Goal: Communication & Community: Answer question/provide support

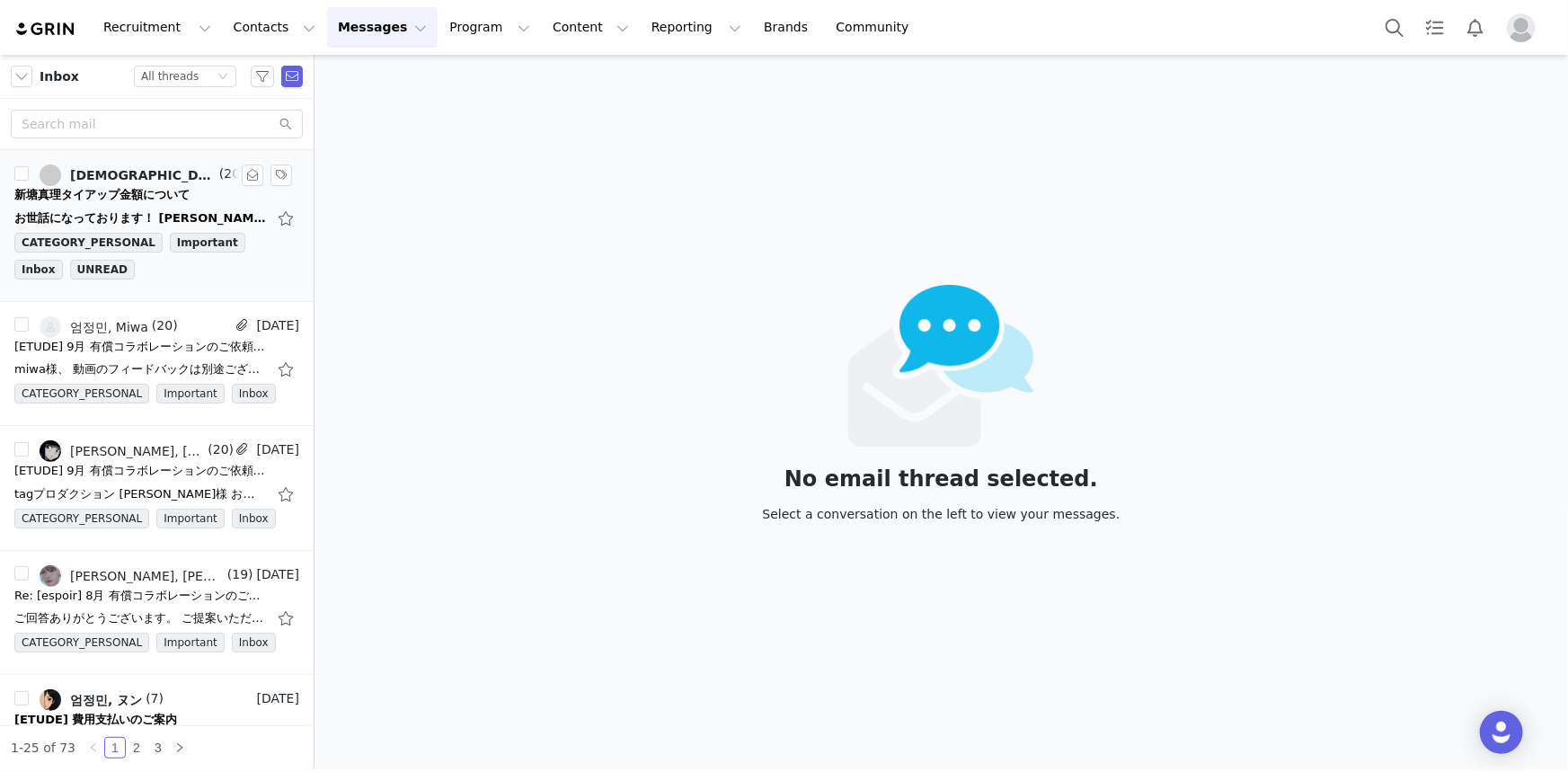
click at [195, 179] on div "SHINTO MARI, 엄정민" at bounding box center [143, 175] width 146 height 14
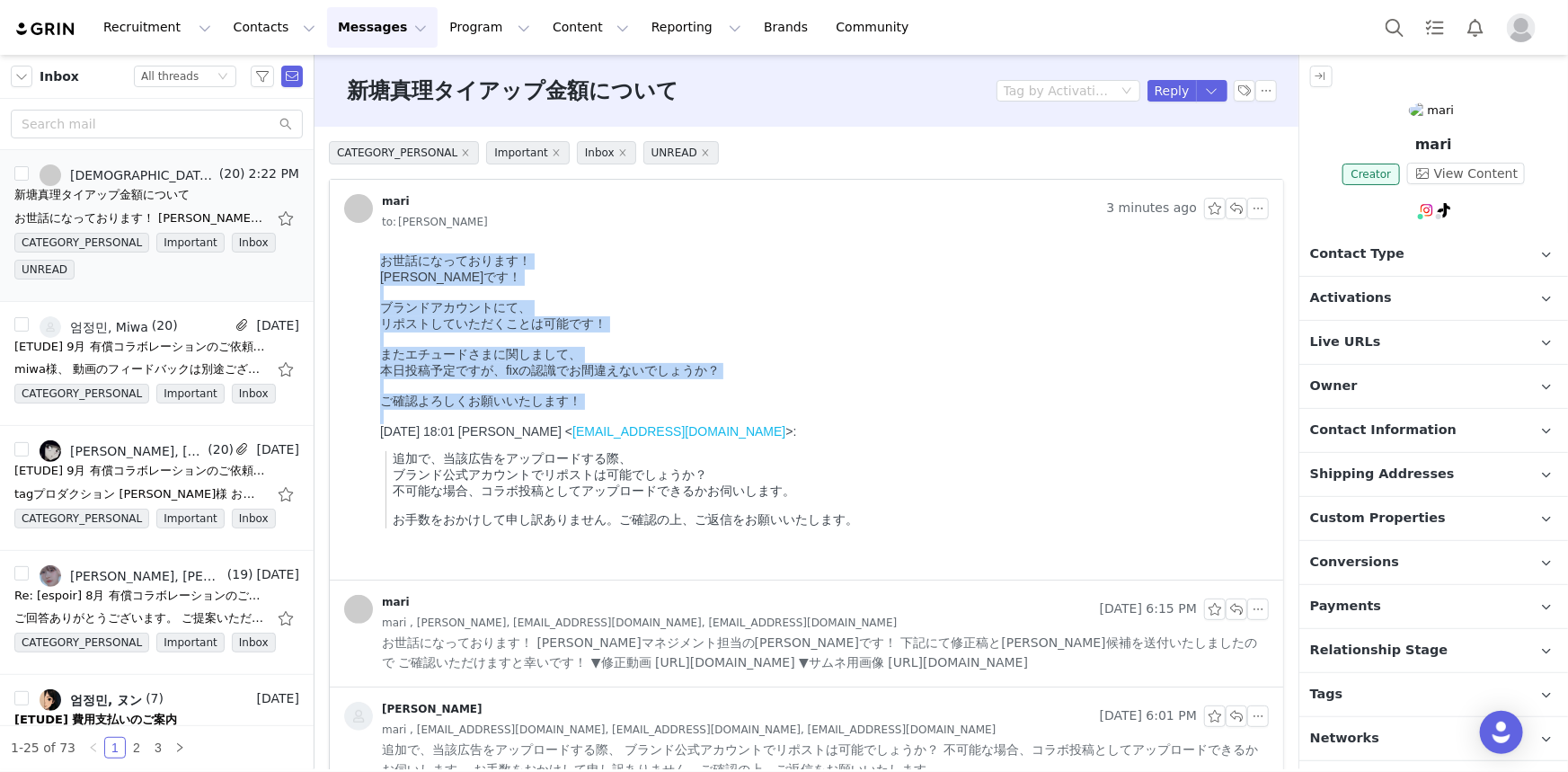
drag, startPoint x: 596, startPoint y: 430, endPoint x: 302, endPoint y: 262, distance: 338.6
click at [372, 262] on html "お世話になっております！ 鵜木です！ ブランドアカウントにて、 リポストしていただくことは可能です！ またエチュードさまに関しまして、 本日投稿予定ですが、f…" at bounding box center [821, 411] width 897 height 334
copy body "お世話になっております！ 鵜木です！ ブランドアカウントにて、 リポストしていただくことは可能です！ またエチュードさまに関しまして、 本日投稿予定ですが、f…"
click at [512, 393] on div at bounding box center [821, 386] width 882 height 14
drag, startPoint x: 610, startPoint y: 419, endPoint x: 337, endPoint y: 253, distance: 319.5
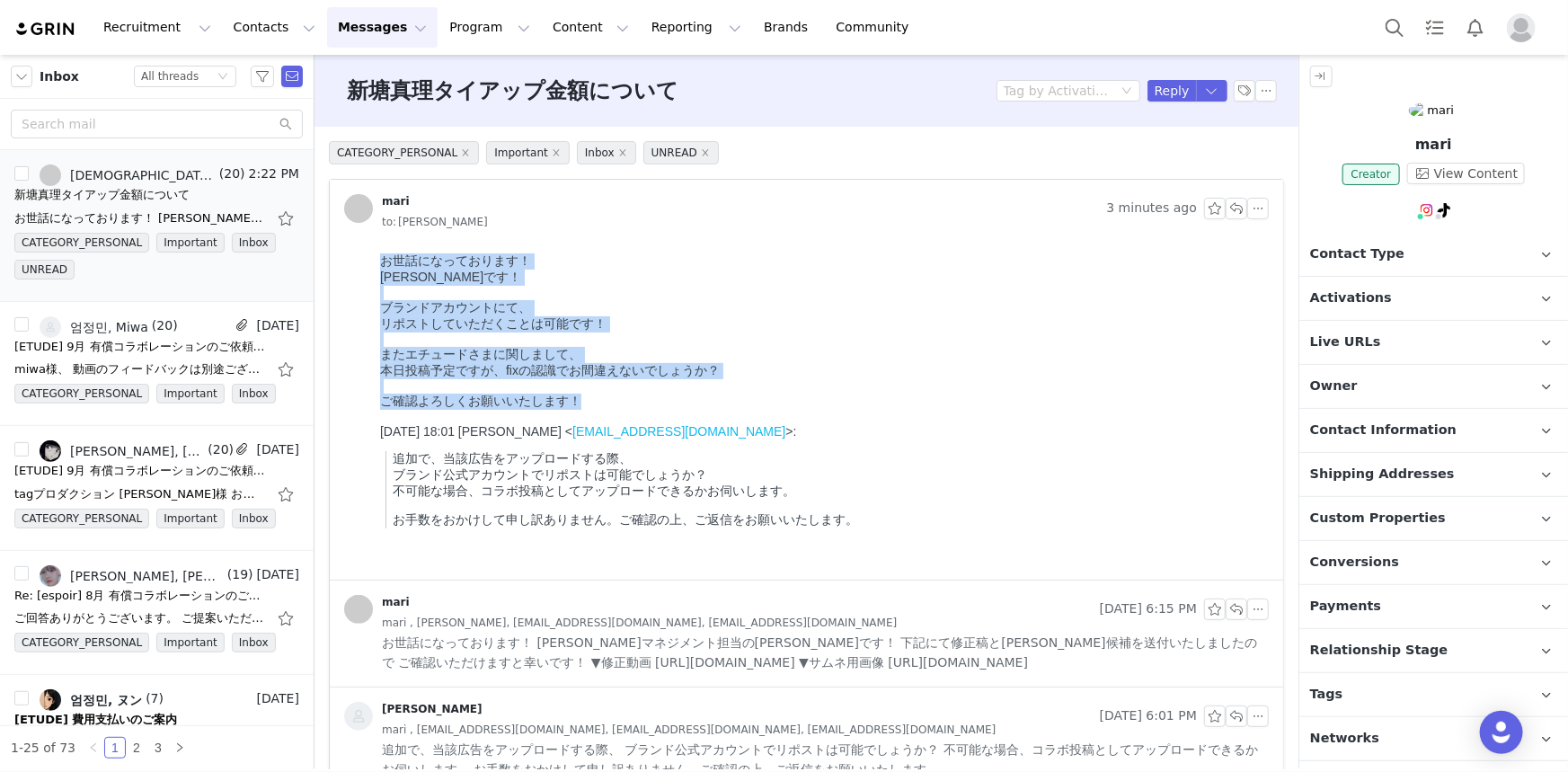
click at [372, 253] on html "お世話になっております！ 鵜木です！ ブランドアカウントにて、 リポストしていただくことは可能です！ またエチュードさまに関しまして、 本日投稿予定ですが、f…" at bounding box center [821, 411] width 897 height 334
copy body "お世話になっております！ 鵜木です！ ブランドアカウントにて、 リポストしていただくことは可能です！ またエチュードさまに関しまして、 本日投稿予定ですが、f…"
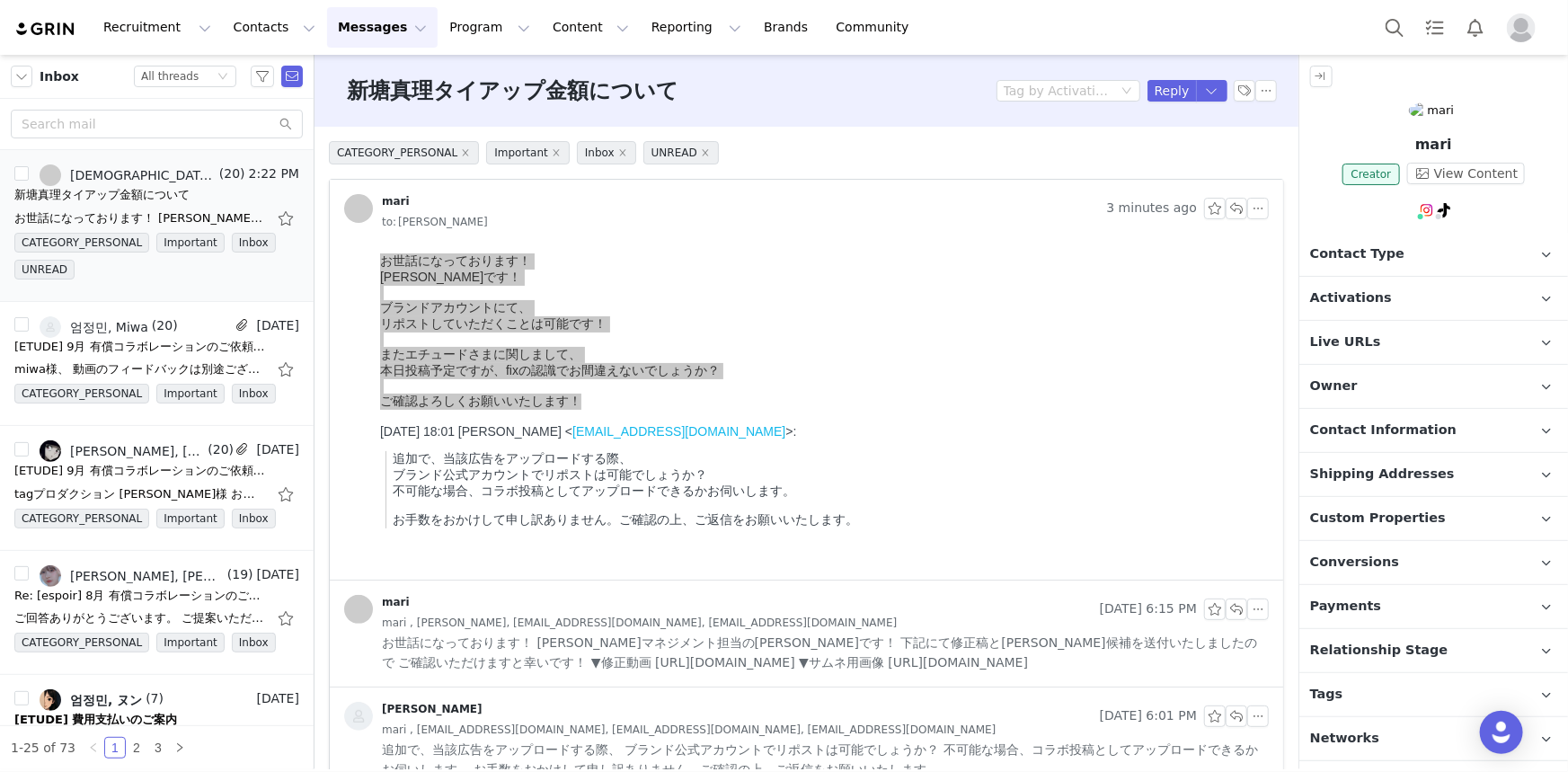
click at [921, 647] on span "お世話になっております！ 新塘 真理マネジメント担当の鵜木です！ 下記にて修正稿とサムネ候補を送付いたしましたので ご確認いただけますと幸いです！ ▼修正動画…" at bounding box center [826, 653] width 887 height 40
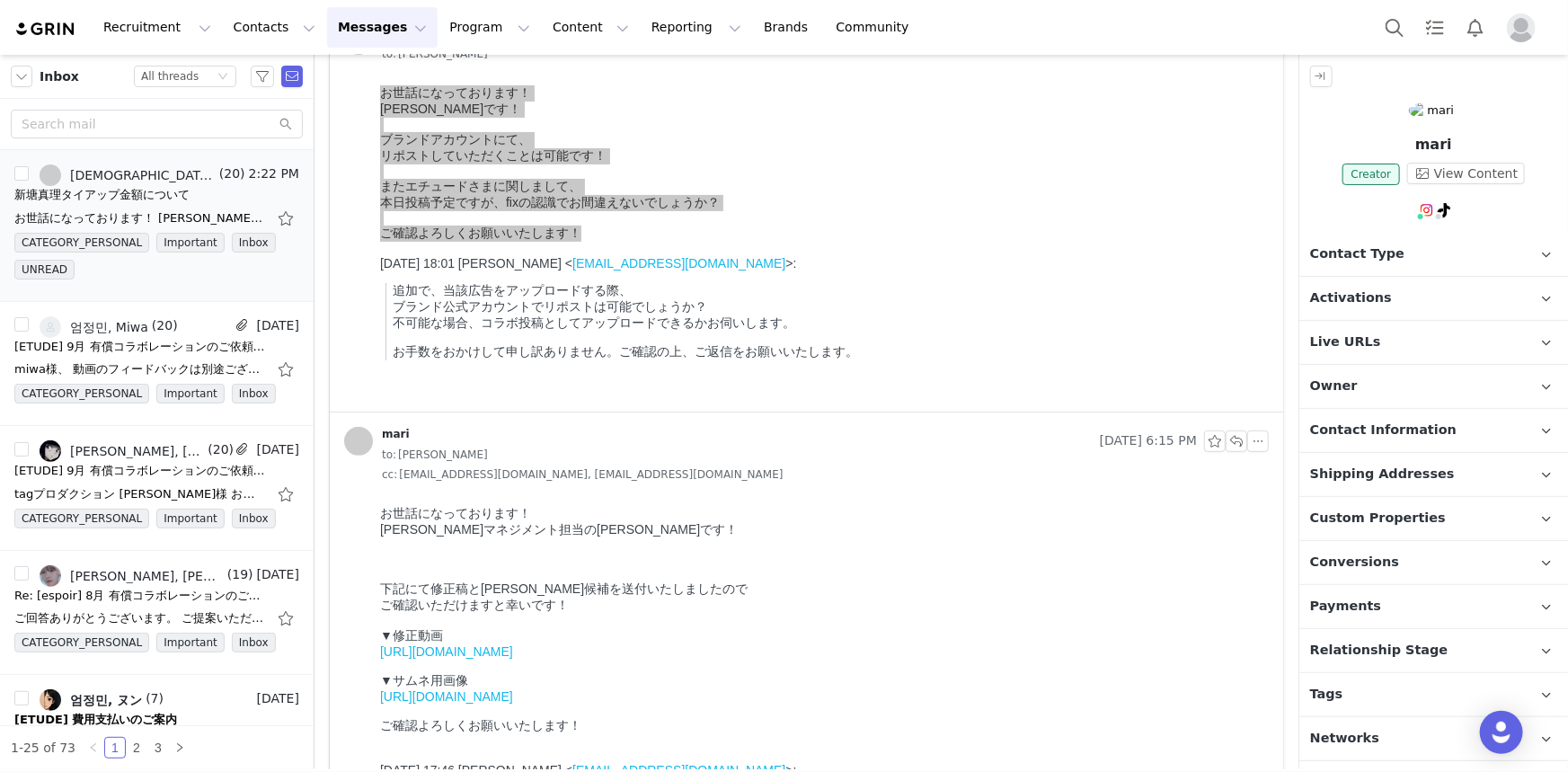
scroll to position [245, 0]
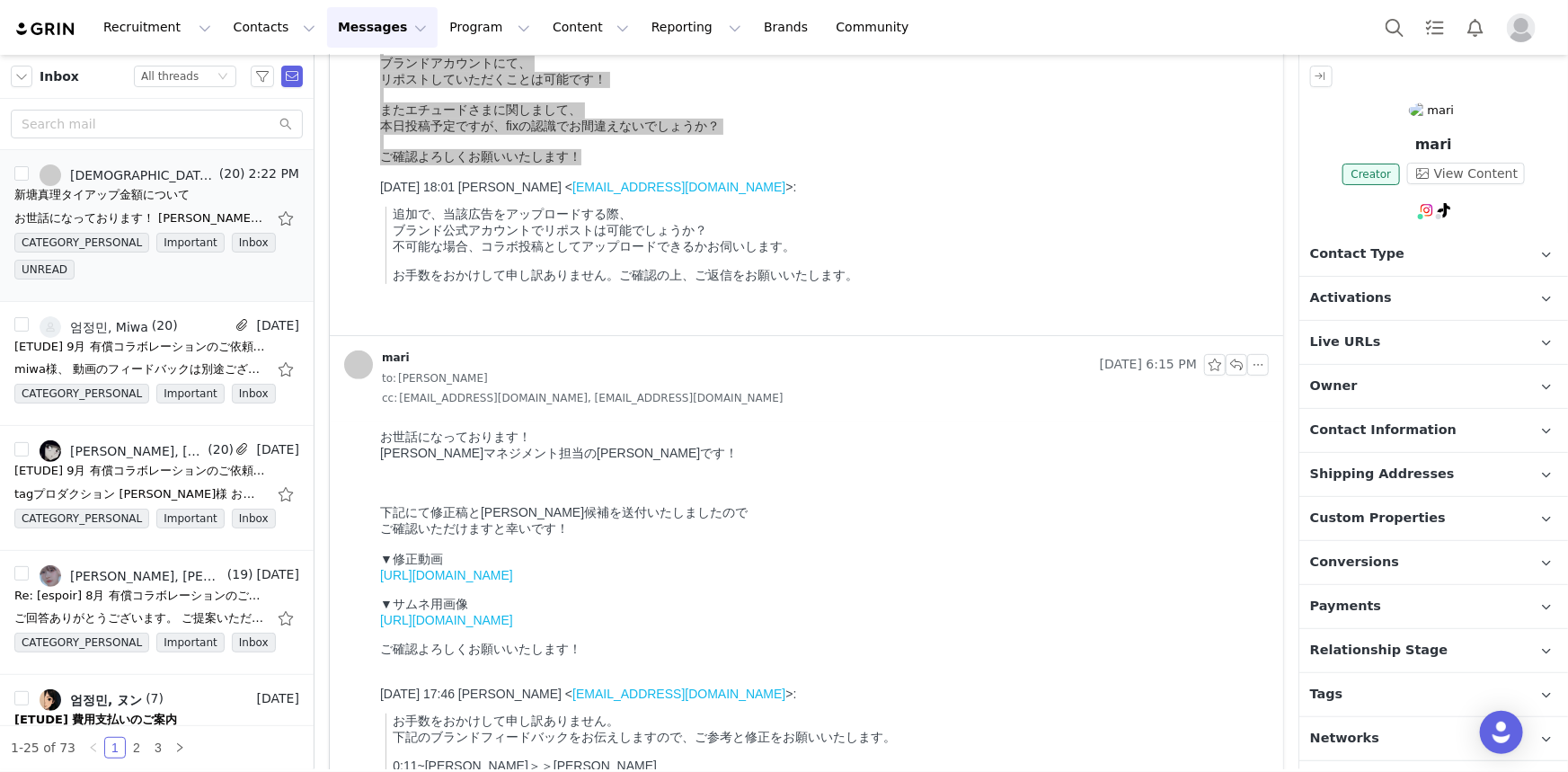
click at [512, 581] on link "https://drive.google.com/file/d/1yYj02F-9JaxWw2i4KuxyZLKcrOQUpkVK/view?usp=driv…" at bounding box center [446, 575] width 133 height 14
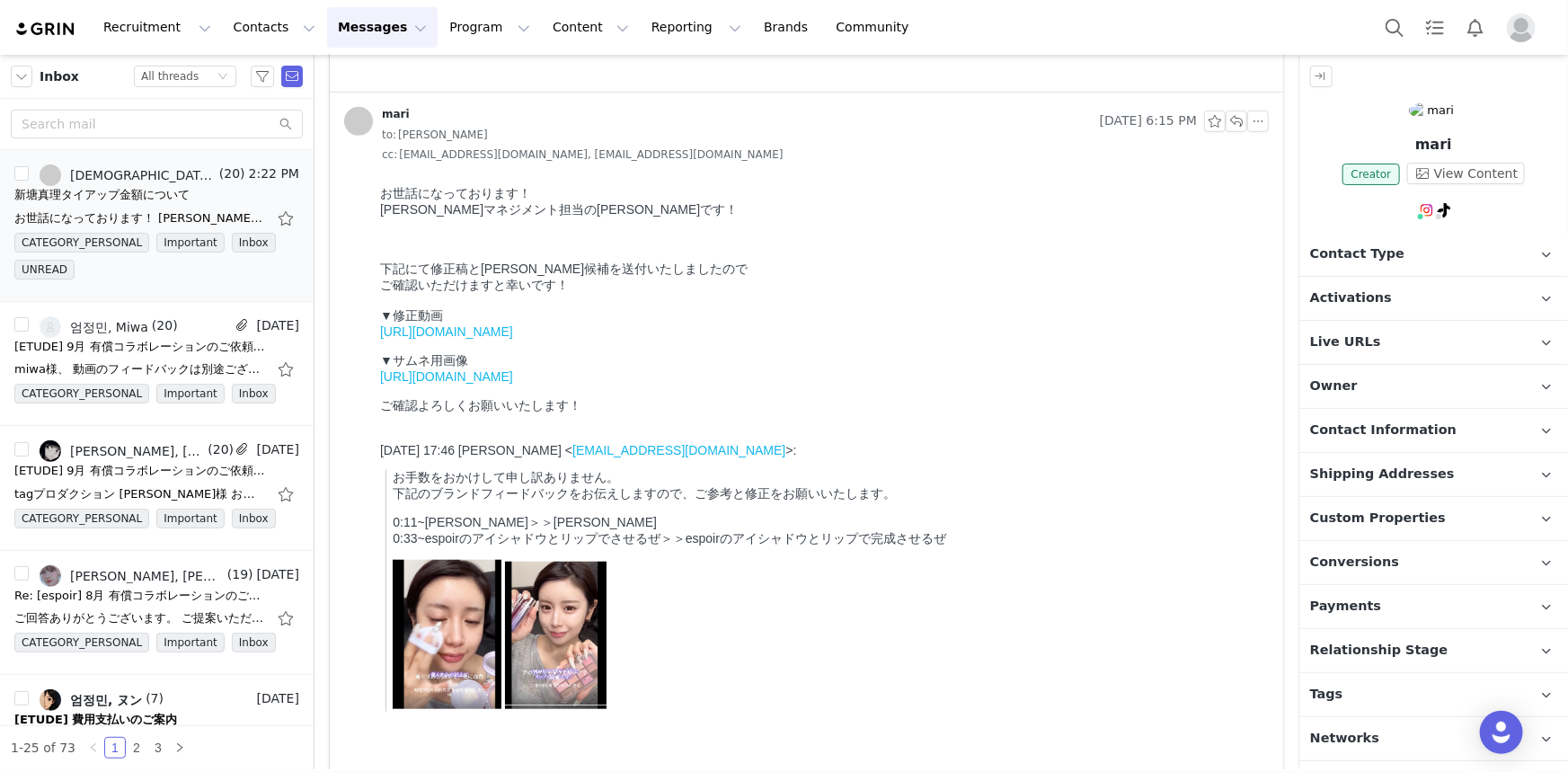
scroll to position [490, 0]
click at [512, 381] on link "https://drive.google.com/file/d/1lRHVqBT9xM7m45lKVCAAb4LpBtmRUZqg/view?usp=shar…" at bounding box center [446, 374] width 133 height 14
click at [512, 336] on link "[URL][DOMAIN_NAME]" at bounding box center [446, 329] width 133 height 14
drag, startPoint x: 972, startPoint y: 356, endPoint x: 353, endPoint y: 358, distance: 619.0
click at [372, 358] on html "お世話になっております！ 新塘 真理マネジメント担当の鵜木です！ 下記にて修正稿とサムネ候補を送付いたしましたので ご確認いただけますと幸いです！ ▼修正動画…" at bounding box center [821, 477] width 897 height 602
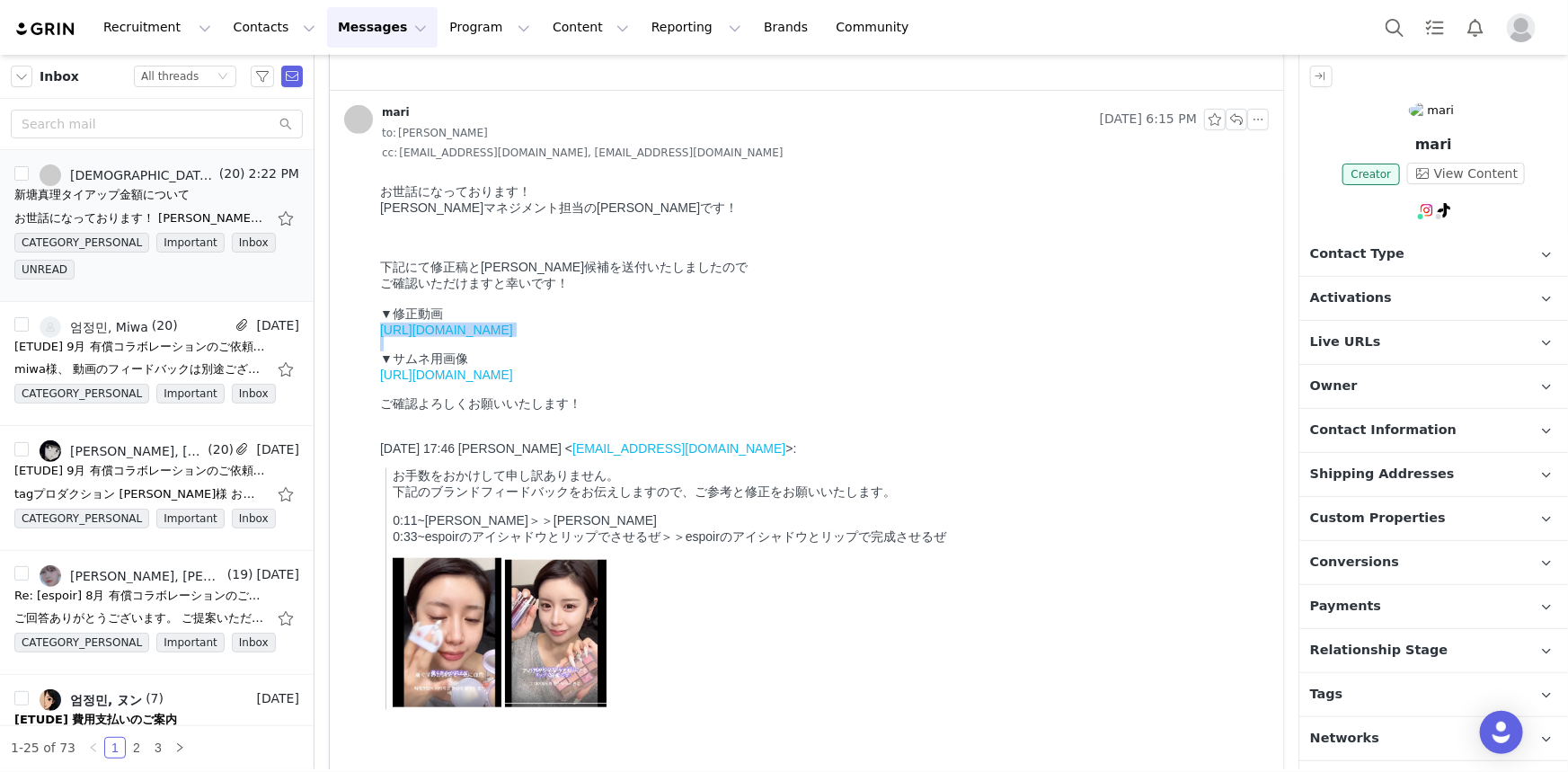
copy link "[URL][DOMAIN_NAME]"
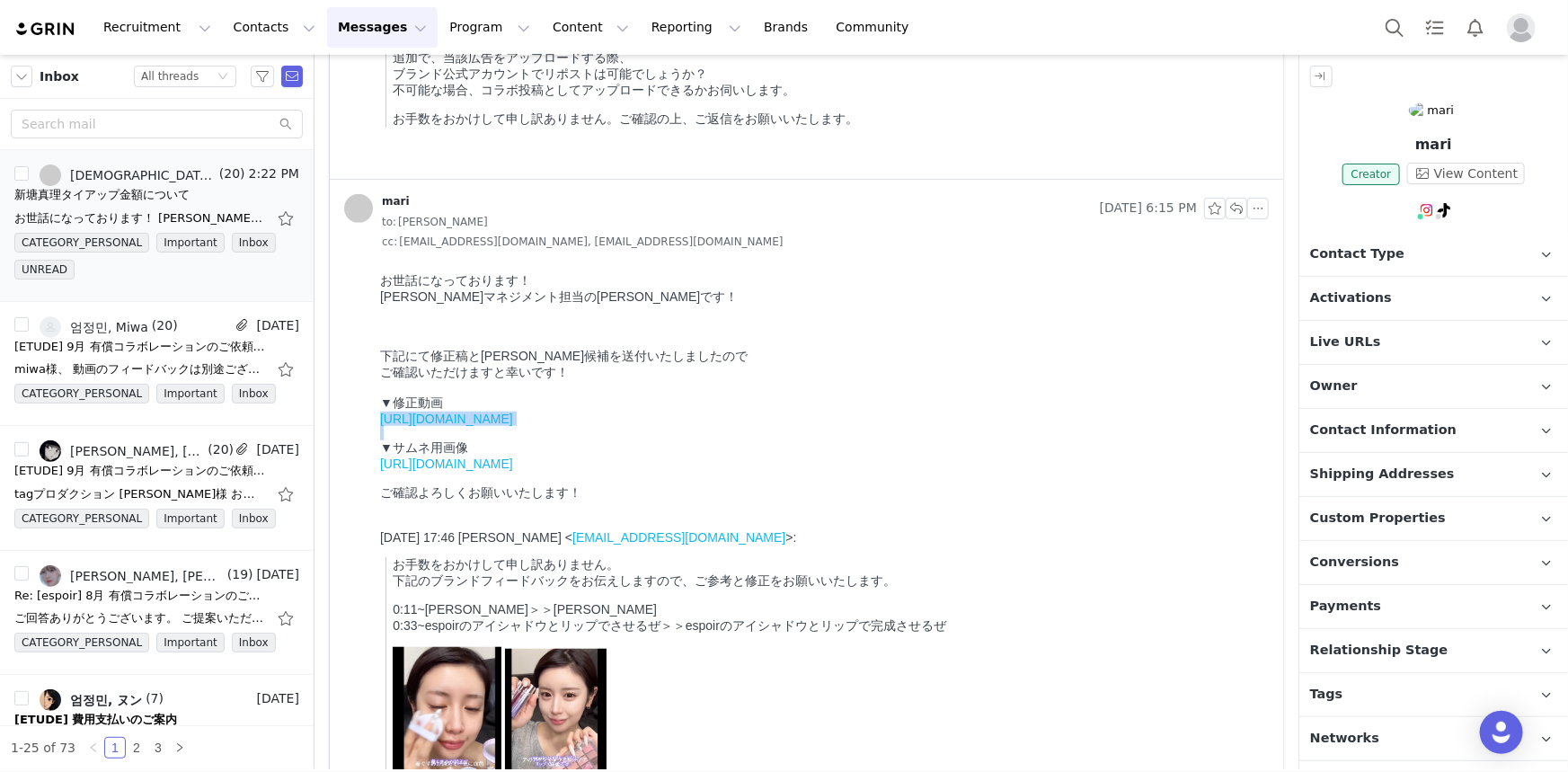
scroll to position [408, 0]
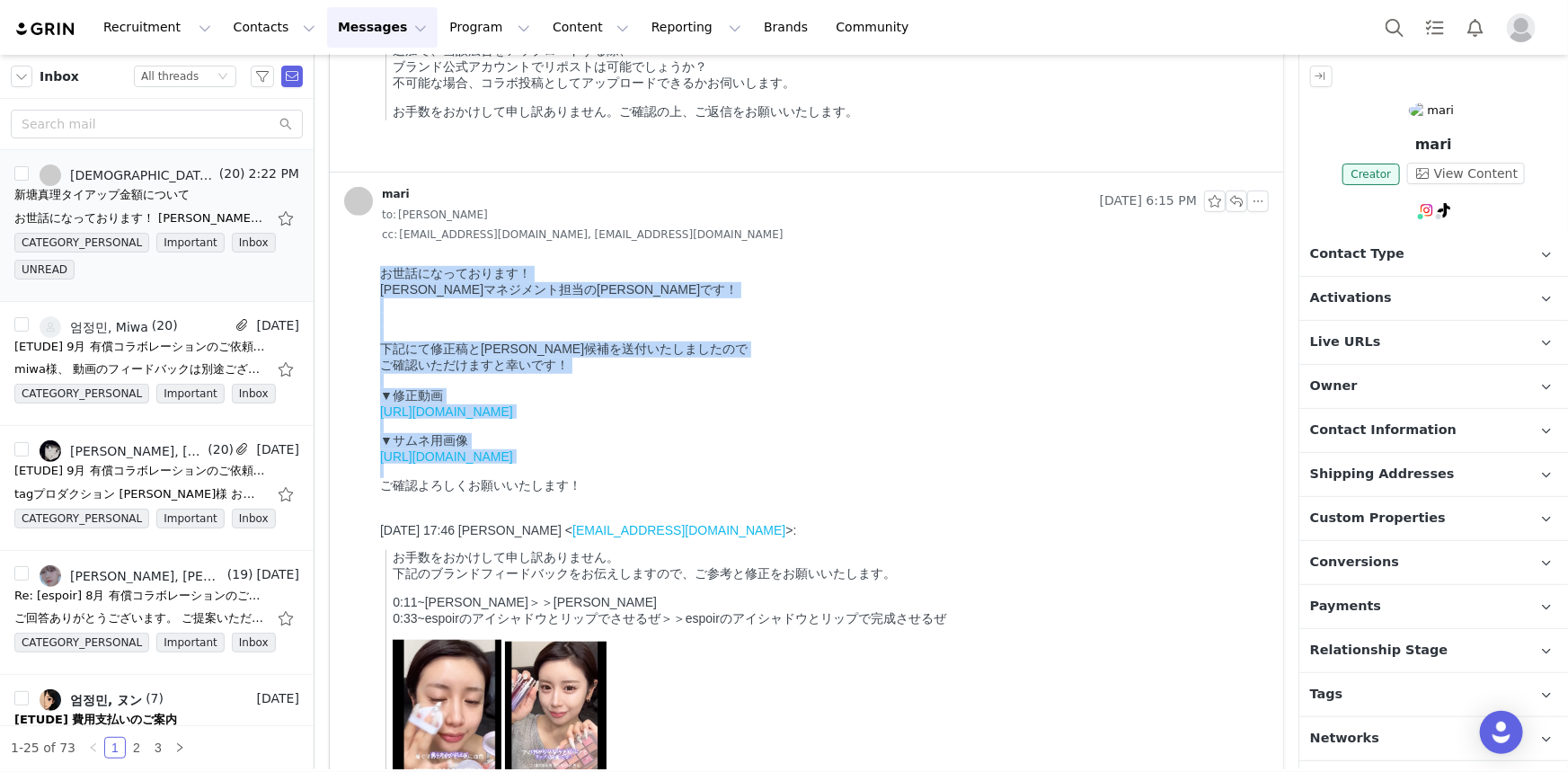
drag, startPoint x: 978, startPoint y: 495, endPoint x: 284, endPoint y: 251, distance: 735.6
click at [372, 258] on html "お世話になっております！ 新塘 真理マネジメント担当の鵜木です！ 下記にて修正稿とサムネ候補を送付いたしましたので ご確認いただけますと幸いです！ ▼修正動画…" at bounding box center [821, 559] width 897 height 602
copy div "お世話になっております！ 新塘 真理マネジメント担当の鵜木です！ 下記にて修正稿とサムネ候補を送付いたしましたので ご確認いただけますと幸いです！ ▼修正動画…"
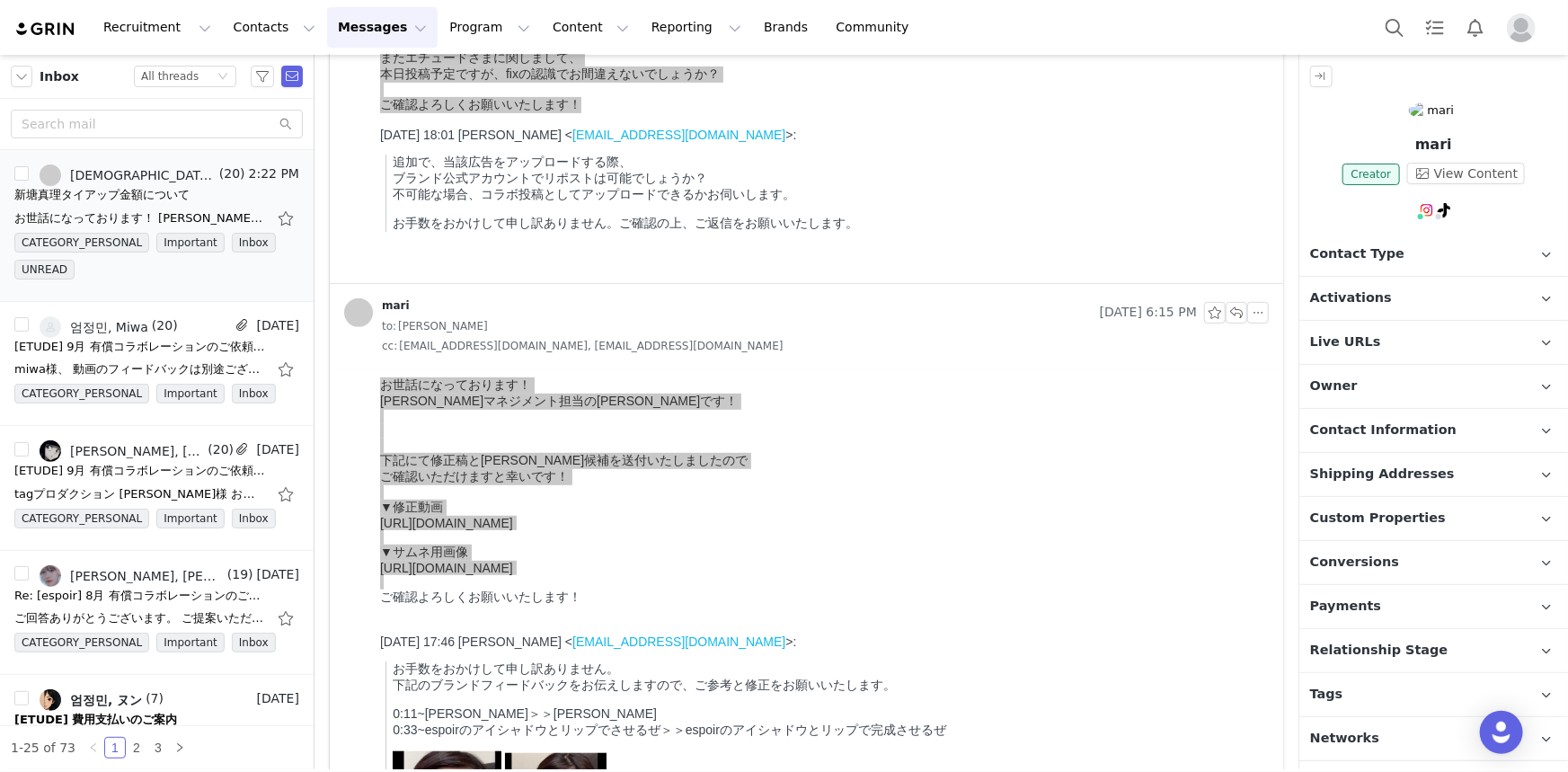
scroll to position [326, 0]
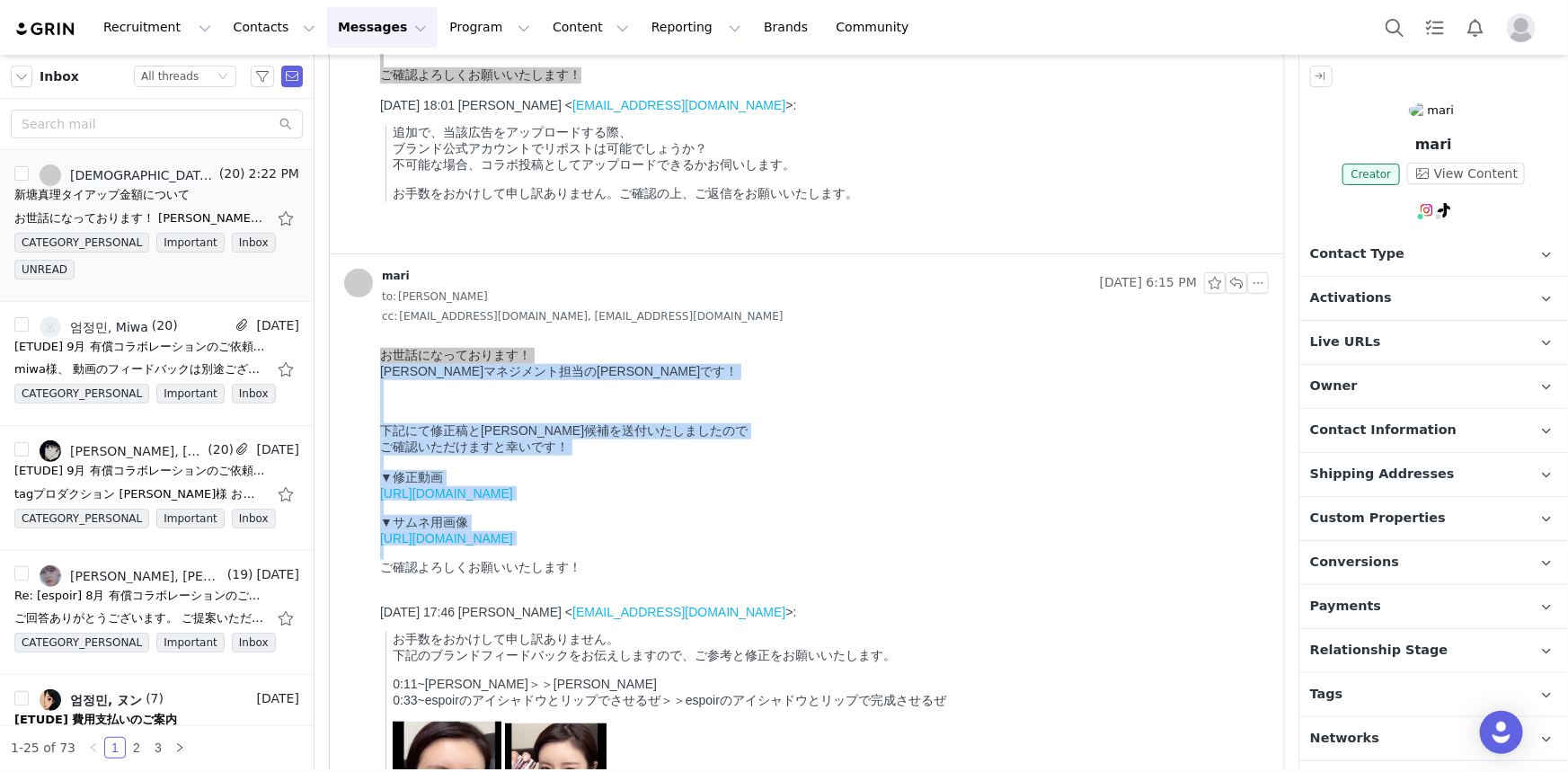
drag, startPoint x: 1006, startPoint y: 424, endPoint x: 1006, endPoint y: 506, distance: 82.0
click at [1006, 500] on div "[URL][DOMAIN_NAME]" at bounding box center [821, 493] width 882 height 14
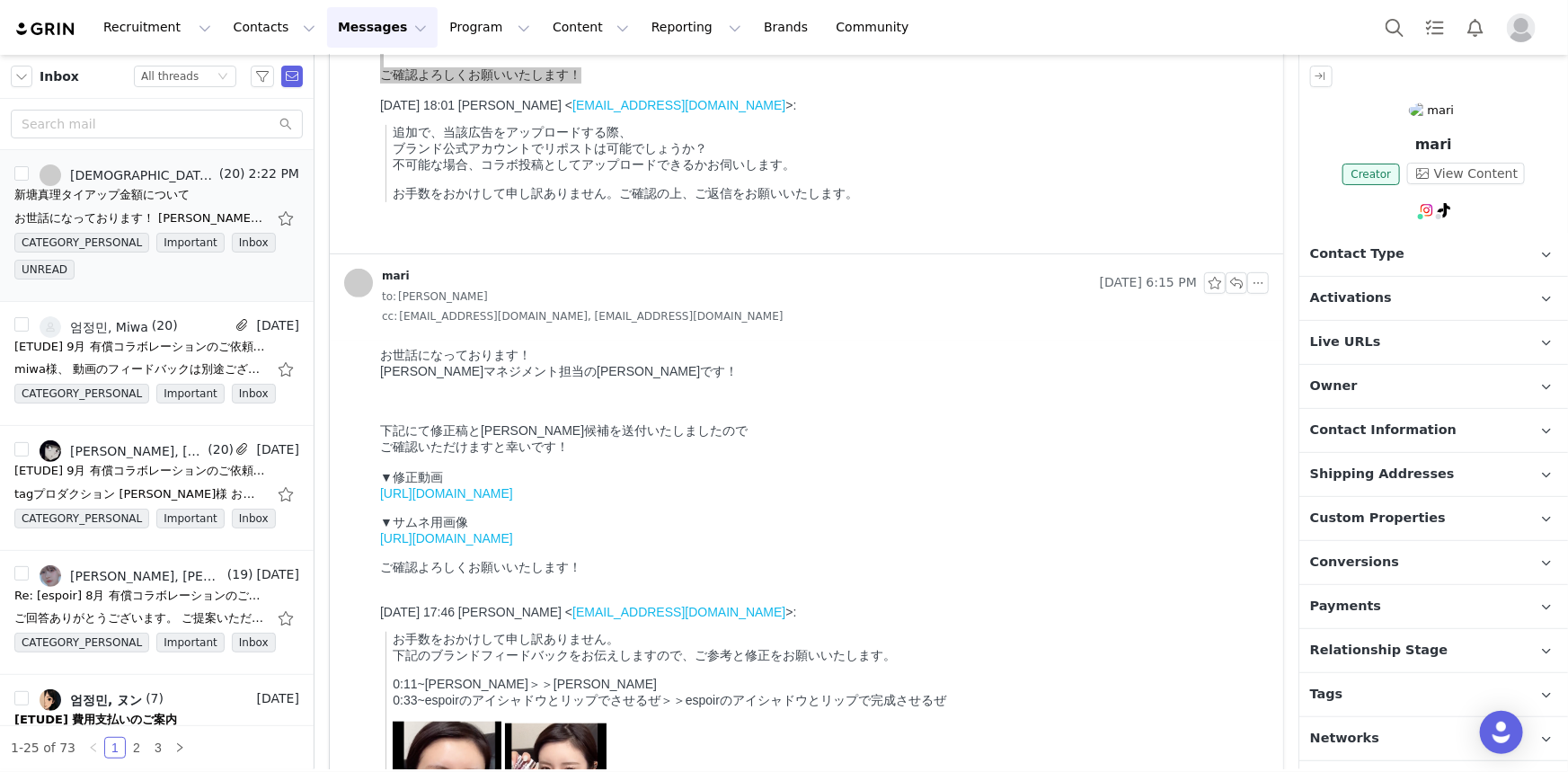
drag, startPoint x: 654, startPoint y: 506, endPoint x: 363, endPoint y: 513, distance: 291.1
click at [372, 513] on html "お世話になっております！ 新塘 真理マネジメント担当の鵜木です！ 下記にて修正稿とサムネ候補を送付いたしましたので ご確認いただけますと幸いです！ ▼修正動画…" at bounding box center [821, 641] width 897 height 602
copy link "https://drive.google.com/file/d/1yYj02F-9JaxWw2i4KuxyZLKcrOQUpkVK/view?usp=driv…"
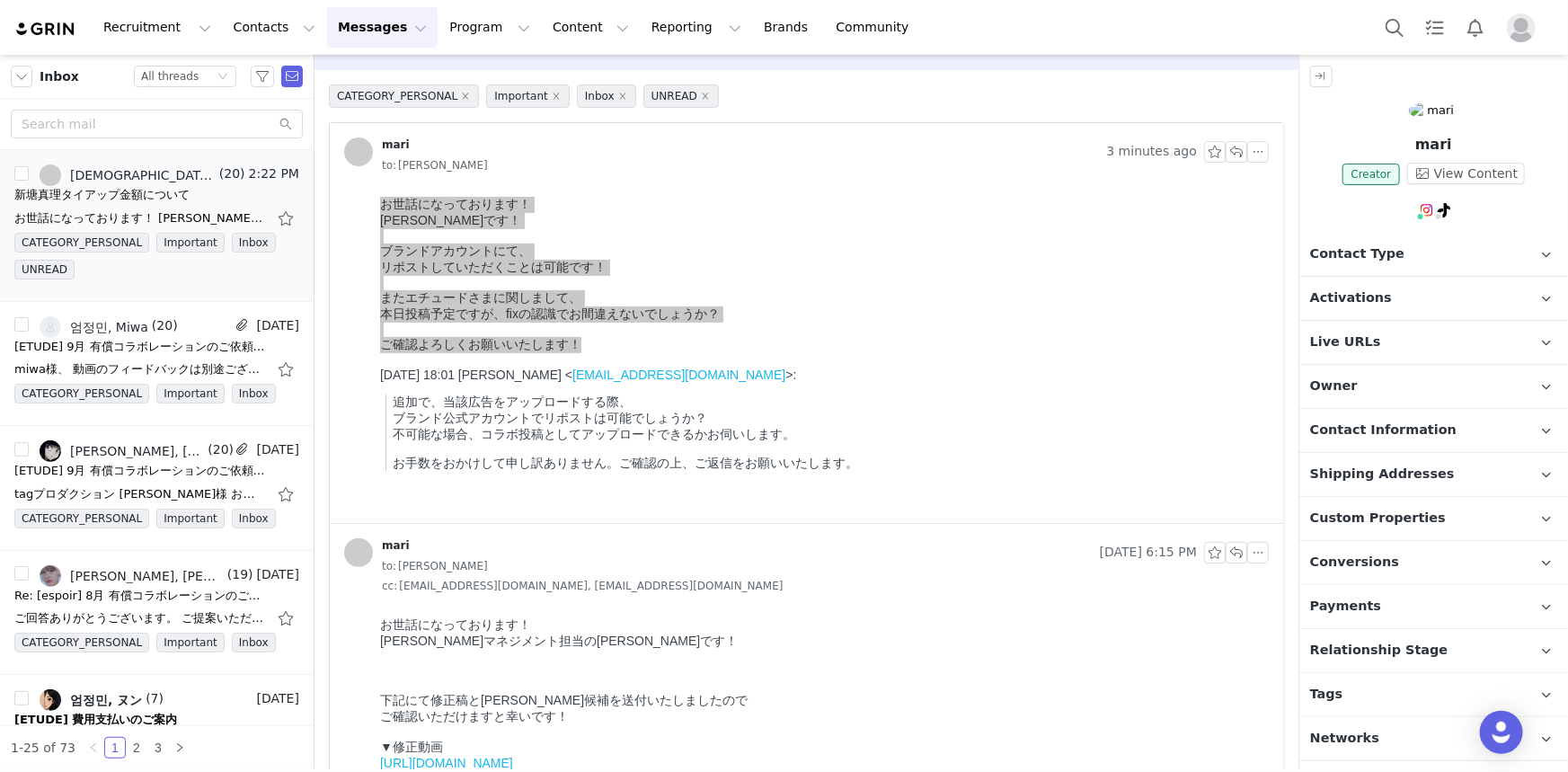
scroll to position [0, 0]
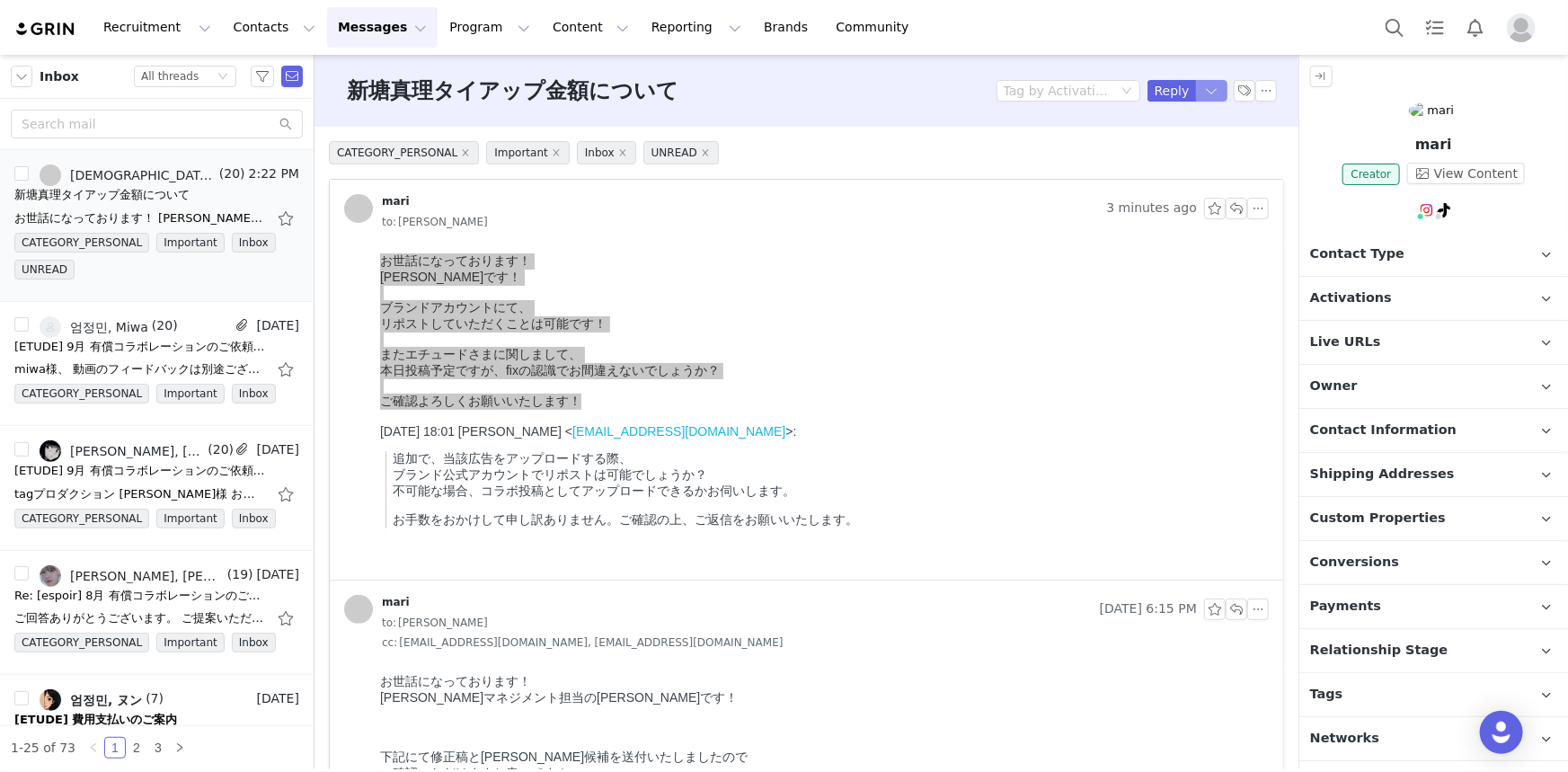
click at [1208, 89] on button "button" at bounding box center [1213, 91] width 33 height 22
click at [1205, 146] on li "Reply All" at bounding box center [1182, 152] width 77 height 29
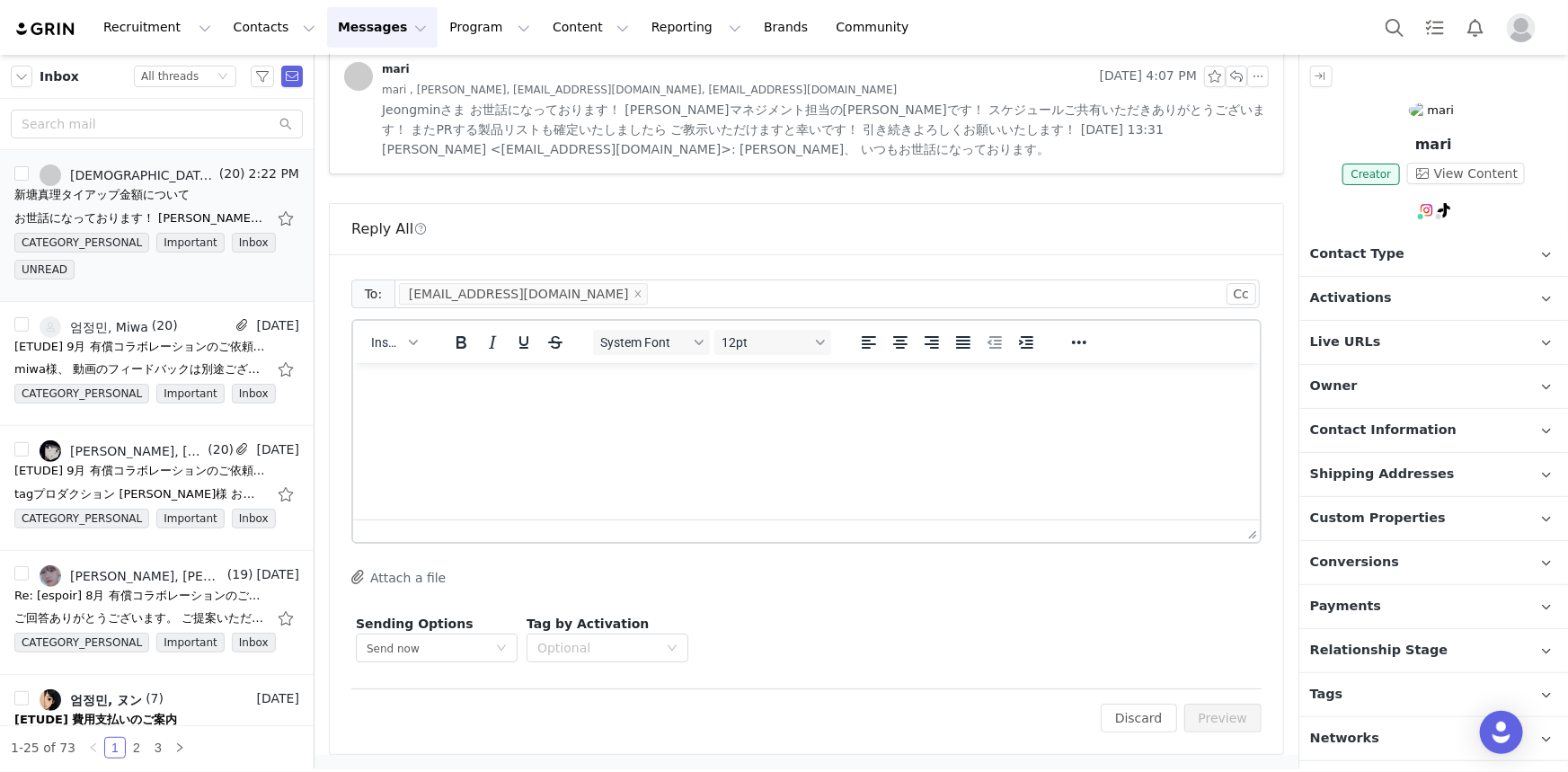
click at [683, 595] on div "To: mari0121.official@gmail.com Cc Cc: Insert System Font 12pt To open the popu…" at bounding box center [806, 471] width 910 height 391
click at [673, 410] on html at bounding box center [805, 387] width 906 height 49
paste body "Rich Text Area. Press ALT-0 for help."
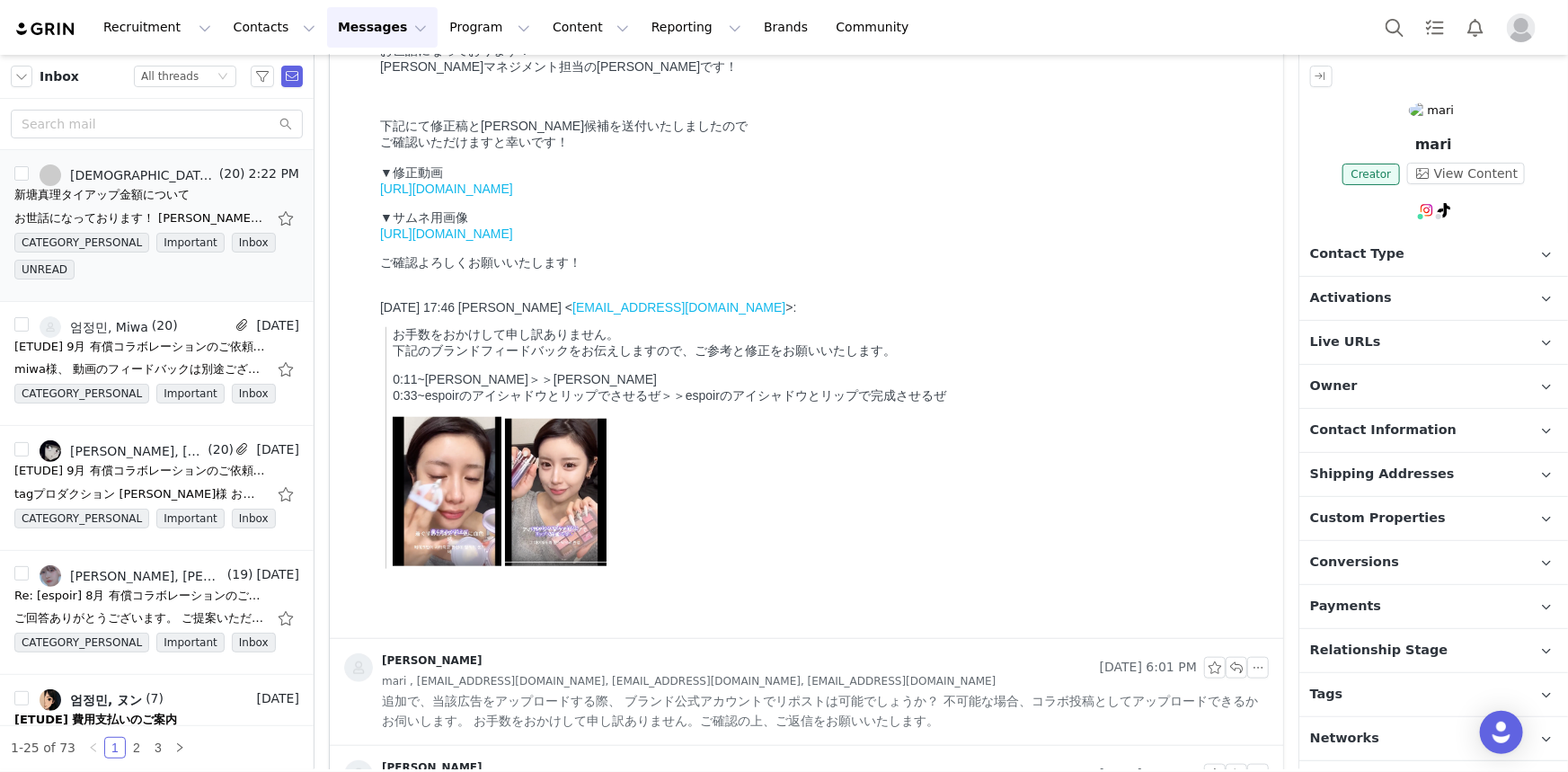
scroll to position [905, 0]
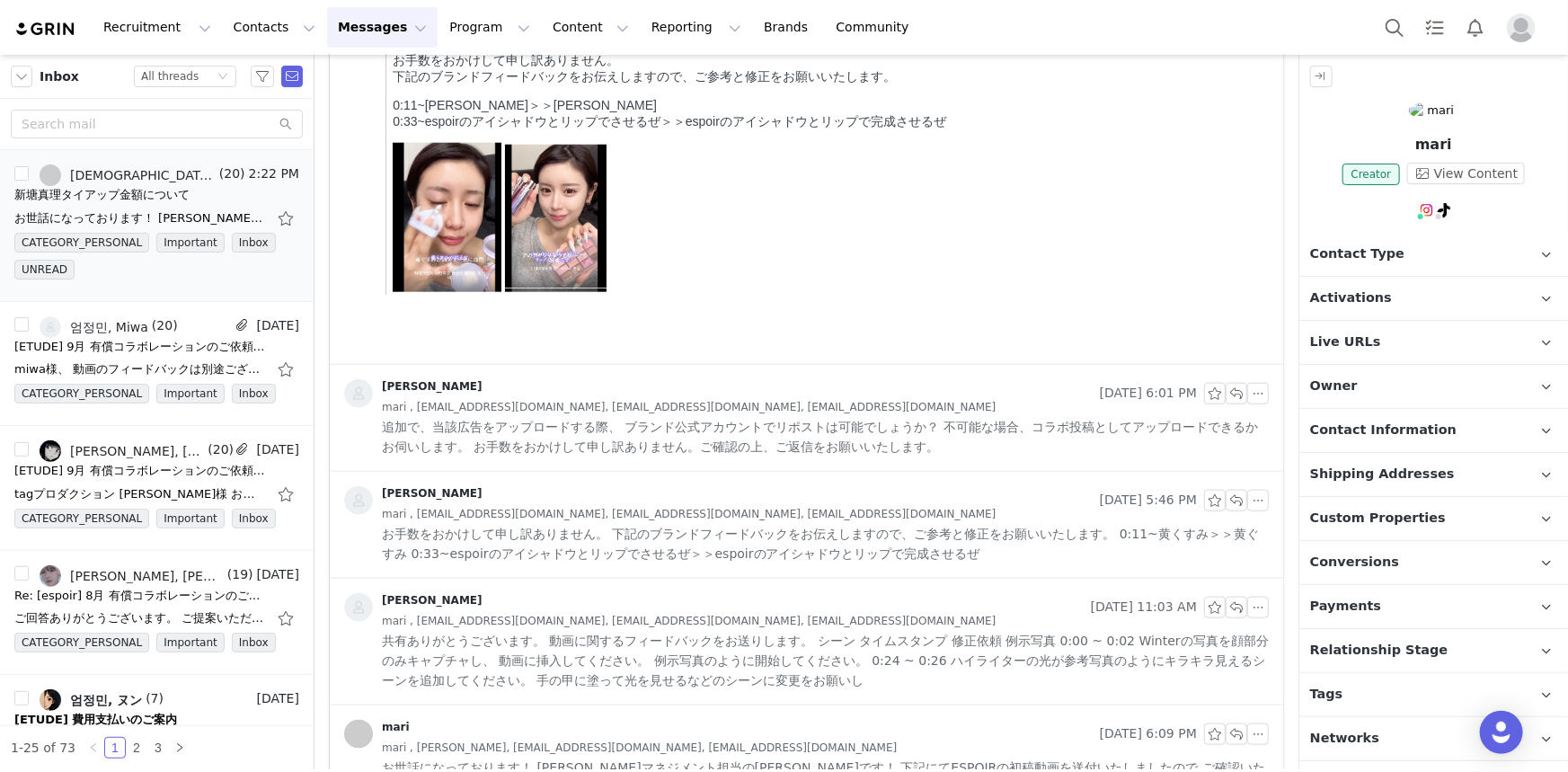
click at [602, 475] on div "엄정민 Sep 29, 2025 5:46 PM mari , mari0121.official@gmail.com, hey_iris@amorepaci…" at bounding box center [806, 524] width 953 height 106
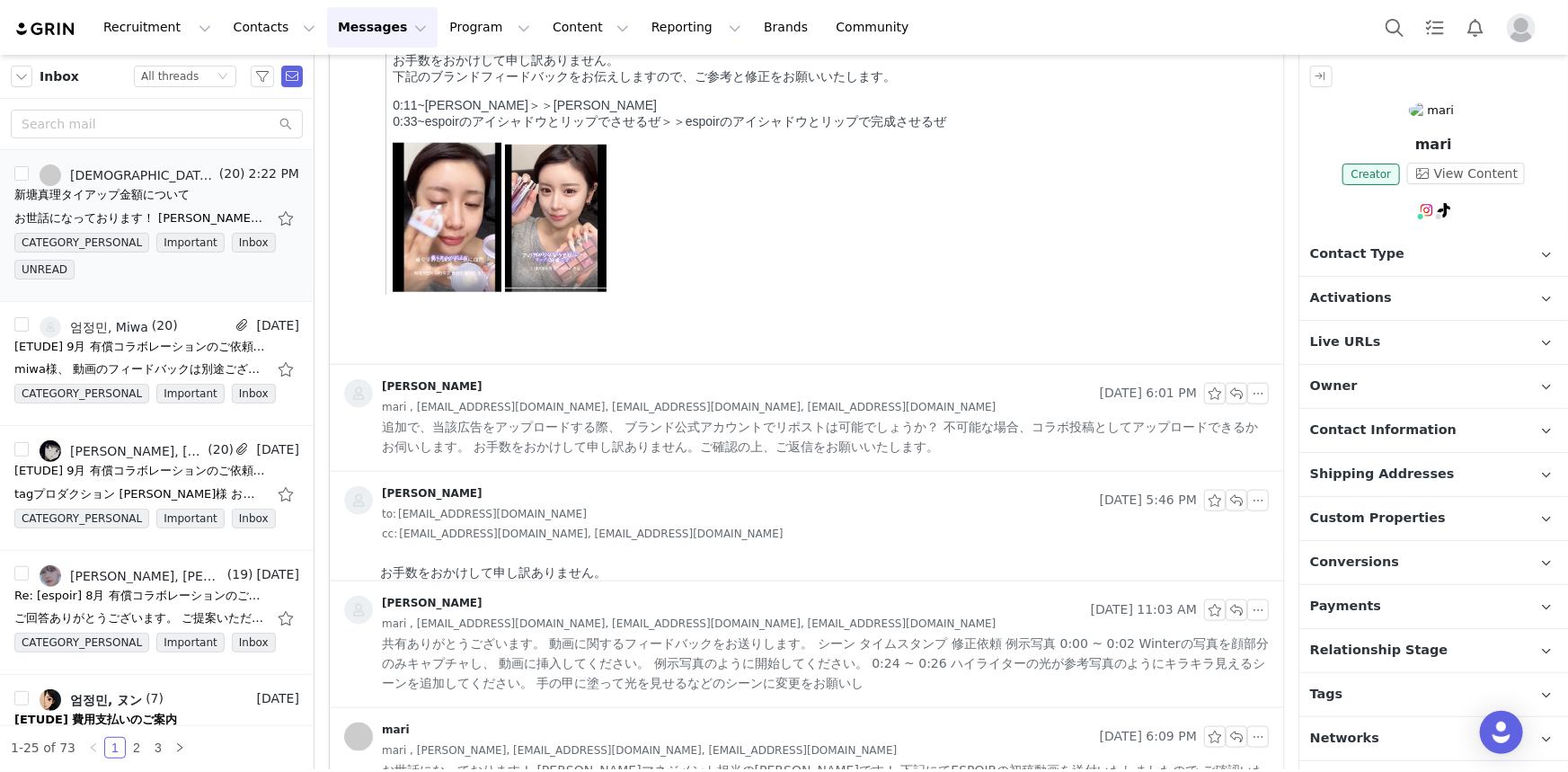
scroll to position [0, 0]
click at [609, 431] on span "追加で、当該広告をアップロードする際、 ブランド公式アカウントでリポストは可能でしょうか？ 不可能な場合、コラボ投稿としてアップロードできるかお伺いします。 …" at bounding box center [826, 437] width 887 height 40
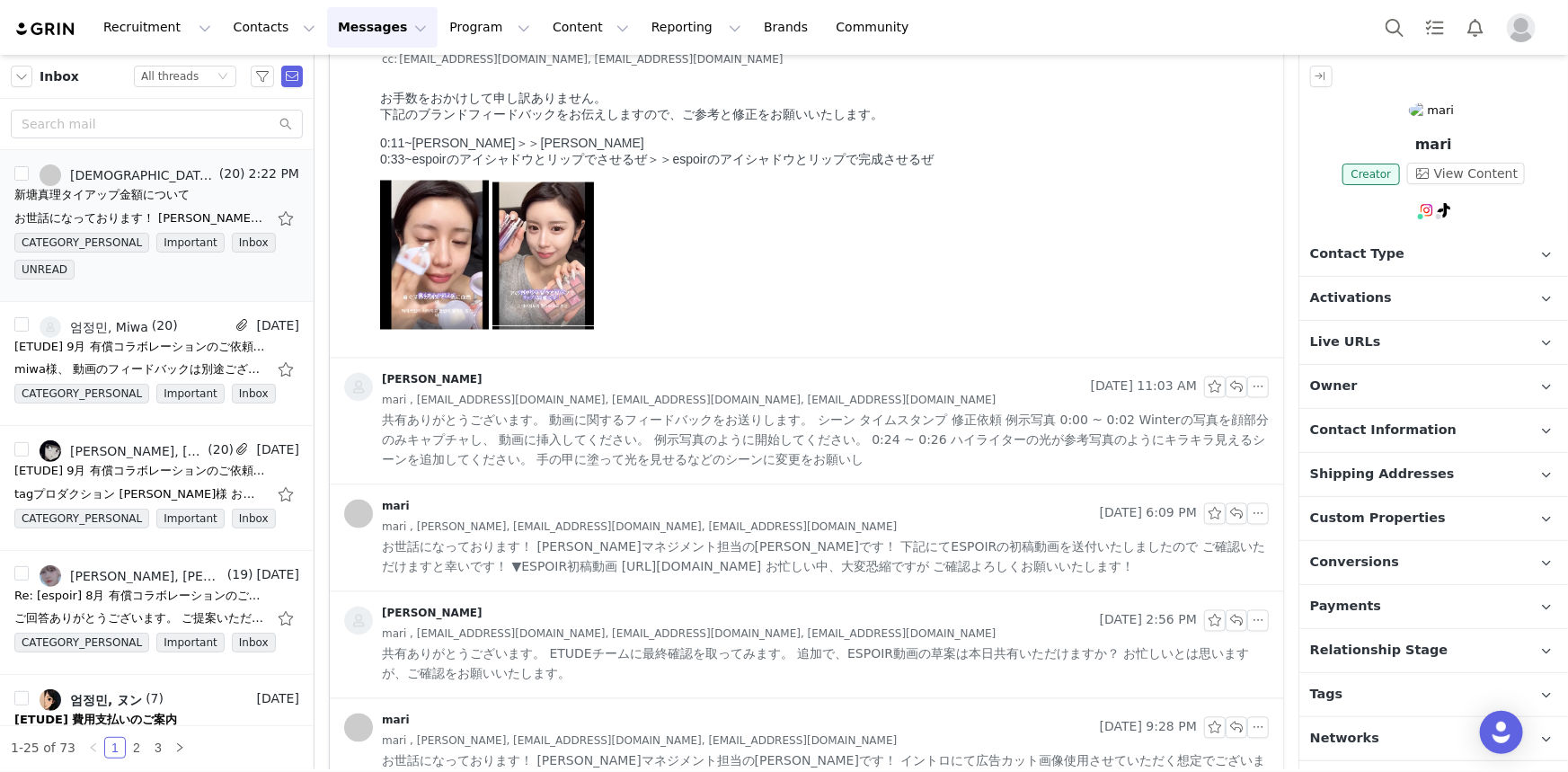
scroll to position [1477, 0]
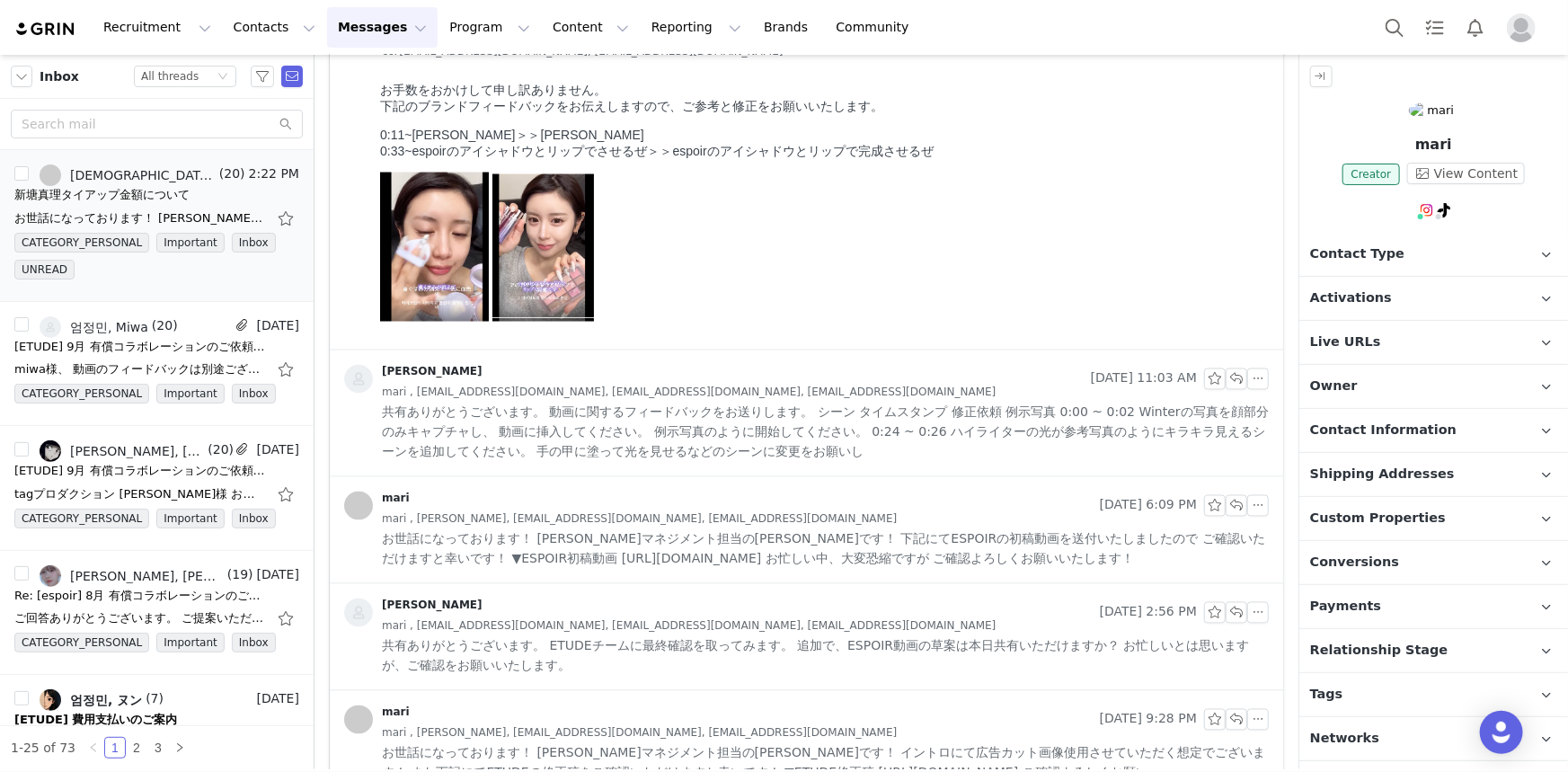
click at [609, 431] on span "共有ありがとうございます。 動画に関するフィードバックをお送りします。 シーン タイムスタンプ 修正依頼 例示写真 0:00 ~ 0:02 Winterの写真…" at bounding box center [826, 433] width 887 height 60
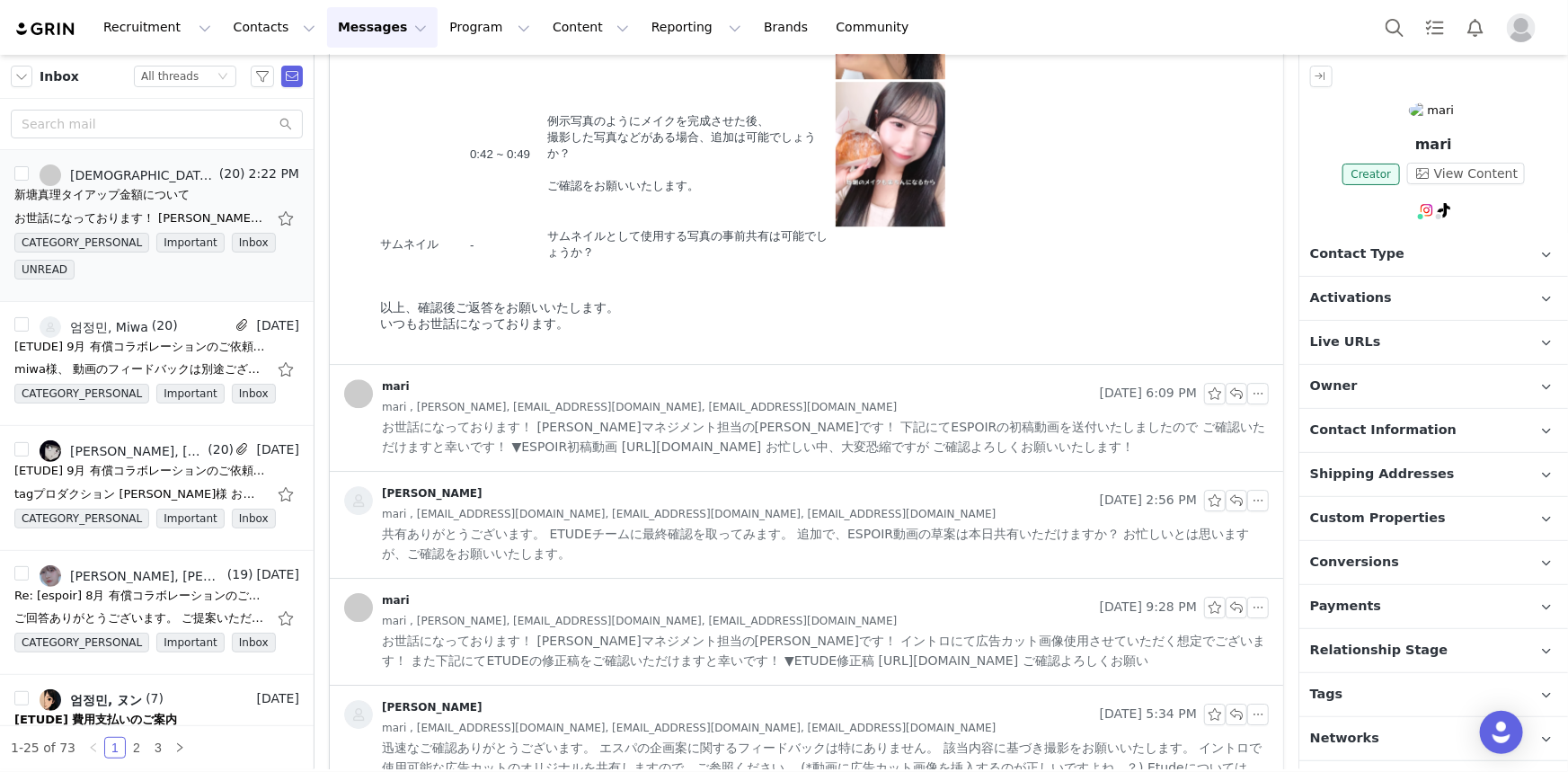
scroll to position [2622, 0]
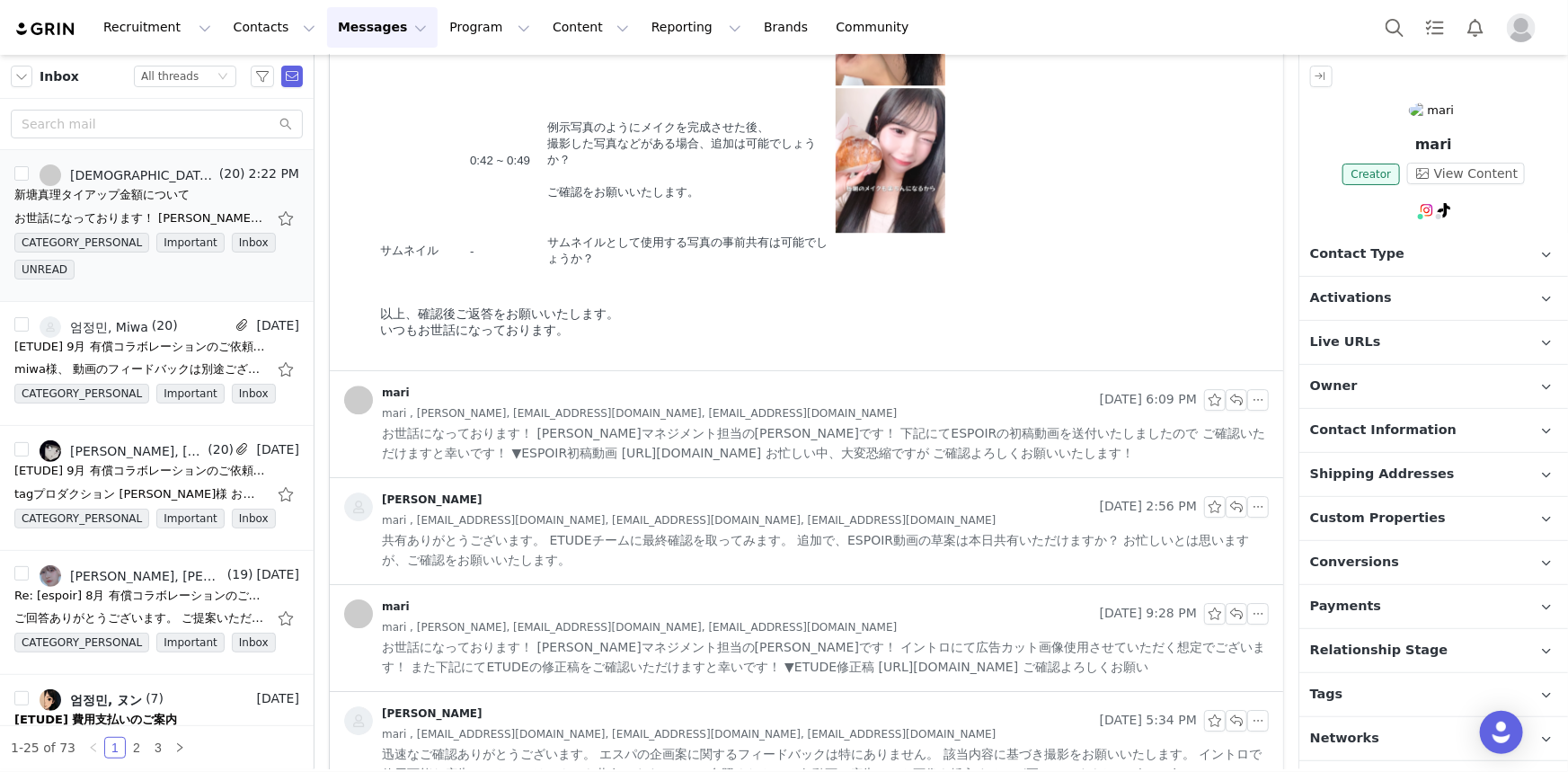
click at [609, 431] on span "お世話になっております！ 新塘 真理マネジメント担当の鵜木です！ 下記にてESPOIRの初稿動画を送付いたしましたので ご確認いただけますと幸いです！ ▼ES…" at bounding box center [826, 443] width 887 height 40
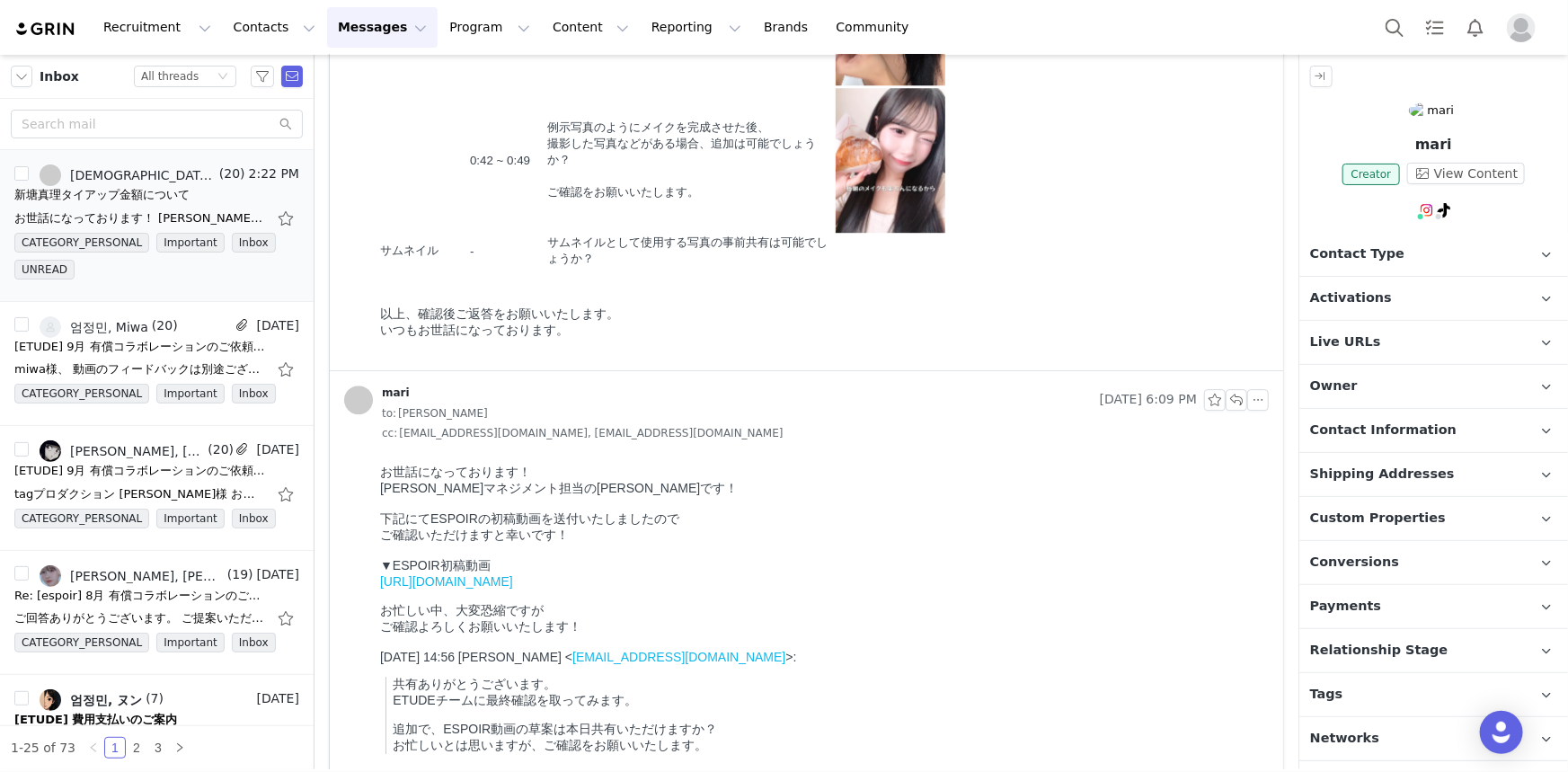
scroll to position [3112, 0]
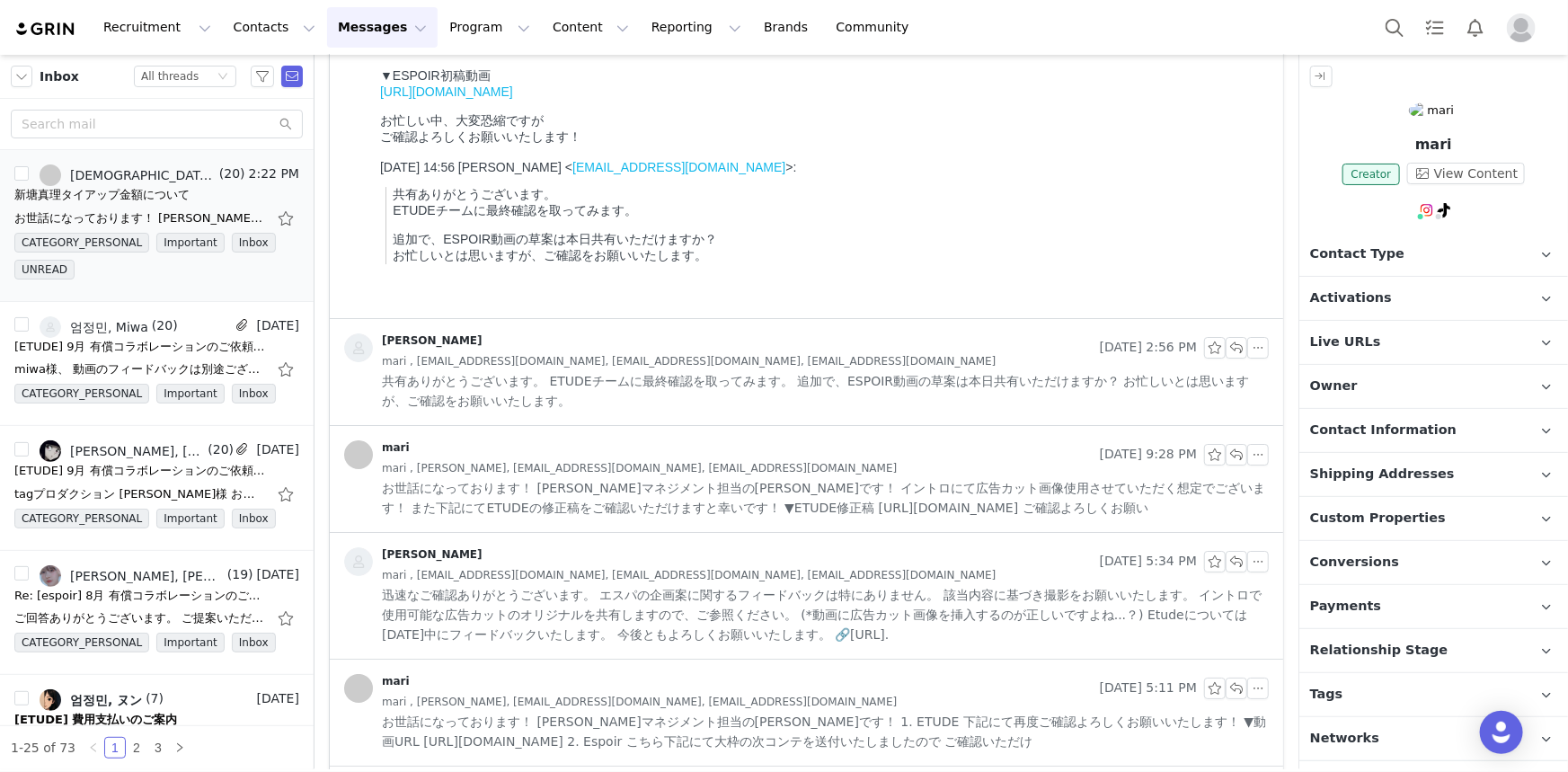
click at [609, 431] on div "mari Sep 25, 2025 9:28 PM mari , 엄정민, hey_iris@amorepacific.com, minaeom@amorep…" at bounding box center [806, 478] width 953 height 106
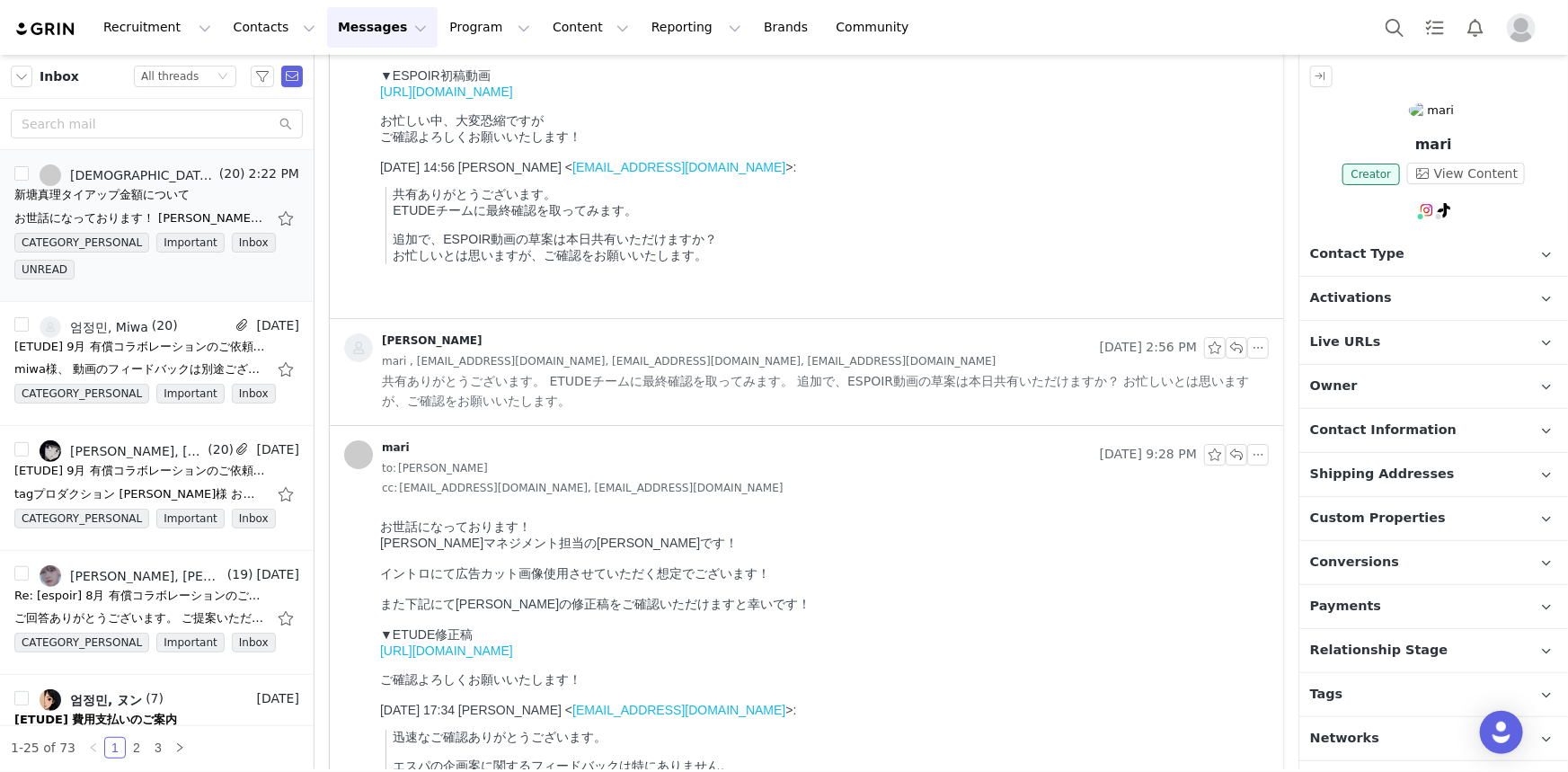
scroll to position [0, 0]
click at [615, 359] on span "mari , mari0121.official@gmail.com, hey_iris@amorepacific.com, minaeom@amorepac…" at bounding box center [689, 362] width 614 height 20
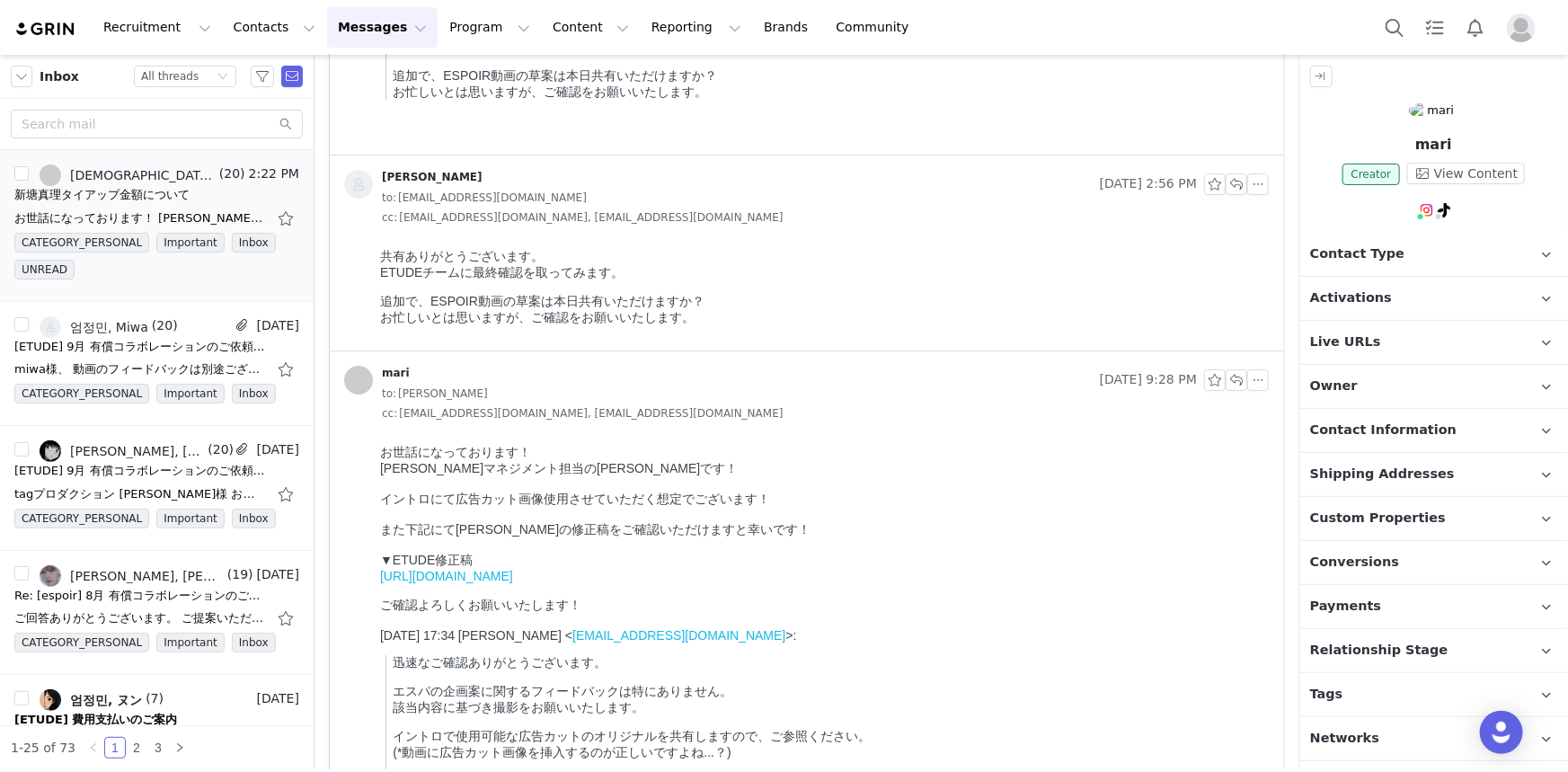
scroll to position [3356, 0]
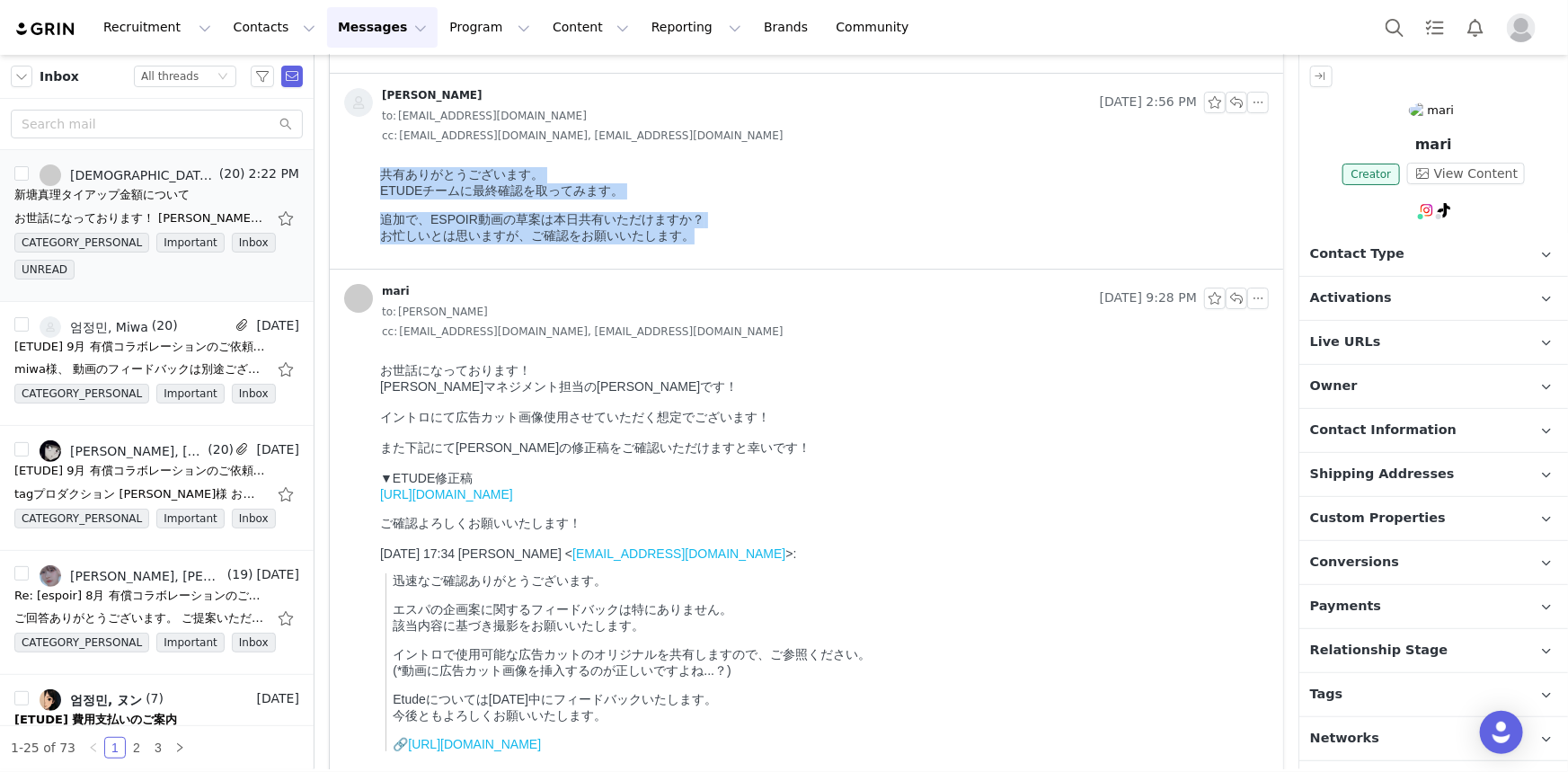
drag, startPoint x: 732, startPoint y: 256, endPoint x: 400, endPoint y: 485, distance: 403.3
click at [372, 159] on html "共有ありがとうございます。 ETUDEチームに最終確認を取ってみます。 追加で、ESPOIR動画の草案は本日共有いただけますか？ お忙しいとは思いますが、ご確…" at bounding box center [821, 213] width 897 height 108
copy body "共有ありがとうございます。 ETUDEチームに最終確認を取ってみます。 追加で、ESPOIR動画の草案は本日共有いただけますか？ お忙しいとは思いますが、ご確…"
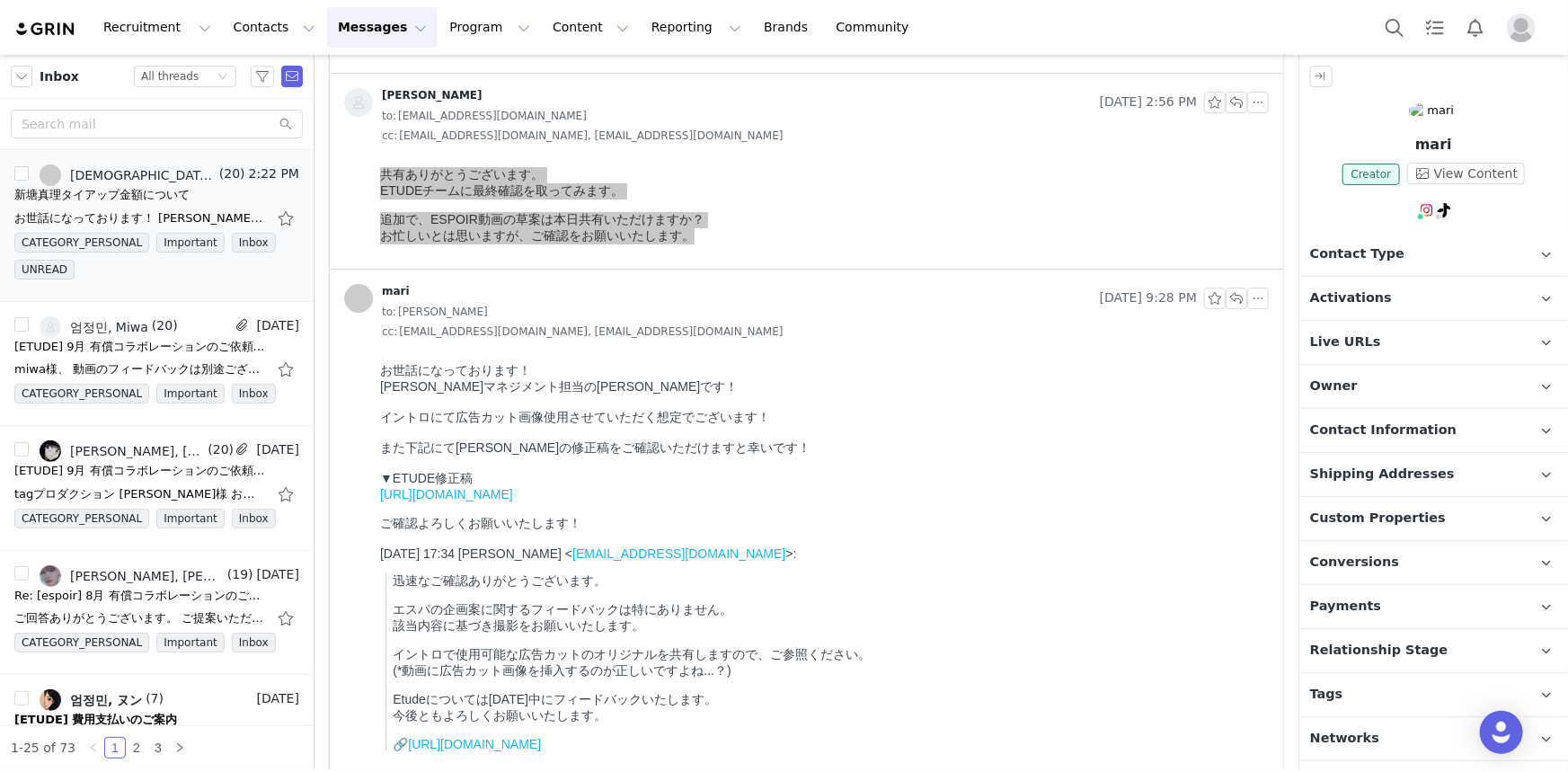
click at [806, 679] on p "イントロで使用可能な広告カットのオリジナルを共有しますので、ご参照ください。 (*動画に広告カット画像を挿入するのが正しいですよね...？)" at bounding box center [827, 663] width 869 height 33
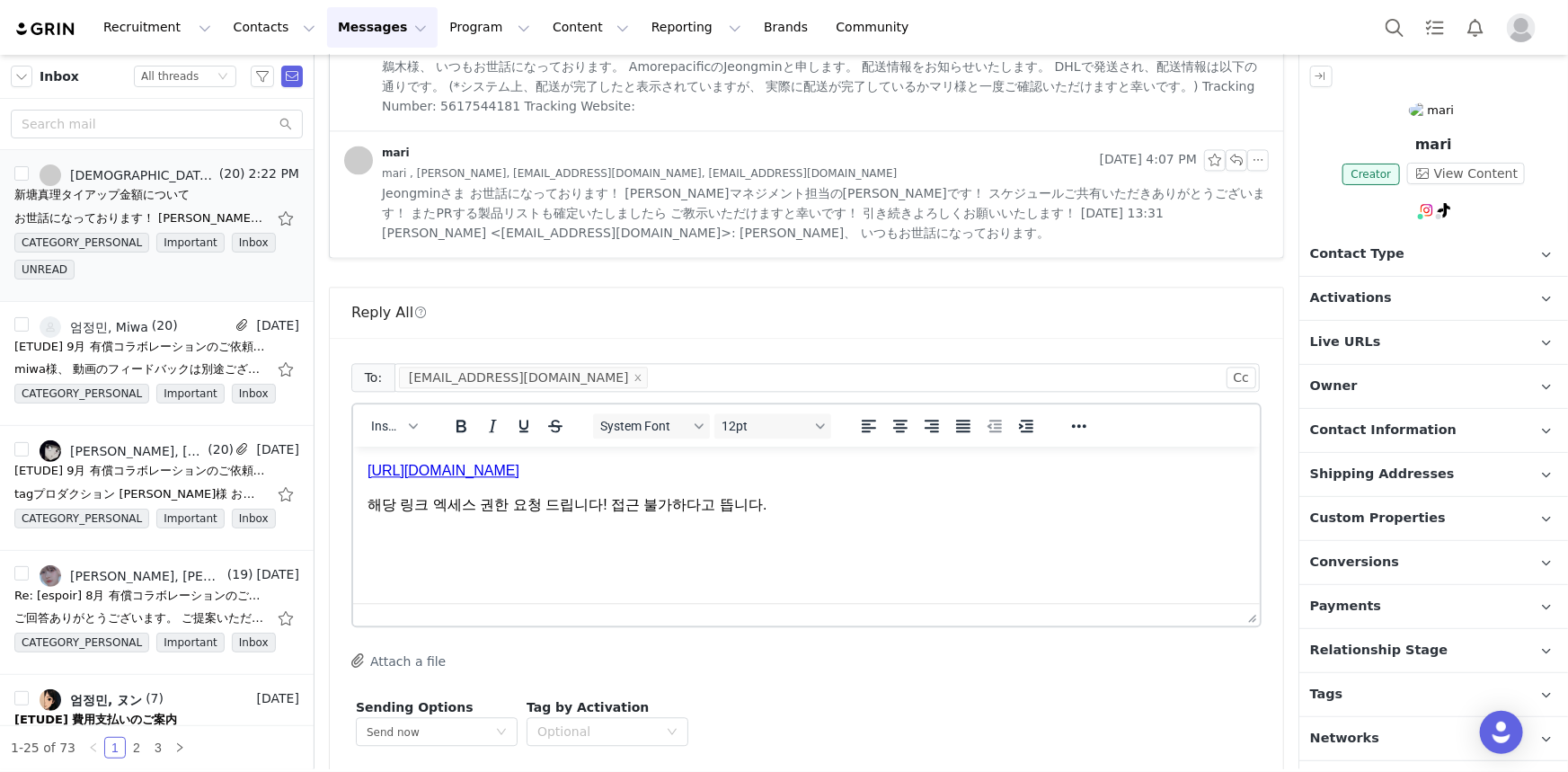
scroll to position [5475, 0]
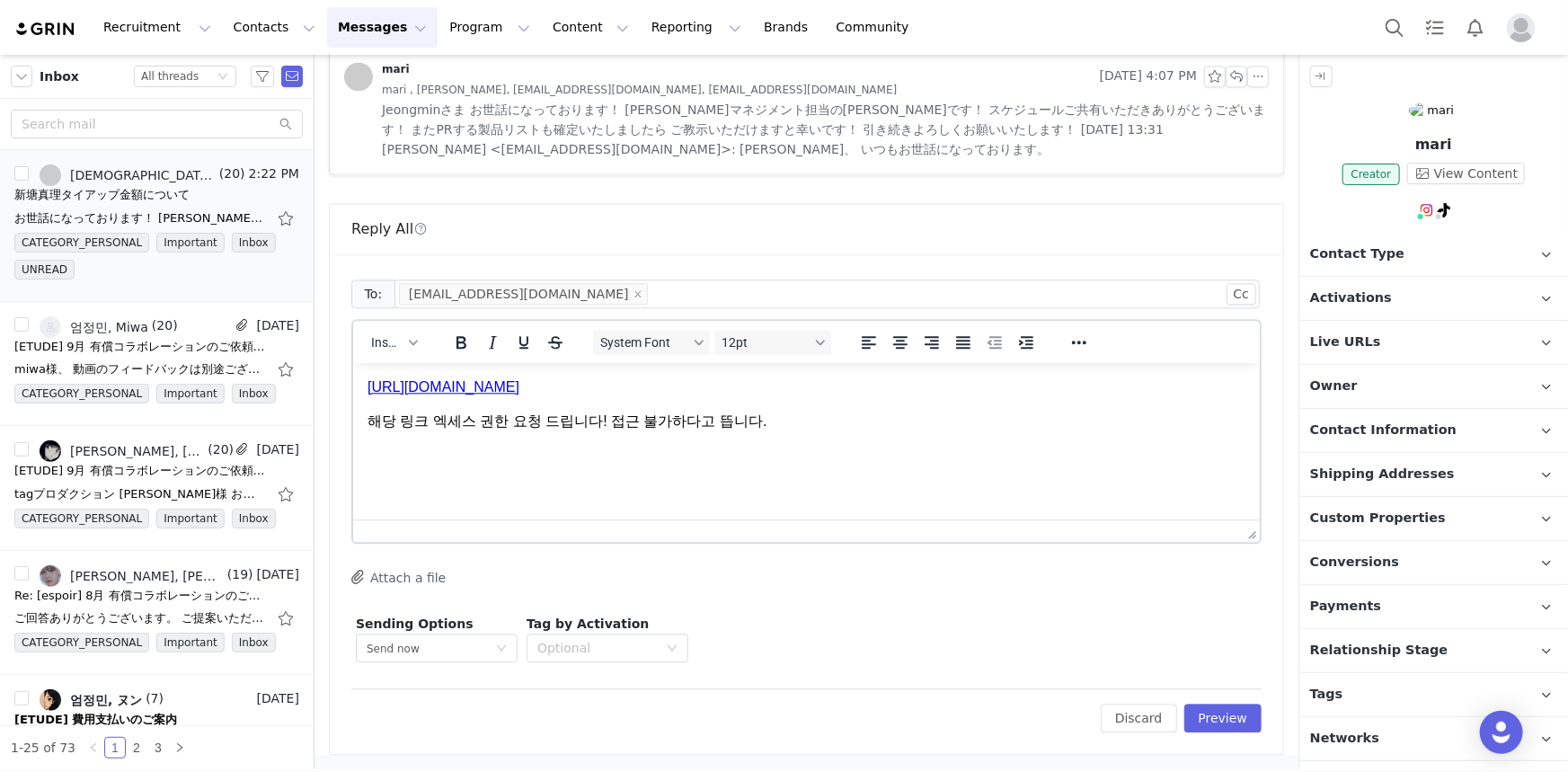
click at [836, 439] on html "https://drive.google.com/file/d/1yYj02F-9JaxWw2i4KuxyZLKcrOQUpkVK/view?usp=driv…" at bounding box center [805, 404] width 906 height 83
click at [751, 438] on html "https://drive.google.com/file/d/1yYj02F-9JaxWw2i4KuxyZLKcrOQUpkVK/view?usp=driv…" at bounding box center [805, 404] width 906 height 83
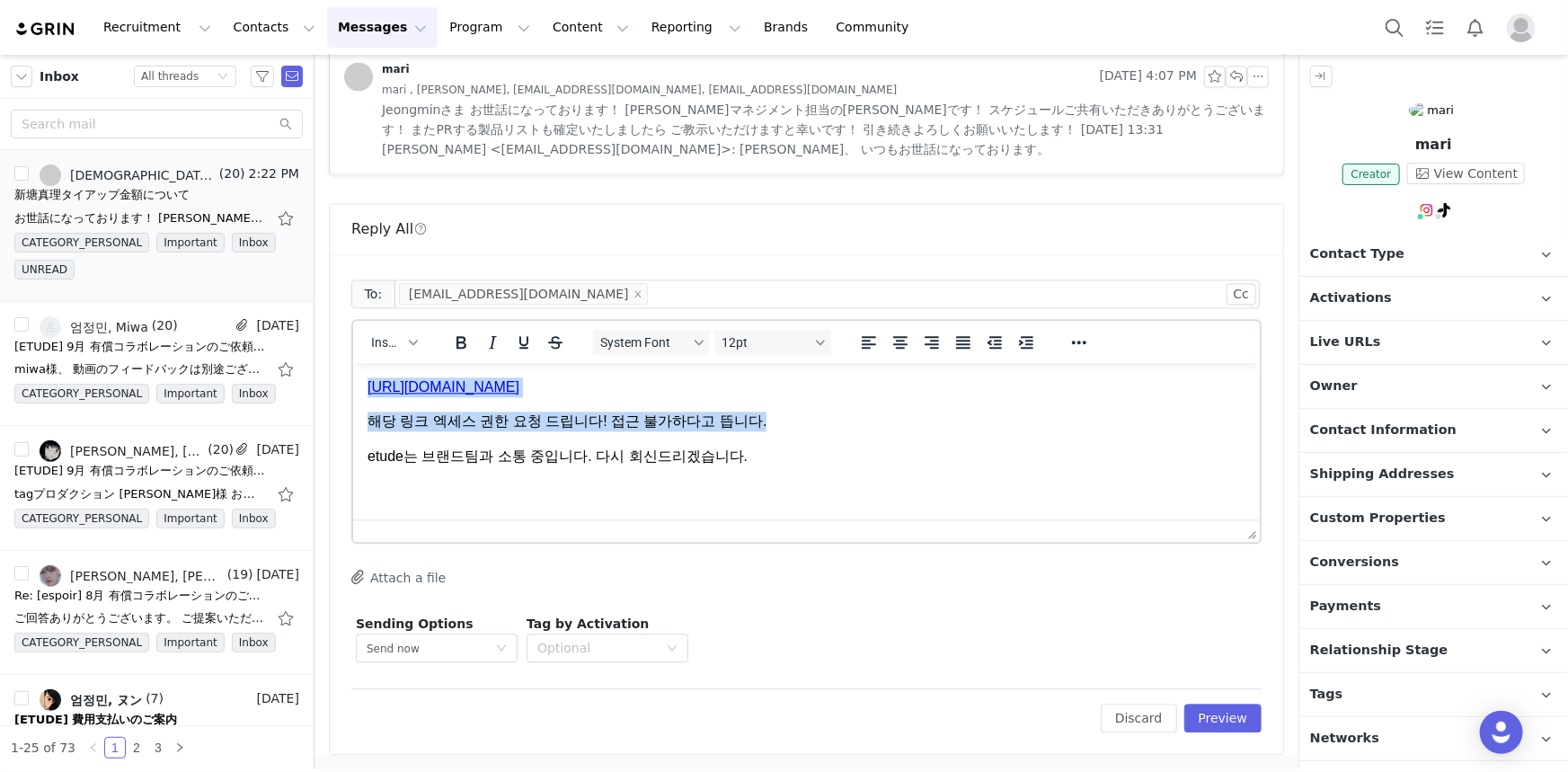
copy body "https://drive.google.com/file/d/1yYj02F-9JaxWw2i4KuxyZLKcrOQUpkVK/view?usp=driv…"
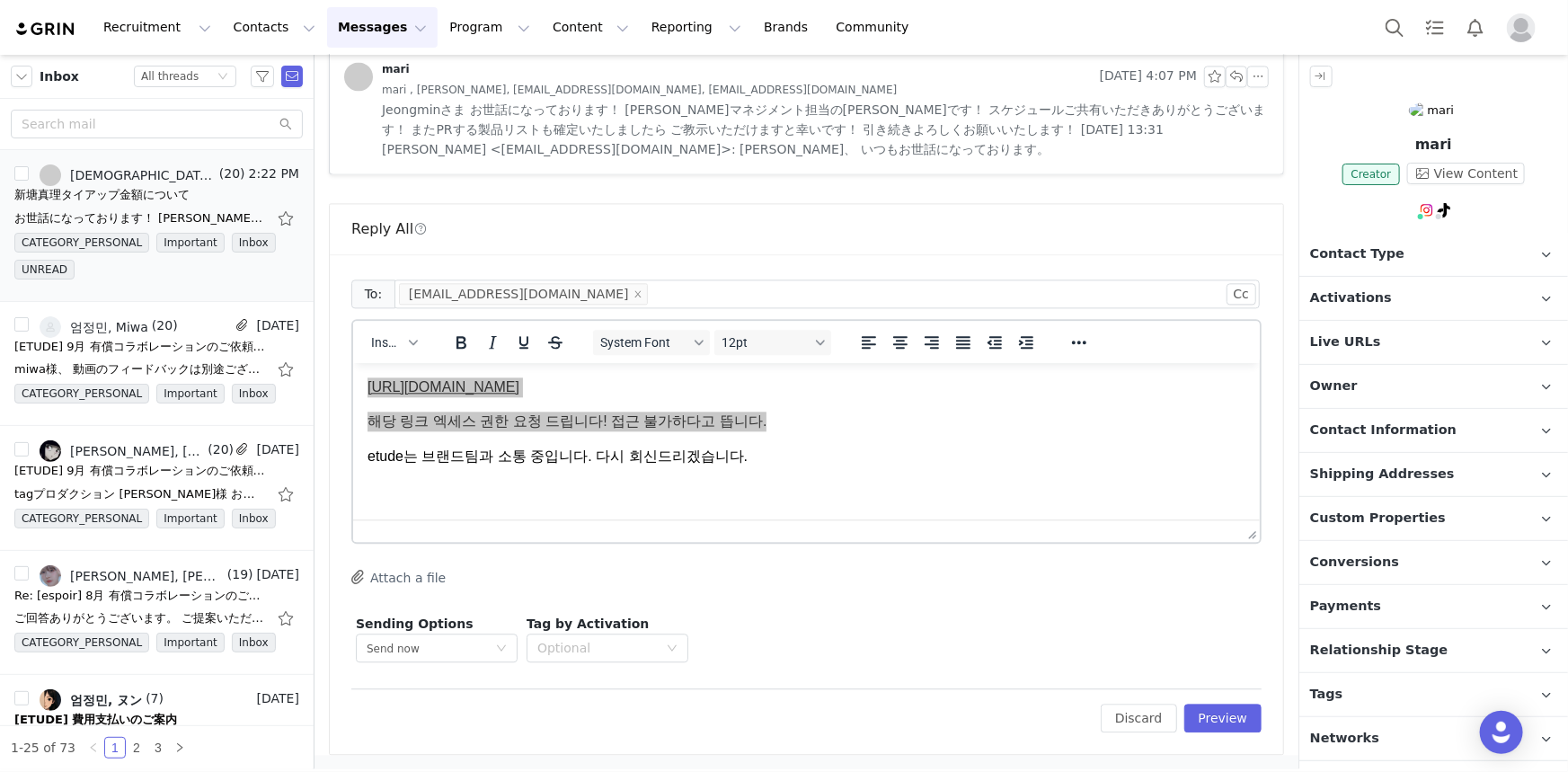
click at [867, 551] on div at bounding box center [806, 556] width 910 height 9
click at [781, 534] on div at bounding box center [806, 531] width 906 height 23
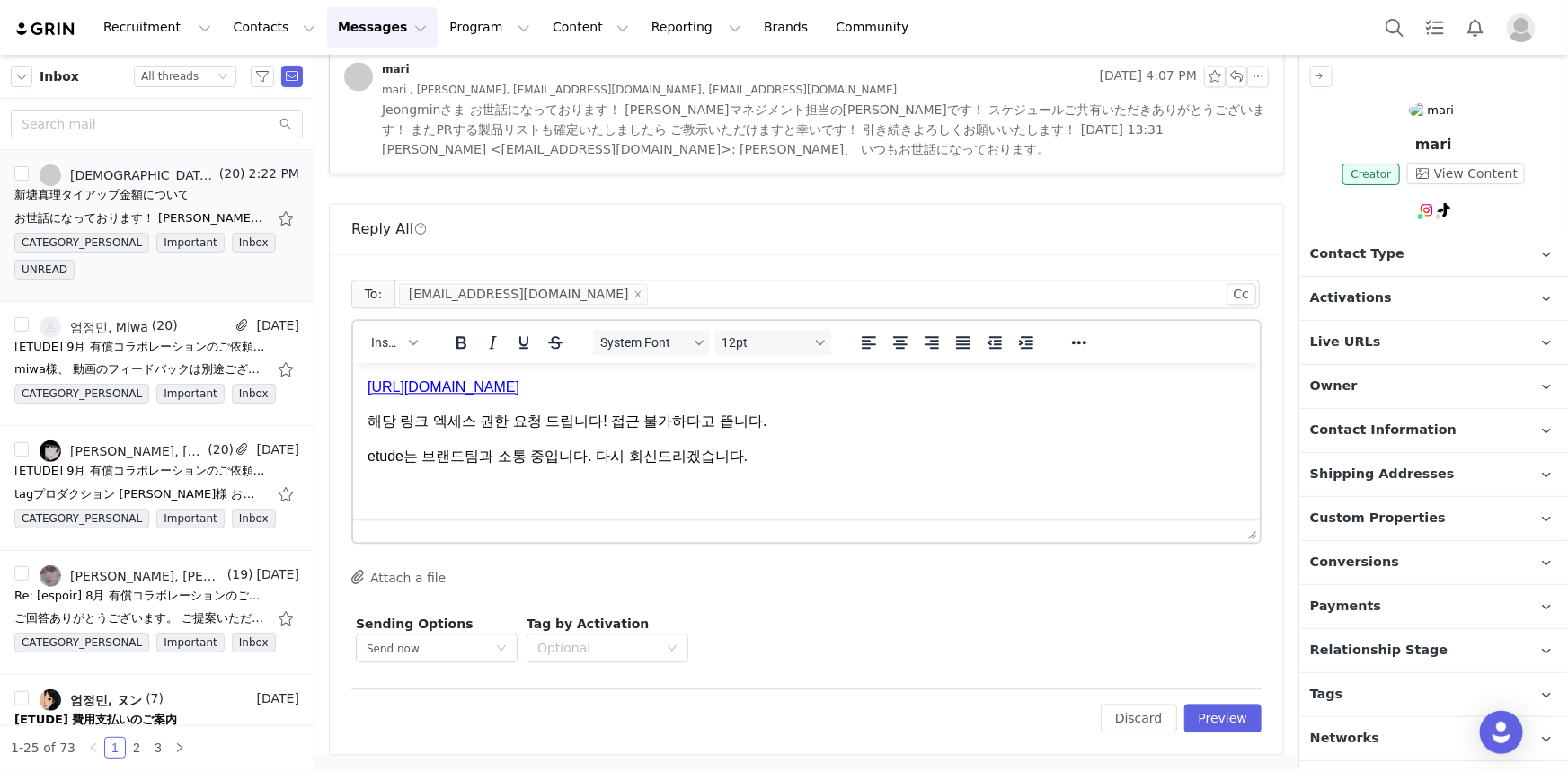
click at [774, 480] on html "https://drive.google.com/file/d/1yYj02F-9JaxWw2i4KuxyZLKcrOQUpkVK/view?usp=driv…" at bounding box center [805, 421] width 906 height 118
drag, startPoint x: 764, startPoint y: 480, endPoint x: 360, endPoint y: 428, distance: 407.3
click at [360, 428] on html "https://drive.google.com/file/d/1yYj02F-9JaxWw2i4KuxyZLKcrOQUpkVK/view?usp=driv…" at bounding box center [805, 421] width 906 height 118
drag, startPoint x: 375, startPoint y: 419, endPoint x: 971, endPoint y: 480, distance: 599.1
click at [971, 480] on html "https://drive.google.com/file/d/1yYj02F-9JaxWw2i4KuxyZLKcrOQUpkVK/view?usp=driv…" at bounding box center [805, 421] width 906 height 118
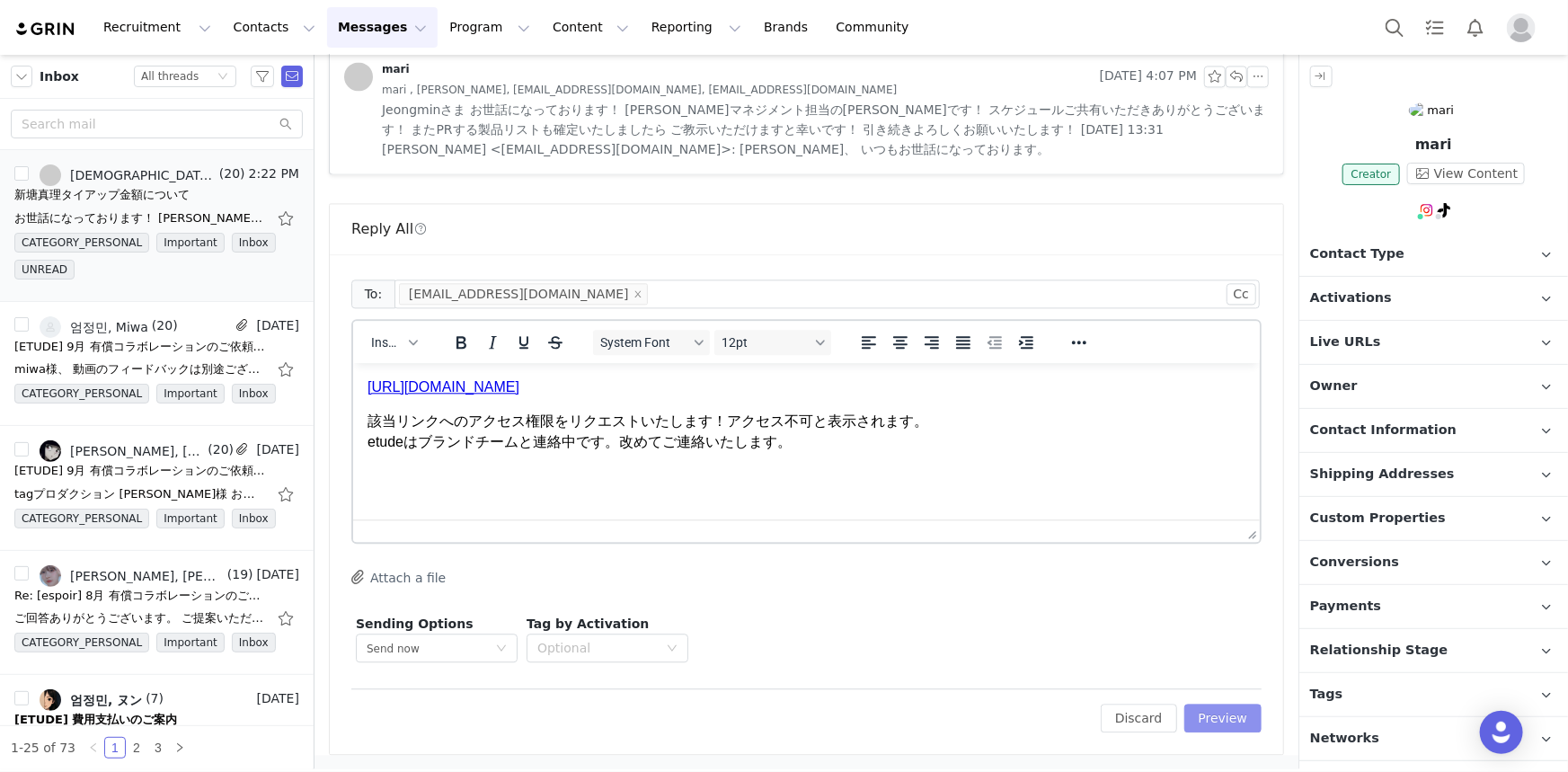
click at [1224, 716] on button "Preview" at bounding box center [1224, 719] width 79 height 29
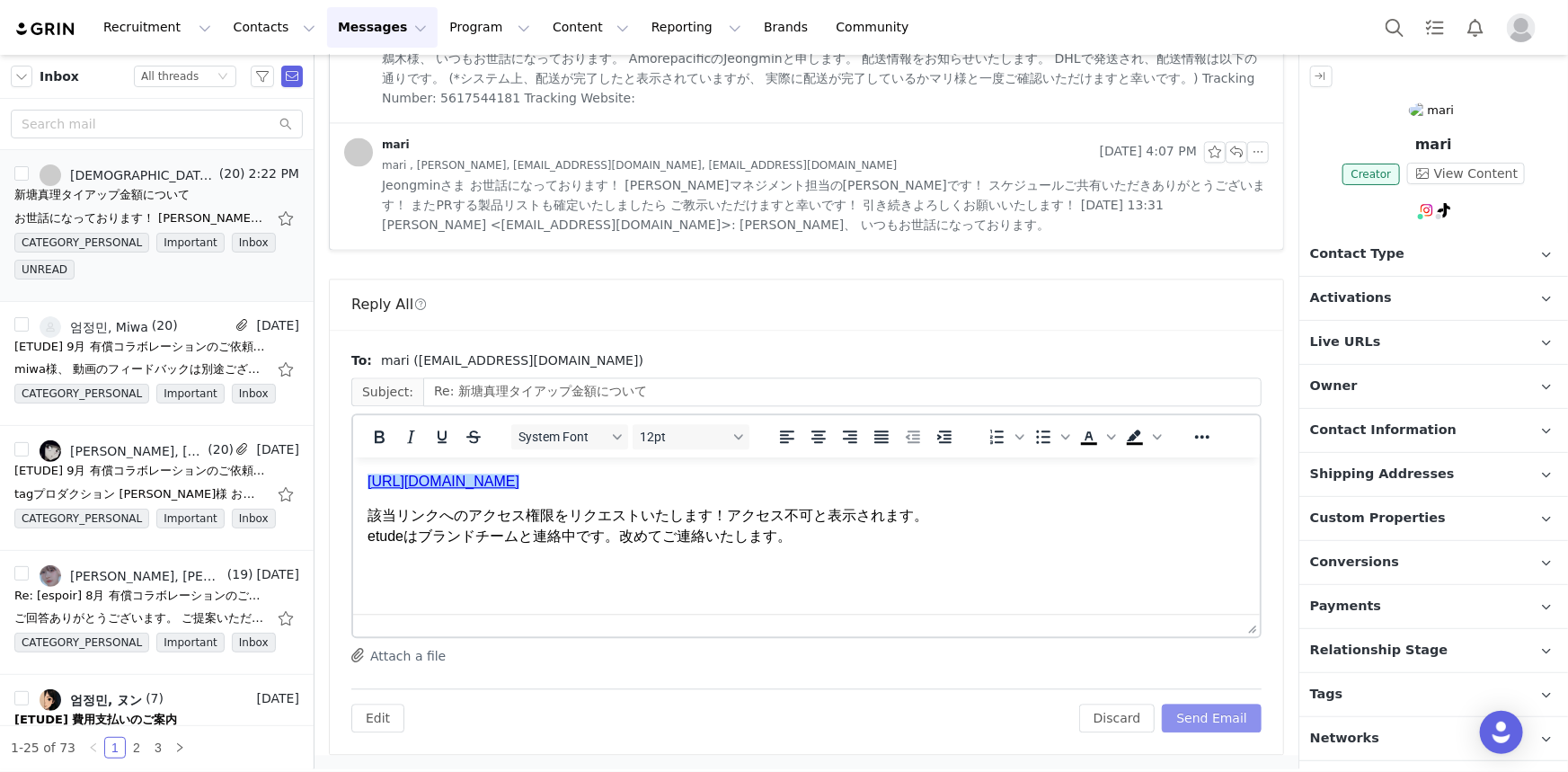
scroll to position [0, 0]
click at [1224, 710] on button "Send Email" at bounding box center [1212, 719] width 99 height 29
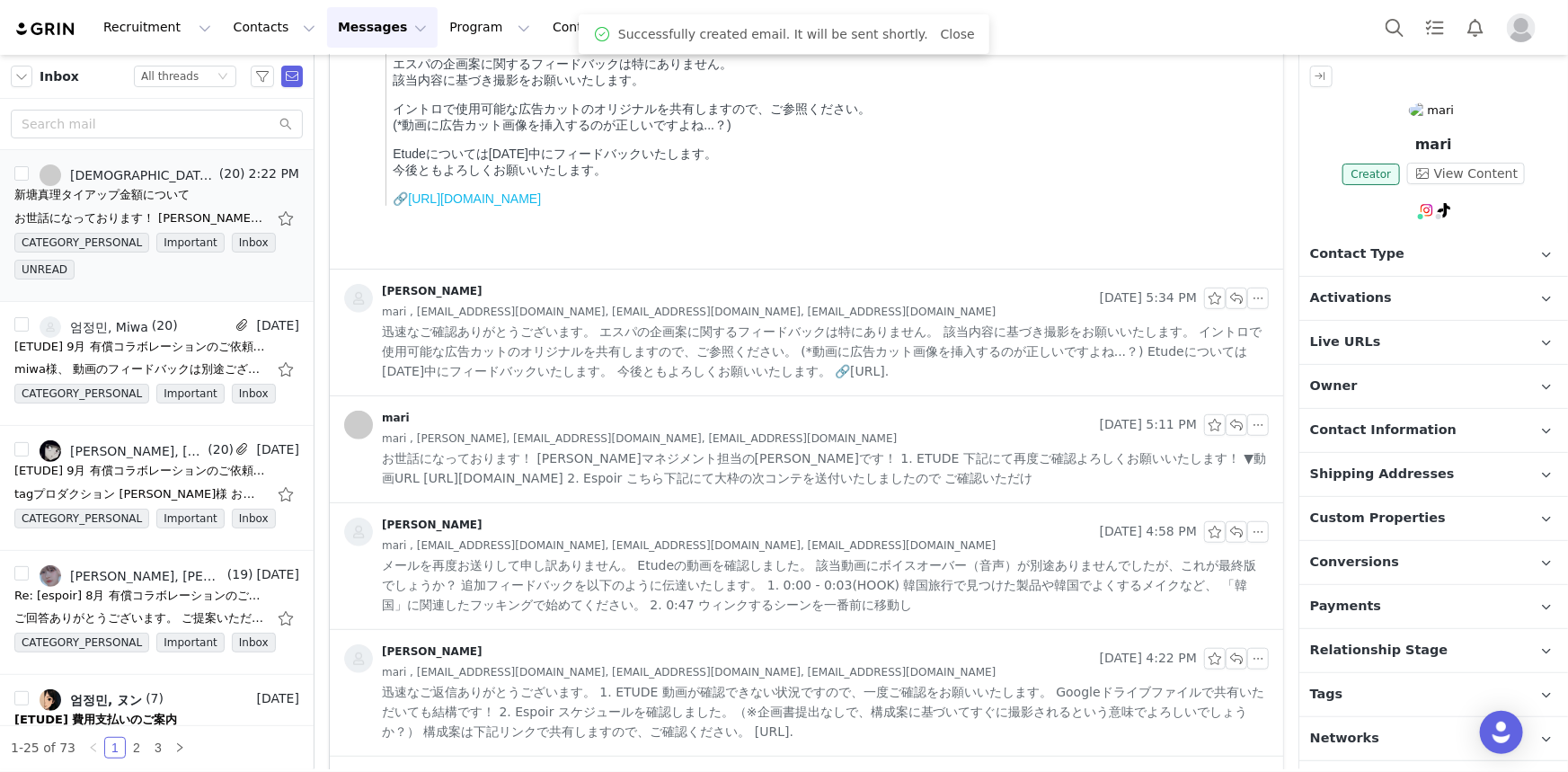
scroll to position [3670, 0]
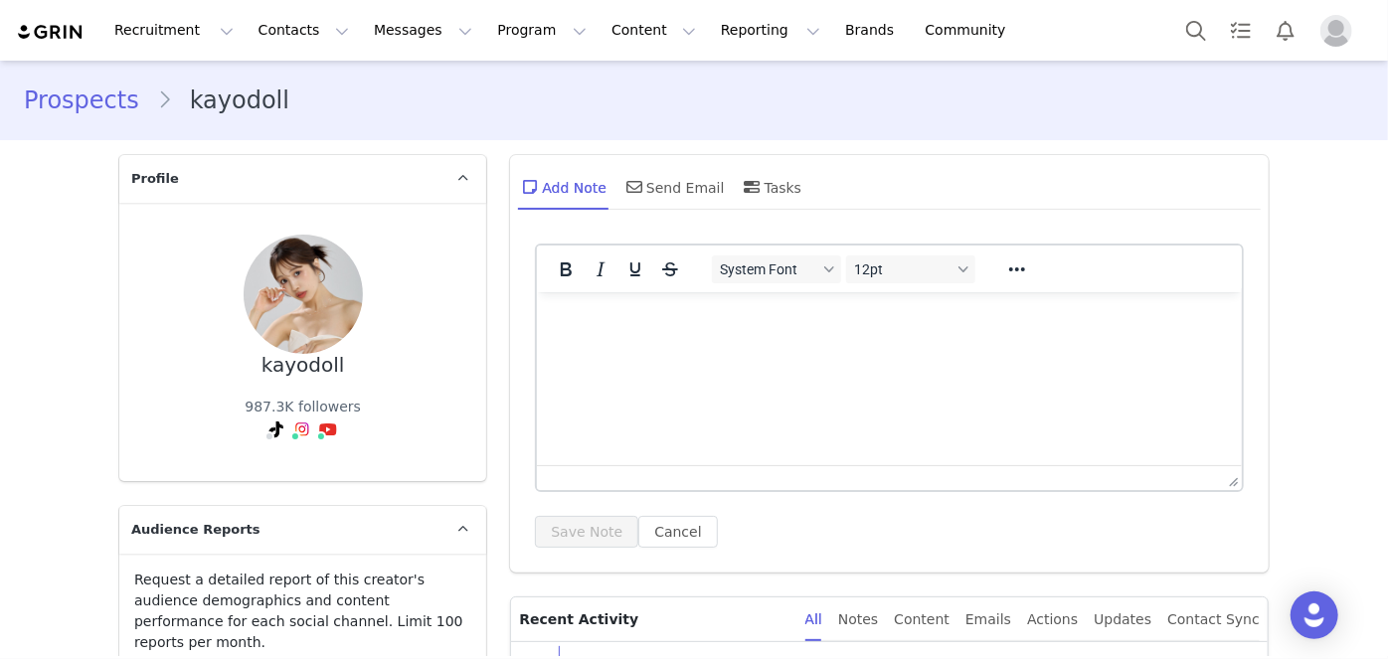
scroll to position [9505, 0]
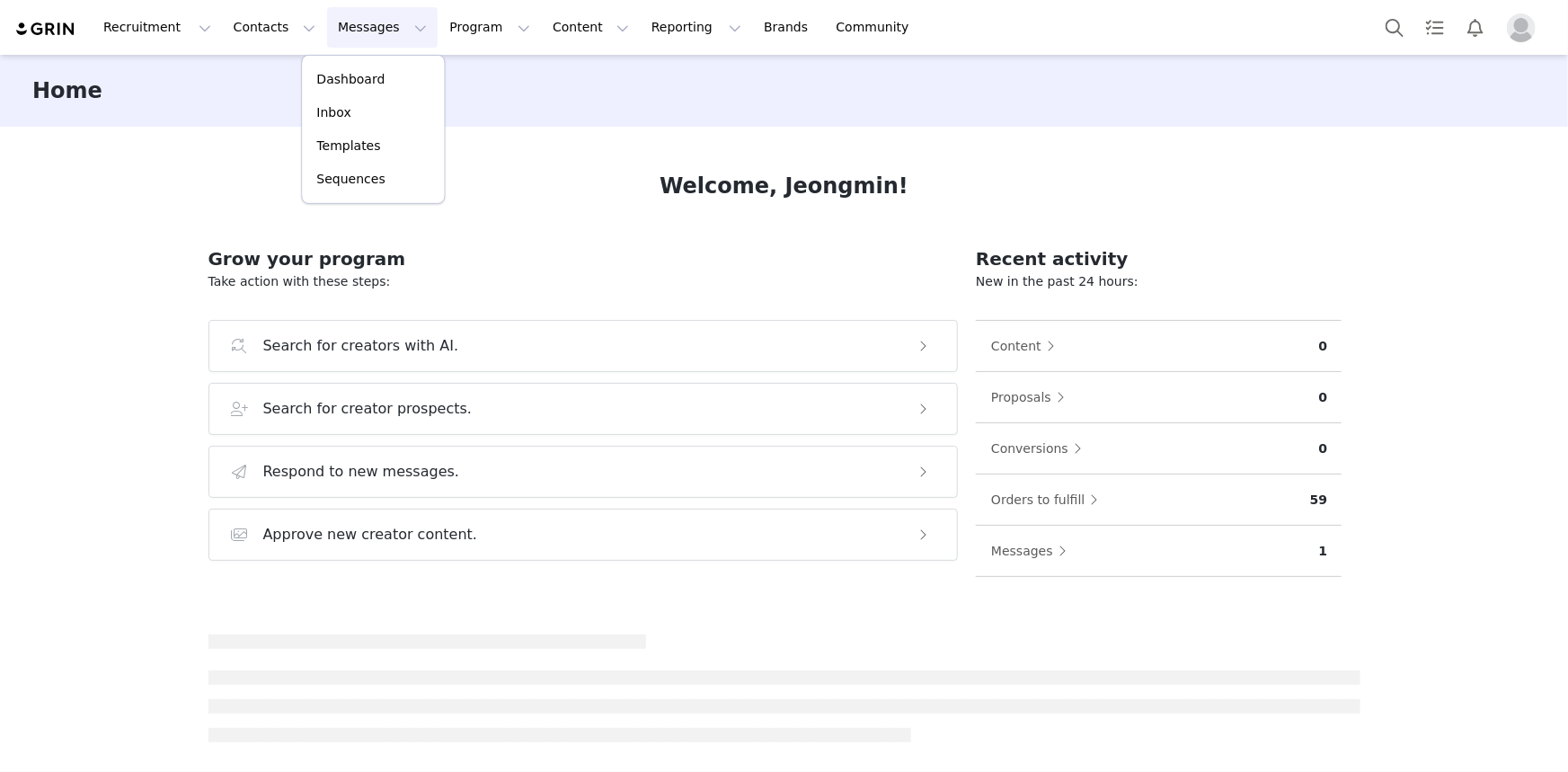
drag, startPoint x: 0, startPoint y: 0, endPoint x: 373, endPoint y: 107, distance: 388.0
click at [373, 107] on div "Inbox" at bounding box center [372, 112] width 120 height 19
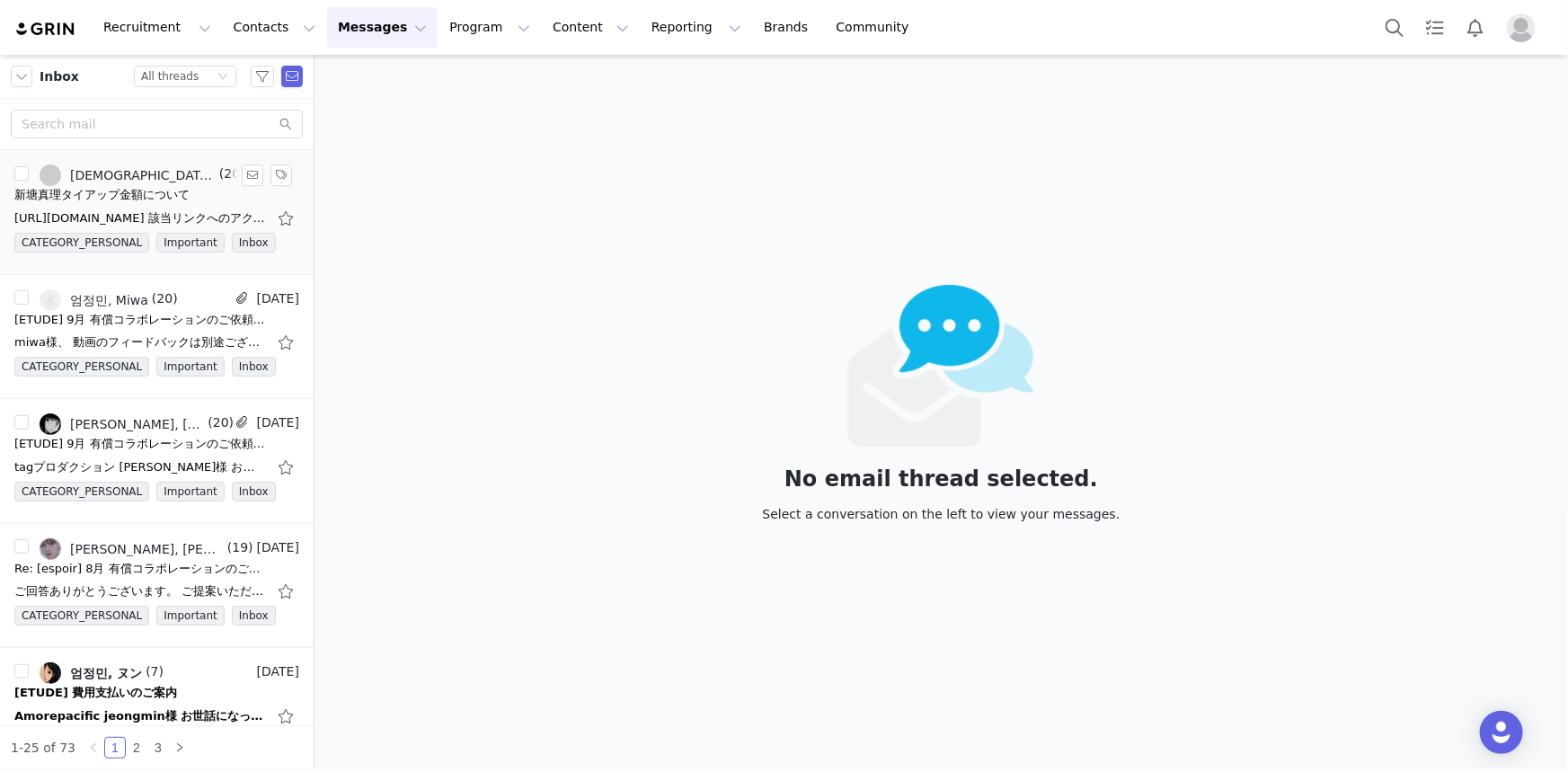
click at [171, 210] on div "[URL][DOMAIN_NAME] 該当リンクへのアクセス権限をリクエストいたします！アクセス不可と表示されます。 etudeはブランドチームと連絡中です。…" at bounding box center [140, 219] width 251 height 18
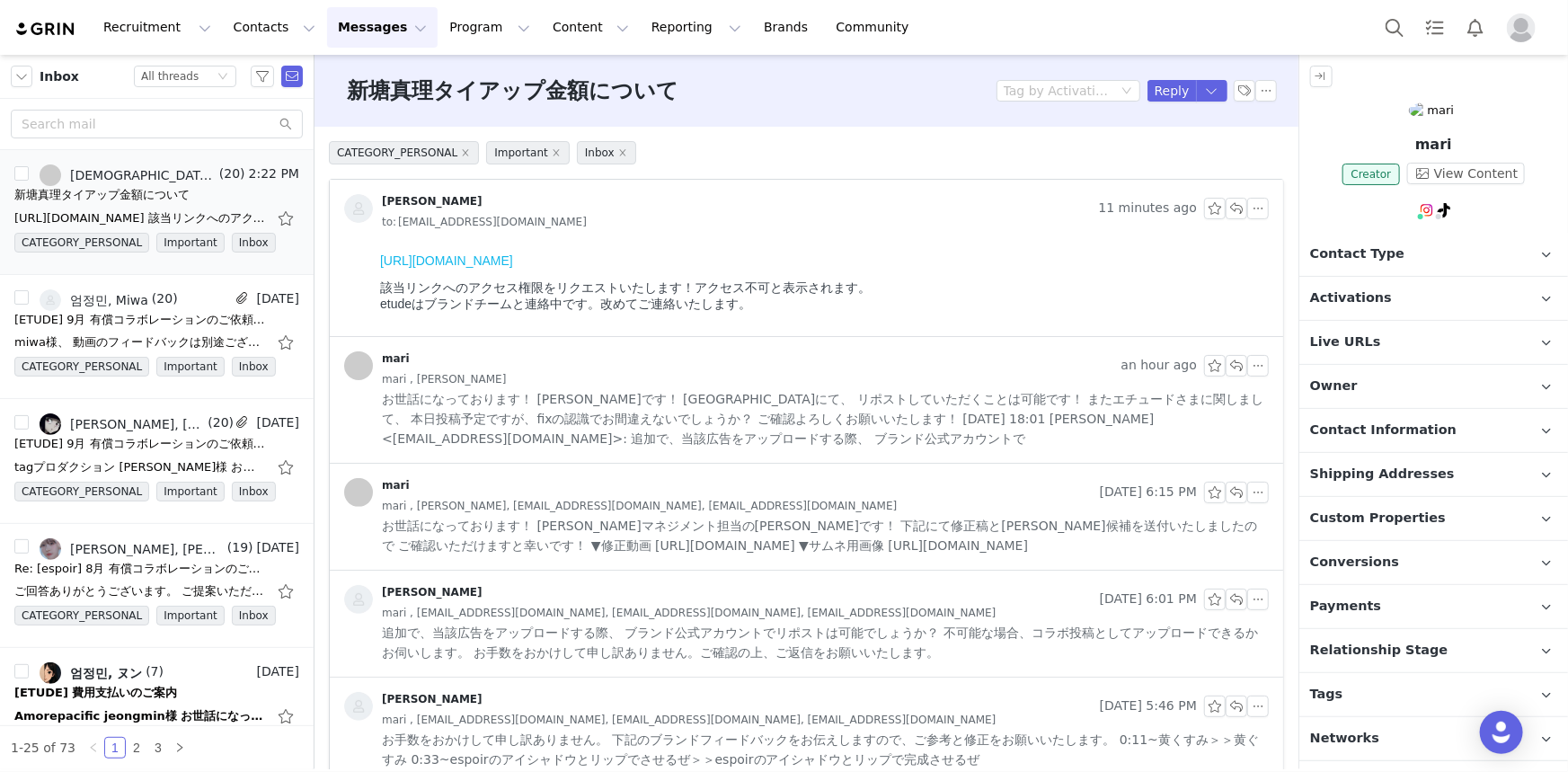
click at [502, 422] on span "お世話になっております！ 鵜木です！ ブランドアカウントにて、 リポストしていただくことは可能です！ またエチュードさまに関しまして、 本日投稿予定ですが、f…" at bounding box center [826, 419] width 887 height 60
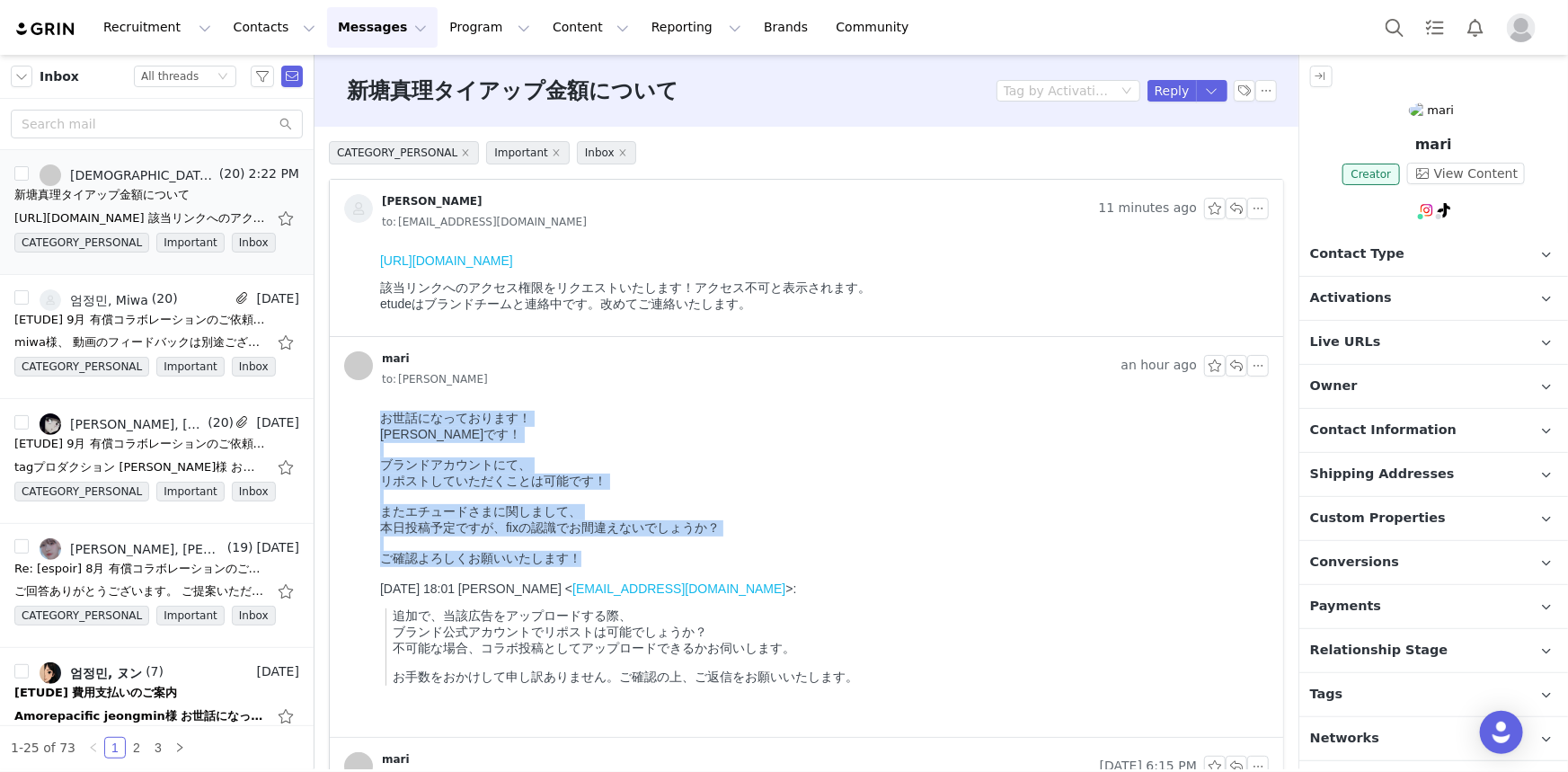
drag, startPoint x: 593, startPoint y: 570, endPoint x: 723, endPoint y: 822, distance: 283.6
click at [372, 418] on html "お世話になっております！ 鵜木です！ ブランドアカウントにて、 リポストしていただくことは可能です！ またエチュードさまに関しまして、 本日投稿予定ですが、f…" at bounding box center [821, 570] width 897 height 334
copy body "お世話になっております！ 鵜木です！ ブランドアカウントにて、 リポストしていただくことは可能です！ またエチュードさまに関しまして、 本日投稿予定ですが、f…"
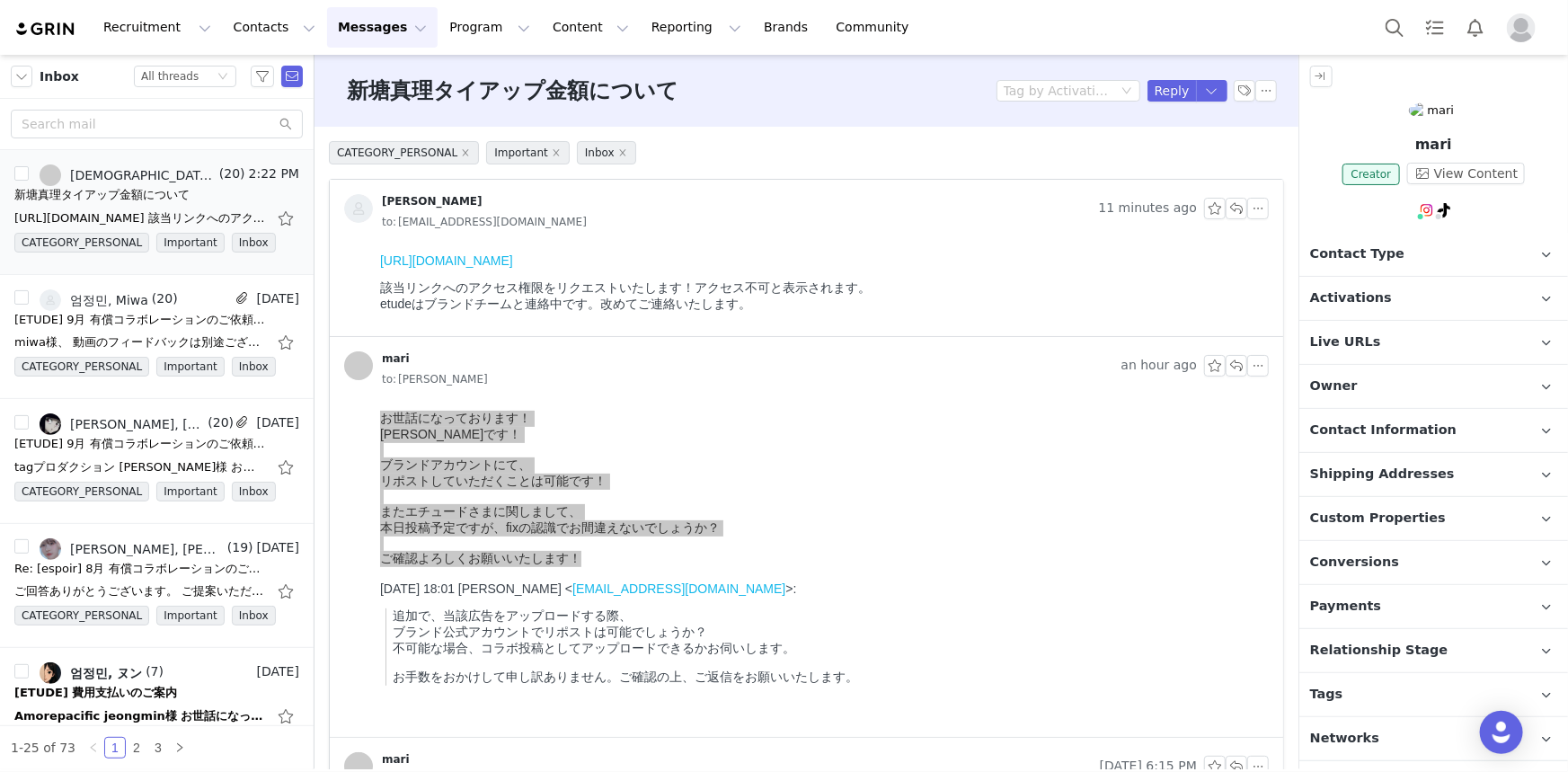
click at [932, 376] on div "to: 엄정민" at bounding box center [826, 380] width 887 height 20
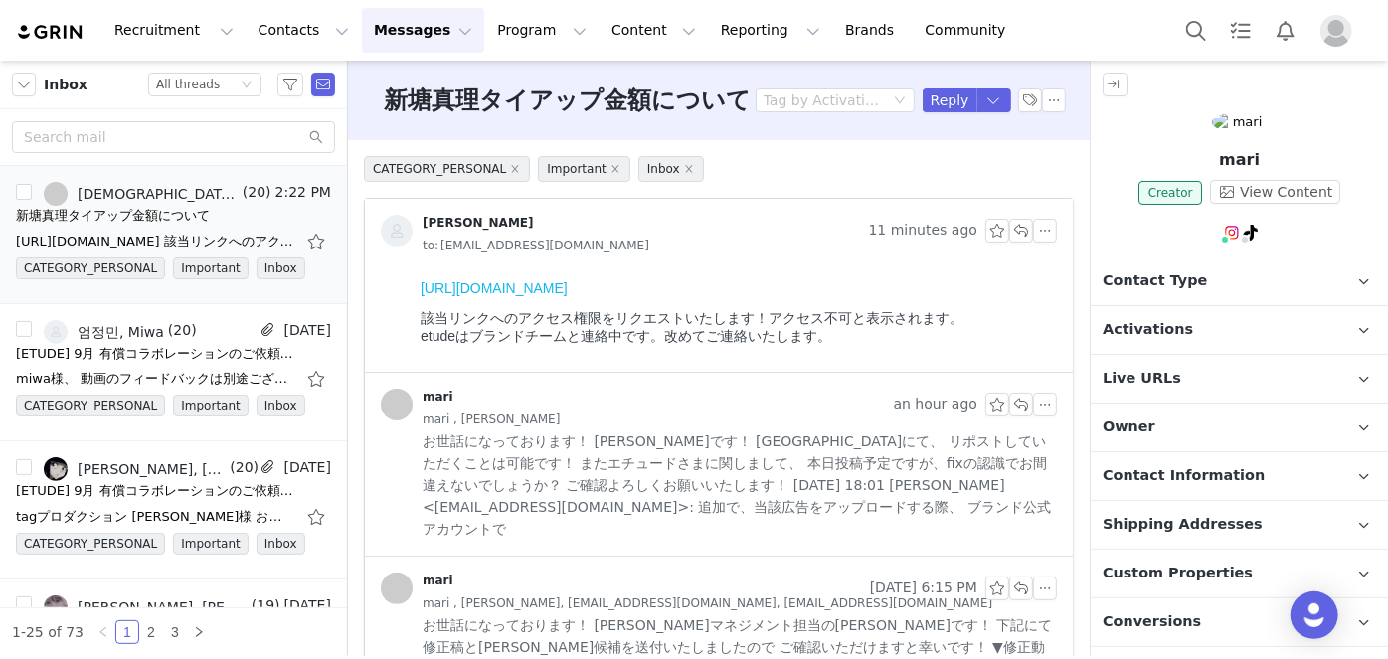
click at [568, 383] on div "mari an hour ago mari , 엄정민 お世話になっております！ 鵜木です！ ブランドアカウントにて、 リポストしていただくことは可能です！ …" at bounding box center [719, 464] width 708 height 183
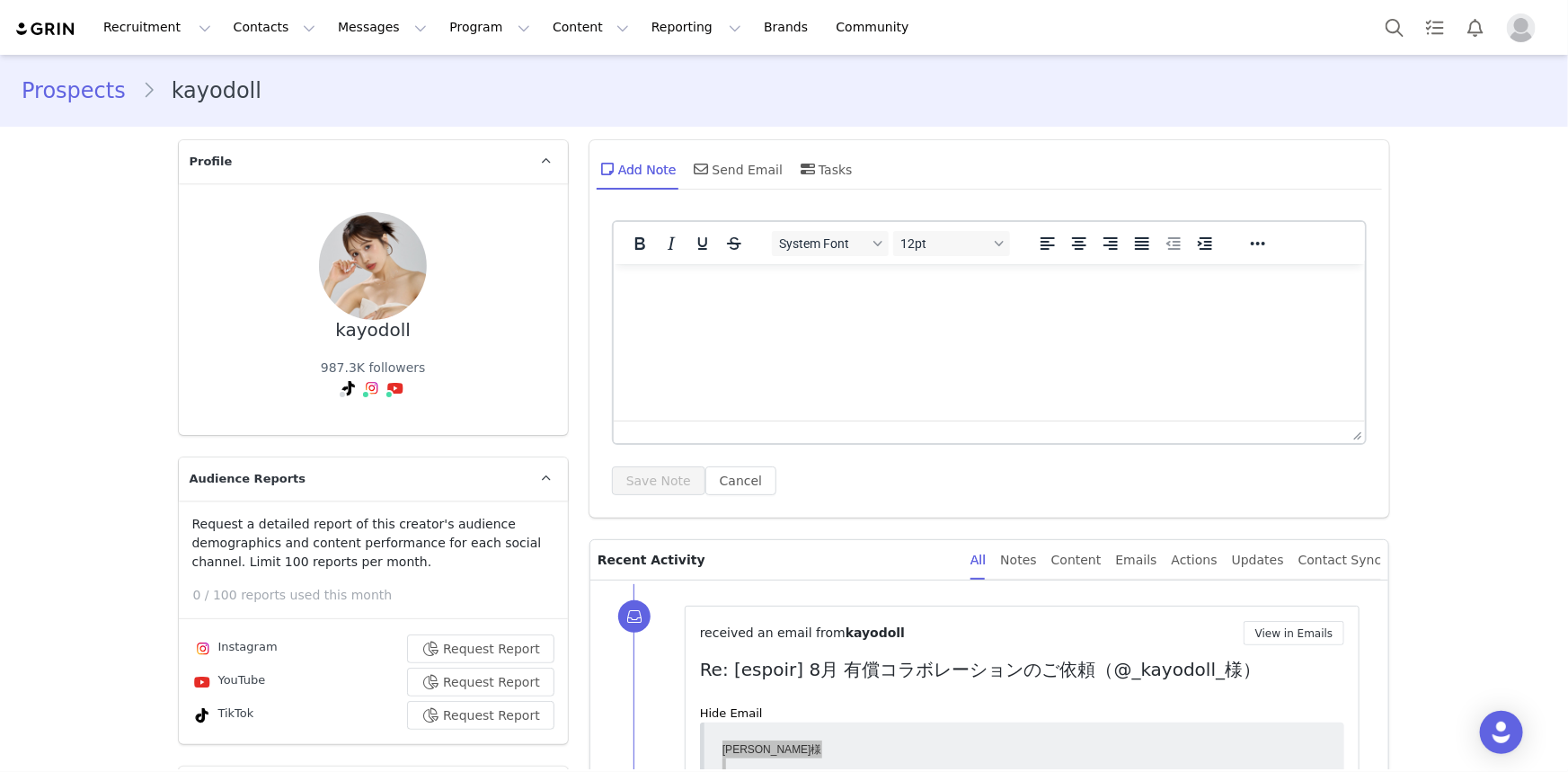
scroll to position [8592, 0]
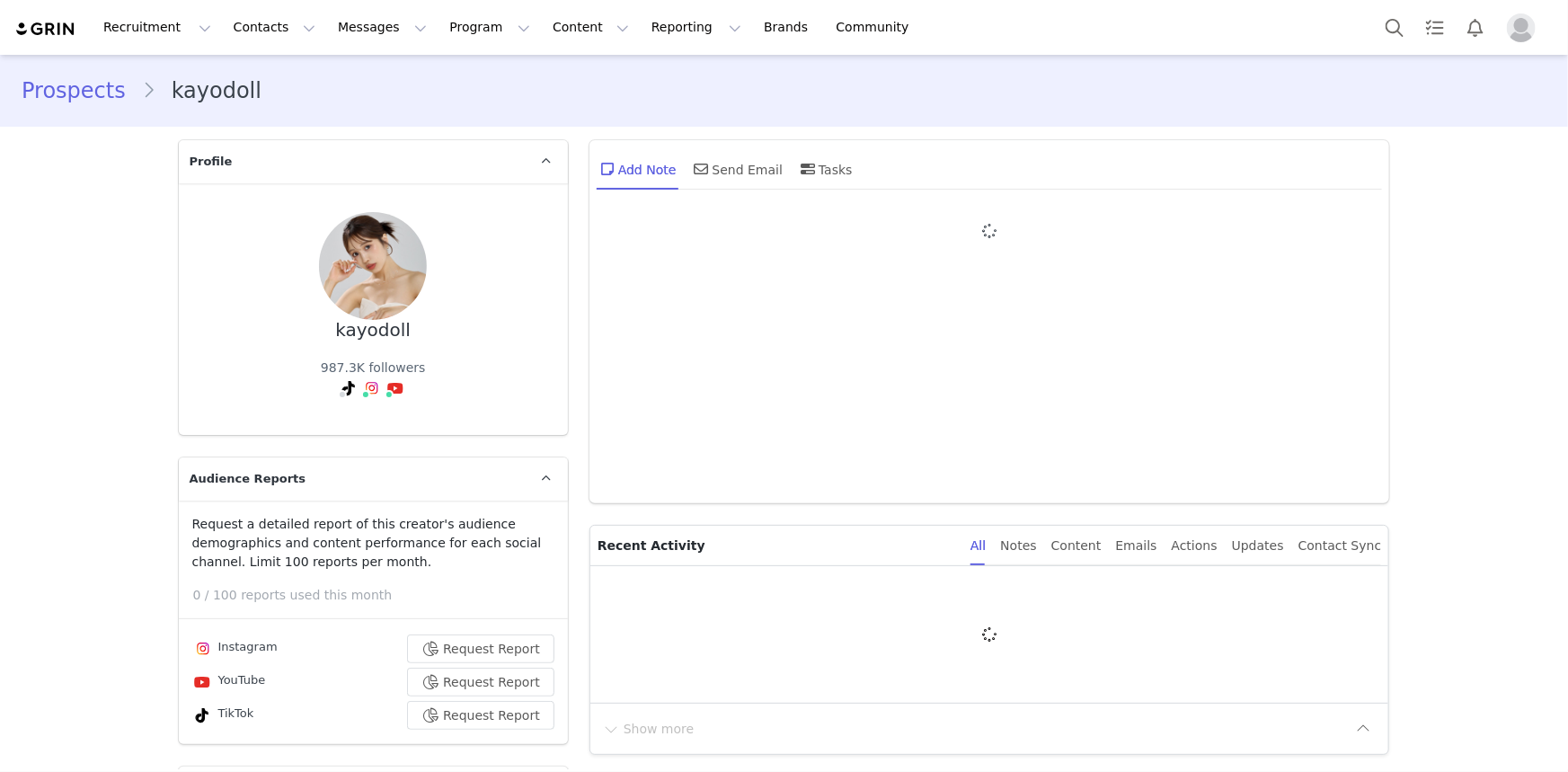
type input "+1 (United States)"
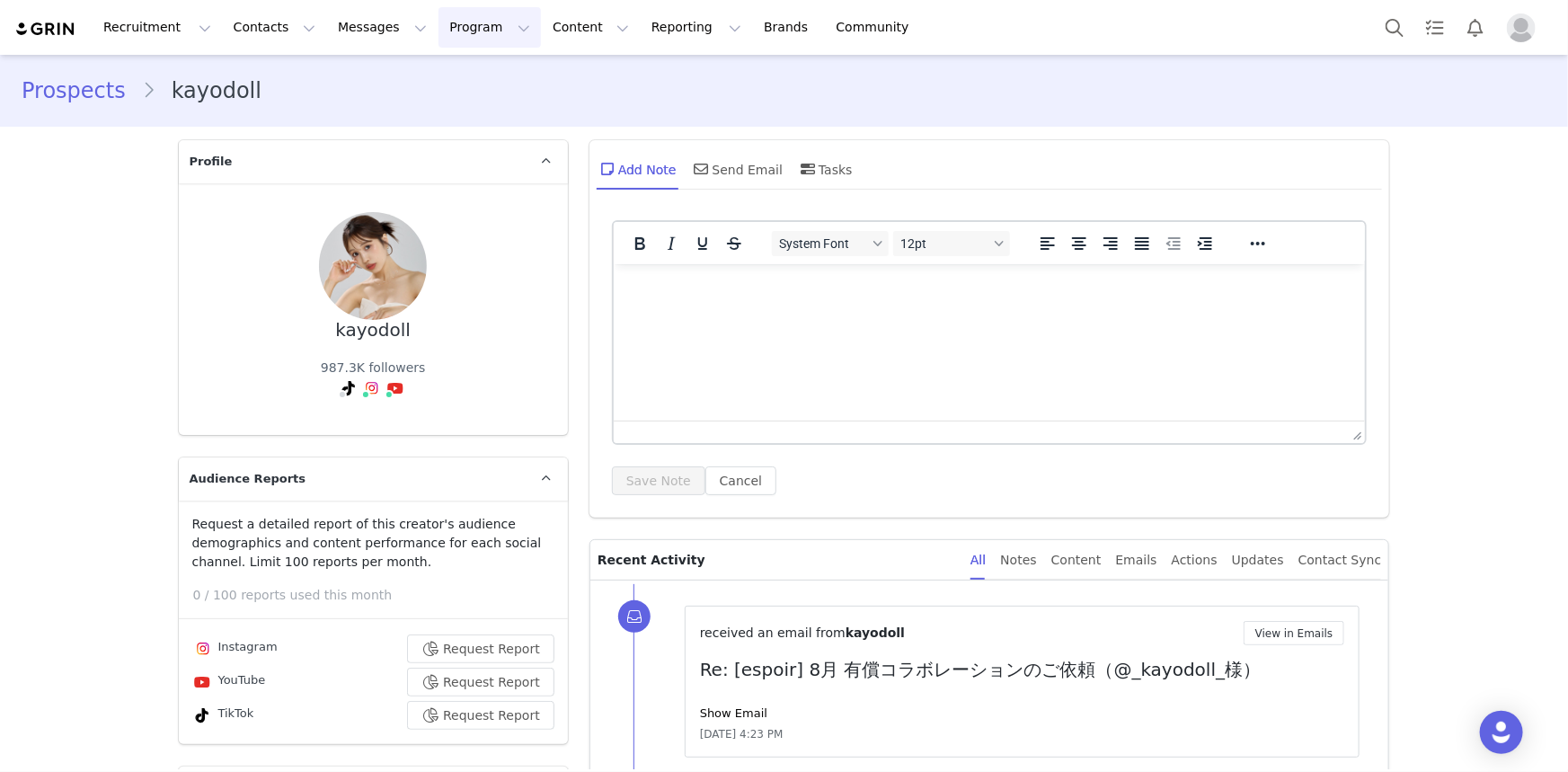
drag, startPoint x: 443, startPoint y: 36, endPoint x: 448, endPoint y: 51, distance: 15.8
click at [443, 36] on button "Program Program" at bounding box center [489, 27] width 102 height 41
click at [327, 10] on button "Messages Messages" at bounding box center [382, 27] width 110 height 41
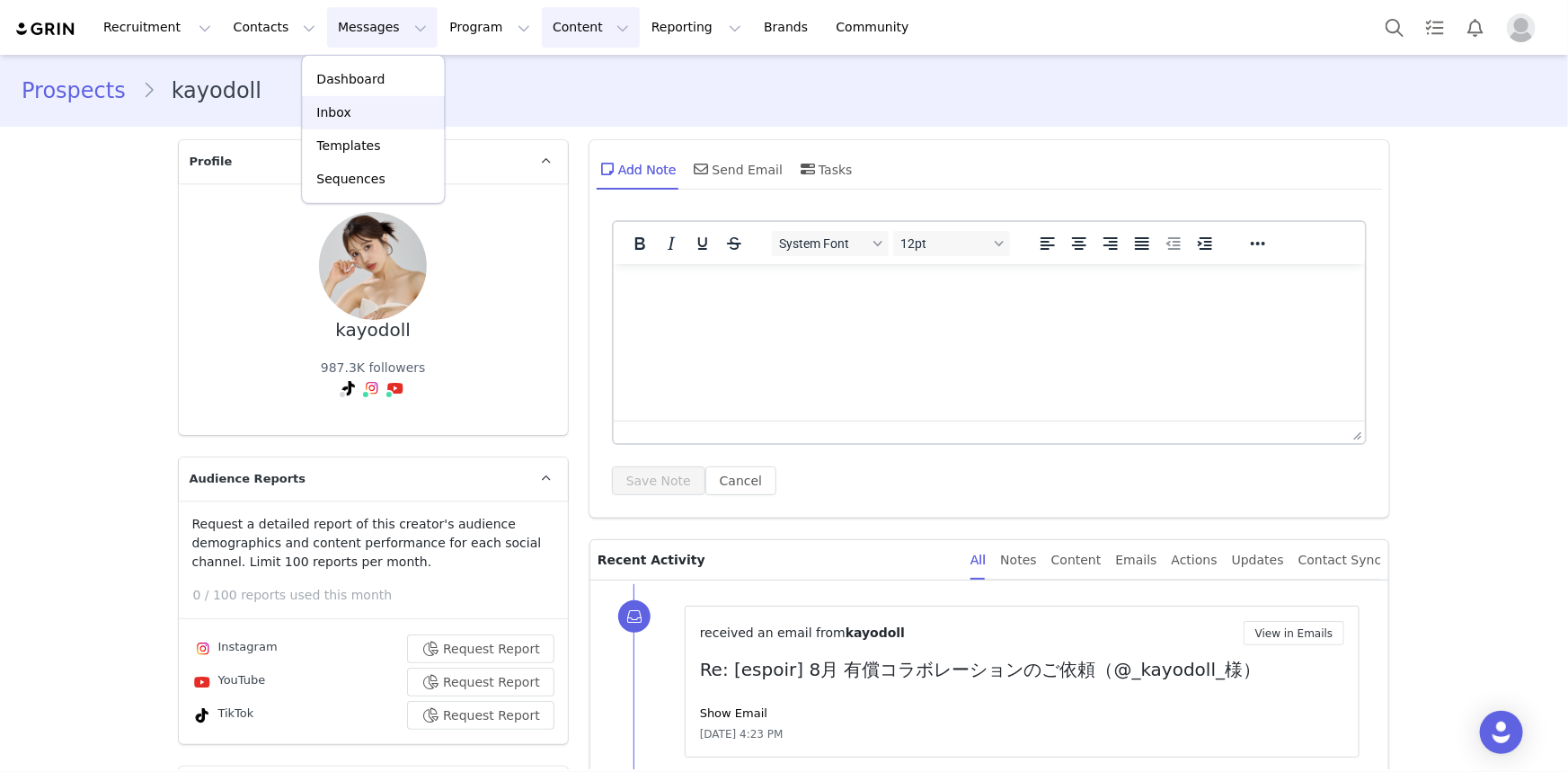
click at [355, 112] on div "Inbox" at bounding box center [372, 112] width 120 height 19
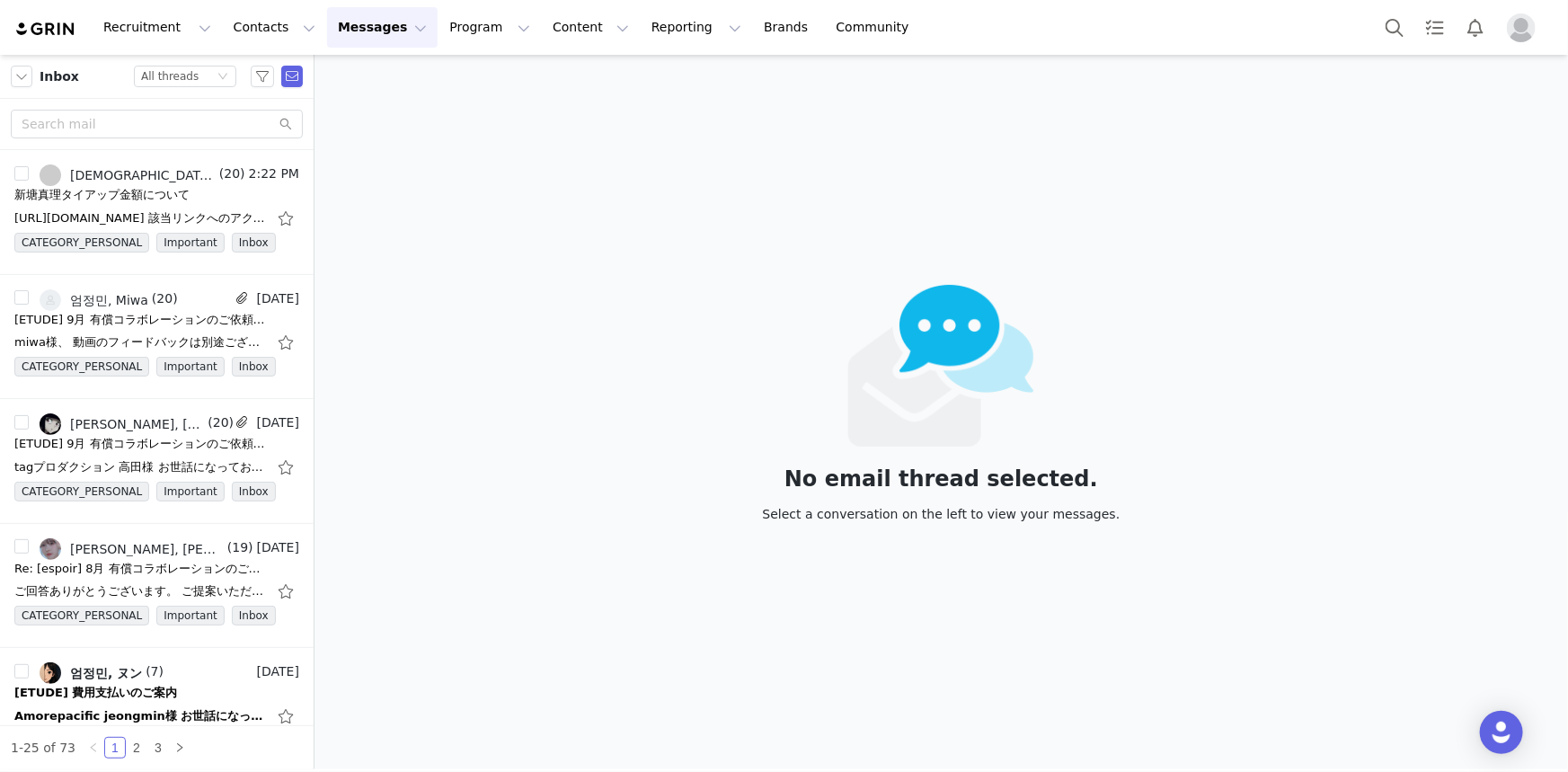
click at [455, 373] on div "No email thread selected. Select a conversation on the left to view your messag…" at bounding box center [941, 412] width 1253 height 715
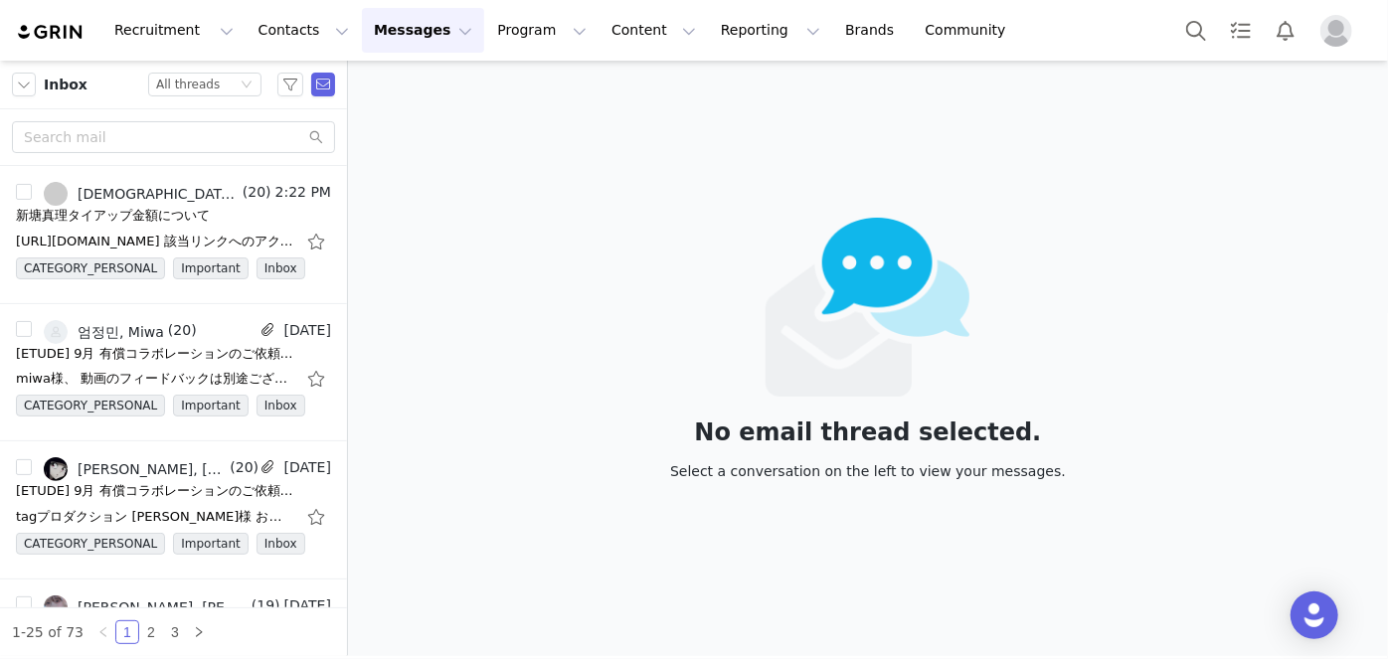
click at [467, 362] on div "No email thread selected. Select a conversation on the left to view your messag…" at bounding box center [868, 359] width 1040 height 596
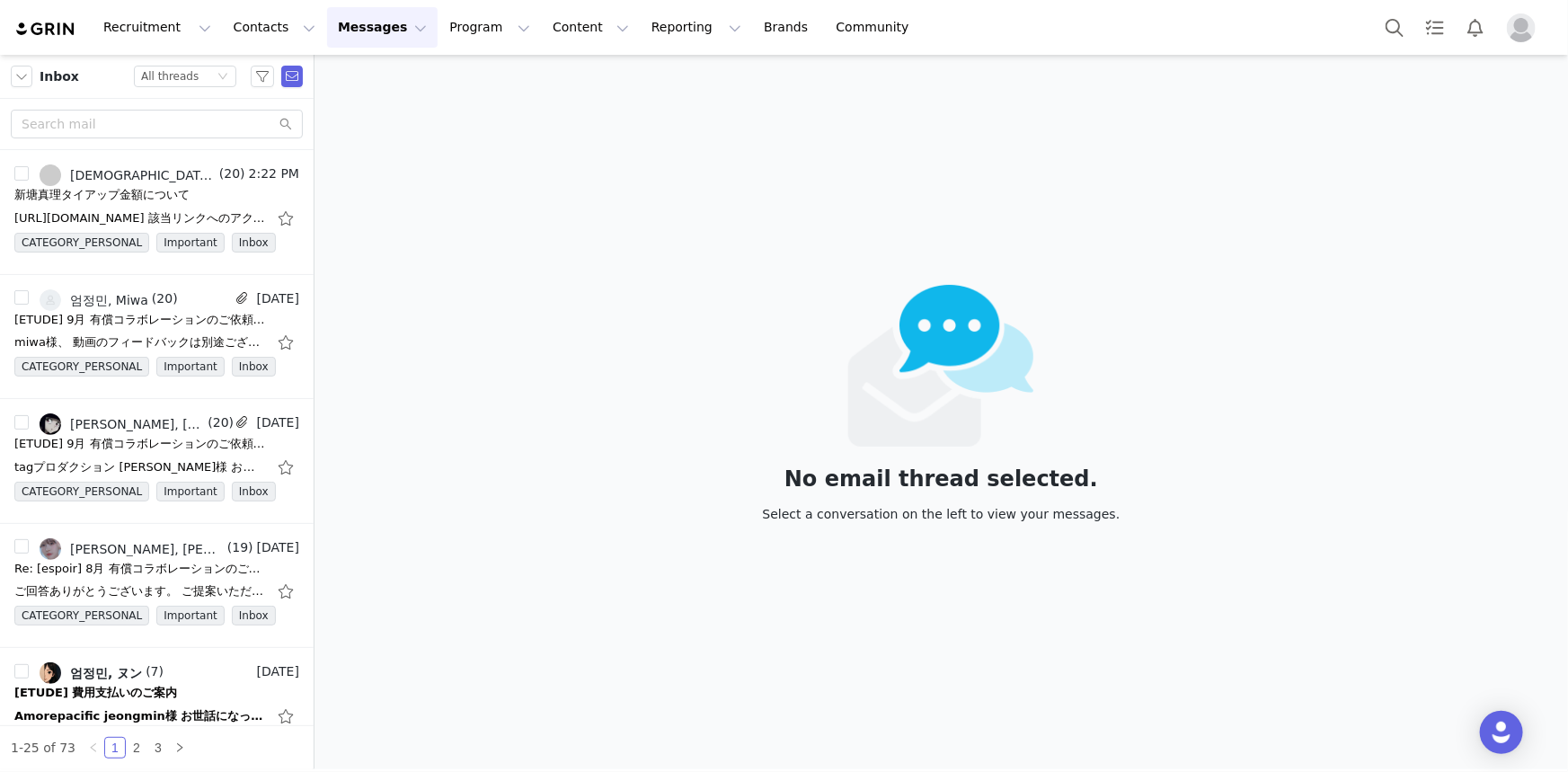
click at [473, 283] on div "No email thread selected. Select a conversation on the left to view your messag…" at bounding box center [941, 412] width 1253 height 715
click at [479, 283] on div "No email thread selected. Select a conversation on the left to view your messag…" at bounding box center [941, 412] width 1253 height 715
drag, startPoint x: 719, startPoint y: 450, endPoint x: 709, endPoint y: 457, distance: 12.2
drag, startPoint x: 709, startPoint y: 457, endPoint x: 488, endPoint y: 314, distance: 263.2
click at [511, 311] on div "No email thread selected. Select a conversation on the left to view your messag…" at bounding box center [941, 412] width 1253 height 715
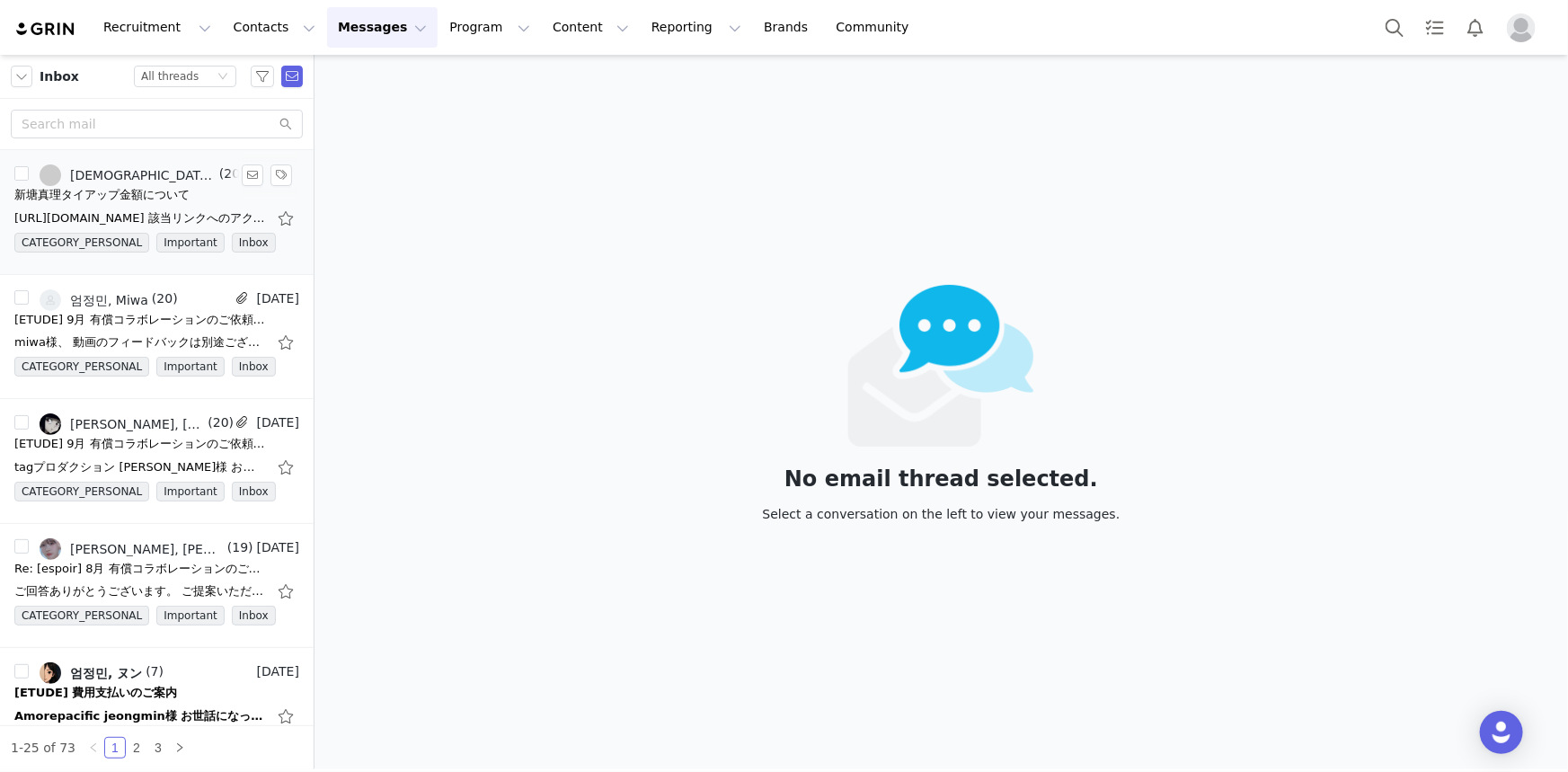
click at [215, 214] on div "[URL][DOMAIN_NAME] 該当リンクへのアクセス権限をリクエストいたします！アクセス不可と表示されます。 etudeはブランドチームと連絡中です。…" at bounding box center [140, 219] width 251 height 18
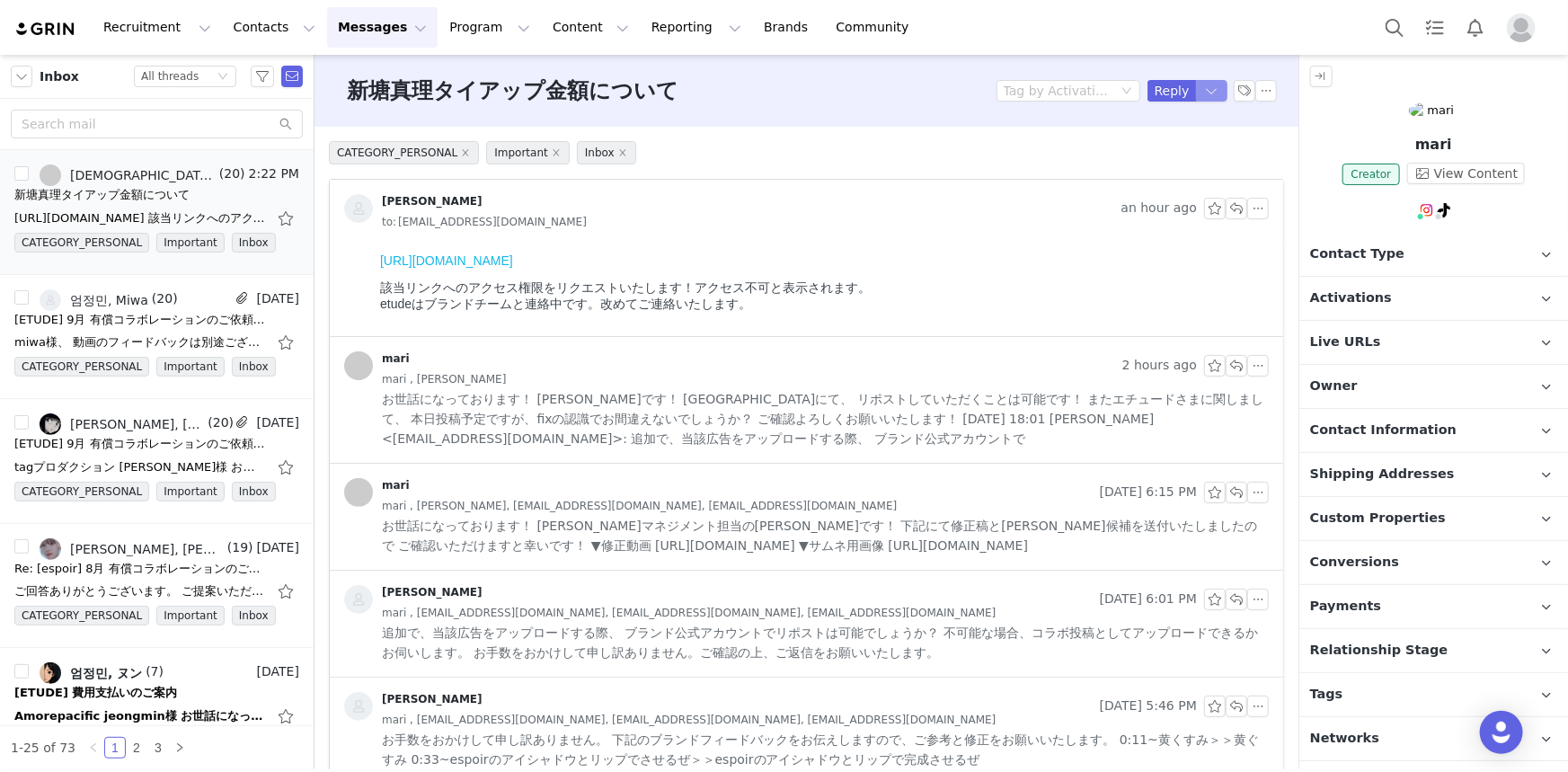
click at [1197, 97] on button "button" at bounding box center [1213, 91] width 33 height 22
click at [1182, 147] on li "Reply All" at bounding box center [1182, 152] width 77 height 29
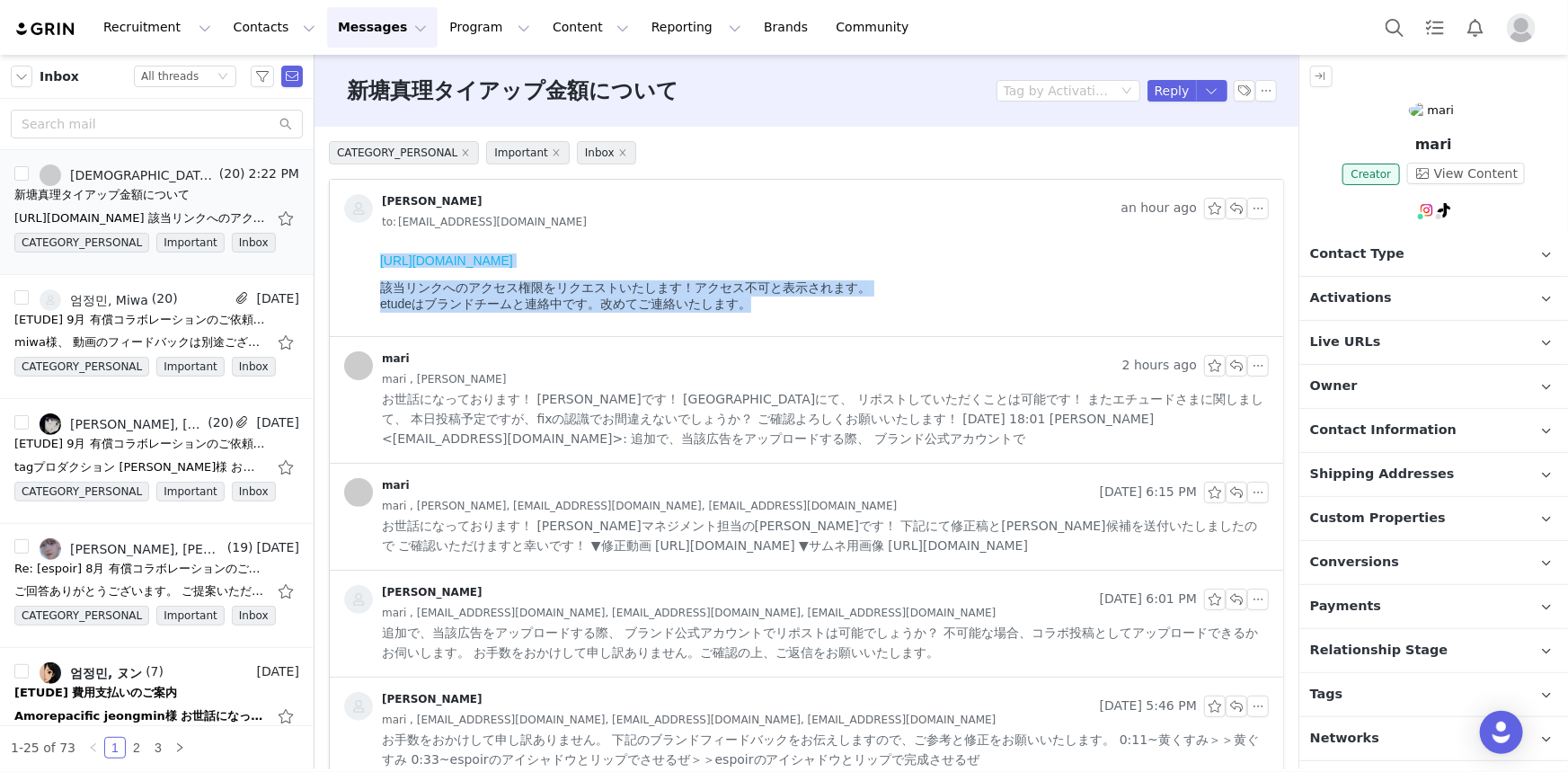
drag, startPoint x: 827, startPoint y: 316, endPoint x: 261, endPoint y: 245, distance: 570.4
click at [372, 245] on html "[URL][DOMAIN_NAME] 該当リンクへのアクセス権限をリクエストいたします！アクセス不可と表示されます。 etudeはブランドチームと連絡中です。…" at bounding box center [821, 289] width 897 height 89
copy body "[URL][DOMAIN_NAME] 該当リンクへのアクセス権限をリクエストいたします！アクセス不可と表示されます。 etudeはブランドチームと連絡中です。…"
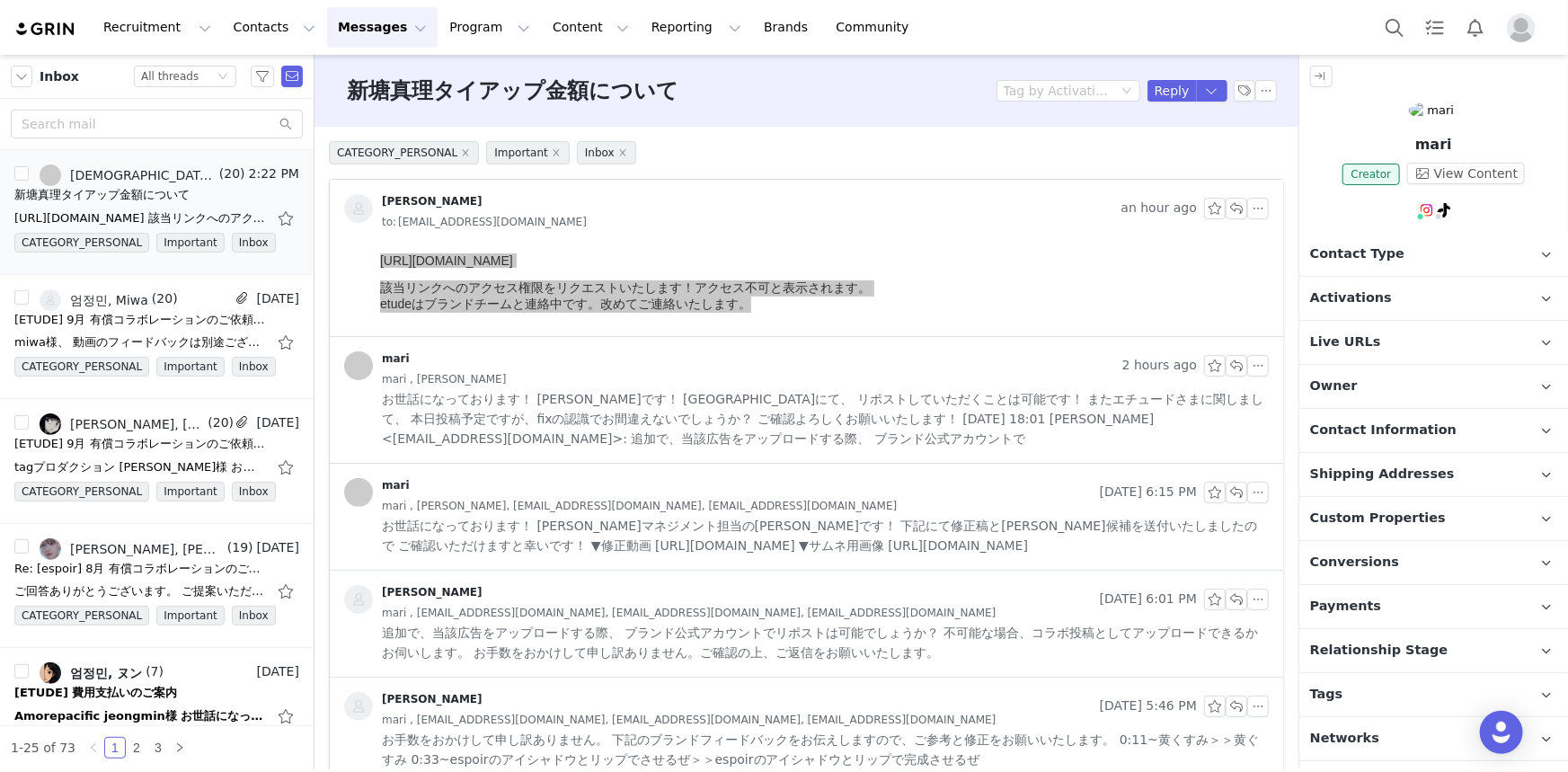
click at [901, 339] on div "mari 2 hours ago mari , [PERSON_NAME] お世話になっております！ [PERSON_NAME]です！ [GEOGRAPHIC…" at bounding box center [806, 400] width 953 height 126
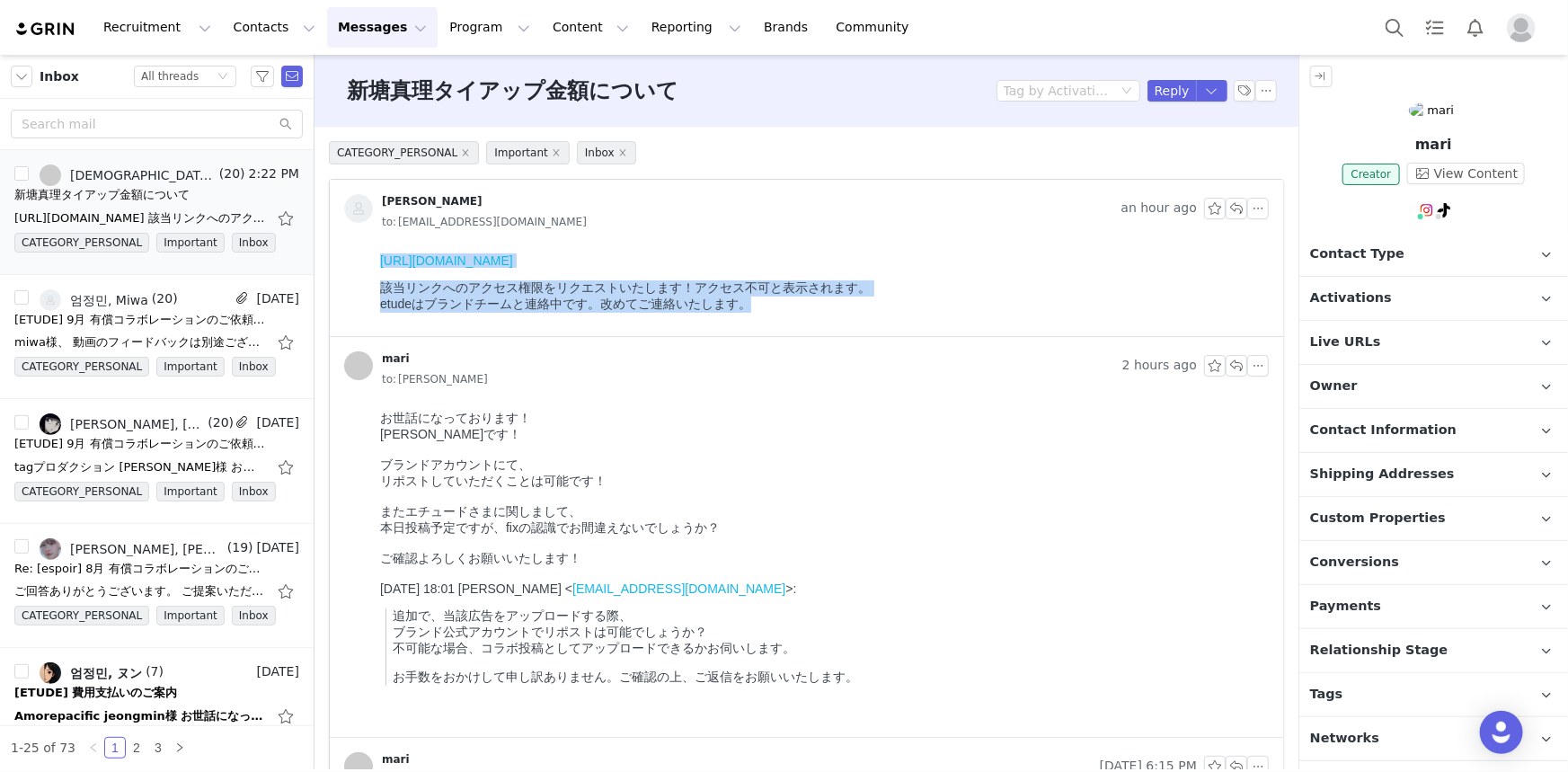
click at [512, 266] on link "[URL][DOMAIN_NAME]" at bounding box center [446, 259] width 133 height 14
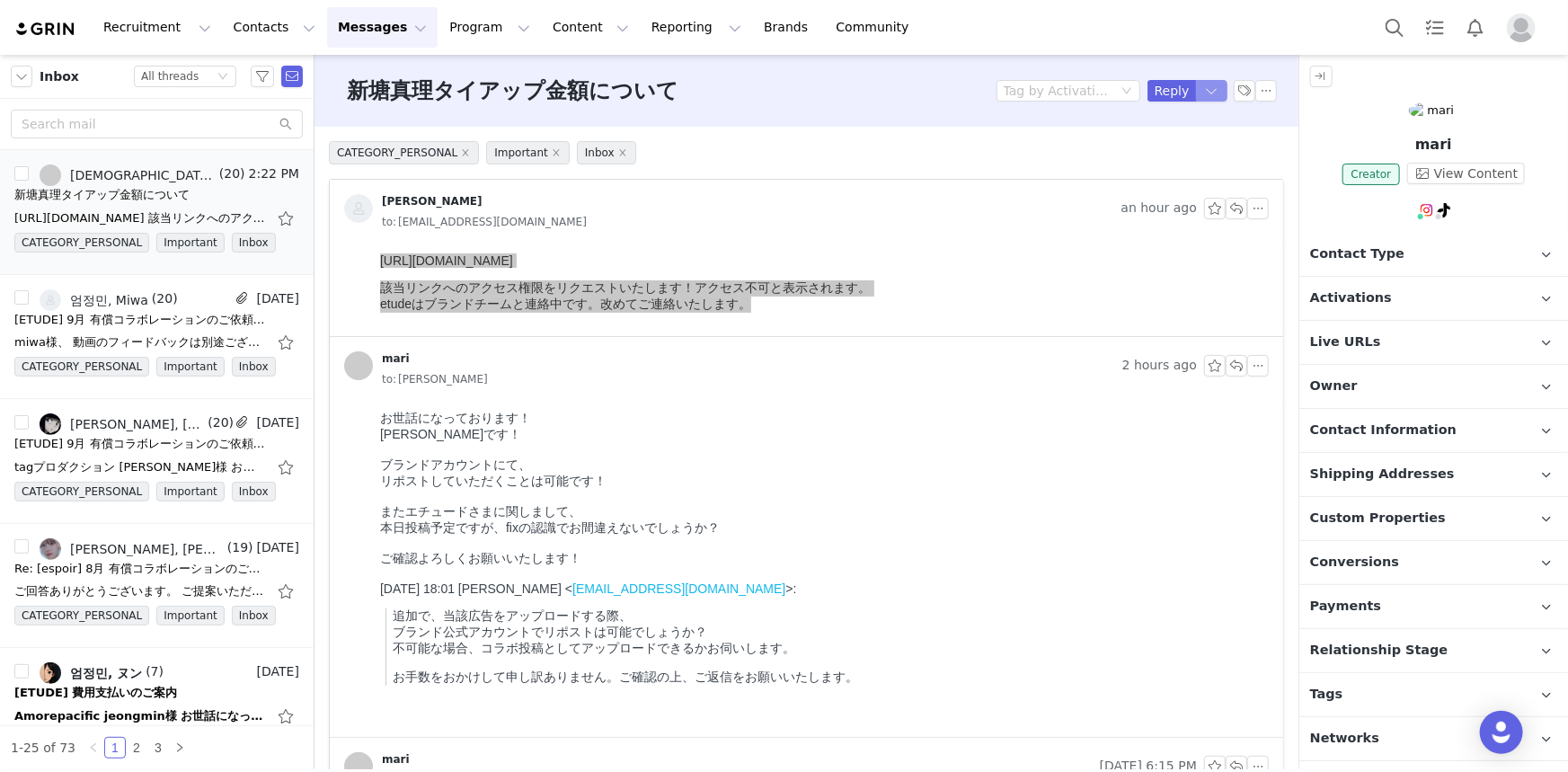
click at [1197, 98] on button "button" at bounding box center [1213, 91] width 33 height 22
click at [1175, 148] on li "Reply All" at bounding box center [1182, 152] width 77 height 29
click at [1201, 89] on button "button" at bounding box center [1213, 91] width 33 height 22
click at [1186, 157] on li "Reply All" at bounding box center [1182, 152] width 77 height 29
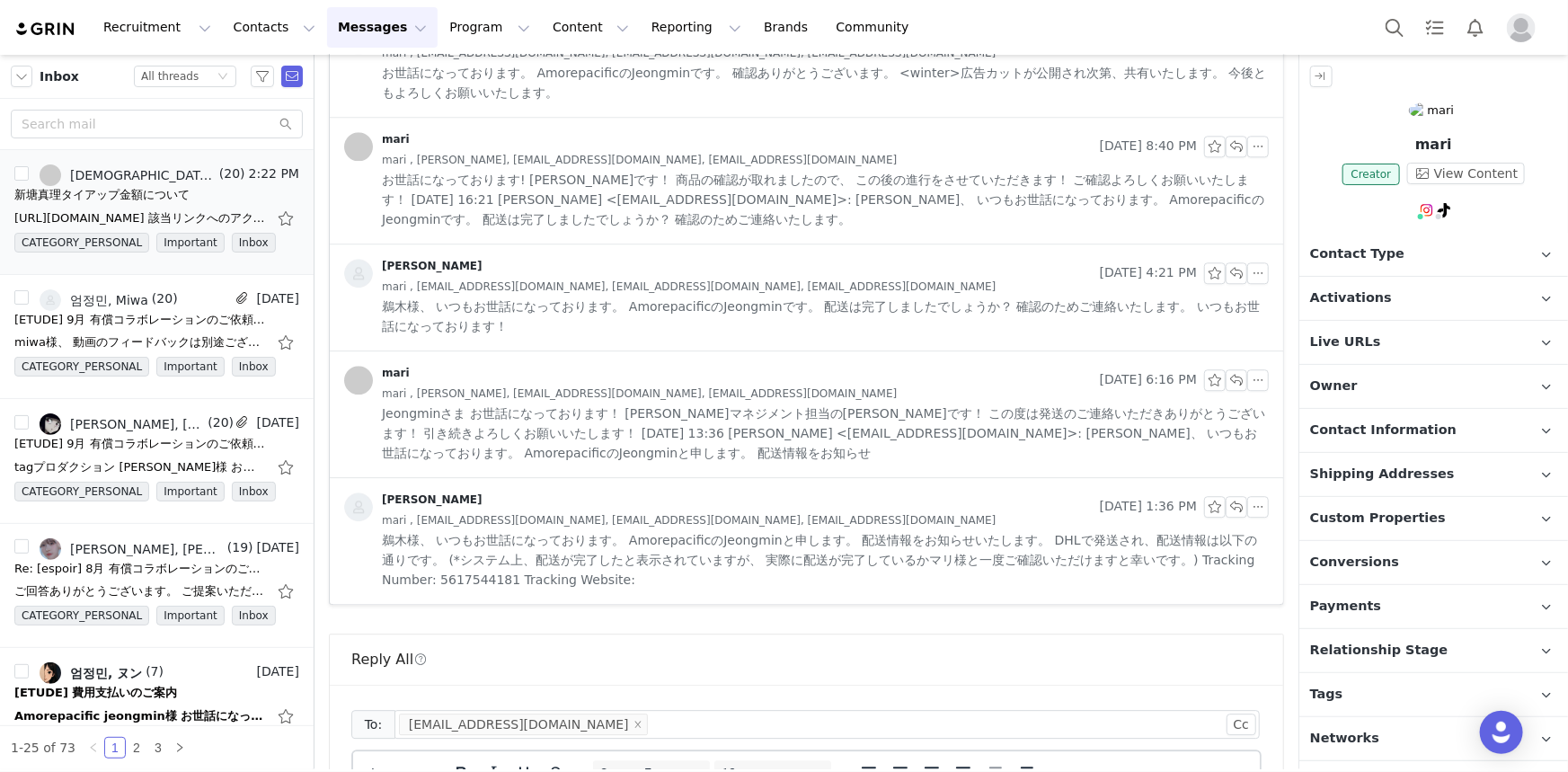
scroll to position [2724, 0]
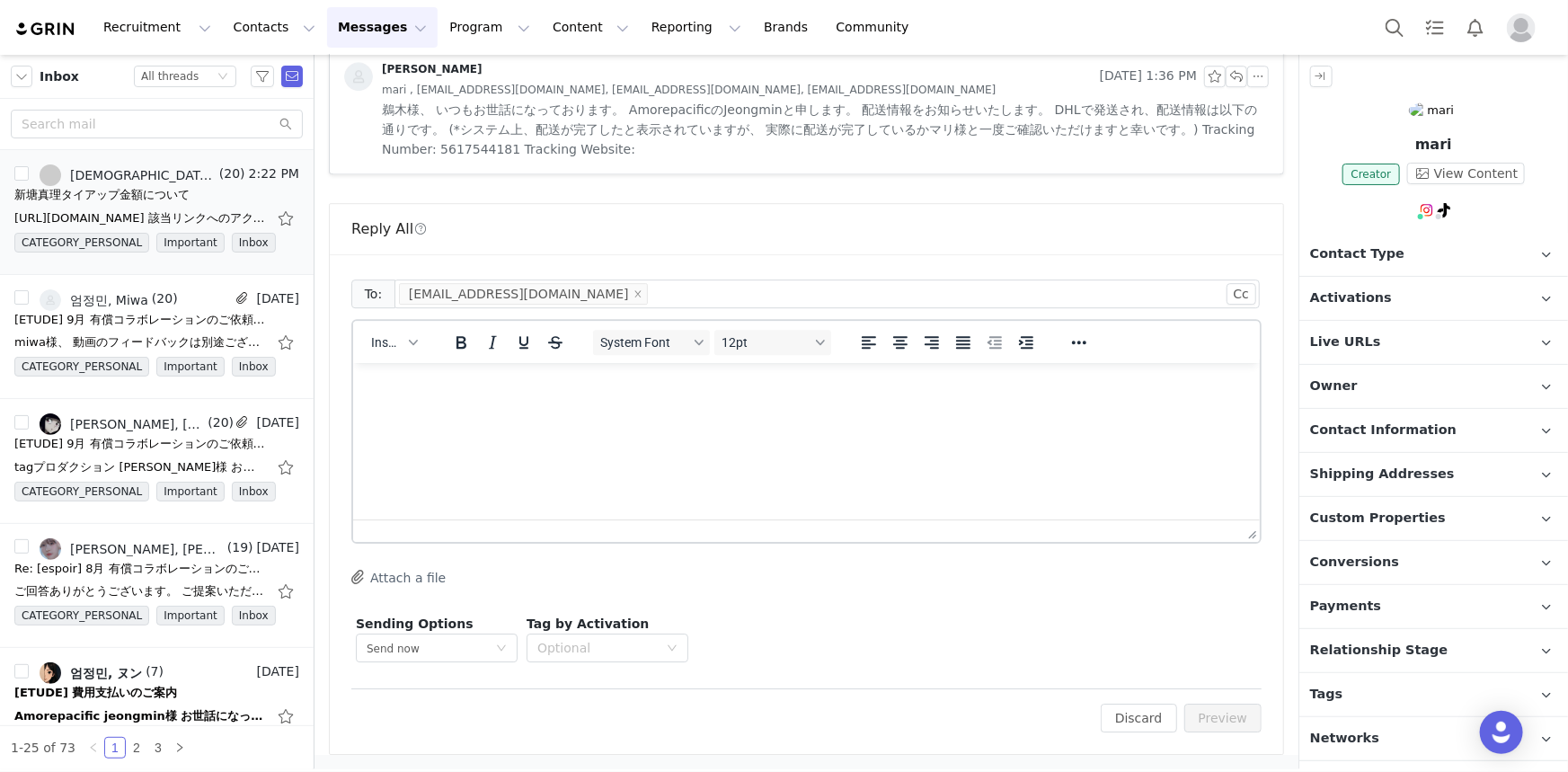
click at [755, 410] on html at bounding box center [805, 387] width 906 height 49
paste body "Rich Text Area. Press ALT-0 for help."
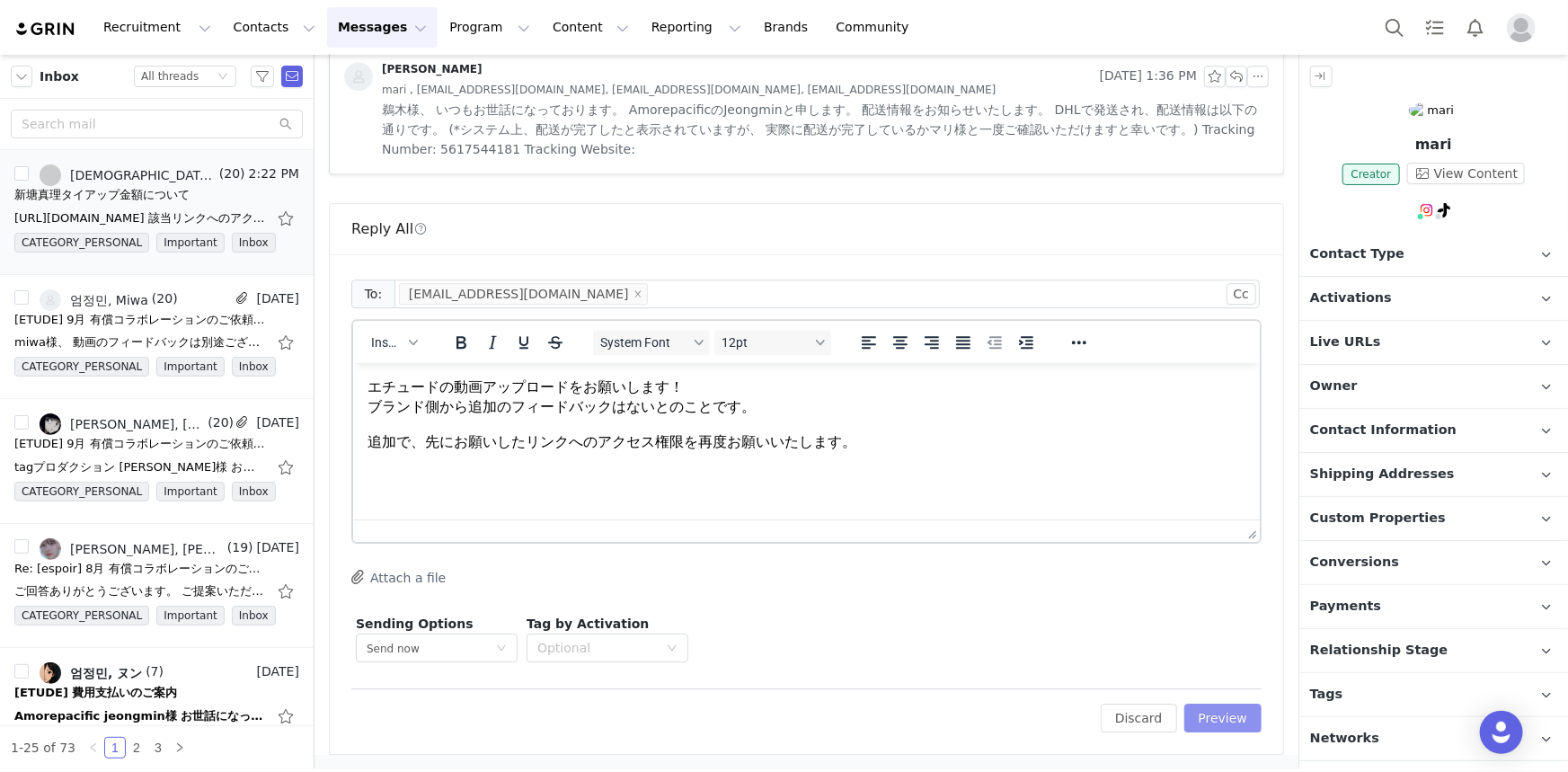
click at [1214, 720] on button "Preview" at bounding box center [1224, 719] width 79 height 29
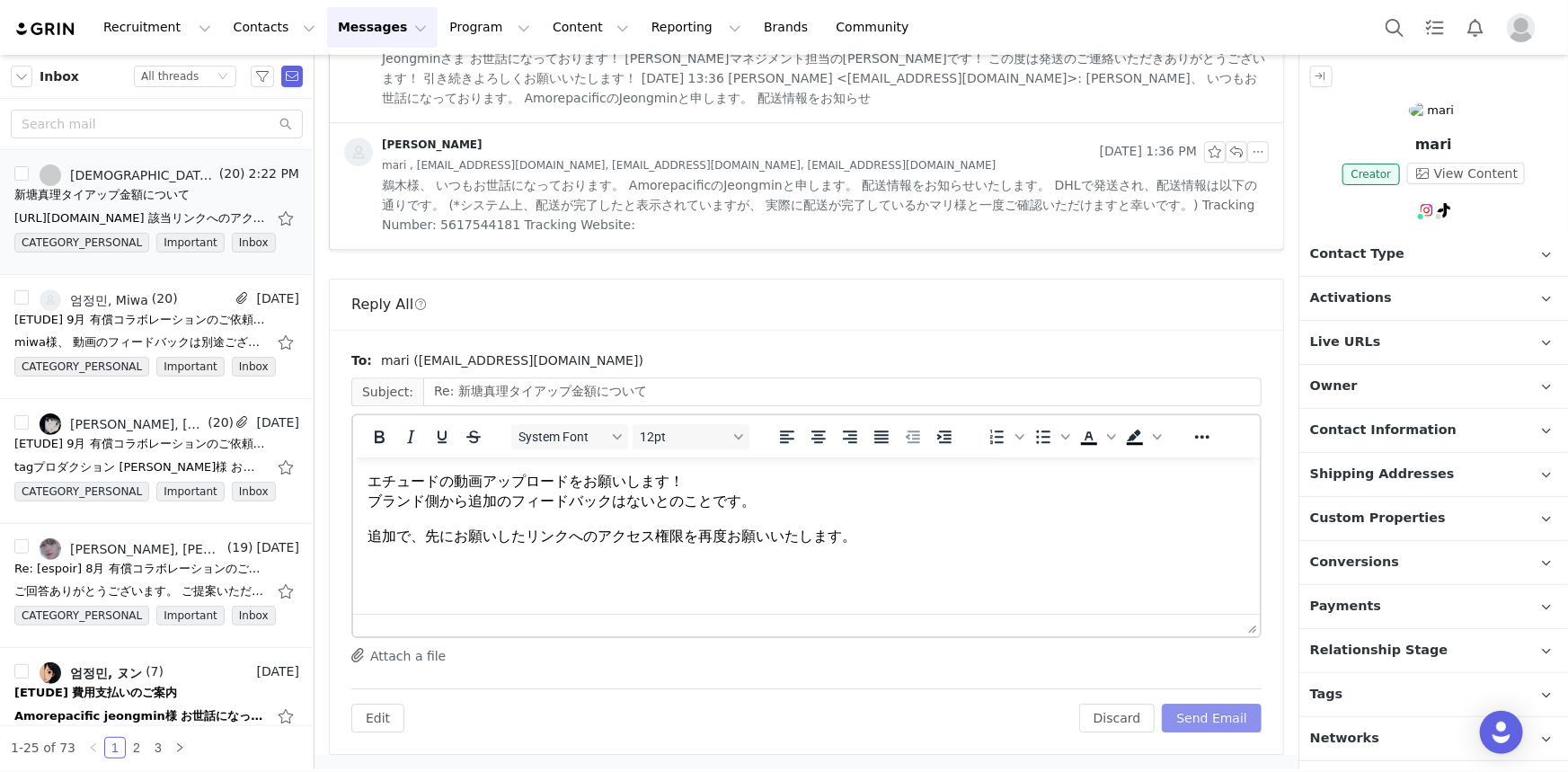
scroll to position [0, 0]
click at [1214, 720] on button "Send Email" at bounding box center [1212, 719] width 99 height 29
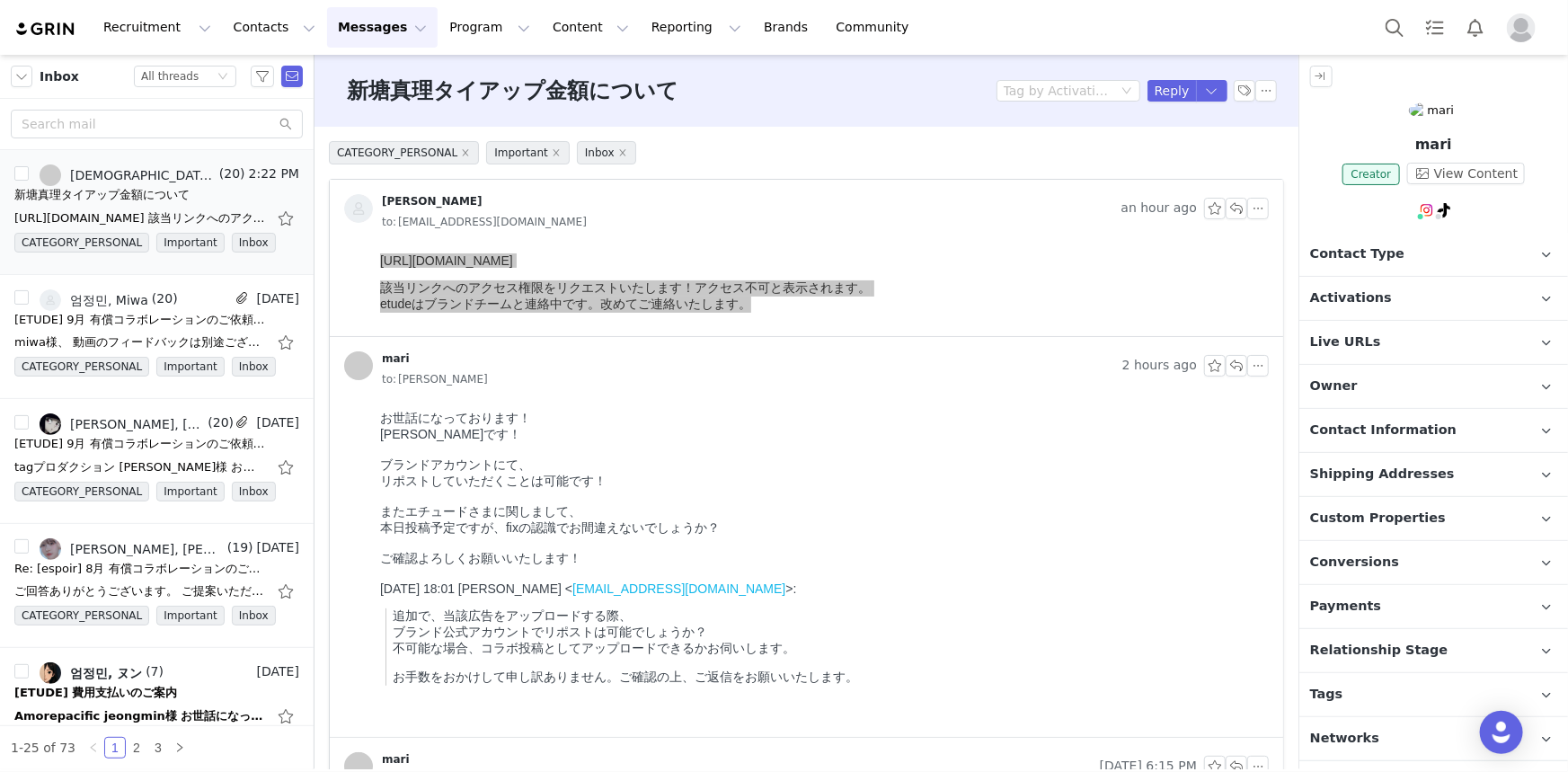
click at [815, 356] on div "mari" at bounding box center [729, 366] width 771 height 29
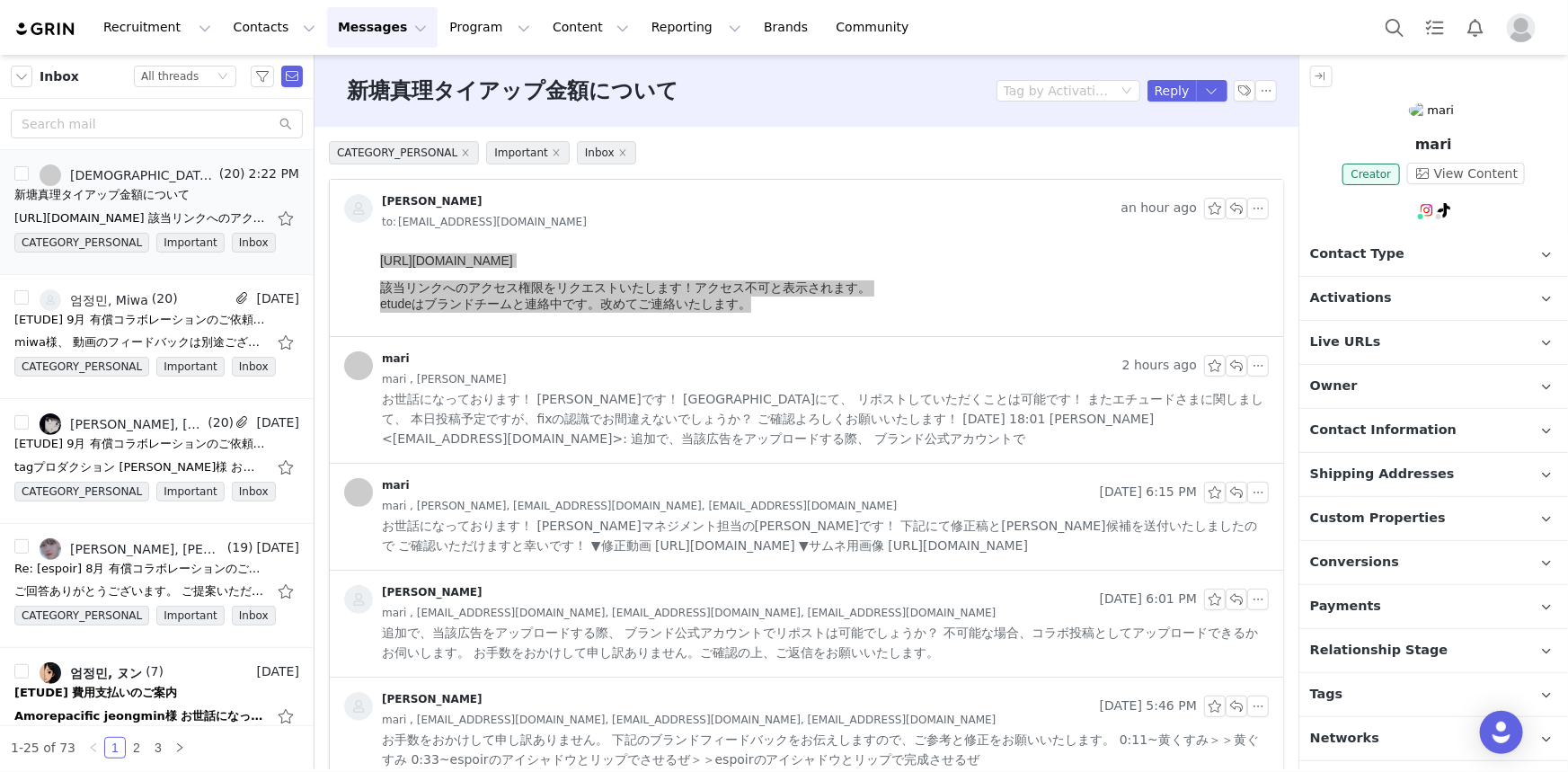
click at [954, 551] on span "お世話になっております！ [PERSON_NAME]マネジメント担当の[PERSON_NAME]です！ 下記にて修正稿と[PERSON_NAME]候補を送付い…" at bounding box center [826, 536] width 887 height 40
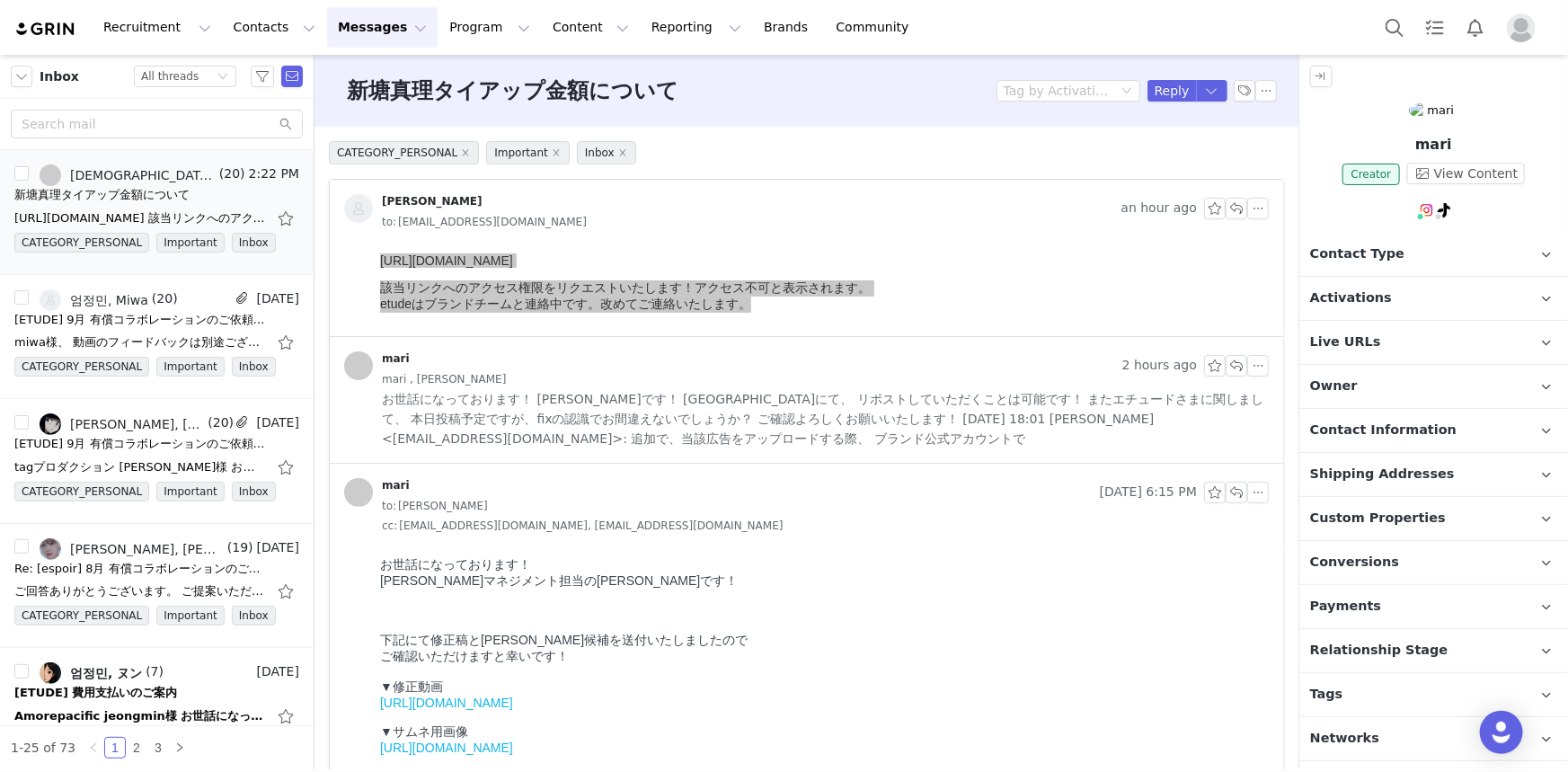
scroll to position [163, 0]
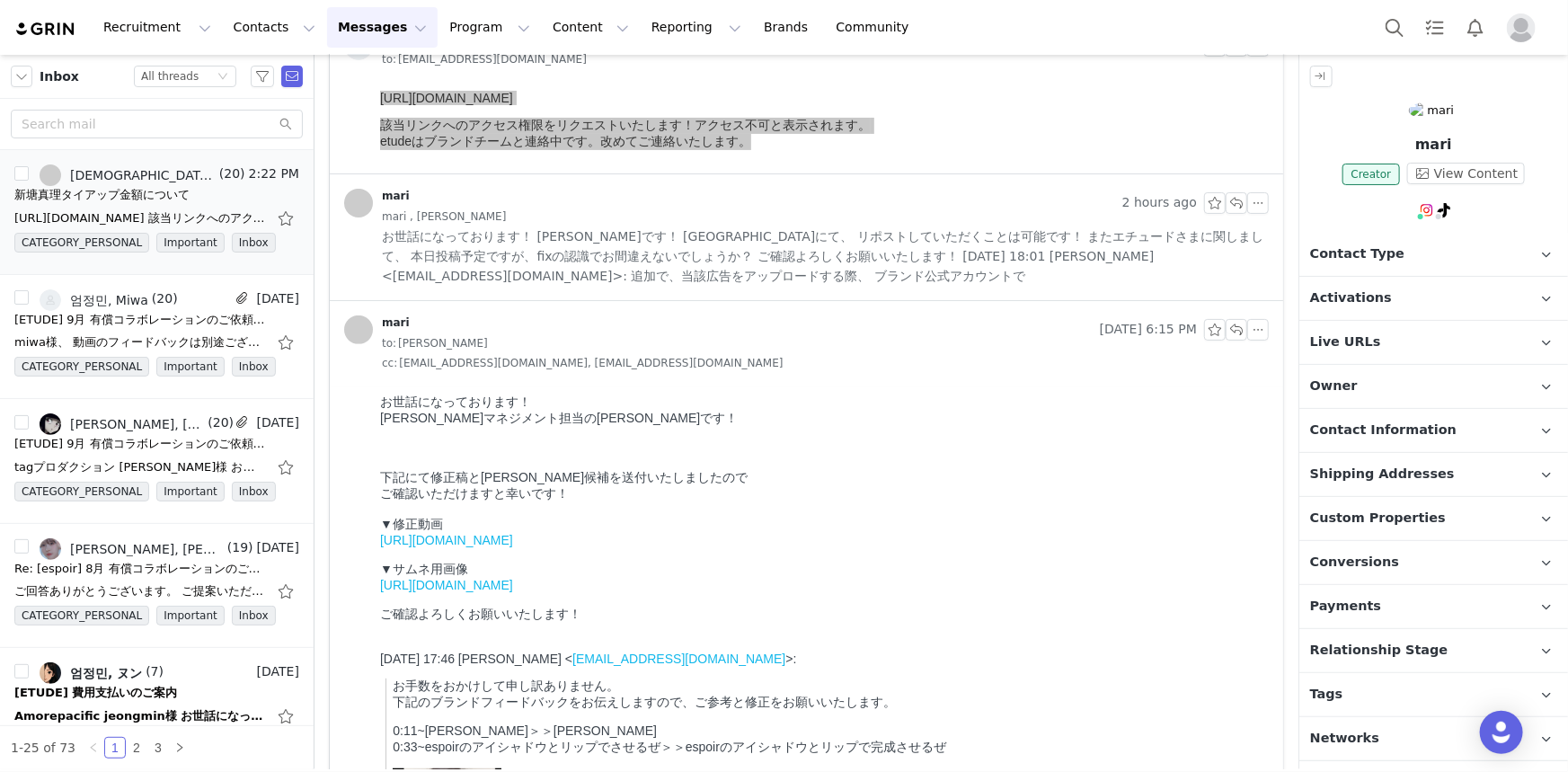
click at [512, 591] on link "https://drive.google.com/file/d/1lRHVqBT9xM7m45lKVCAAb4LpBtmRUZqg/view?usp=shar…" at bounding box center [446, 584] width 133 height 14
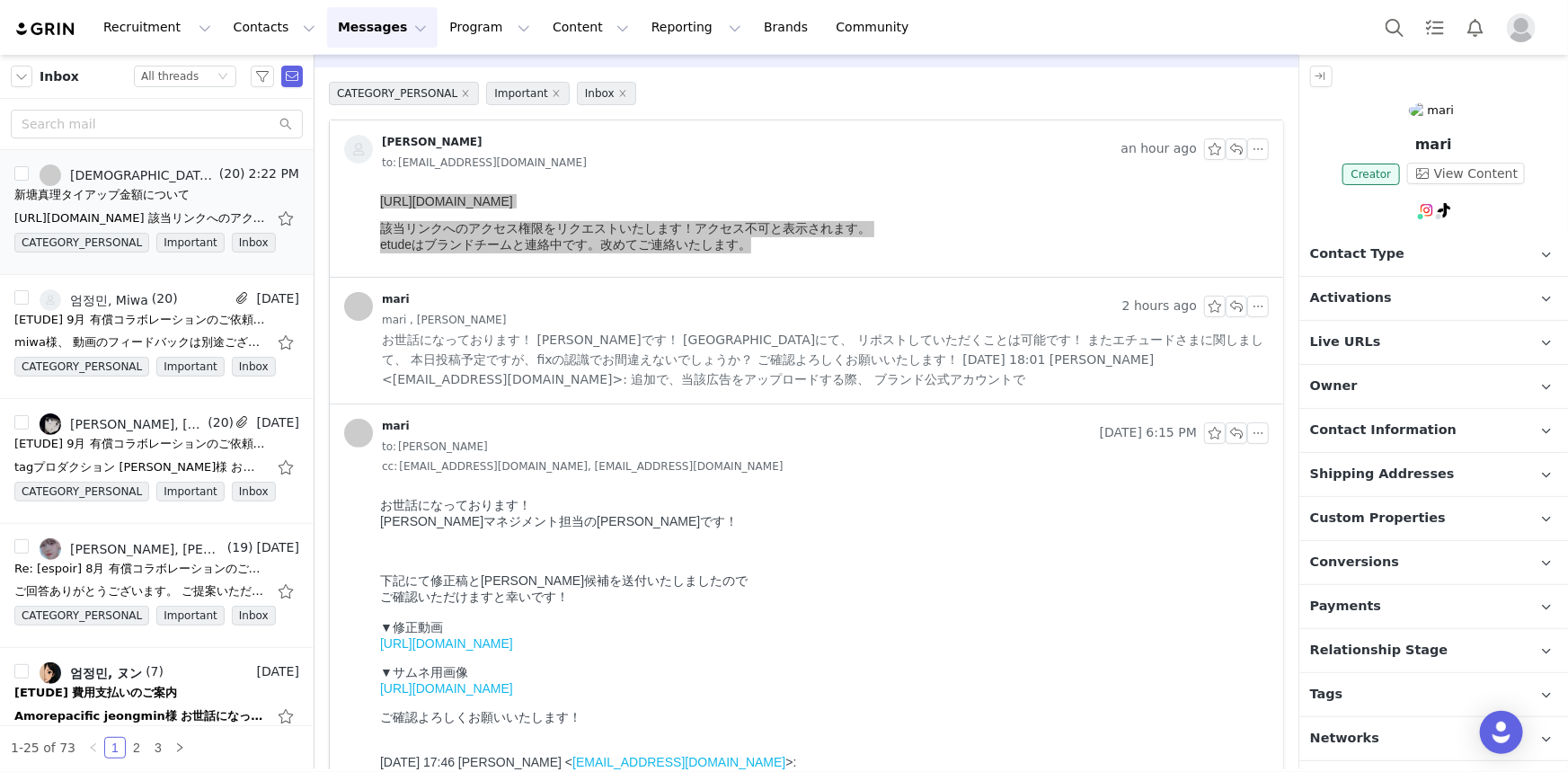
scroll to position [0, 0]
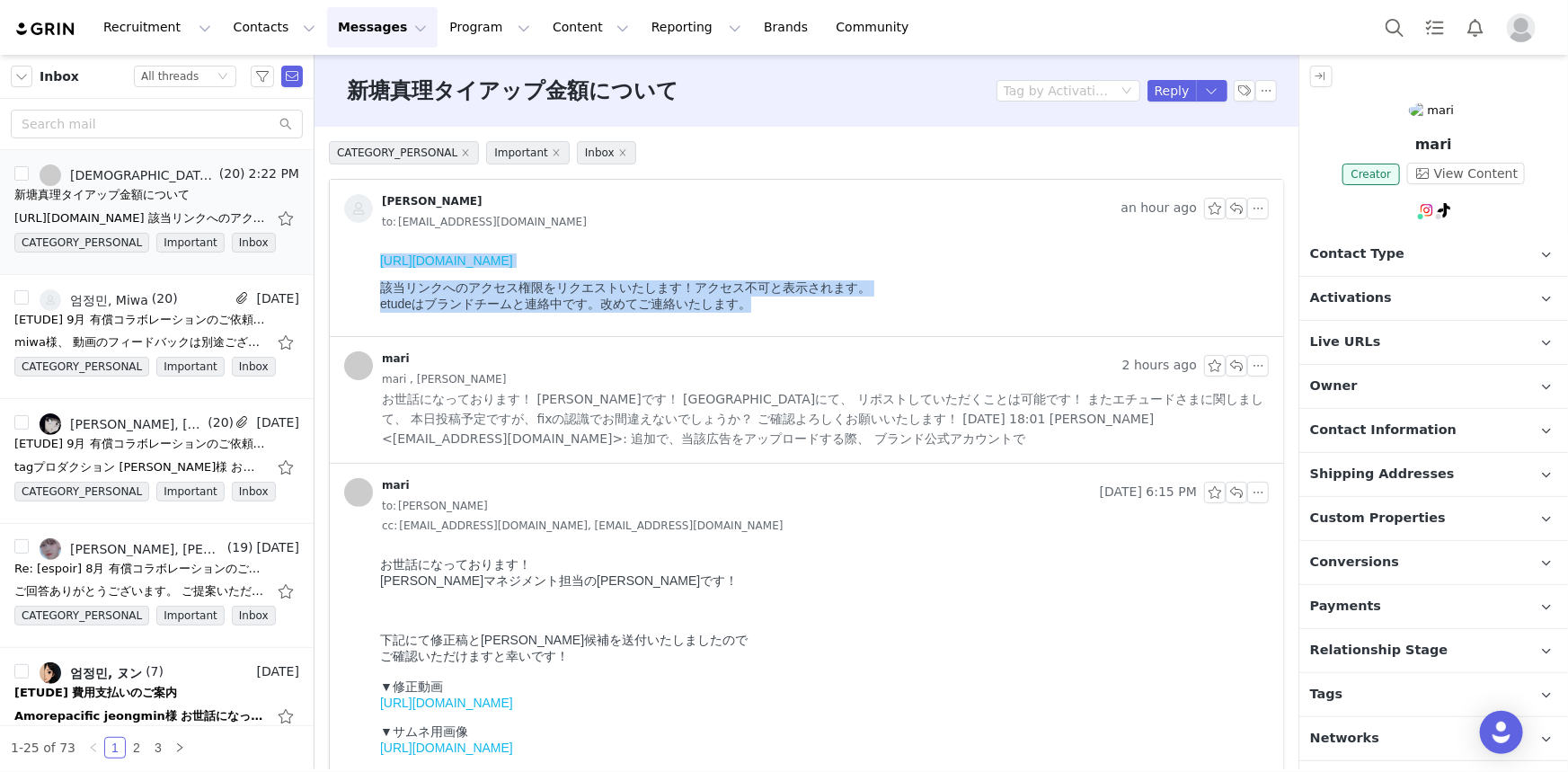
click at [759, 312] on p "該当リンクへのアクセス権限をリクエストいたします！アクセス不可と表示されます。 etudeはブランドチームと連絡中です。改めてご連絡いたします。" at bounding box center [821, 296] width 882 height 33
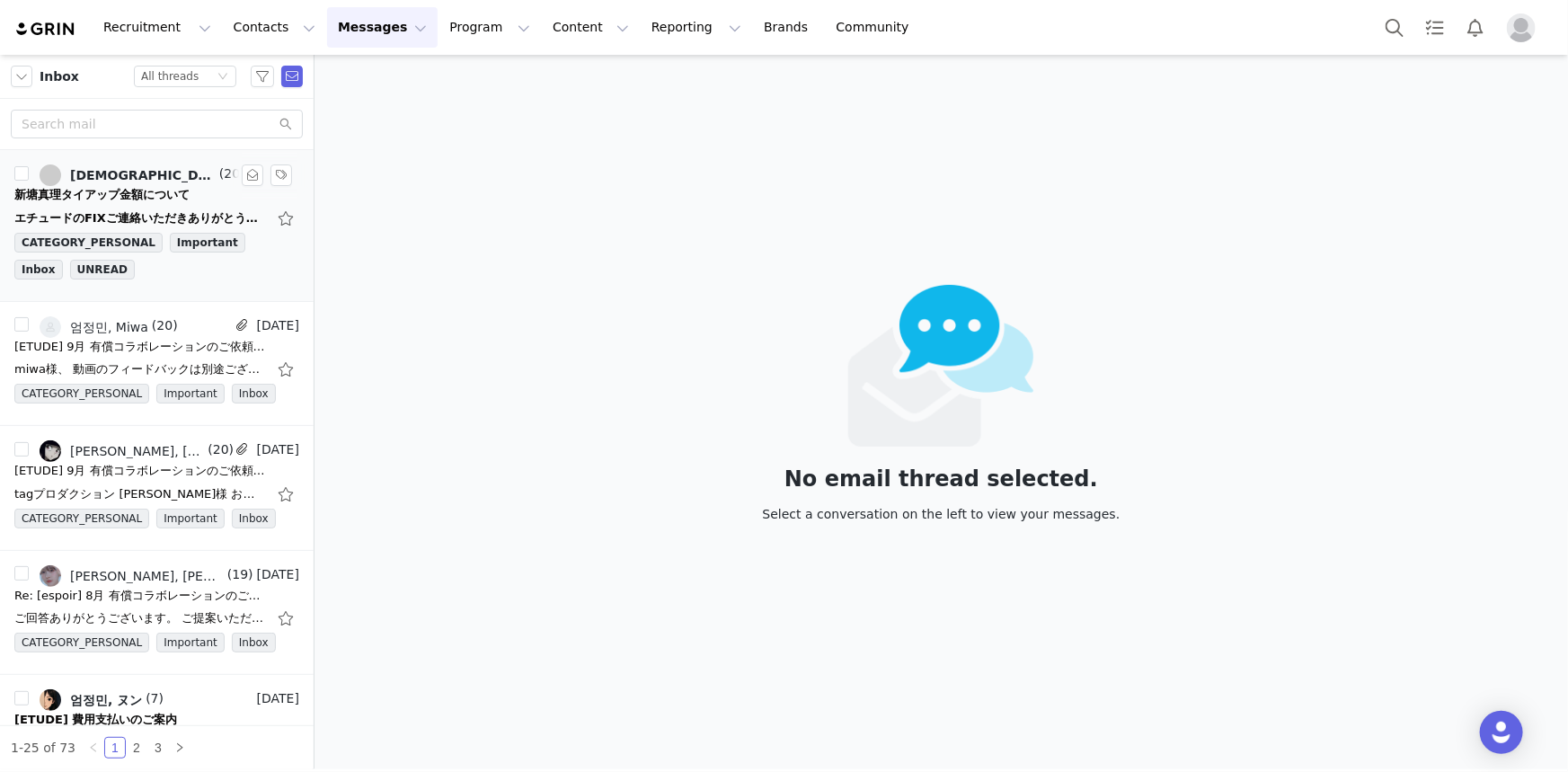
click at [175, 210] on div "エチュードのFIXご連絡いただきありがとうございます！ 本日投稿させていただきますので 引き続きよろしくお願いいたします！ [DATE] 16:11 [PER…" at bounding box center [140, 219] width 251 height 18
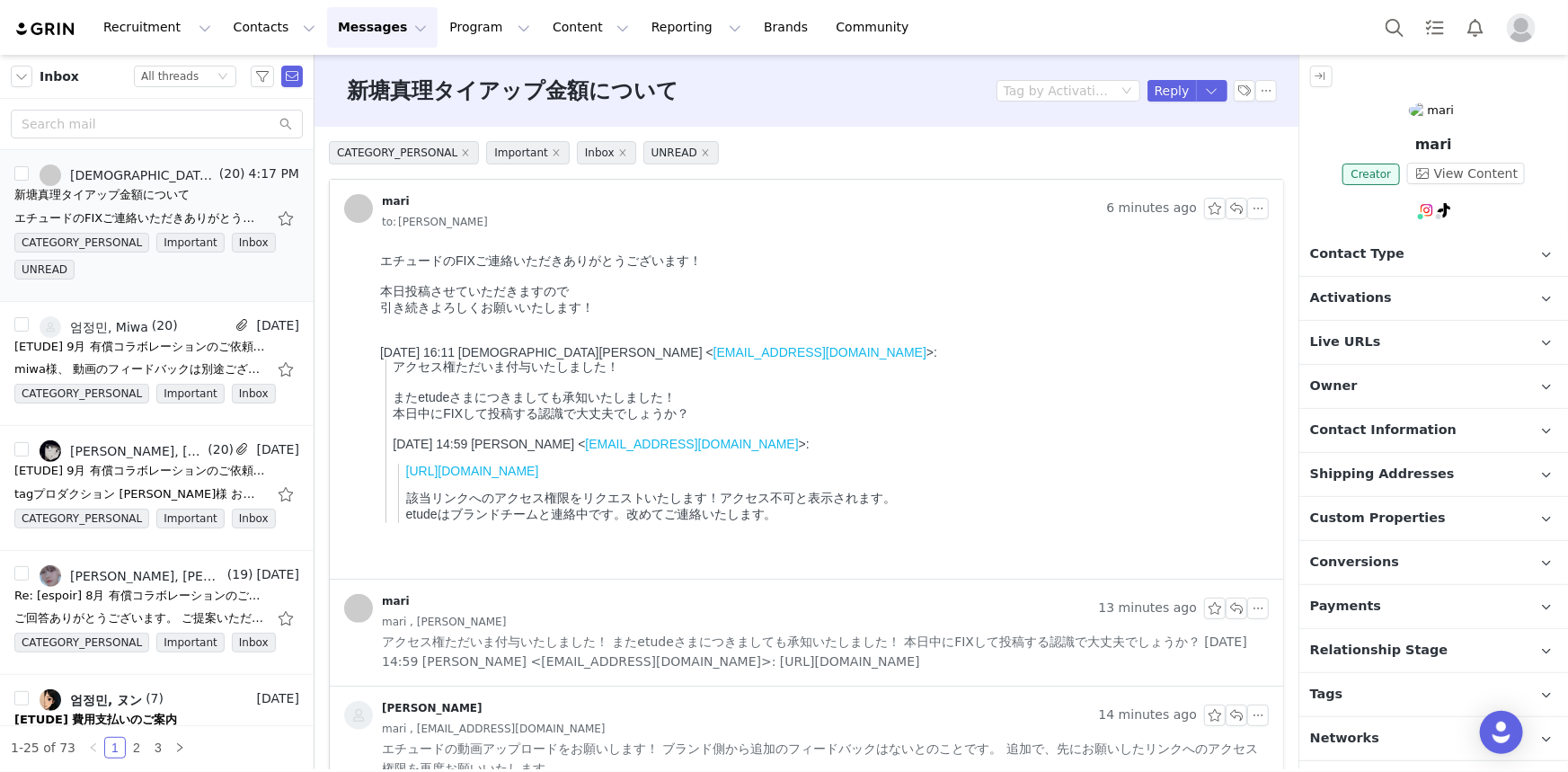
click at [539, 477] on link "[URL][DOMAIN_NAME]" at bounding box center [472, 470] width 133 height 14
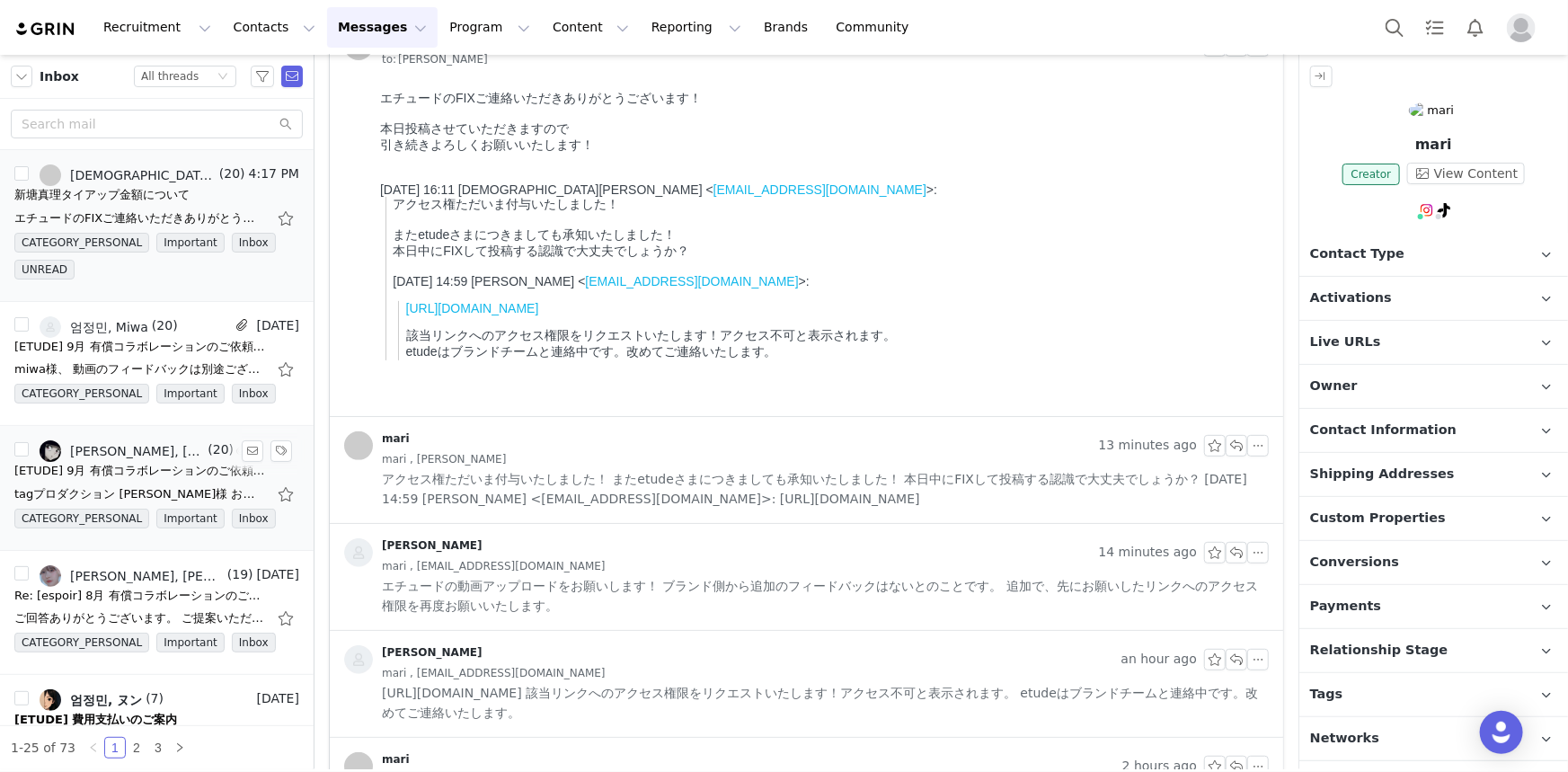
click at [162, 462] on div "[ETUDE] 9月 有償コラボレーションのご依頼（@sabon_246様）" at bounding box center [140, 471] width 251 height 18
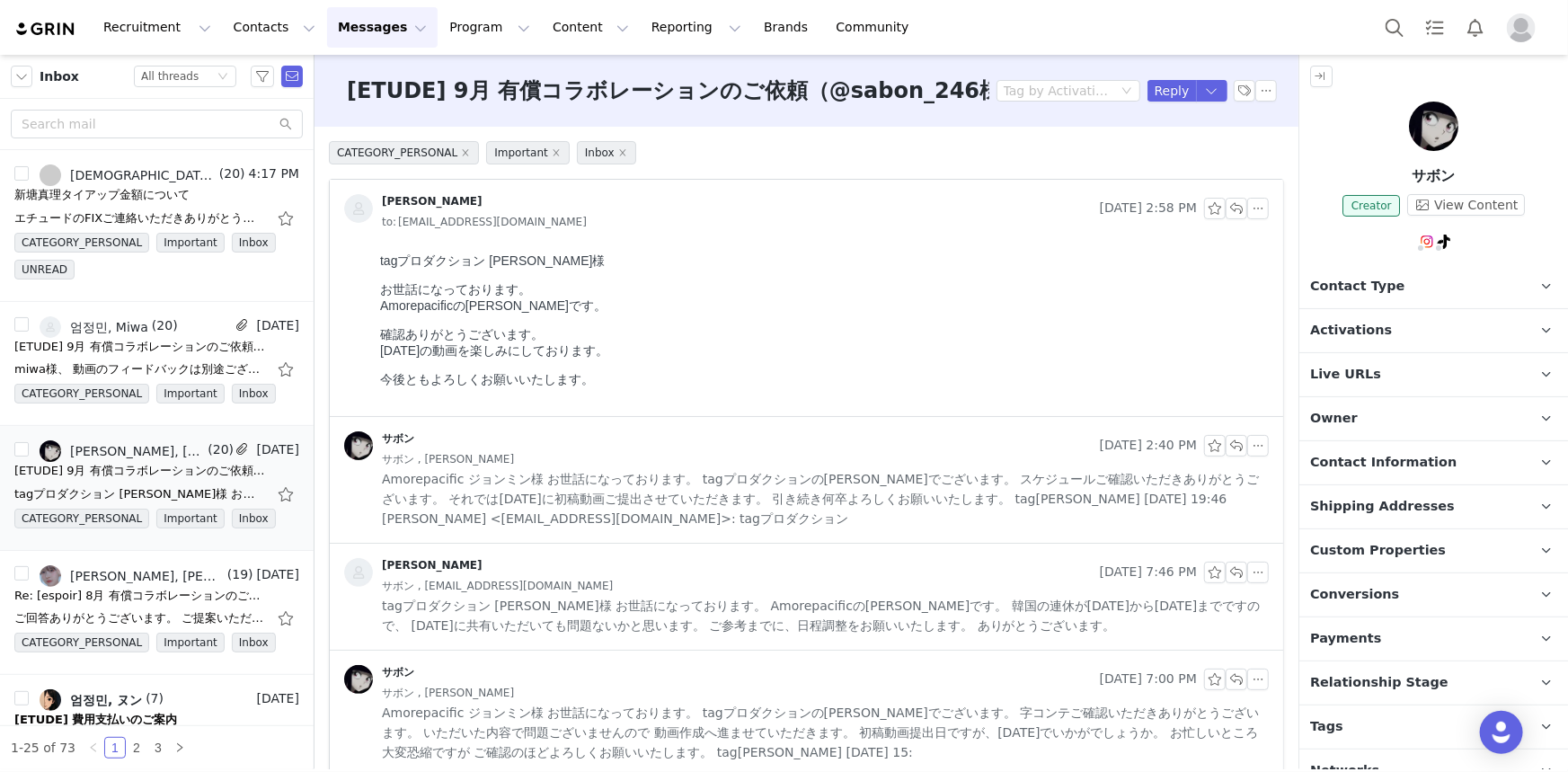
scroll to position [0, 0]
drag, startPoint x: 11, startPoint y: 2, endPoint x: 388, endPoint y: 222, distance: 436.5
click at [388, 222] on link "[PERSON_NAME]" at bounding box center [413, 209] width 138 height 29
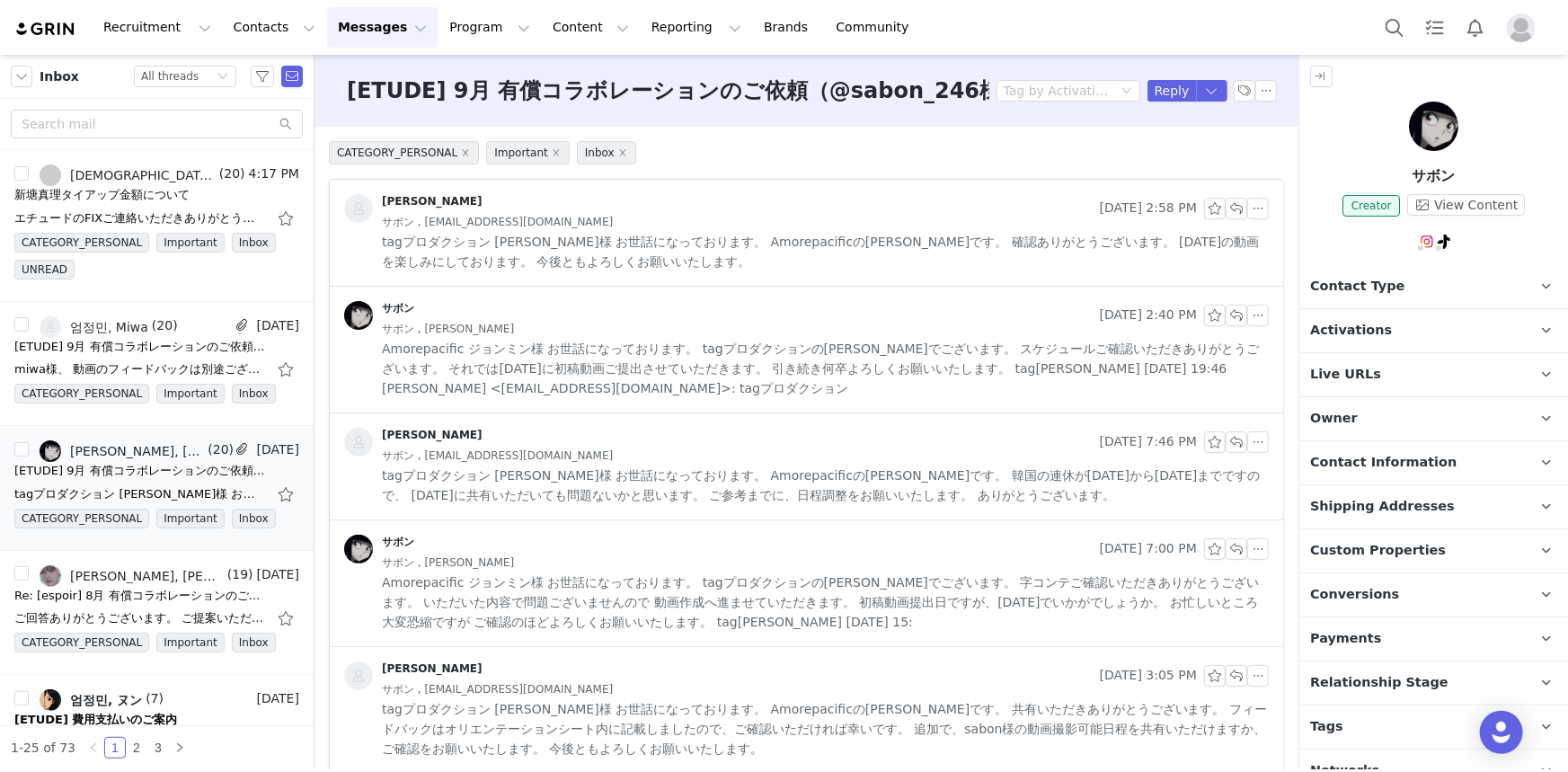
click at [446, 248] on span "tagプロダクション [PERSON_NAME]様 お世話になっております。 Amorepacificの[PERSON_NAME]です。 確認ありがとうござい…" at bounding box center [826, 252] width 887 height 40
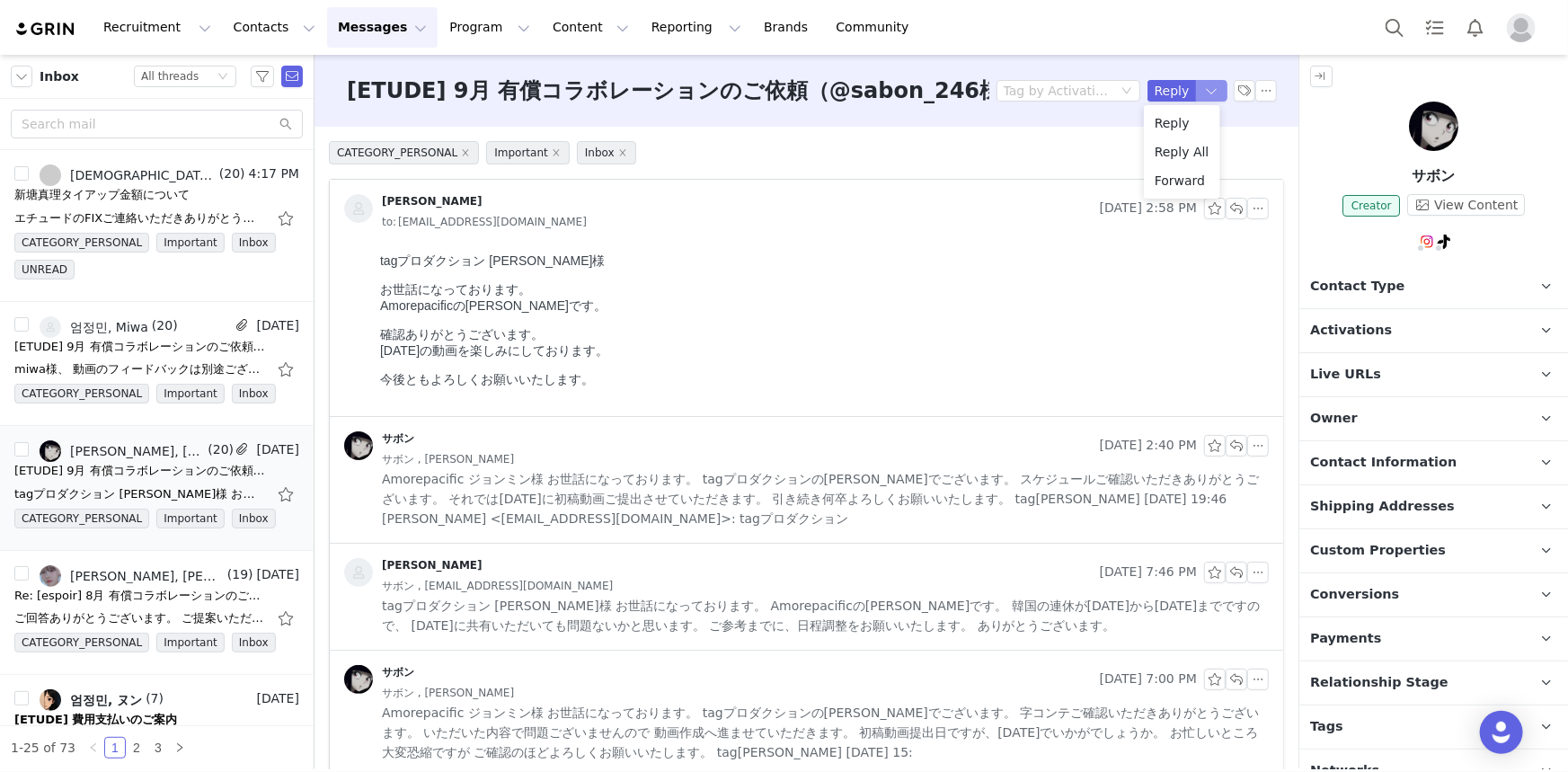
click at [1197, 87] on button "button" at bounding box center [1213, 91] width 33 height 22
click at [1196, 153] on li "Reply All" at bounding box center [1182, 152] width 77 height 29
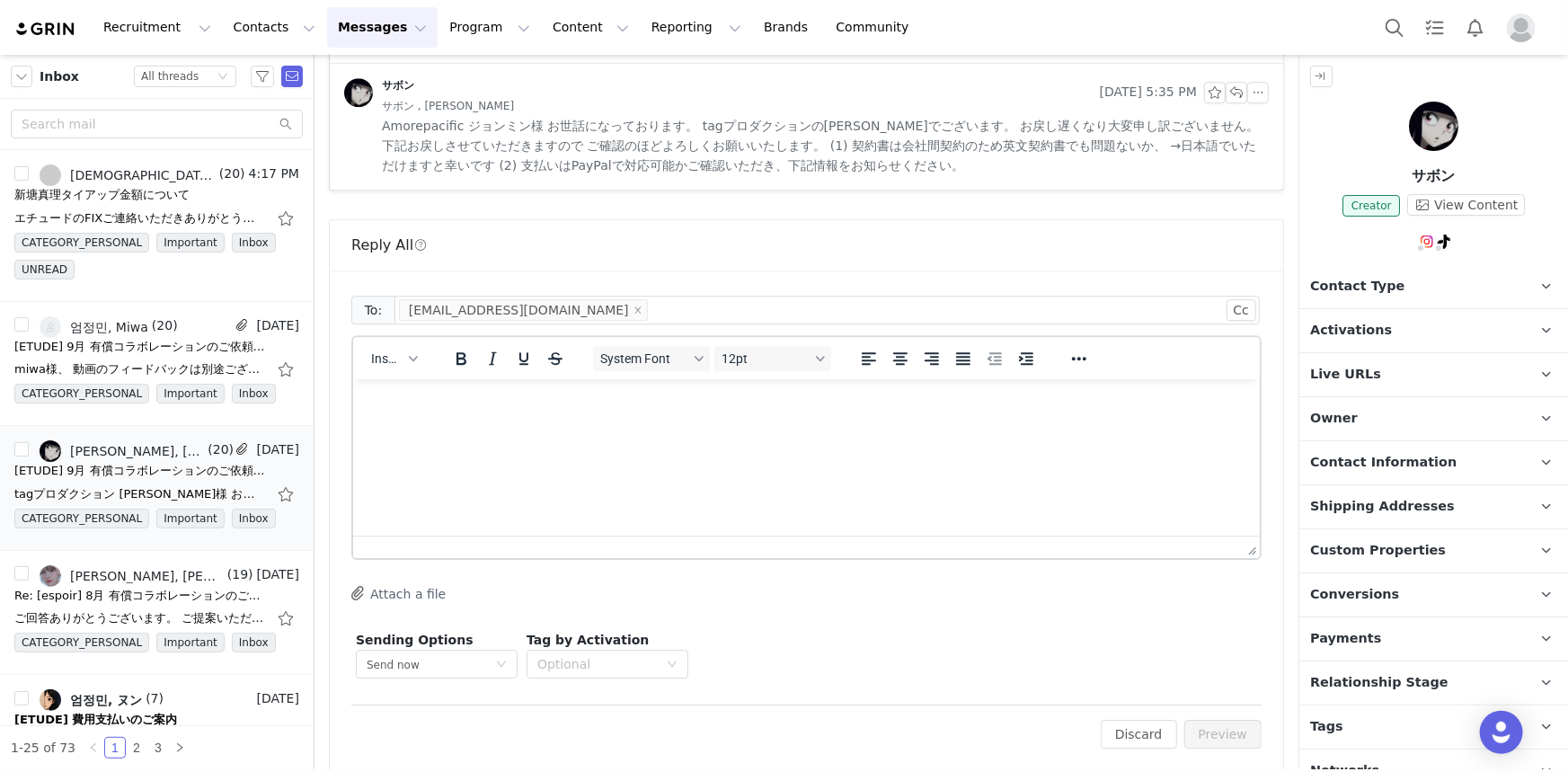
scroll to position [2608, 0]
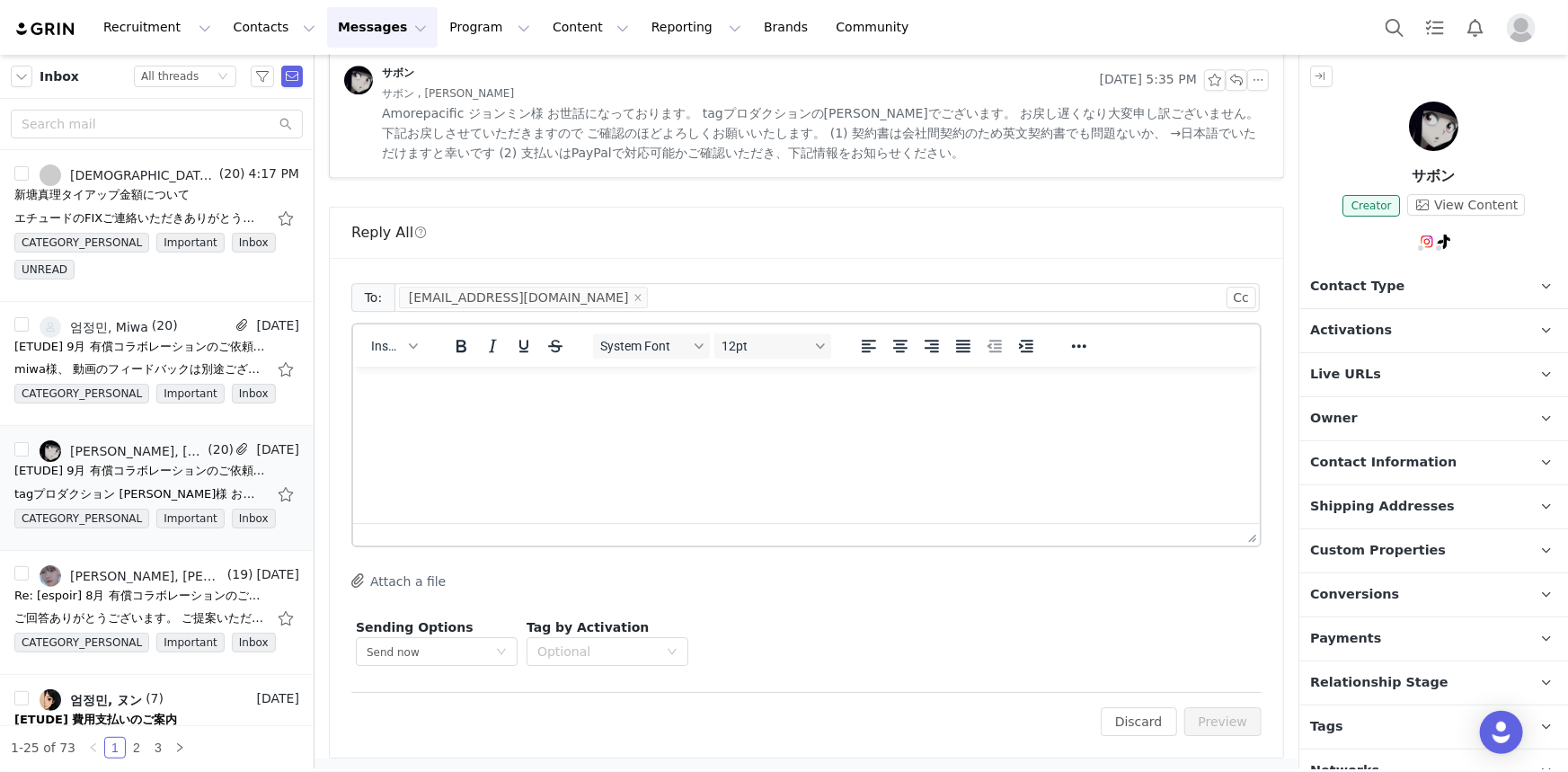
drag, startPoint x: 791, startPoint y: 511, endPoint x: 777, endPoint y: 495, distance: 21.3
click at [786, 414] on html at bounding box center [805, 391] width 906 height 49
click at [746, 414] on html at bounding box center [805, 391] width 906 height 49
click at [126, 355] on div "miwa様、 動画のフィードバックは別途ございませんので、本日中に投稿をお願いいたします！ 投稿後、リンクの共有およびSpark Adsコードの共有をお願いい…" at bounding box center [156, 370] width 285 height 29
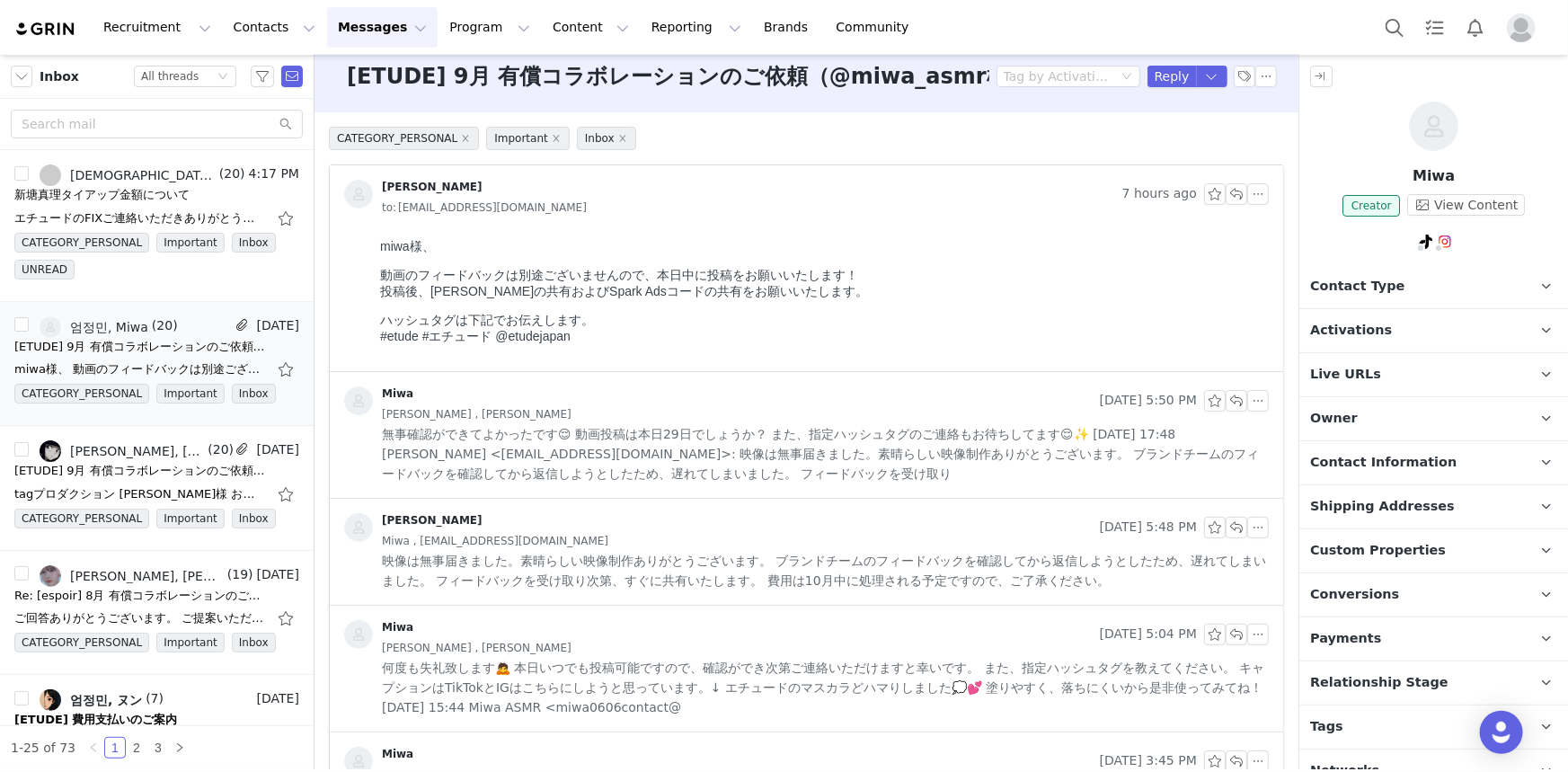
scroll to position [0, 0]
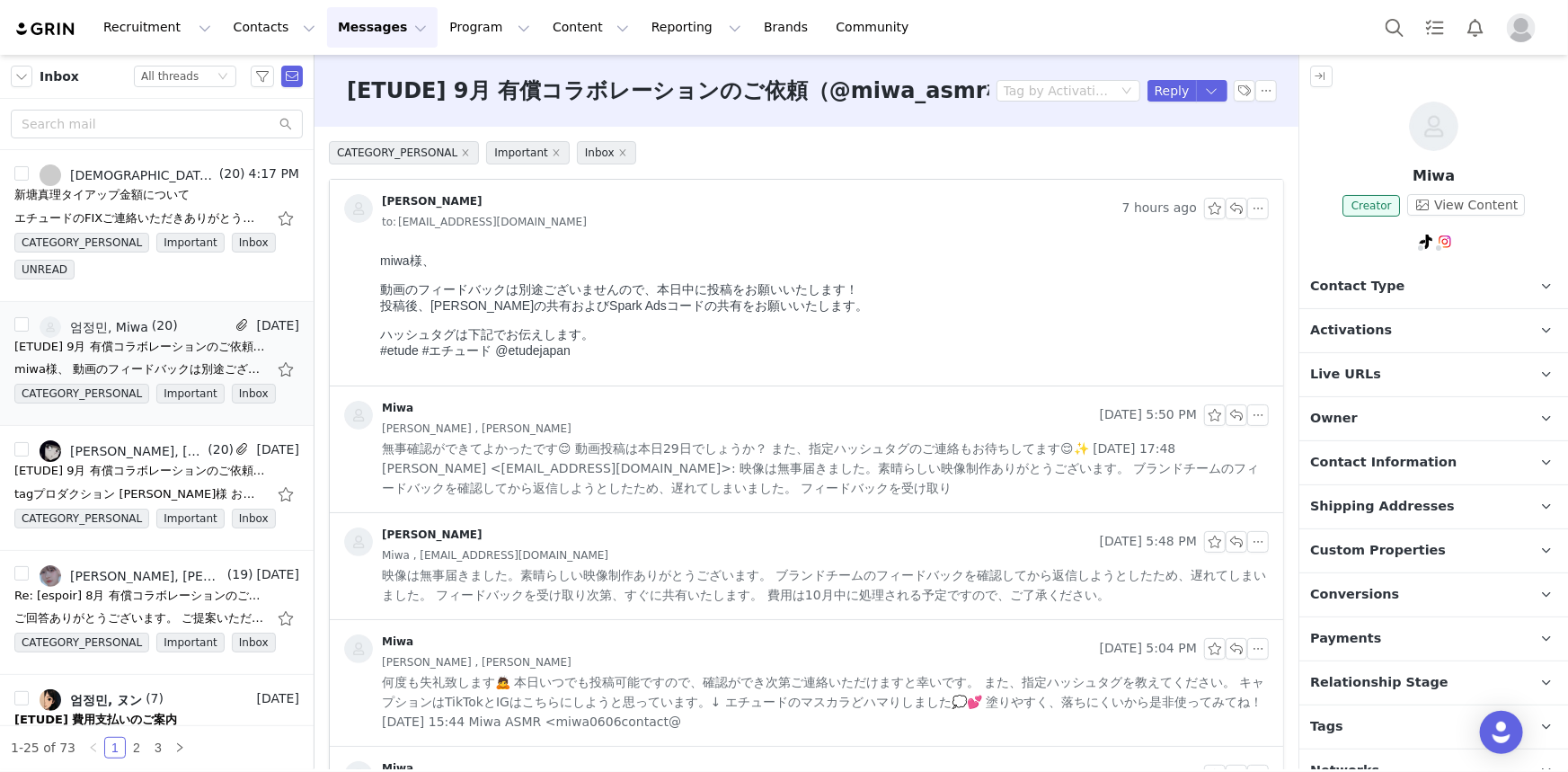
click at [685, 405] on div "Miwa" at bounding box center [718, 416] width 748 height 29
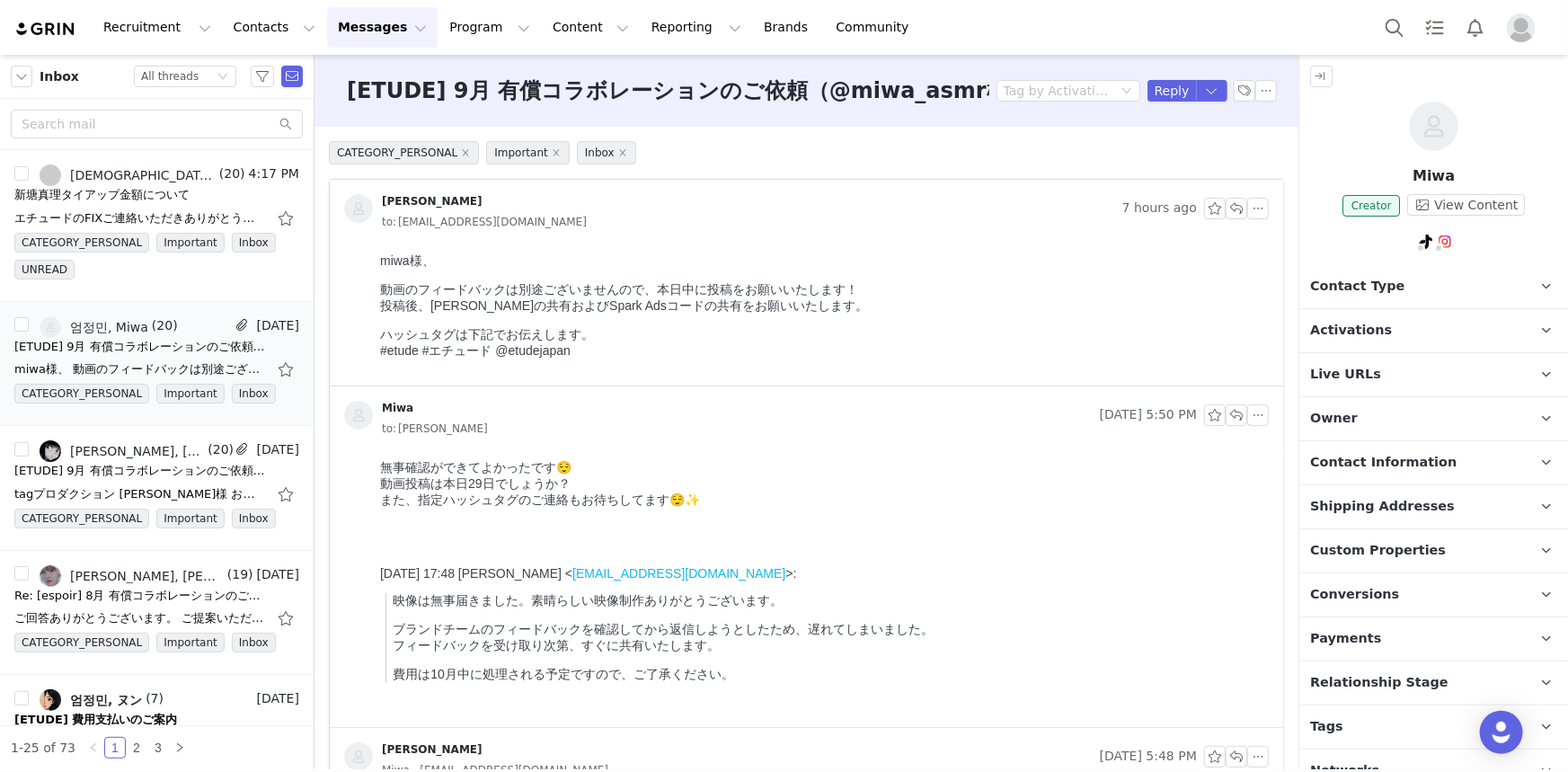
scroll to position [326, 0]
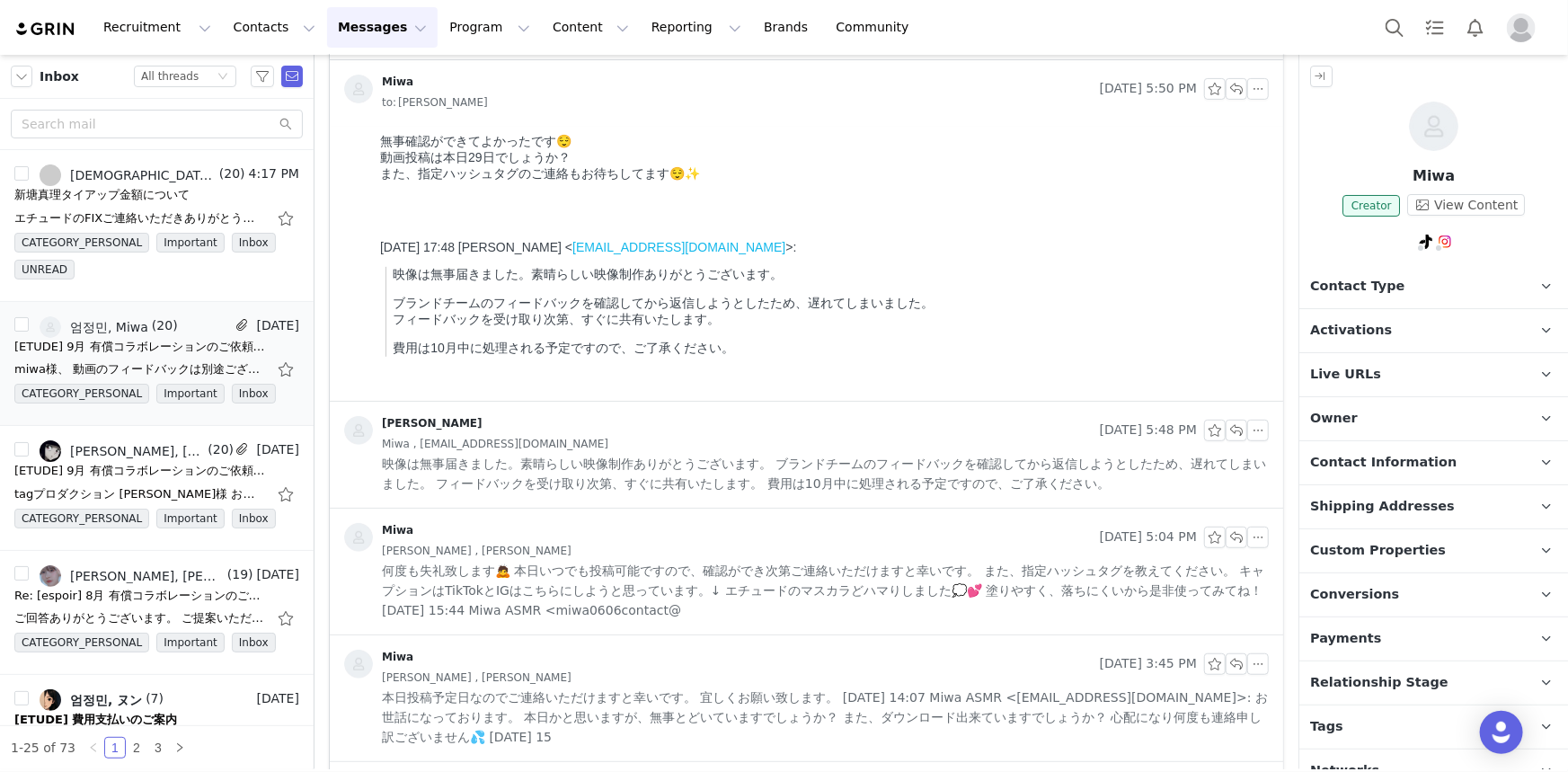
click at [717, 445] on div "Miwa , miwa0606contact@gmail.com" at bounding box center [826, 444] width 887 height 20
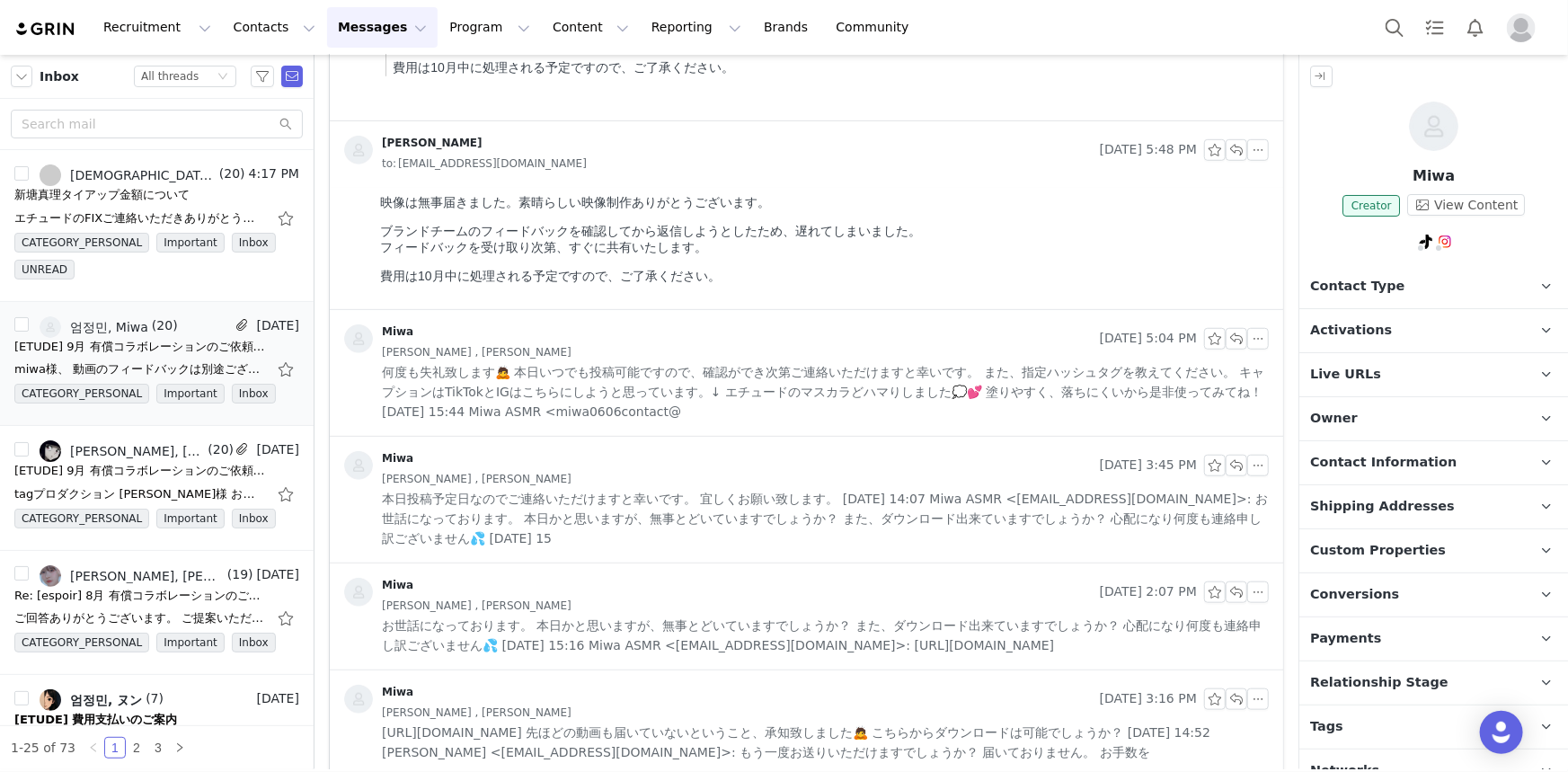
scroll to position [654, 0]
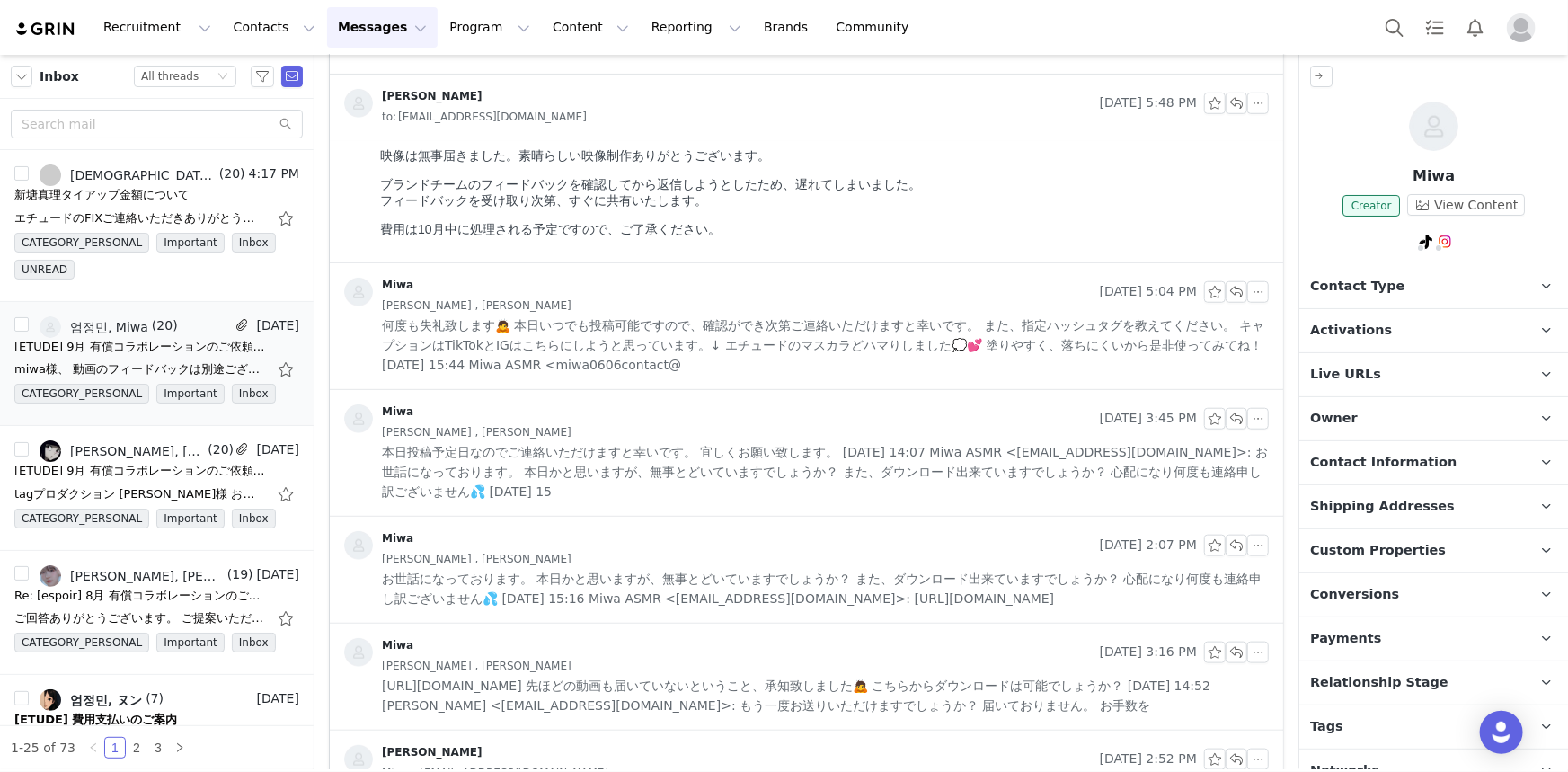
click at [717, 445] on span "本日投稿予定日なのでご連絡いただけますと幸いです。 宜しくお願い致します。 2025年9月29日(月) 14:07 Miwa ASMR <miwa0606co…" at bounding box center [826, 472] width 887 height 60
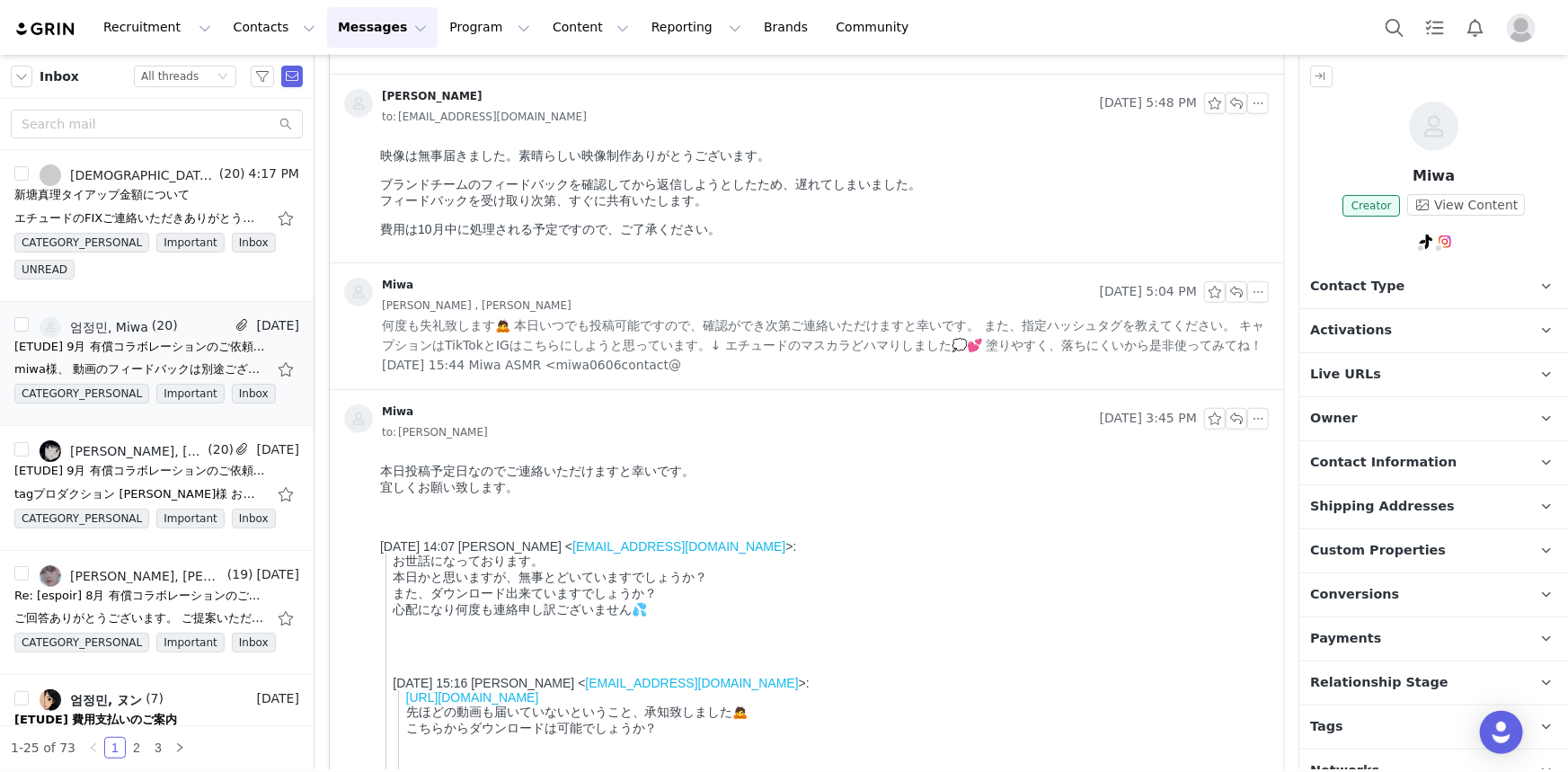
scroll to position [0, 0]
click at [730, 368] on span "何度も失礼致します🙇 本日いつでも投稿可能ですので、確認ができ次第ご連絡いただけますと幸いです。 また、指定ハッシュタグを教えてください。 キャプションはTi…" at bounding box center [826, 345] width 887 height 60
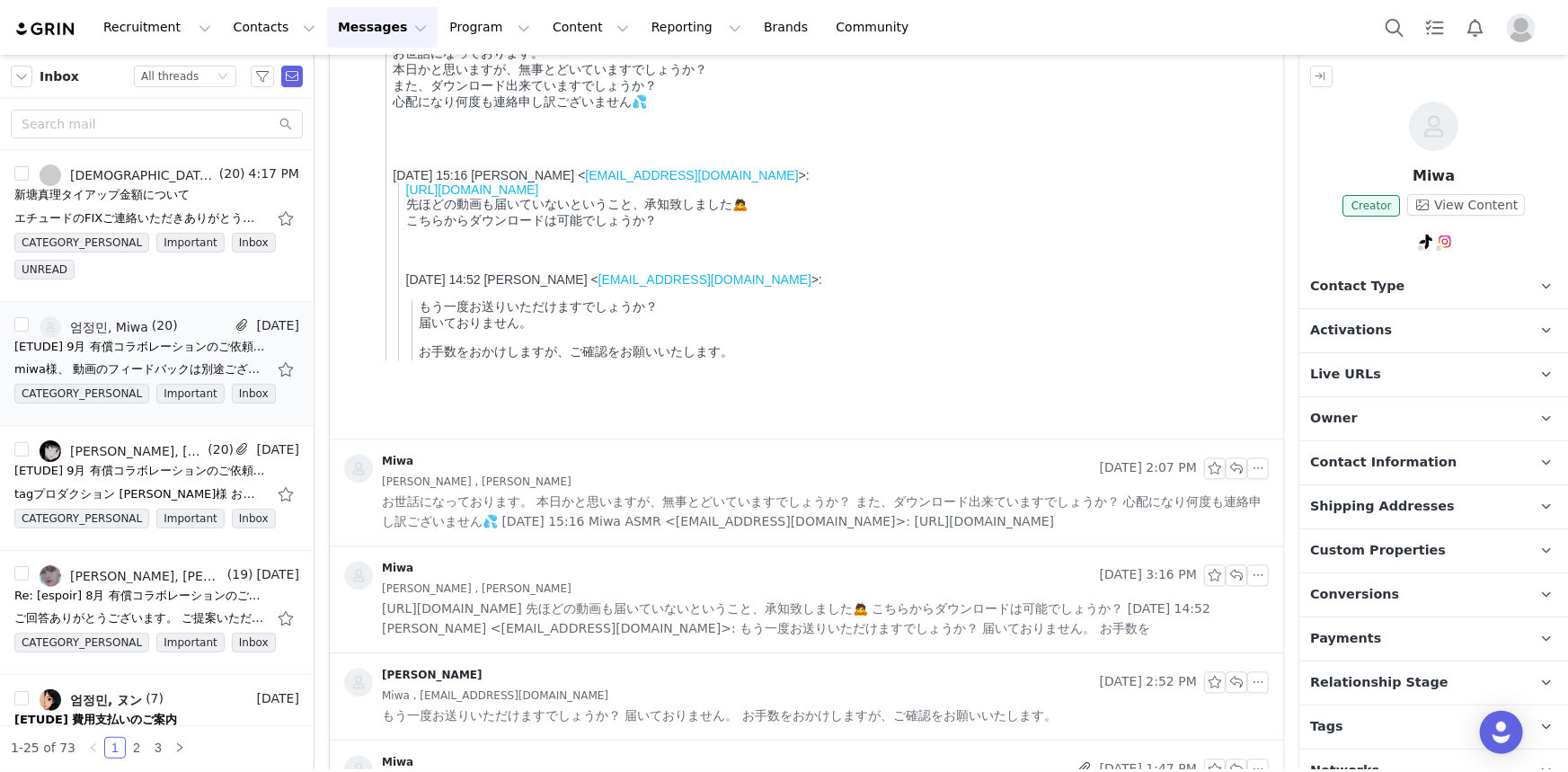
scroll to position [2124, 0]
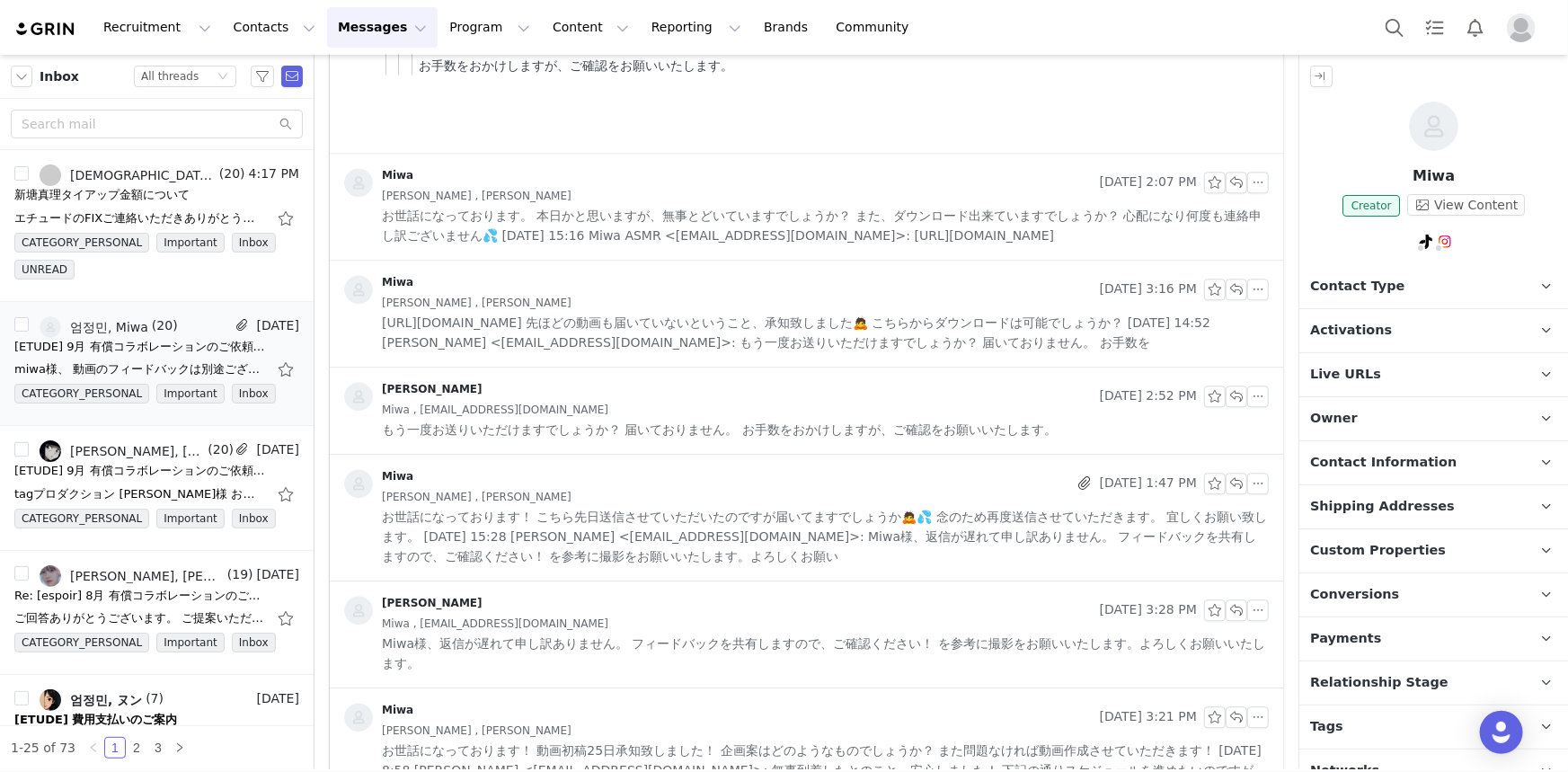
click at [805, 353] on span "https://111.gigafile.nu/1001-g9d846c06960d2f8d799abba7f307c3c9 先ほどの動画も届いていないという…" at bounding box center [826, 333] width 887 height 40
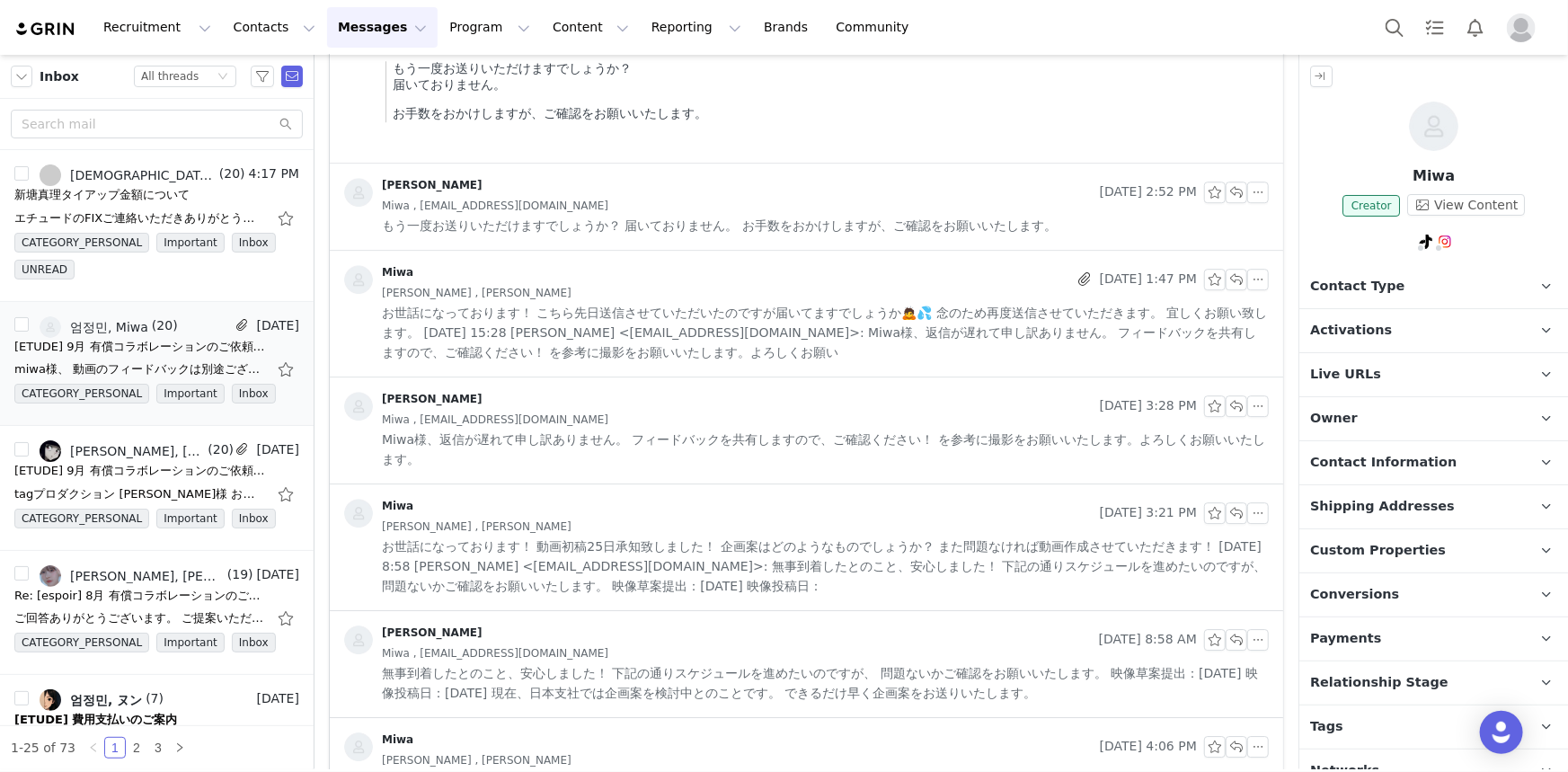
scroll to position [2697, 0]
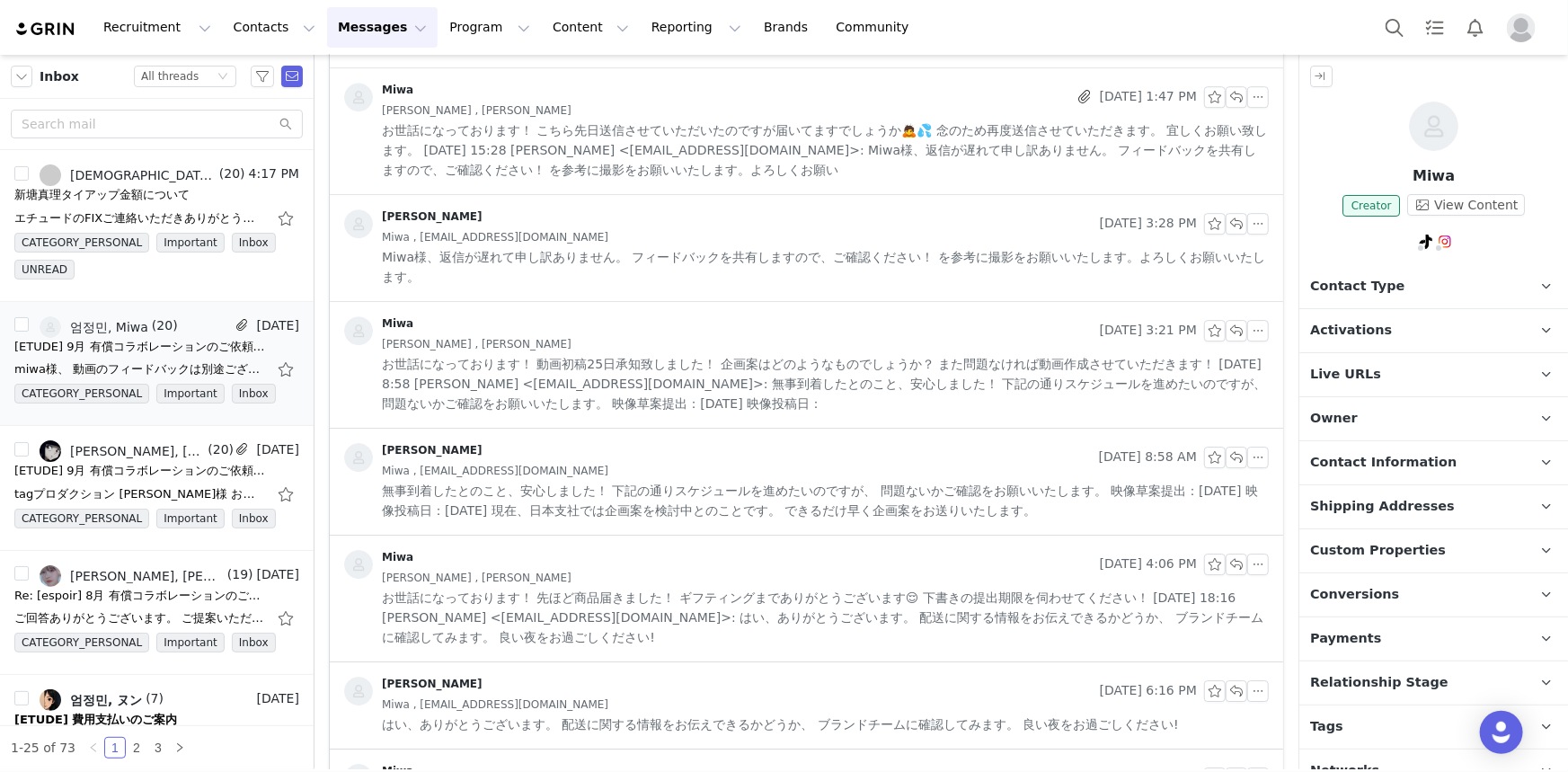
click at [805, 354] on span "お世話になっております！ 動画初稿25日承知致しました！ 企画案はどのようなものでしょうか？ また問題なければ動画作成させていただきます！ 2025年9月22…" at bounding box center [826, 384] width 887 height 60
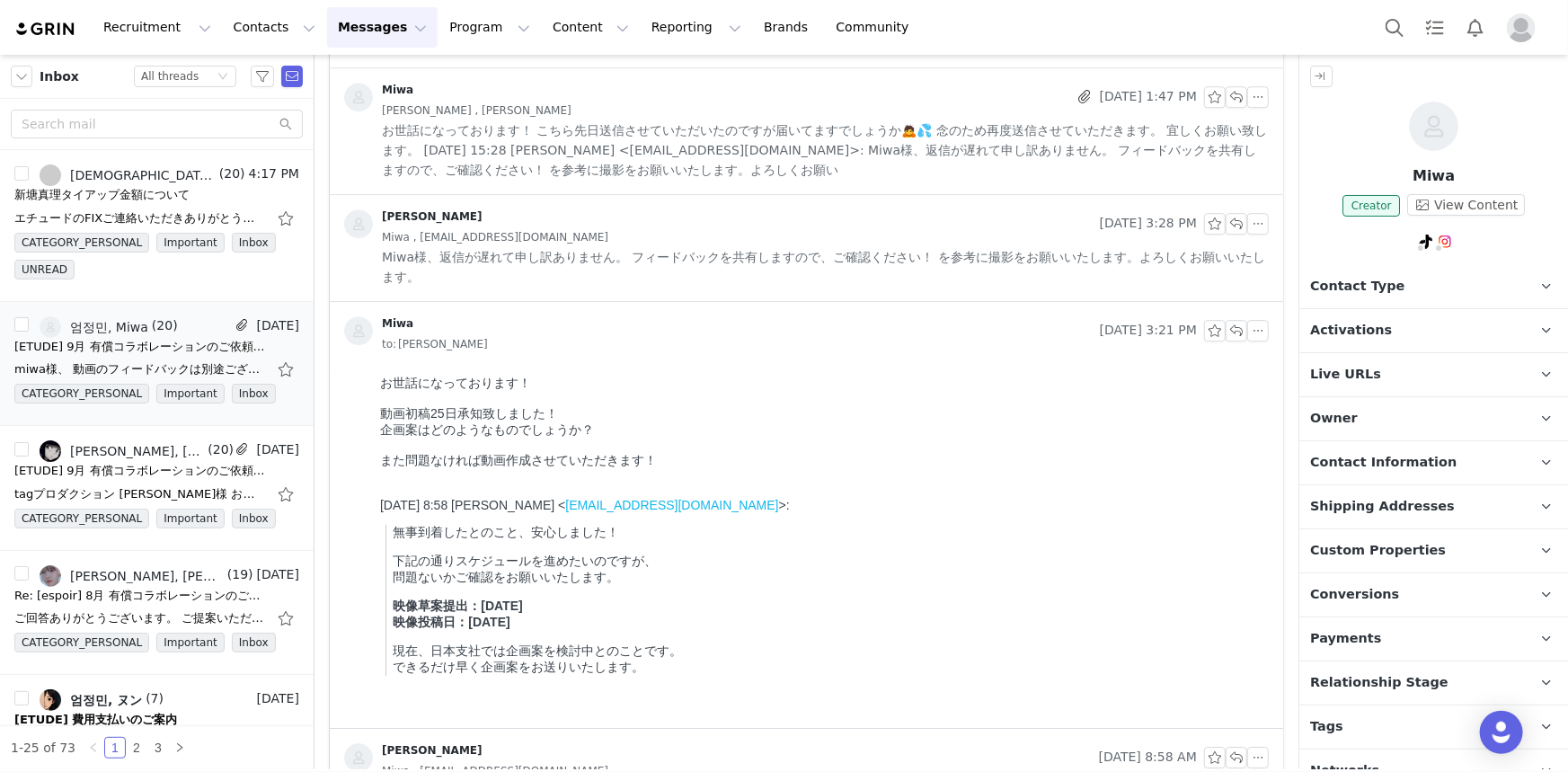
scroll to position [0, 0]
click at [805, 283] on span "Miwa様、返信が遅れて申し訳ありません。 フィードバックを共有しますので、ご確認ください！ を参考に撮影をお願いいたします。よろしくお願いいたします。" at bounding box center [826, 267] width 887 height 40
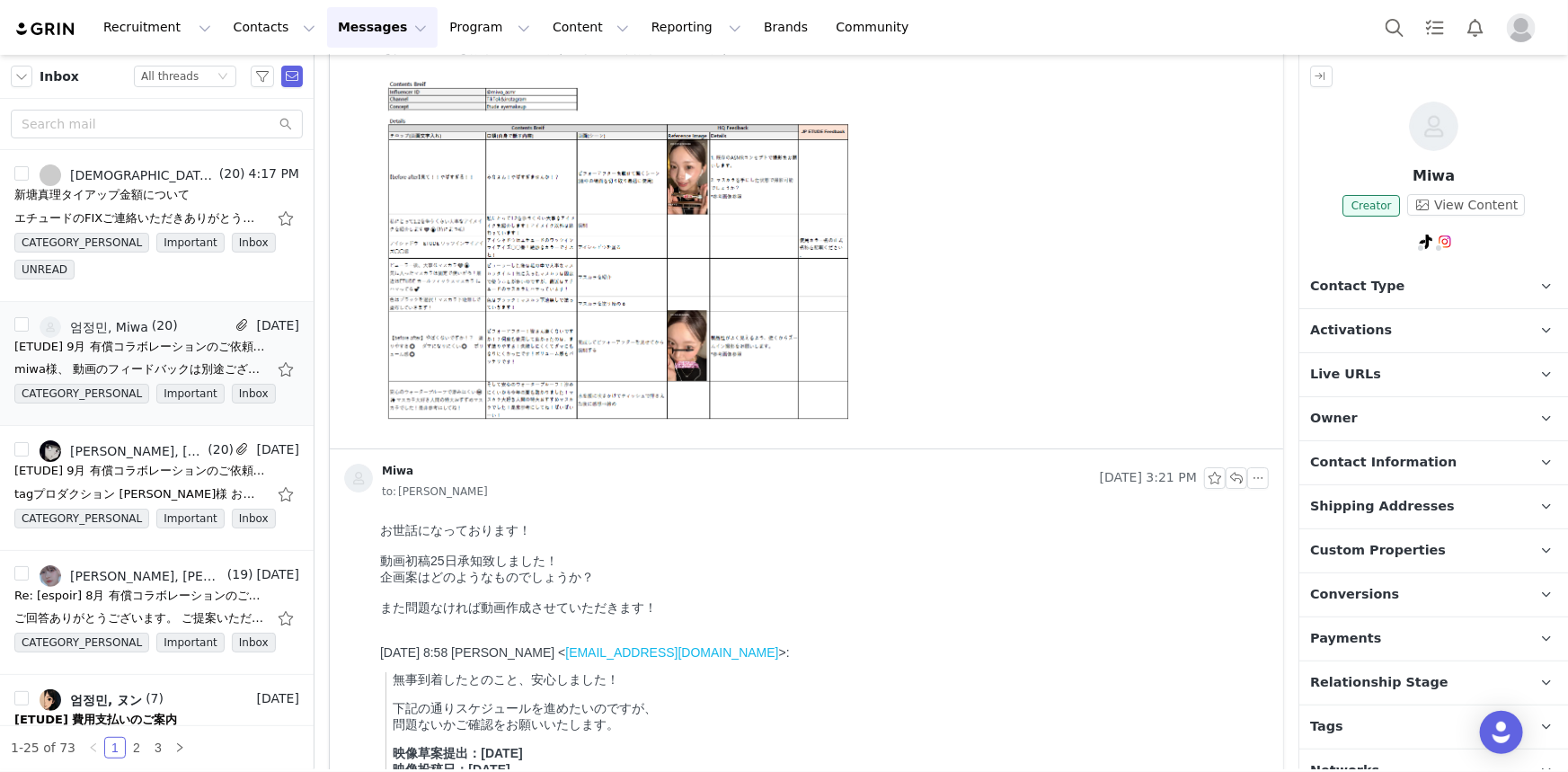
scroll to position [3461, 0]
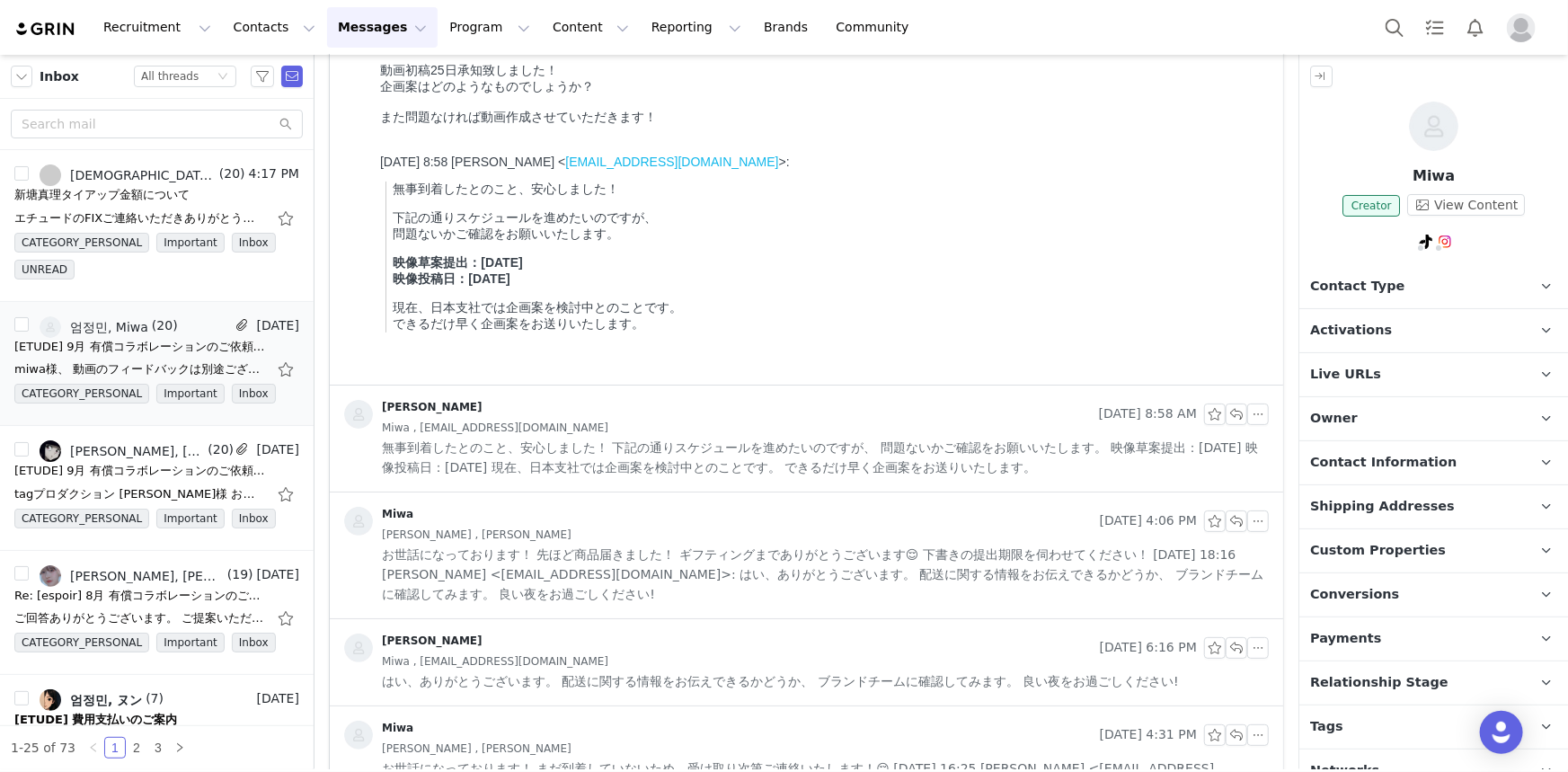
click at [752, 482] on div "엄정민 Sep 22, 2025 8:58 AM Miwa , miwa0606contact@gmail.com 無事到着したとのこと、安心しました！ 下記…" at bounding box center [806, 438] width 953 height 106
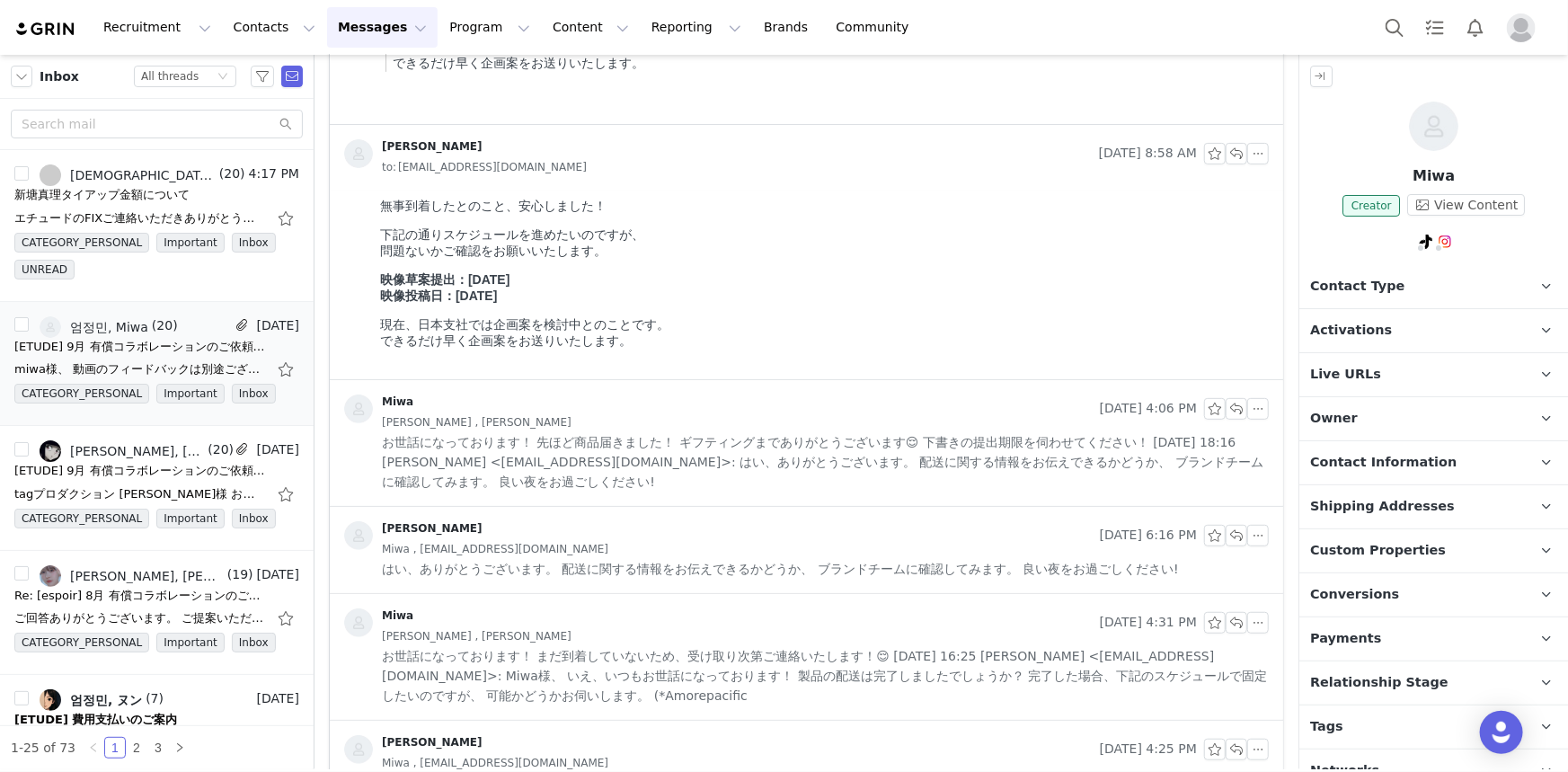
scroll to position [3788, 0]
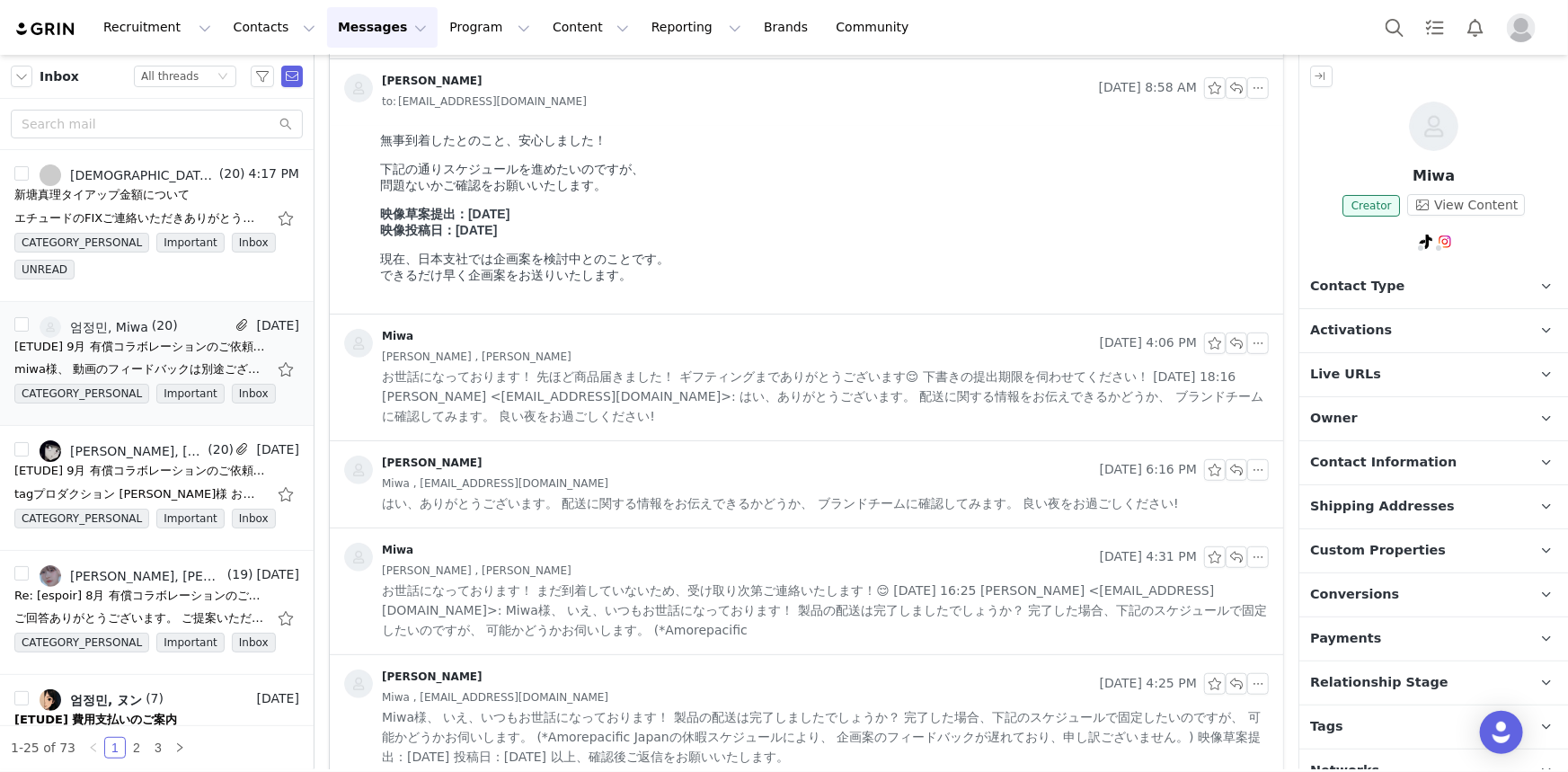
click at [752, 390] on span "お世話になっております！ 先ほど商品届きました！ ギフティングまでありがとうございます😌 下書きの提出期限を伺わせてください！ 2025年9月18日(木) 1…" at bounding box center [826, 397] width 887 height 60
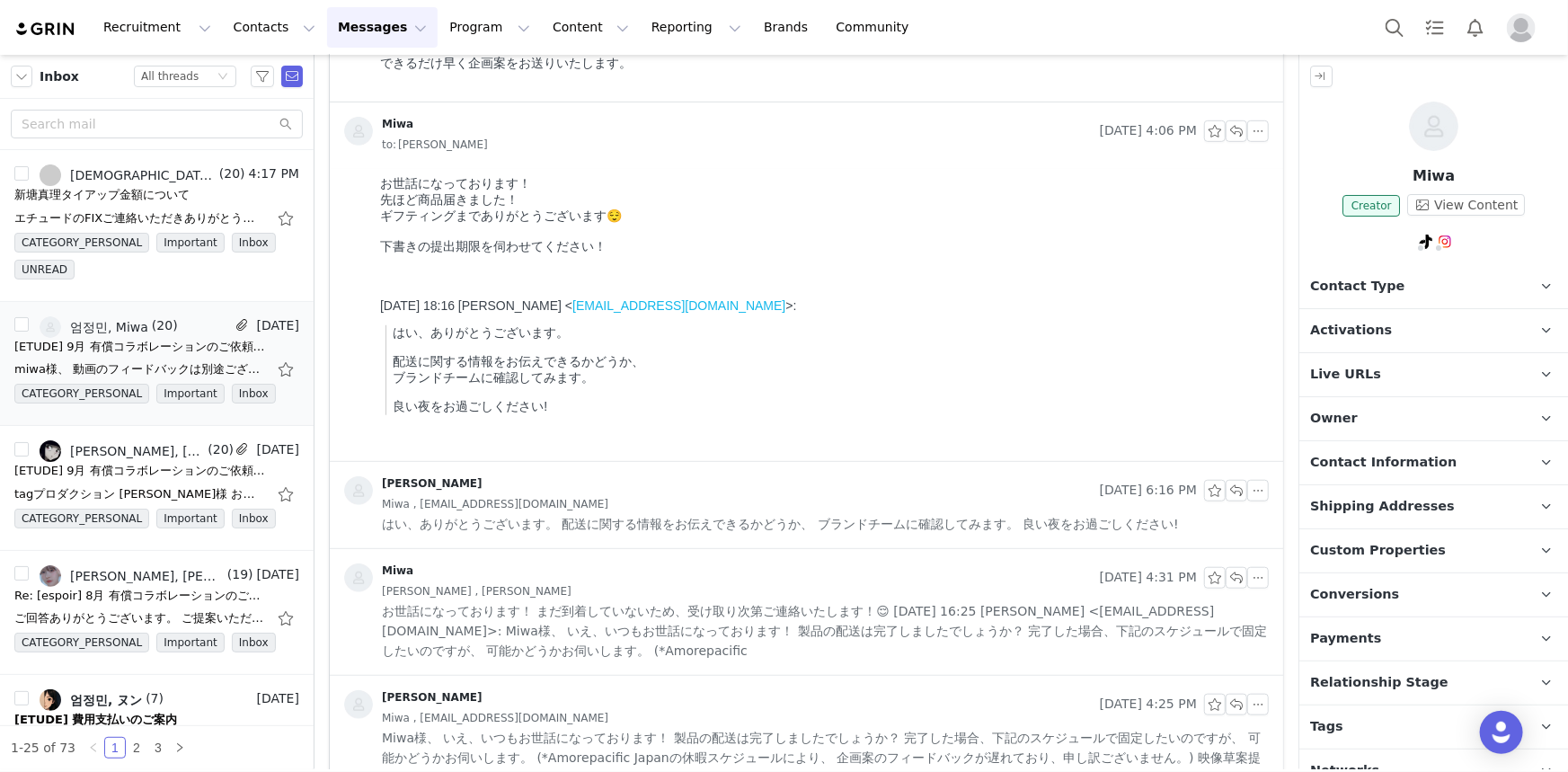
scroll to position [4279, 0]
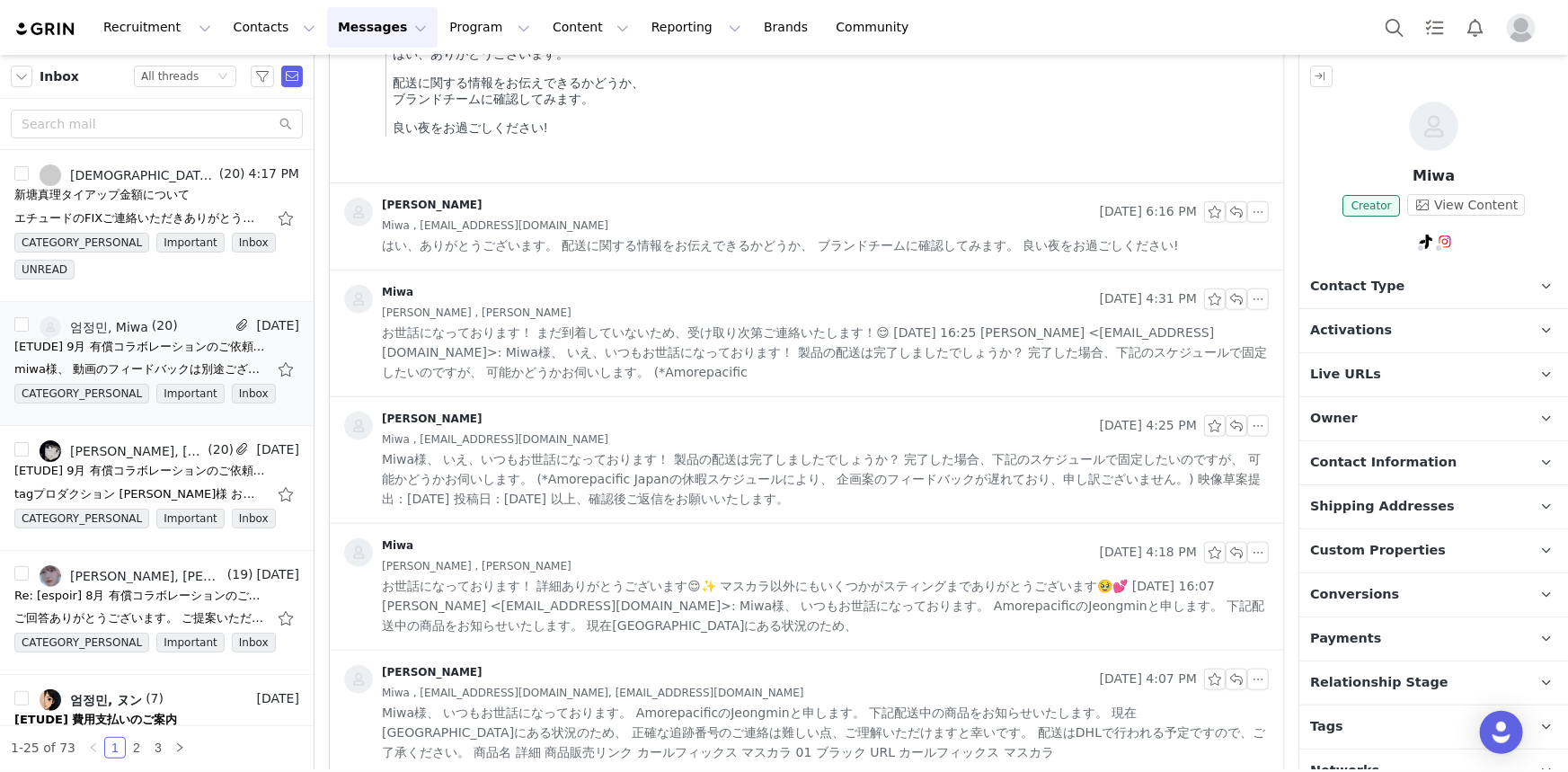
click at [753, 319] on div "Miwa , 엄정민" at bounding box center [826, 313] width 887 height 20
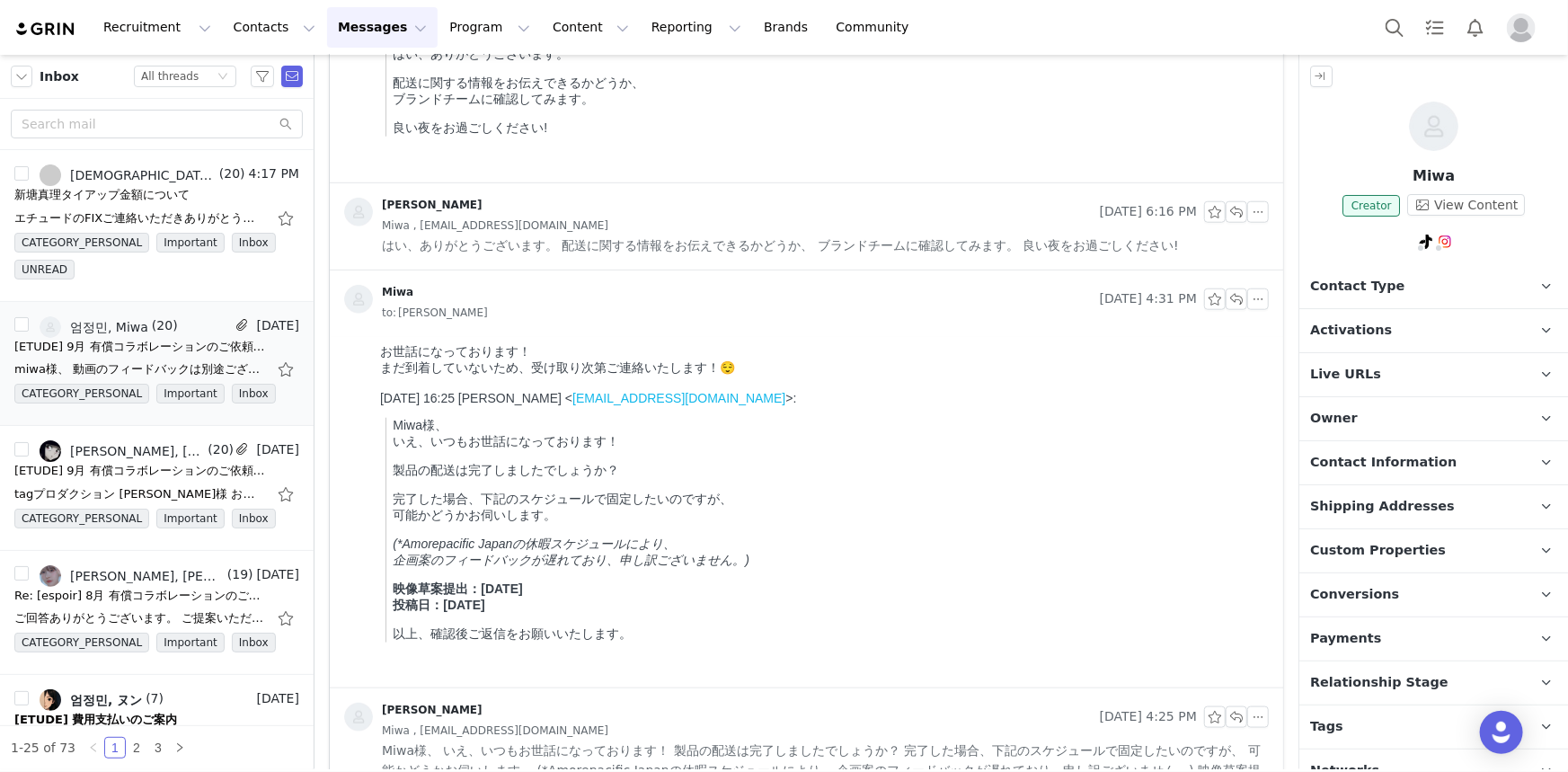
scroll to position [0, 0]
click at [756, 249] on span "はい、ありがとうございます。 配送に関する情報をお伝えできるかどうか、 ブランドチームに確認してみます。 良い夜をお過ごしください!" at bounding box center [781, 246] width 797 height 20
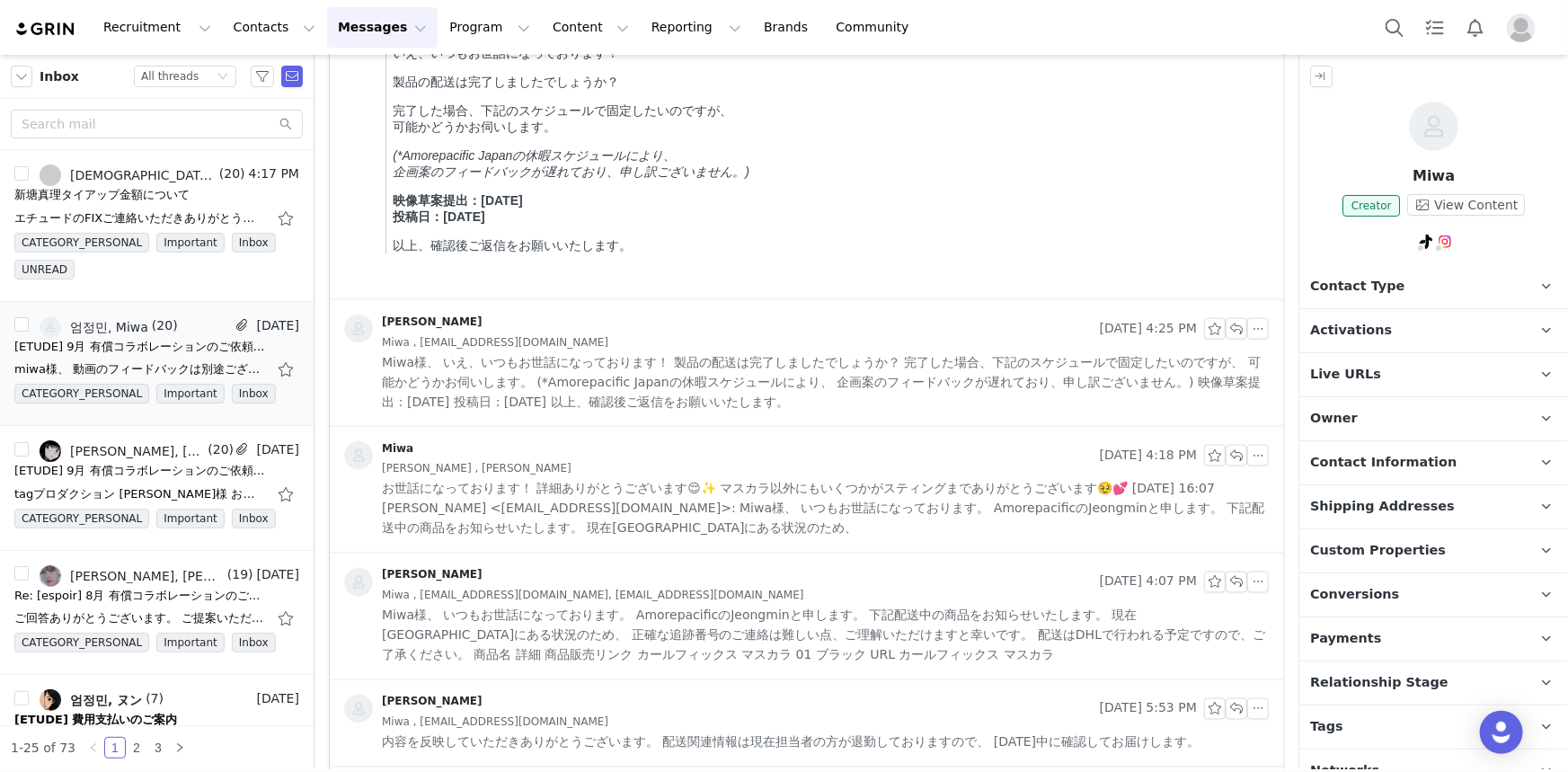
click at [758, 403] on span "Miwa様、 いえ、いつもお世話になっております！ 製品の配送は完了しましたでしょうか？ 完了した場合、下記のスケジュールで固定したいのですが、 可能かどうか…" at bounding box center [826, 382] width 887 height 60
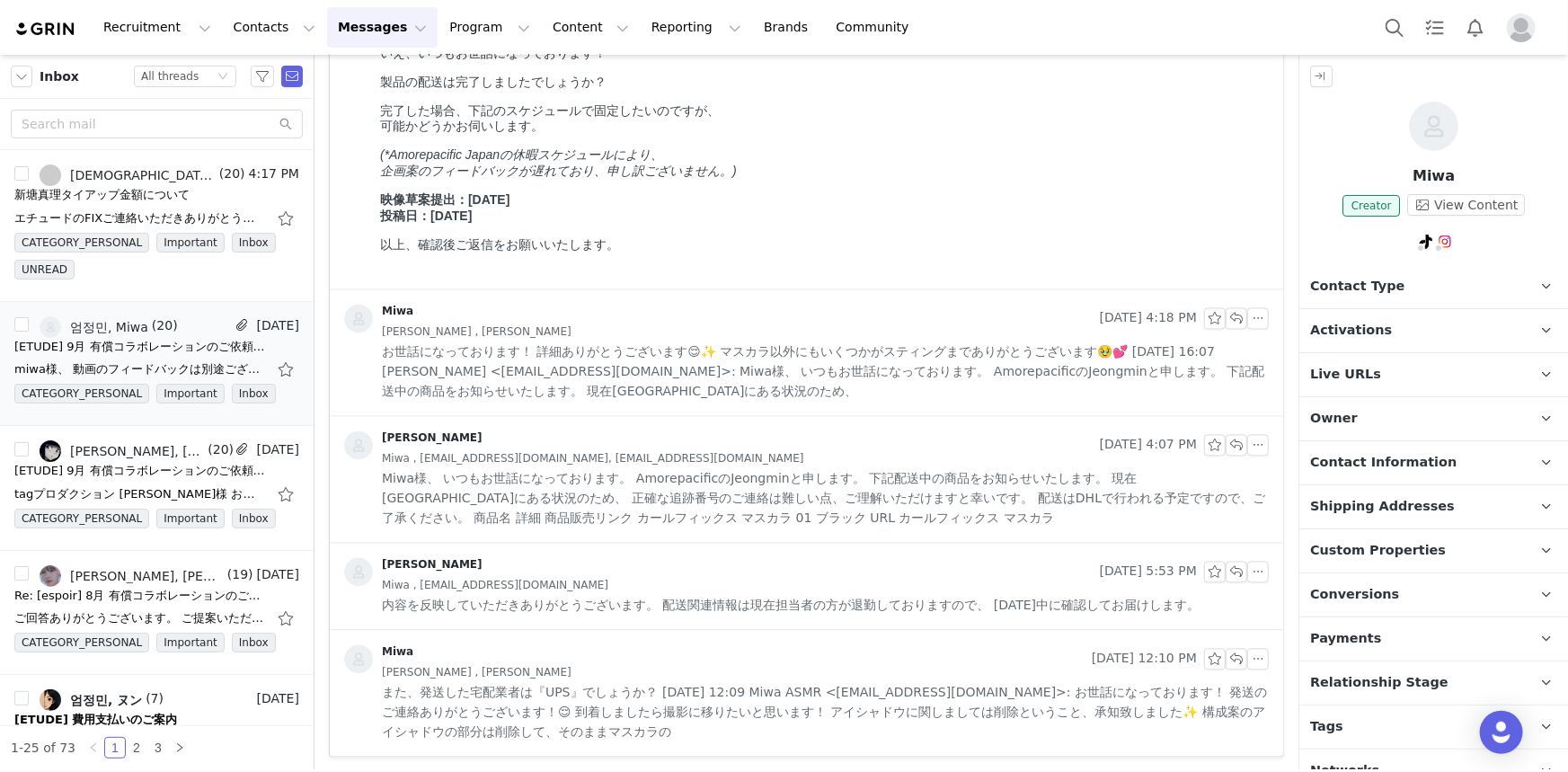
click at [758, 403] on div "Miwa Sep 12, 2025 4:18 PM Miwa , 엄정민 お世話になっております！ 詳細ありがとうございます😌✨ マスカラ以外にもいくつかがス…" at bounding box center [806, 353] width 953 height 126
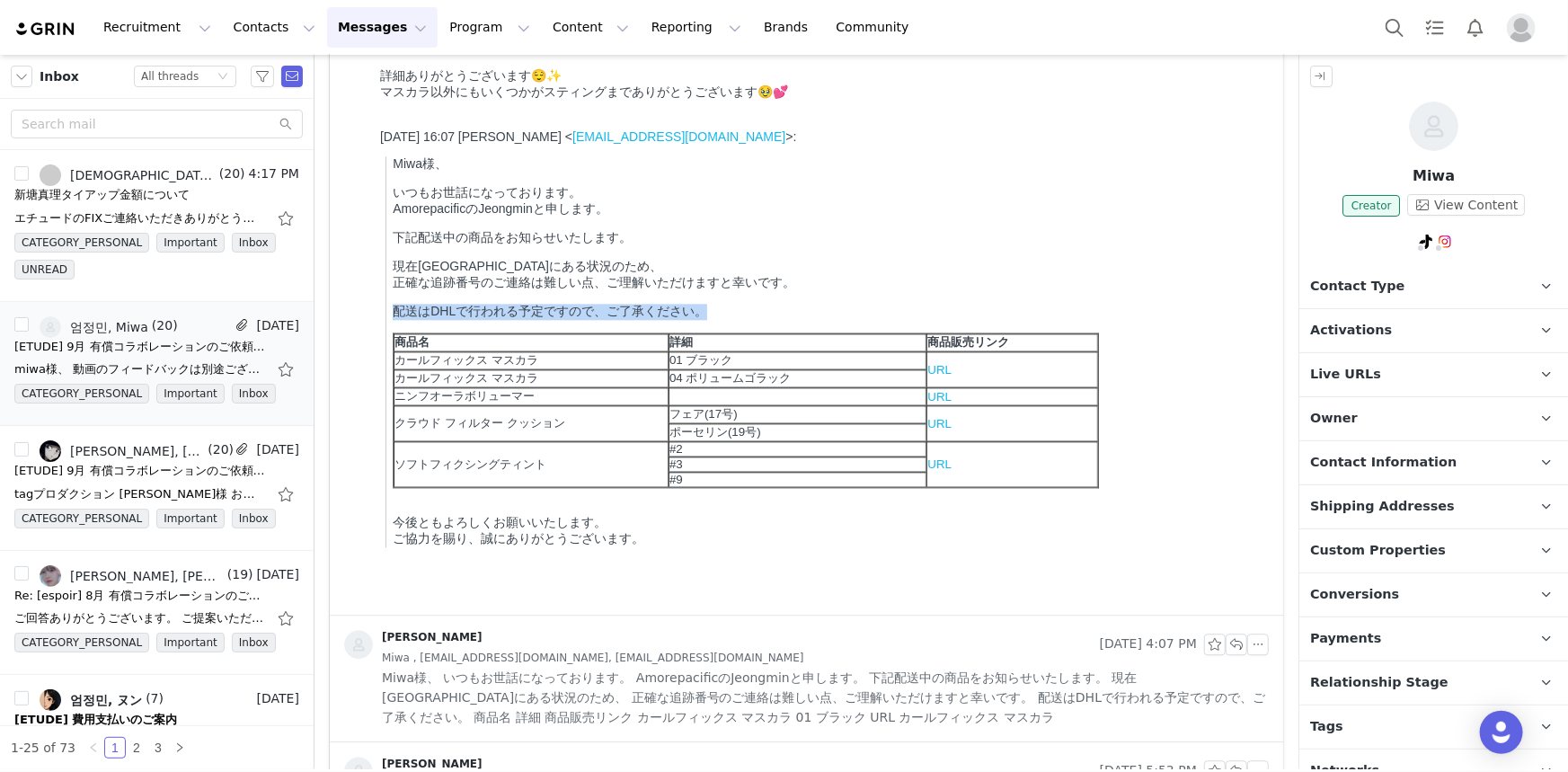
click at [372, 318] on html "お世話になっております！ 詳細ありがとうございます😌✨ マスカラ以外にもいくつかがスティングまでありがとうございます🥹💕 2025年9月12日(金) 16:0…" at bounding box center [821, 322] width 897 height 584
copy p "配送はDHLで行われる予定ですので、ご了承ください。"
click at [171, 428] on li "綾瀬ちい, 엄정민 (20) Sep 26 [ETUDE] 9月 有償コラボレーションのご依頼（@sabon_246様） tagプロダクション 高田様 お世話…" at bounding box center [156, 488] width 314 height 125
click at [162, 459] on link "[PERSON_NAME], [PERSON_NAME]" at bounding box center [122, 451] width 164 height 22
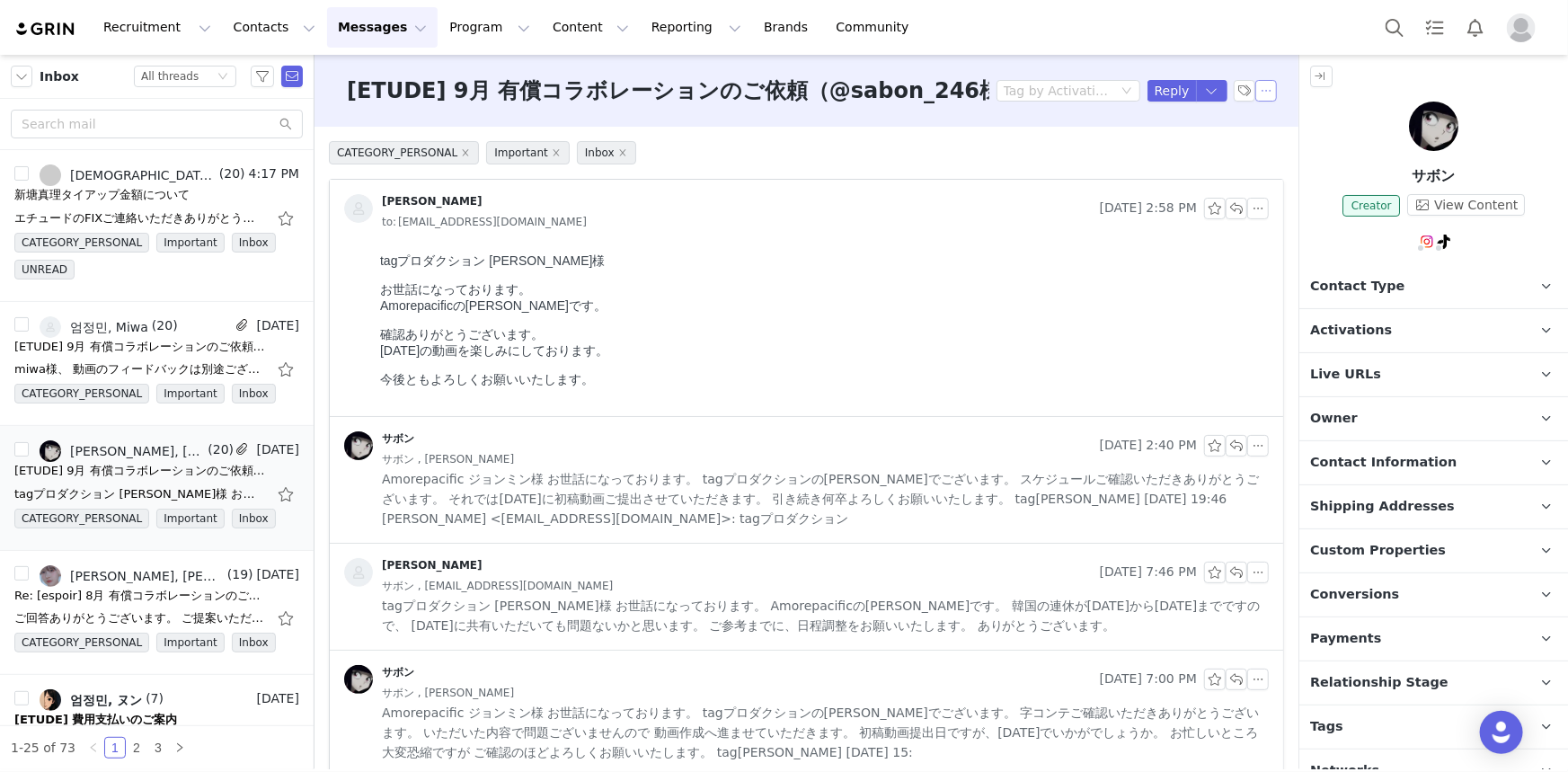
click at [1255, 88] on button "button" at bounding box center [1266, 91] width 22 height 22
click at [1214, 88] on button "button" at bounding box center [1213, 91] width 33 height 22
click at [1193, 152] on li "Reply All" at bounding box center [1182, 152] width 77 height 29
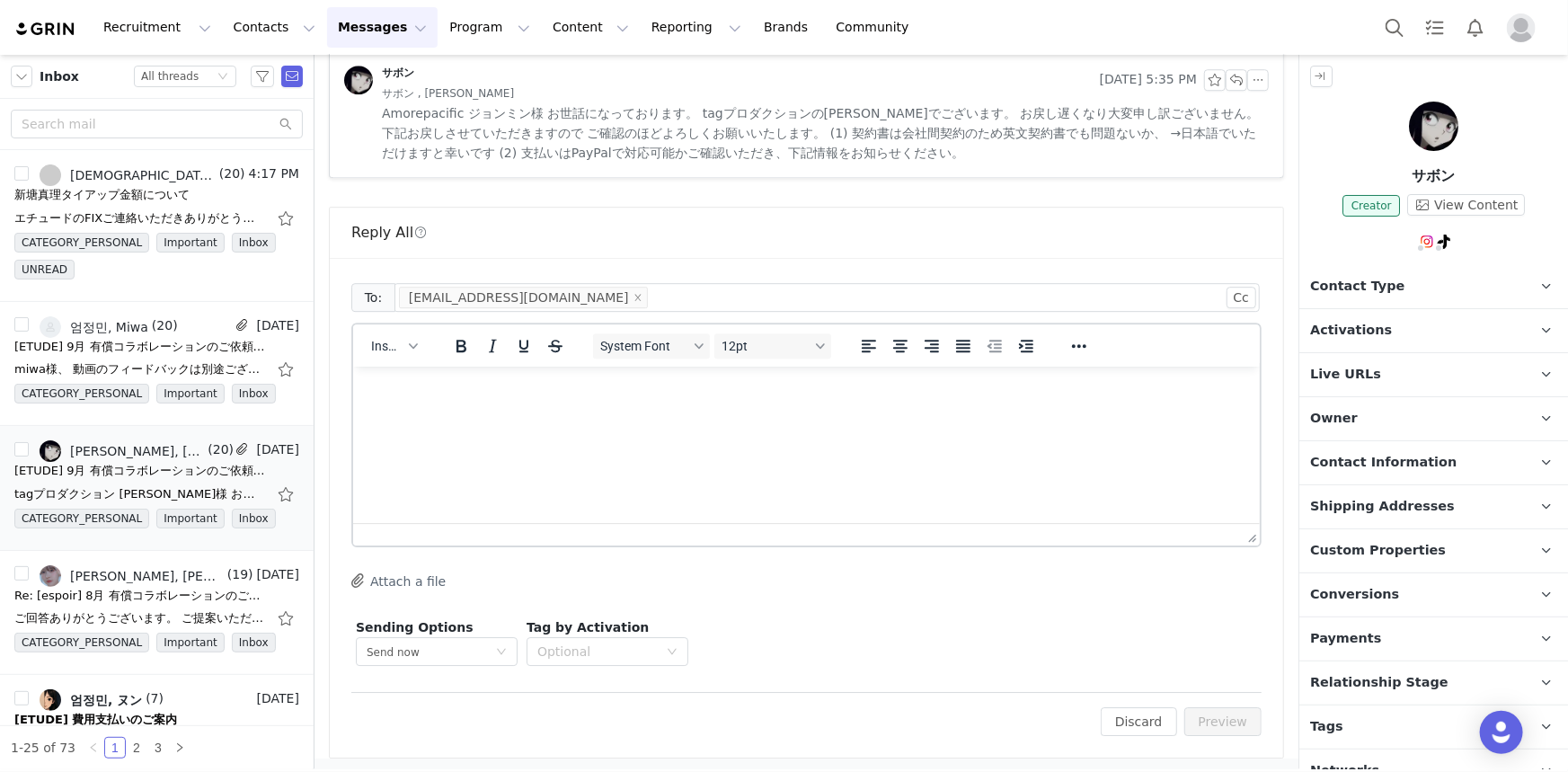
click at [590, 414] on html at bounding box center [805, 391] width 906 height 49
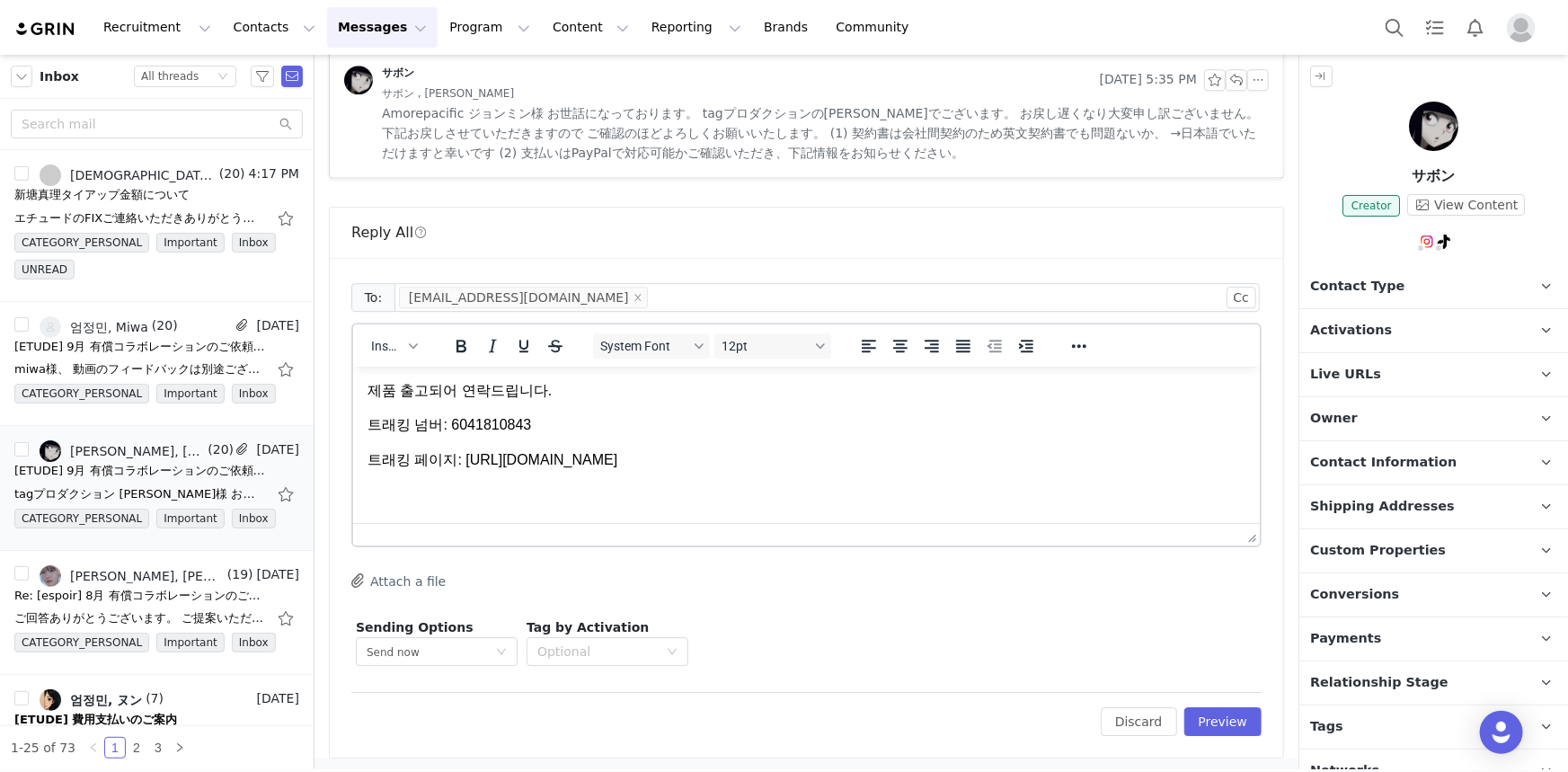
click at [587, 423] on p "트래킹 넘버: 6041810843" at bounding box center [806, 424] width 878 height 20
click at [520, 513] on p "Rich Text Area. Press ALT-0 for help." at bounding box center [806, 514] width 878 height 20
drag, startPoint x: 697, startPoint y: 485, endPoint x: 364, endPoint y: 468, distance: 333.4
click at [364, 468] on html "제품 출고되어 연락드립니다. 트래킹 넘버: 6041810843 트래킹 페이지: https://www.dhl.com/jp-en/home/trac…" at bounding box center [805, 452] width 906 height 173
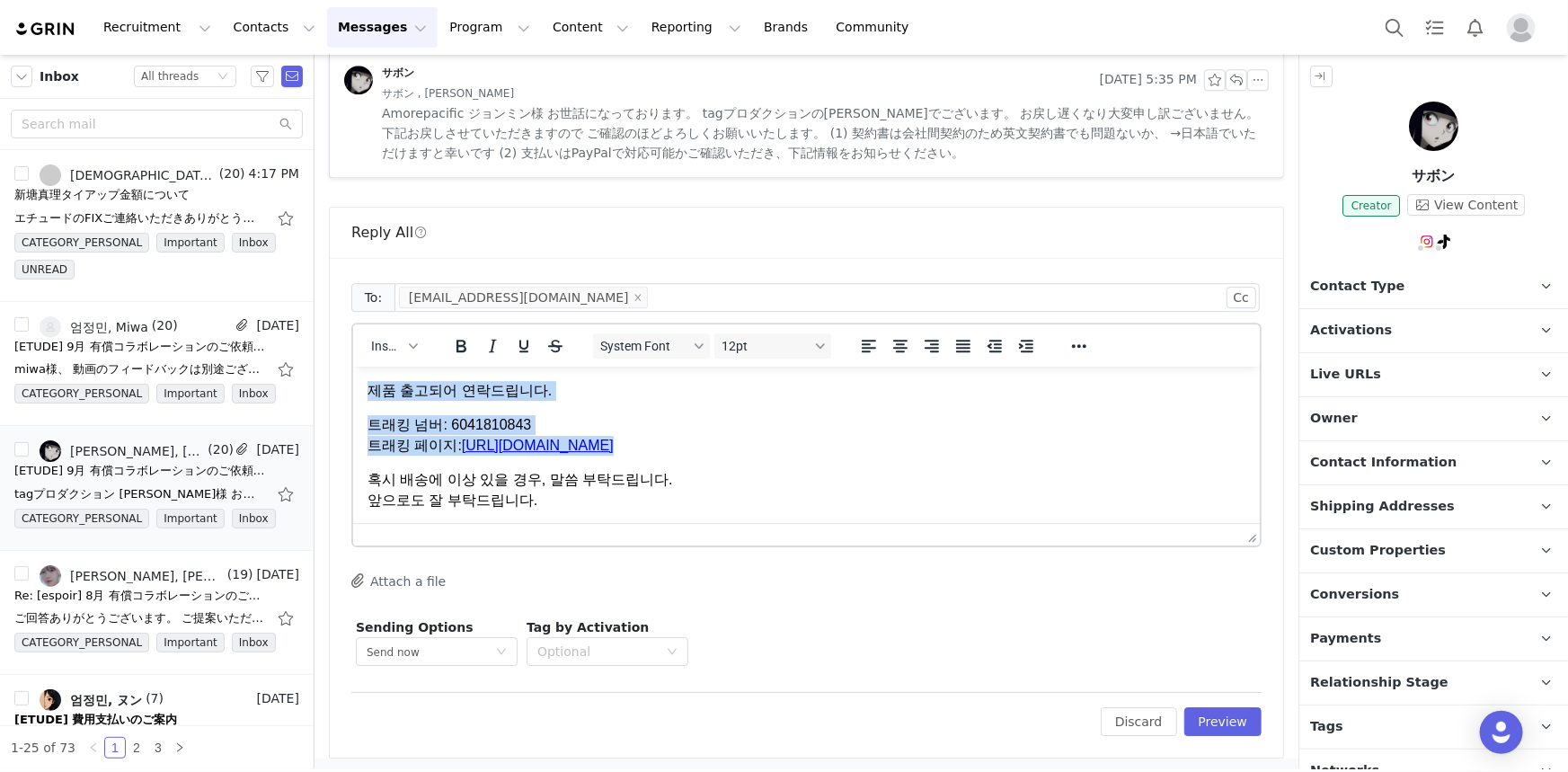
copy body "제품 출고되어 연락드립니다. 트래킹 넘버: 6041810843 트래킹 페이지: https://www.dhl.com/jp-en/home/trac…"
click at [1239, 297] on button "Cc" at bounding box center [1241, 297] width 30 height 22
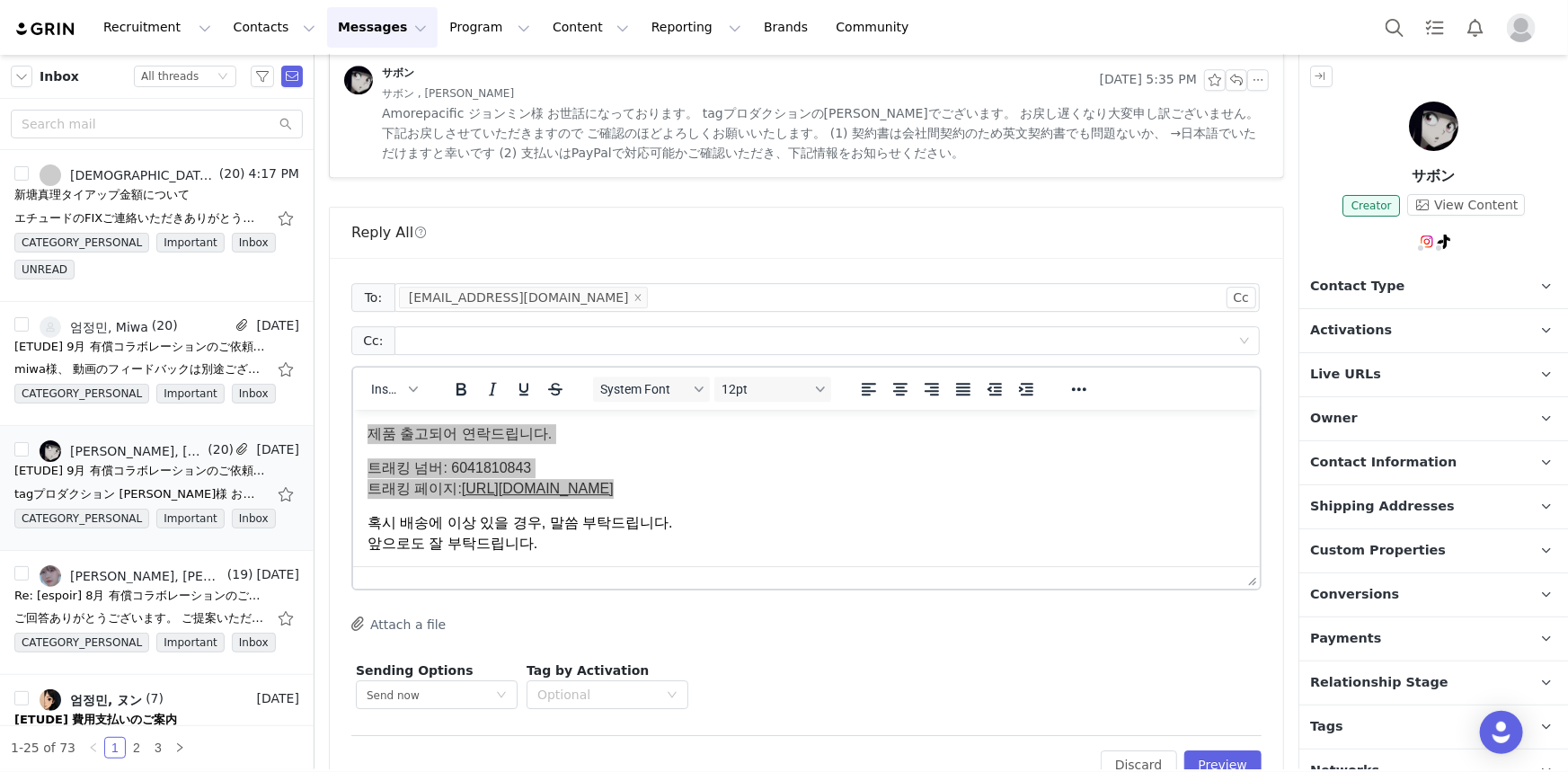
click at [944, 323] on div "Cc:" at bounding box center [806, 341] width 910 height 36
click at [1004, 344] on div at bounding box center [821, 341] width 842 height 27
type input "minaeom@amorepacific.com"
paste input
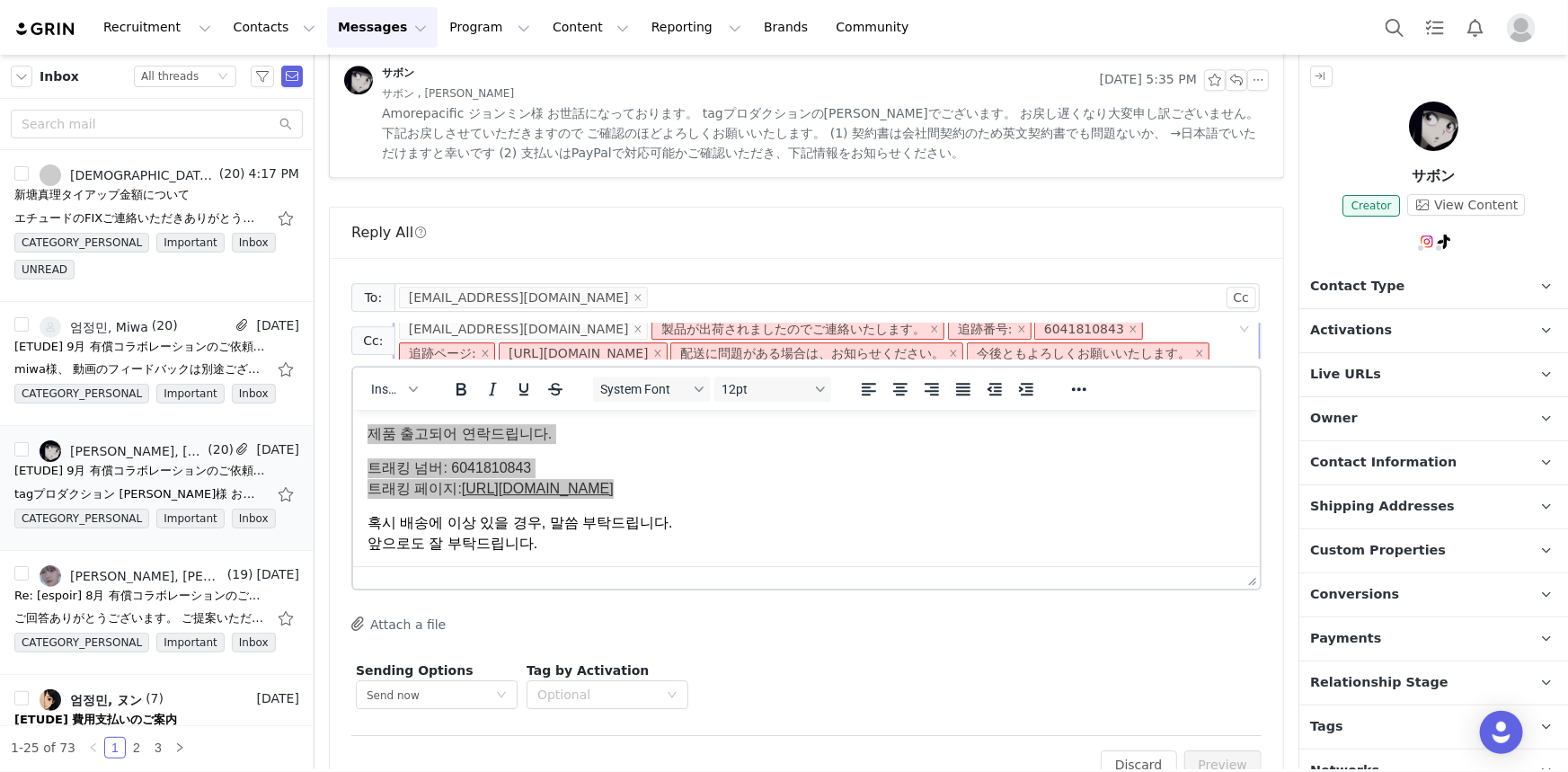
scroll to position [14, 0]
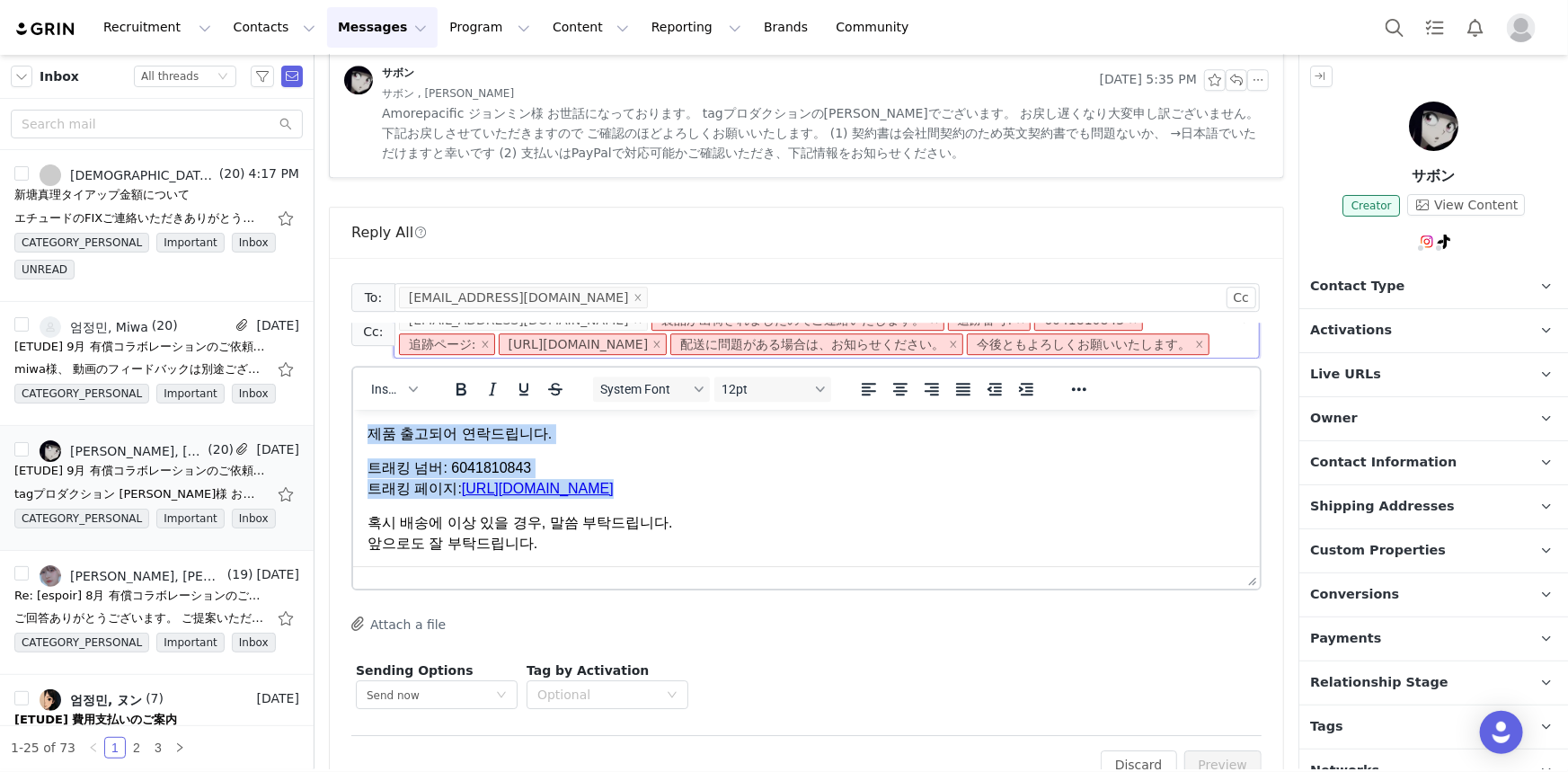
click at [810, 449] on body "제품 출고되어 연락드립니다. 트래킹 넘버: 6041810843 트래킹 페이지: https://www.dhl.com/jp-en/home/trac…" at bounding box center [806, 487] width 878 height 129
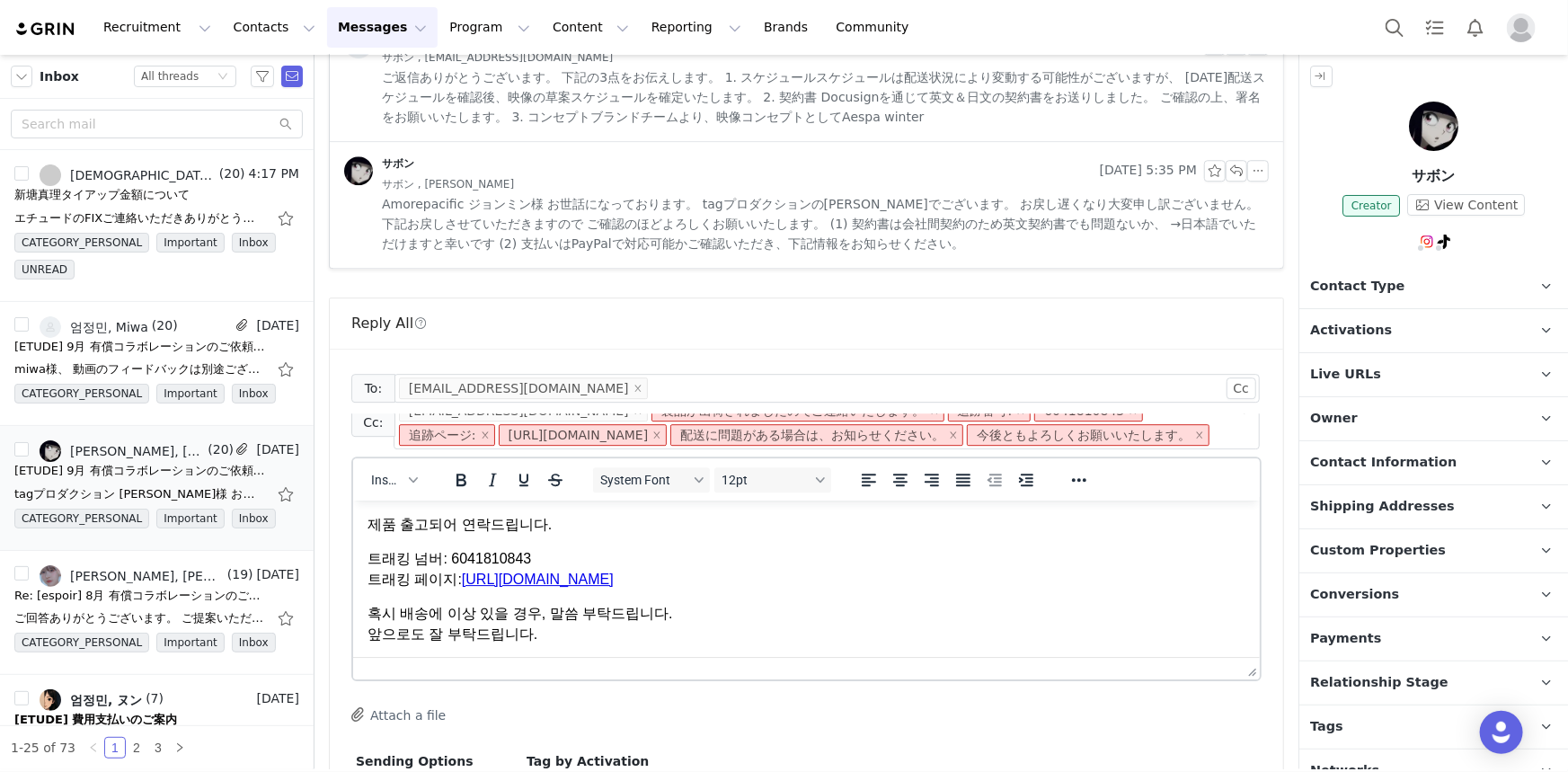
scroll to position [2608, 0]
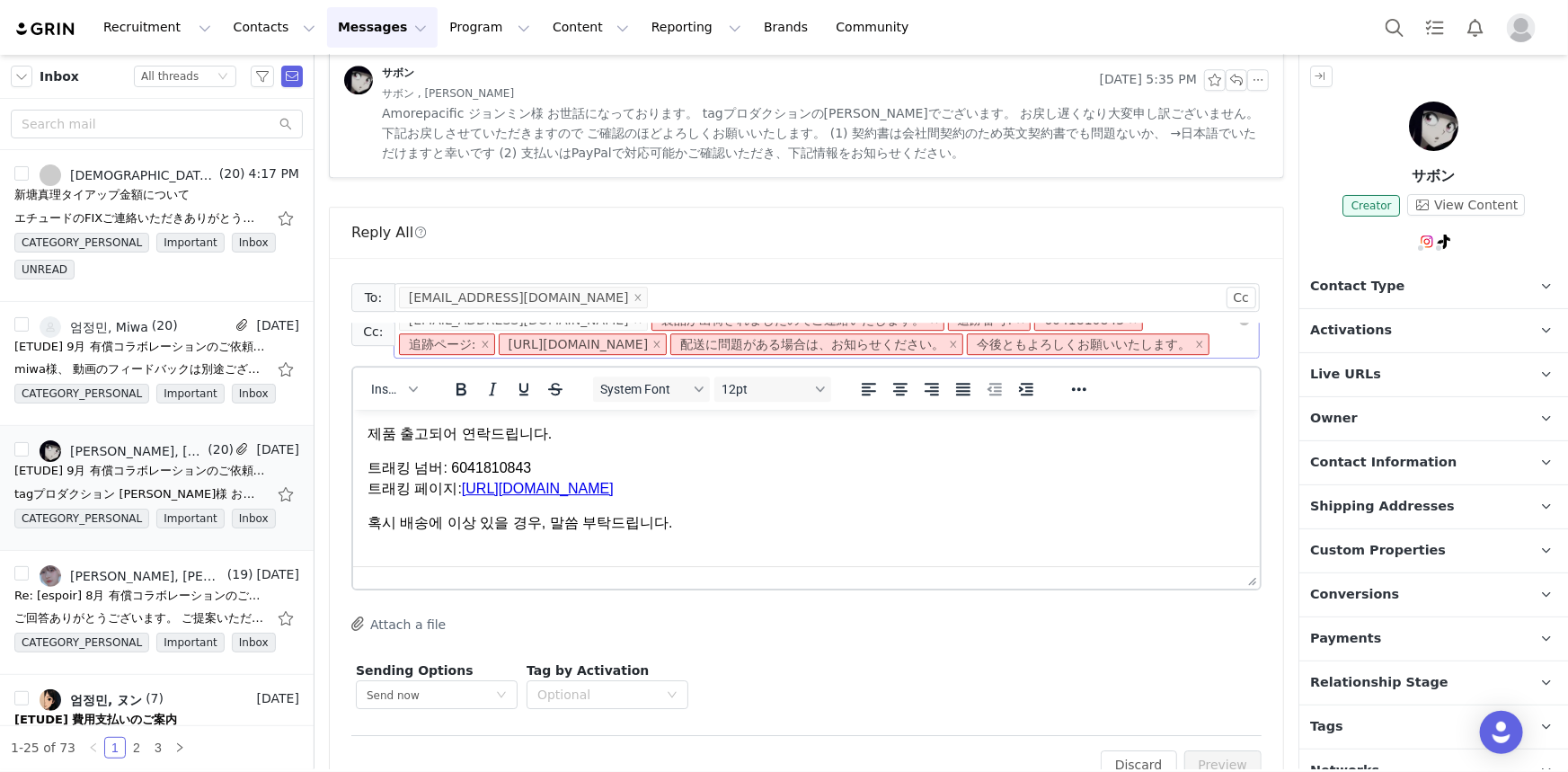
click at [756, 346] on div "minaeom@amorepacific.com 製品が出荷されましたのでご連絡いたします。 追跡番号: 6041810843 追跡ページ: https://…" at bounding box center [827, 332] width 867 height 53
type input "\"
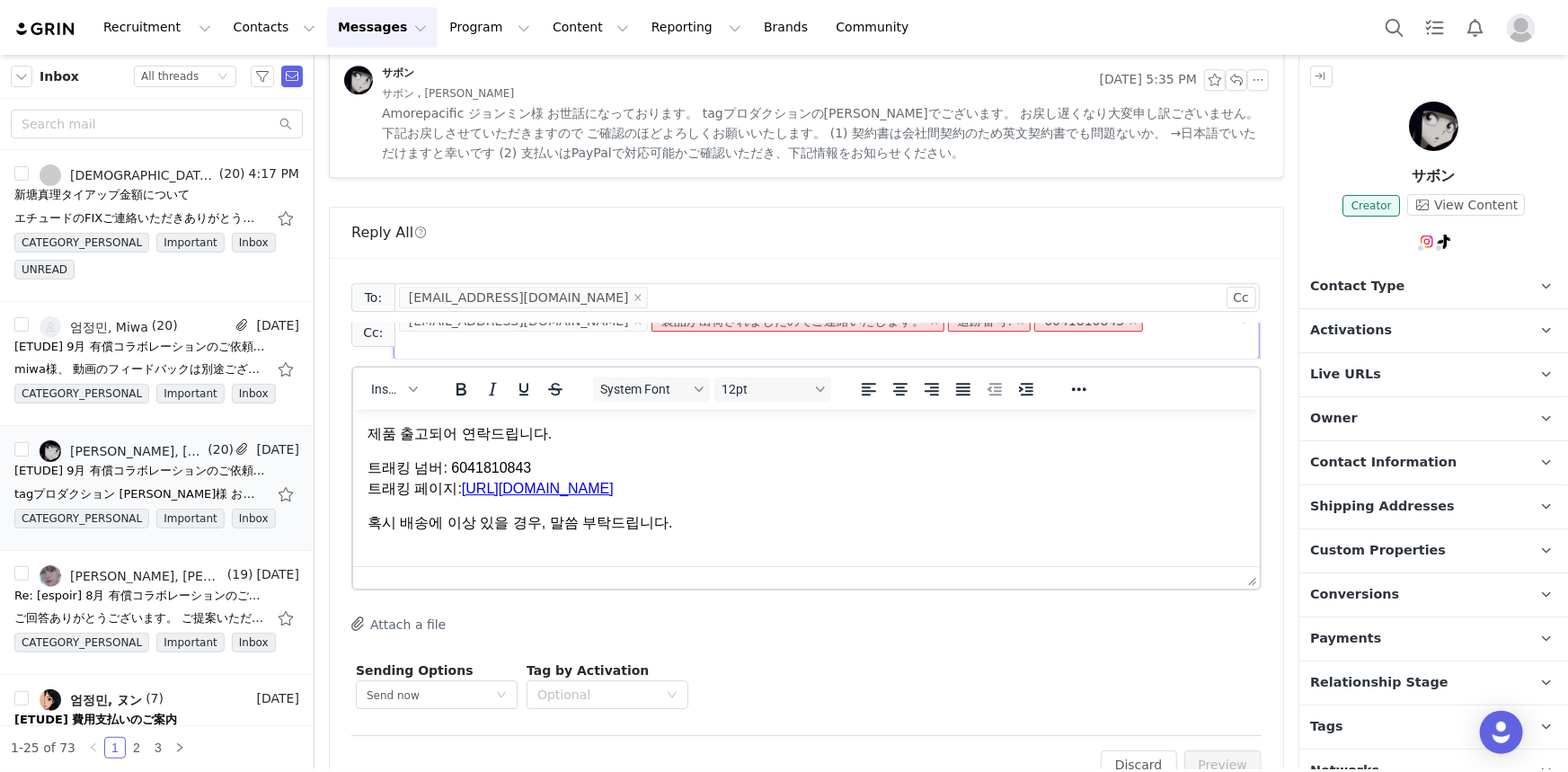
scroll to position [0, 0]
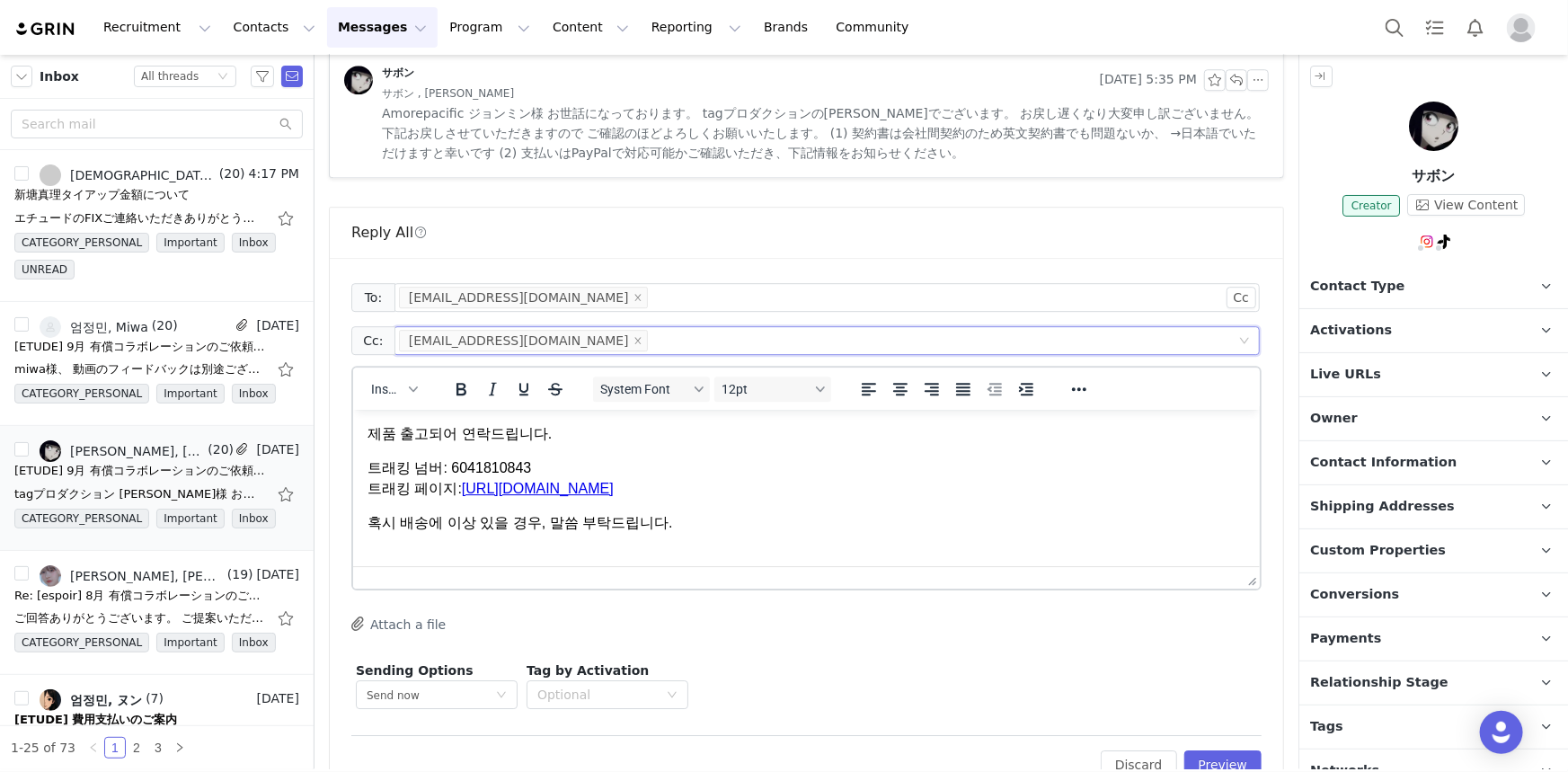
click at [800, 509] on body "제품 출고되어 연락드립니다. 트래킹 넘버: 6041810843 트래킹 페이지: https://www.dhl.com/jp-en/home/trac…" at bounding box center [806, 487] width 878 height 129
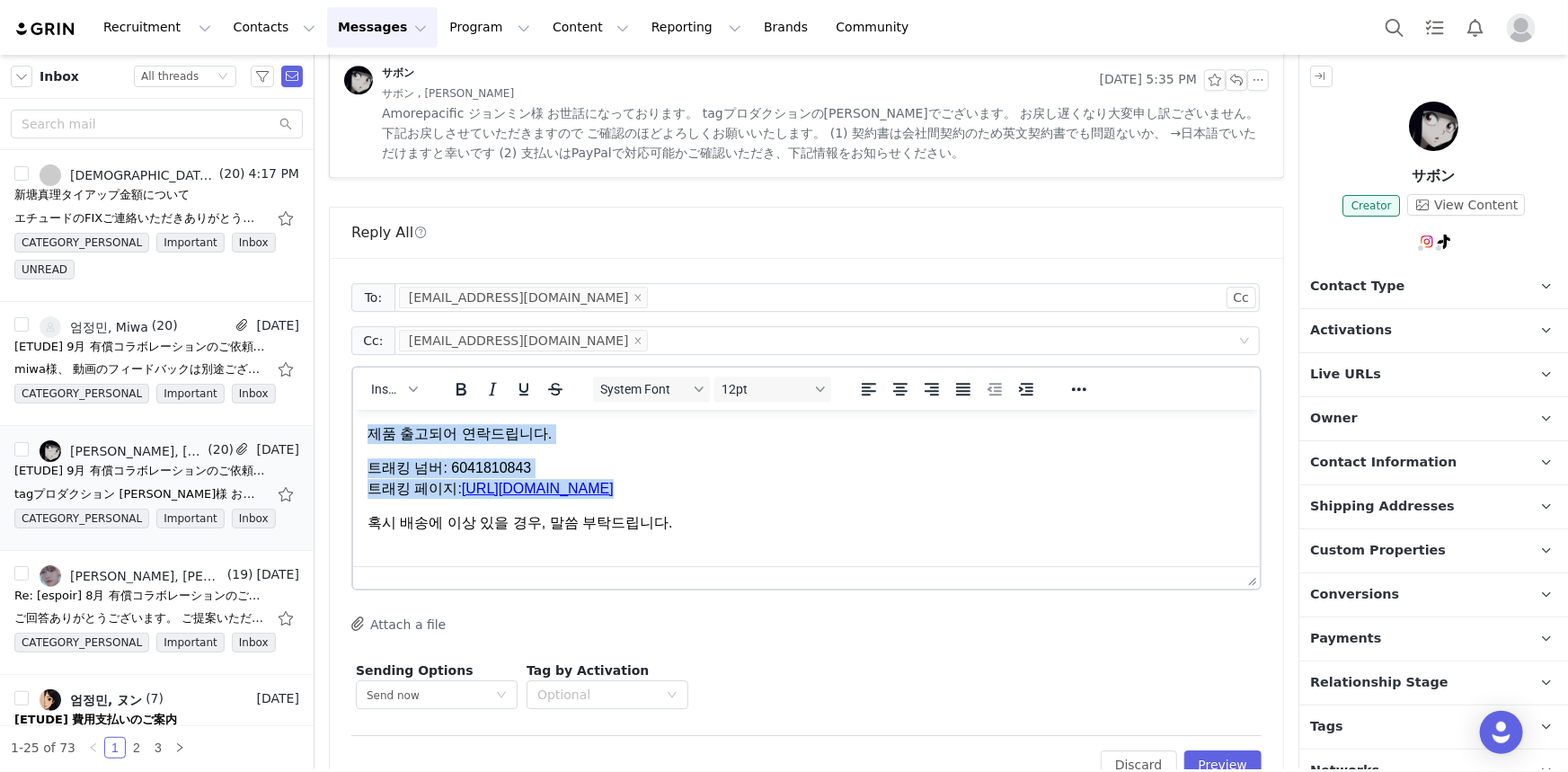
scroll to position [14, 0]
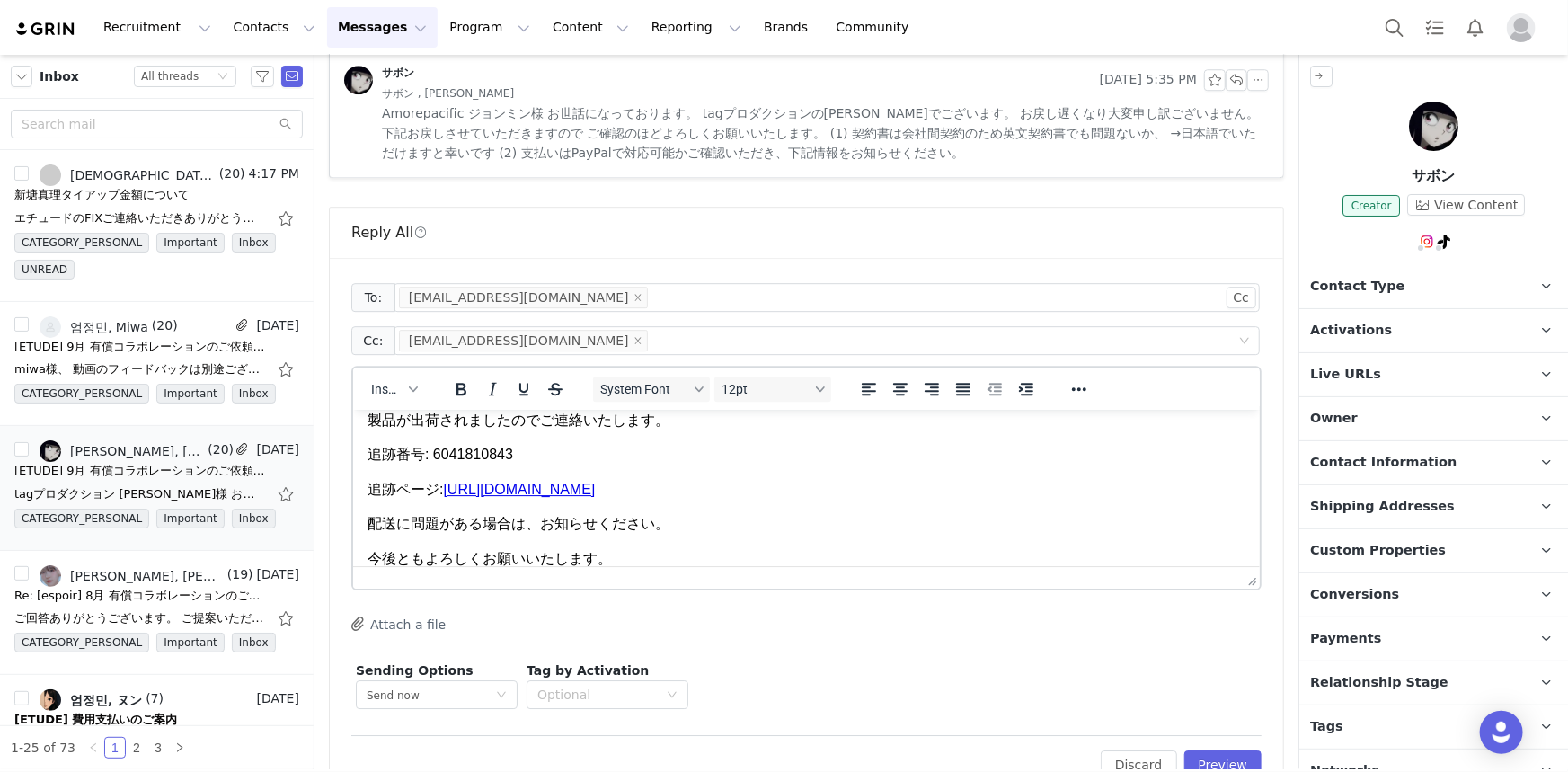
click at [363, 544] on html "製品が出荷されましたのでご連絡いたします。 追跡番号: 6041810843 追跡ページ: https://www.dhl.com/jp-en/home/tr…" at bounding box center [805, 489] width 906 height 187
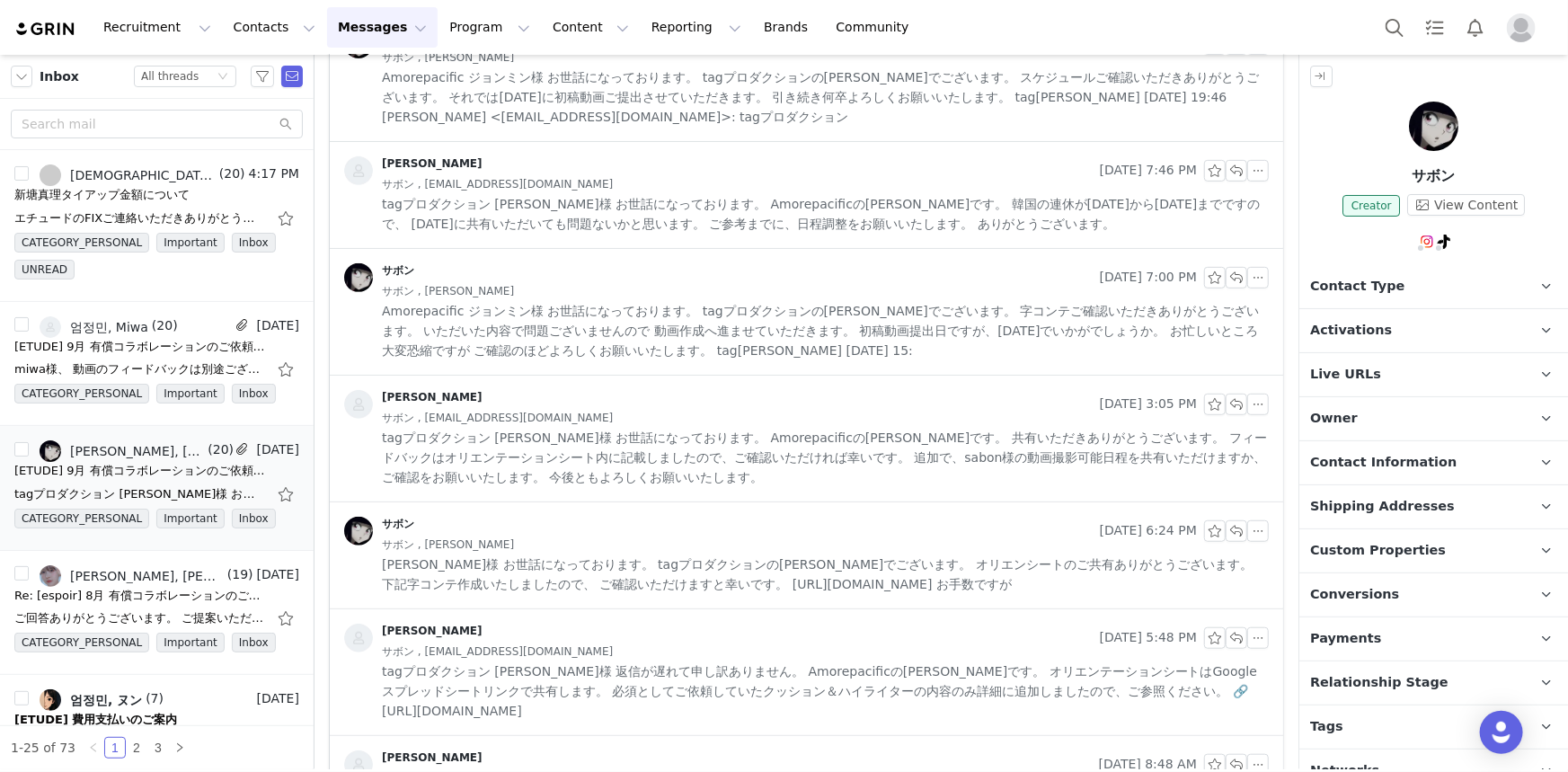
scroll to position [0, 0]
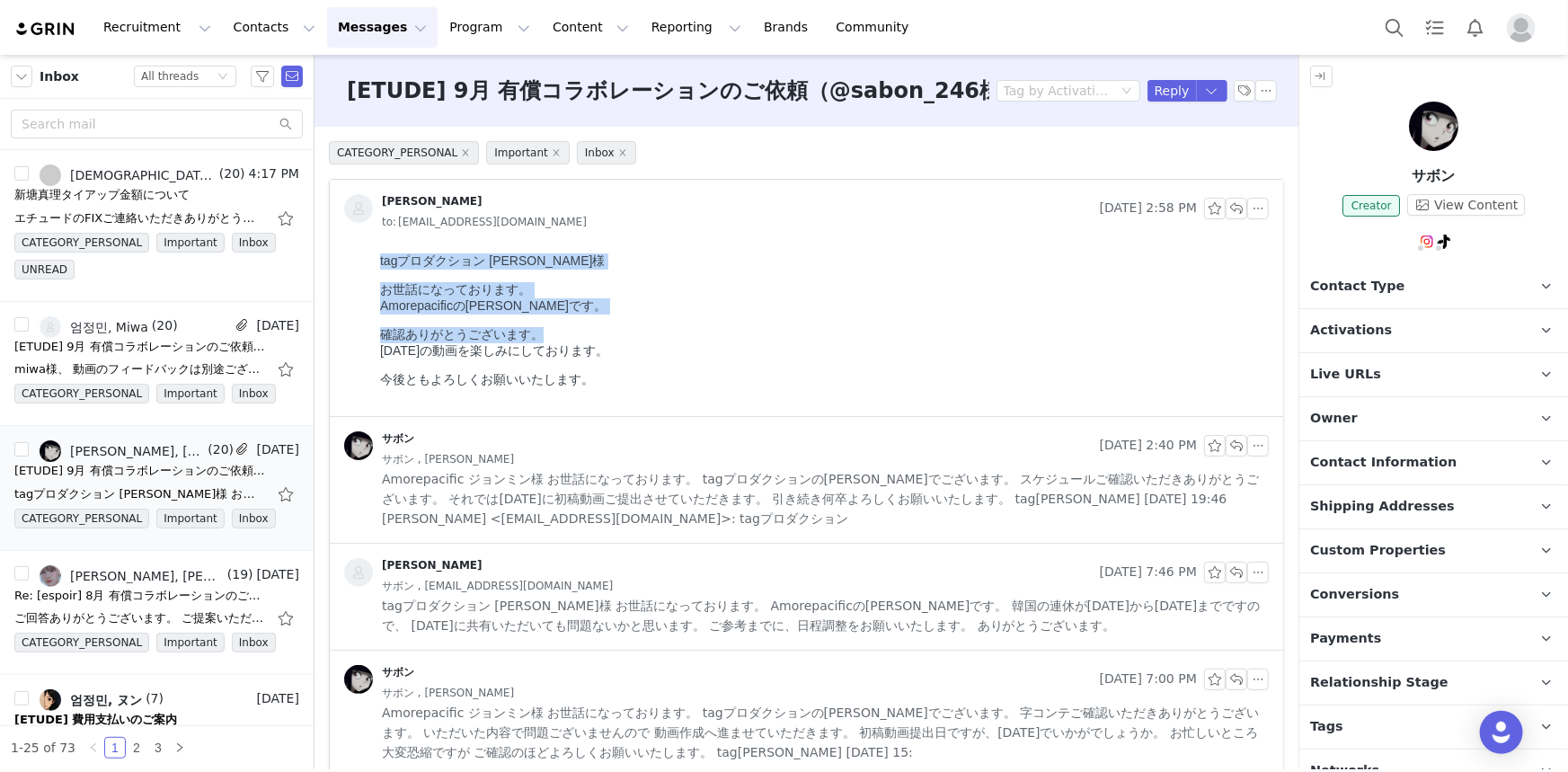
click at [372, 262] on html "tagプロダクション 高田様 お世話になっております。 Amorepacificのジョンミンです。 確認ありがとうございます。 10月10日の動画を楽しみにし…" at bounding box center [821, 330] width 897 height 170
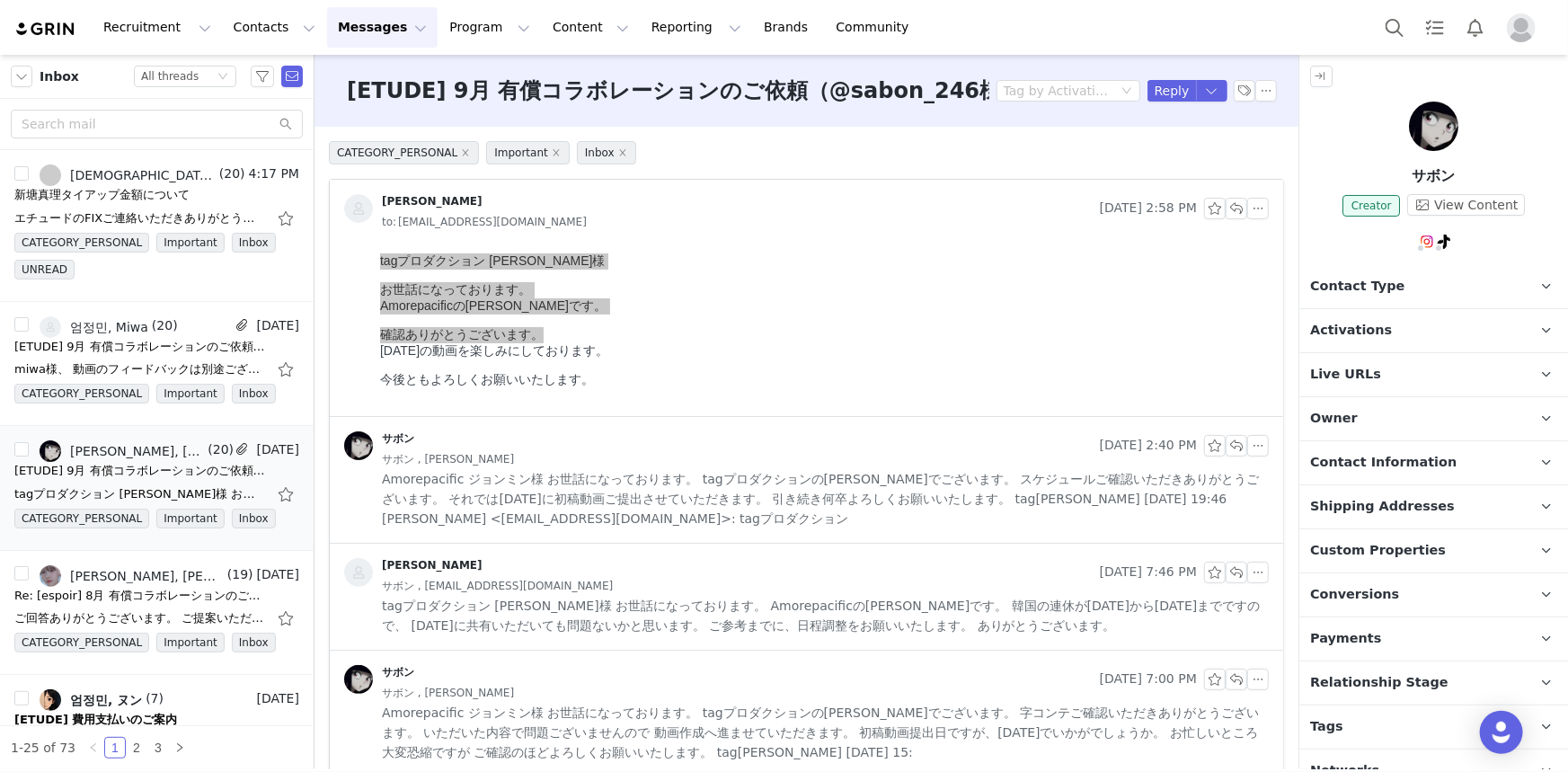
click at [348, 263] on div at bounding box center [806, 331] width 953 height 170
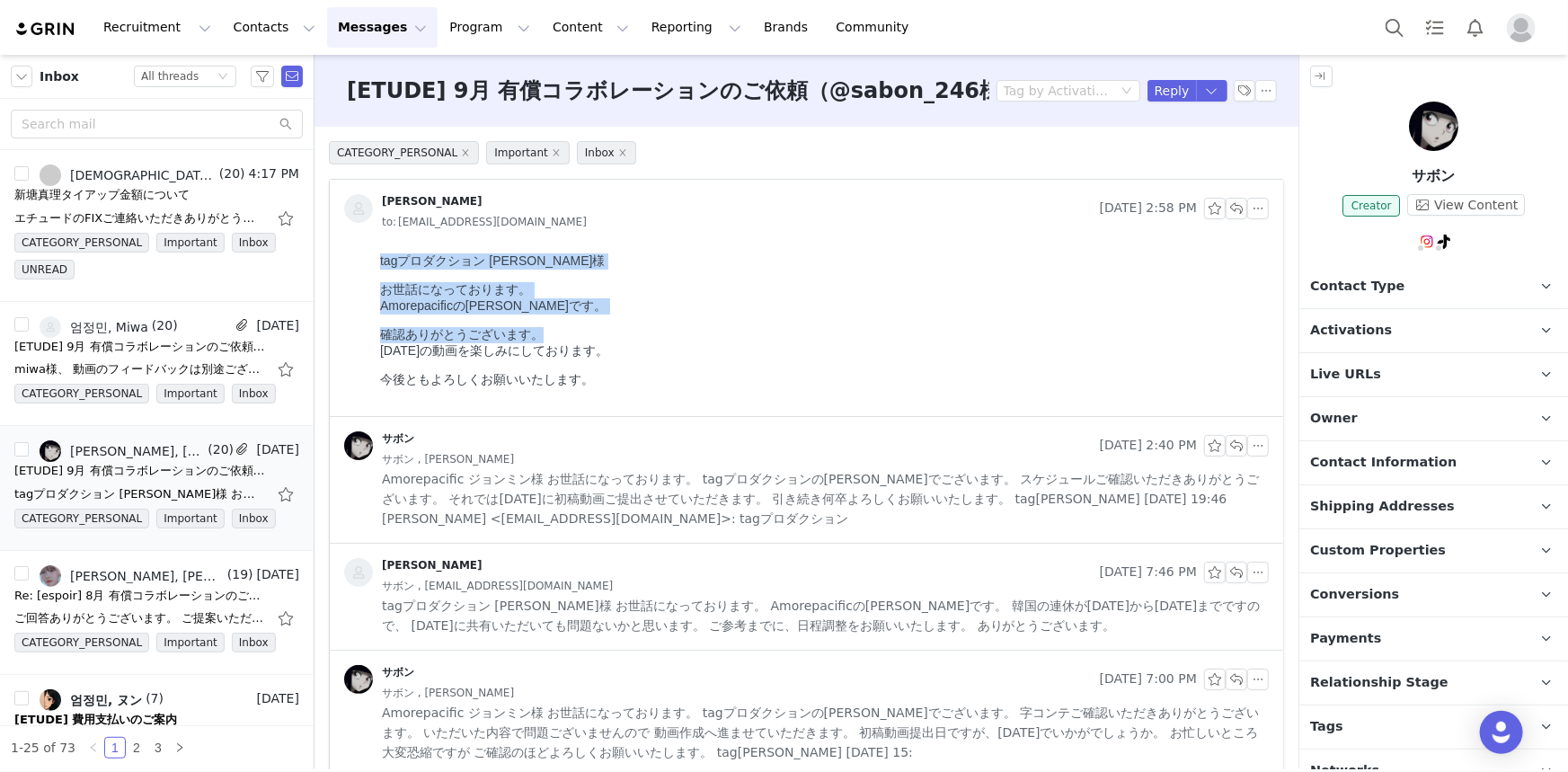
click at [372, 255] on html "tagプロダクション 高田様 お世話になっております。 Amorepacificのジョンミンです。 確認ありがとうございます。 10月10日の動画を楽しみにし…" at bounding box center [821, 330] width 897 height 170
drag, startPoint x: 567, startPoint y: 308, endPoint x: 380, endPoint y: 269, distance: 191.0
click at [380, 269] on body "tagプロダクション 高田様 お世話になっております。 Amorepacificのジョンミンです。 確認ありがとうございます。 10月10日の動画を楽しみにし…" at bounding box center [821, 327] width 882 height 150
copy body "tagプロダクション 高田様 お世話になっております。 Amorepacificのジョンミンです。"
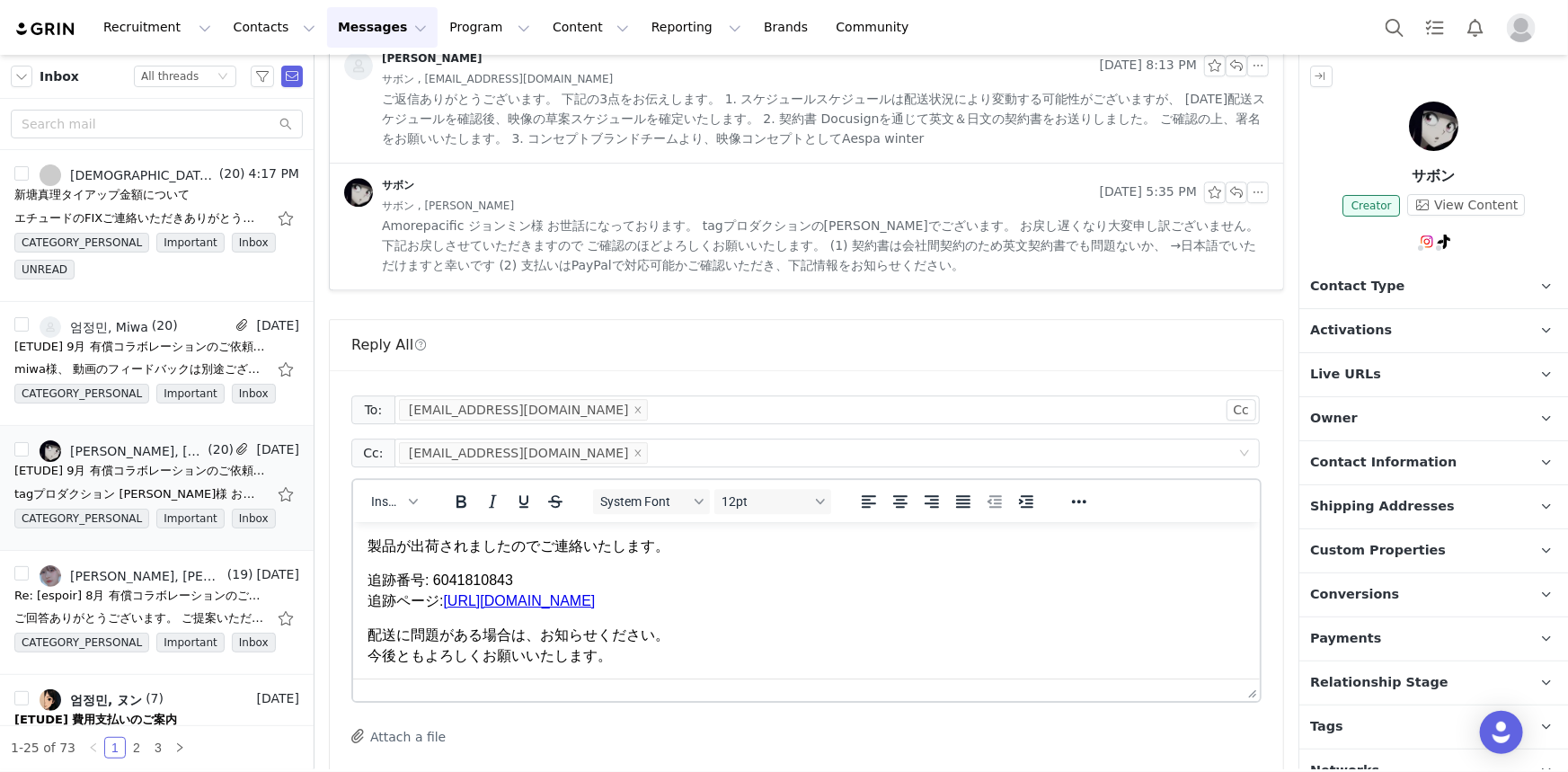
scroll to position [2489, 0]
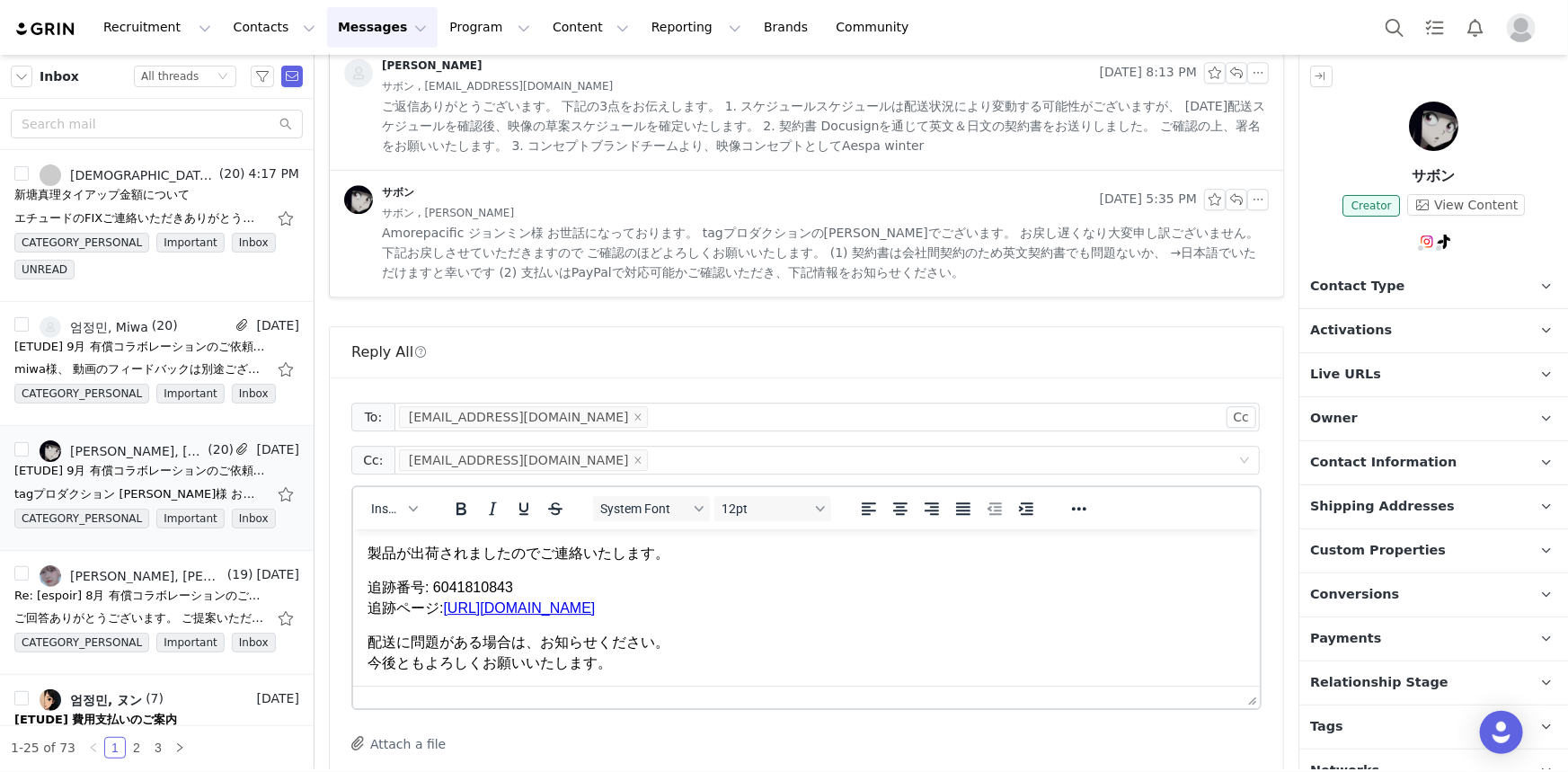
click at [371, 556] on p "製品が出荷されましたのでご連絡いたします。" at bounding box center [806, 553] width 878 height 20
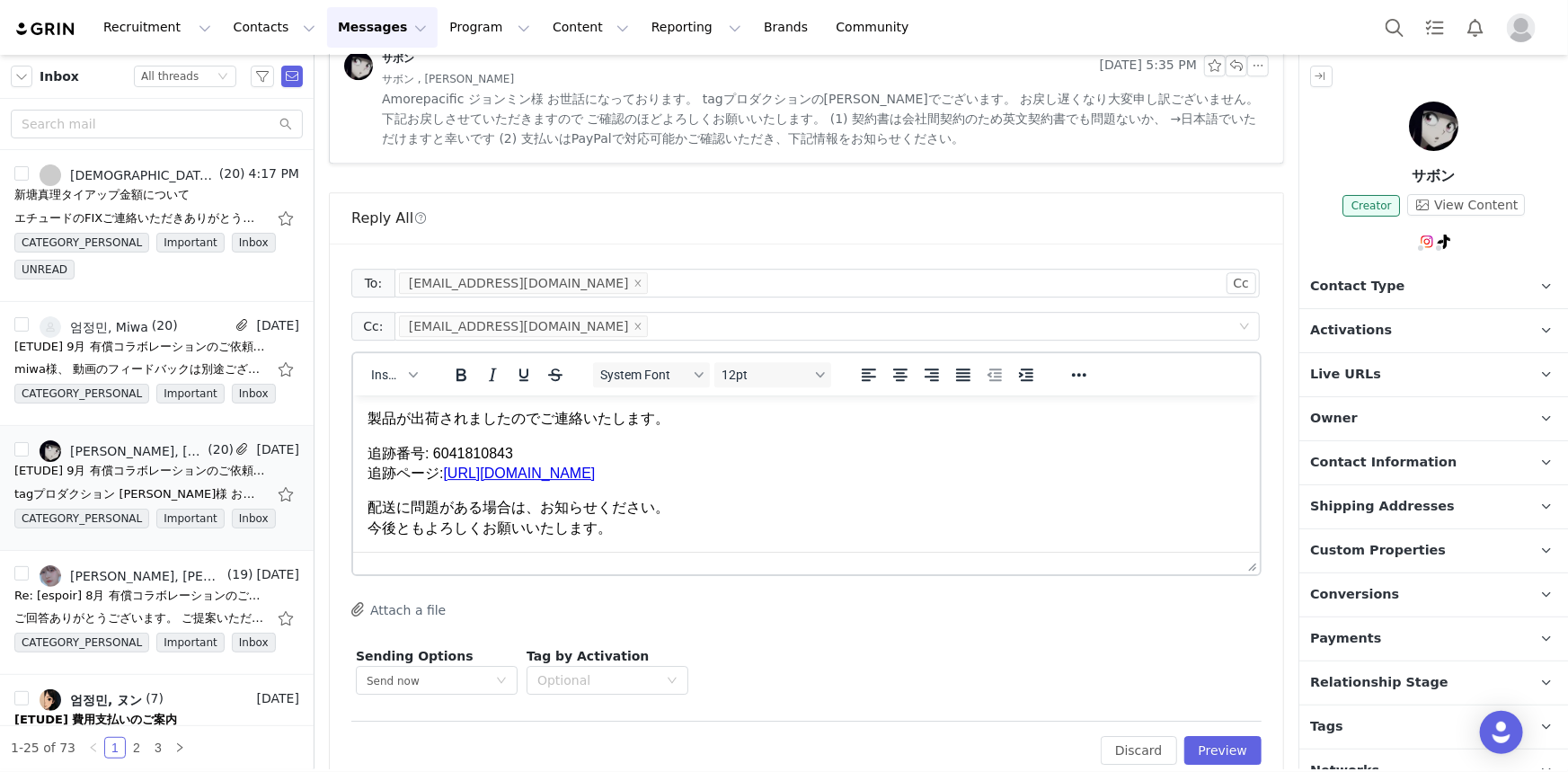
scroll to position [2652, 0]
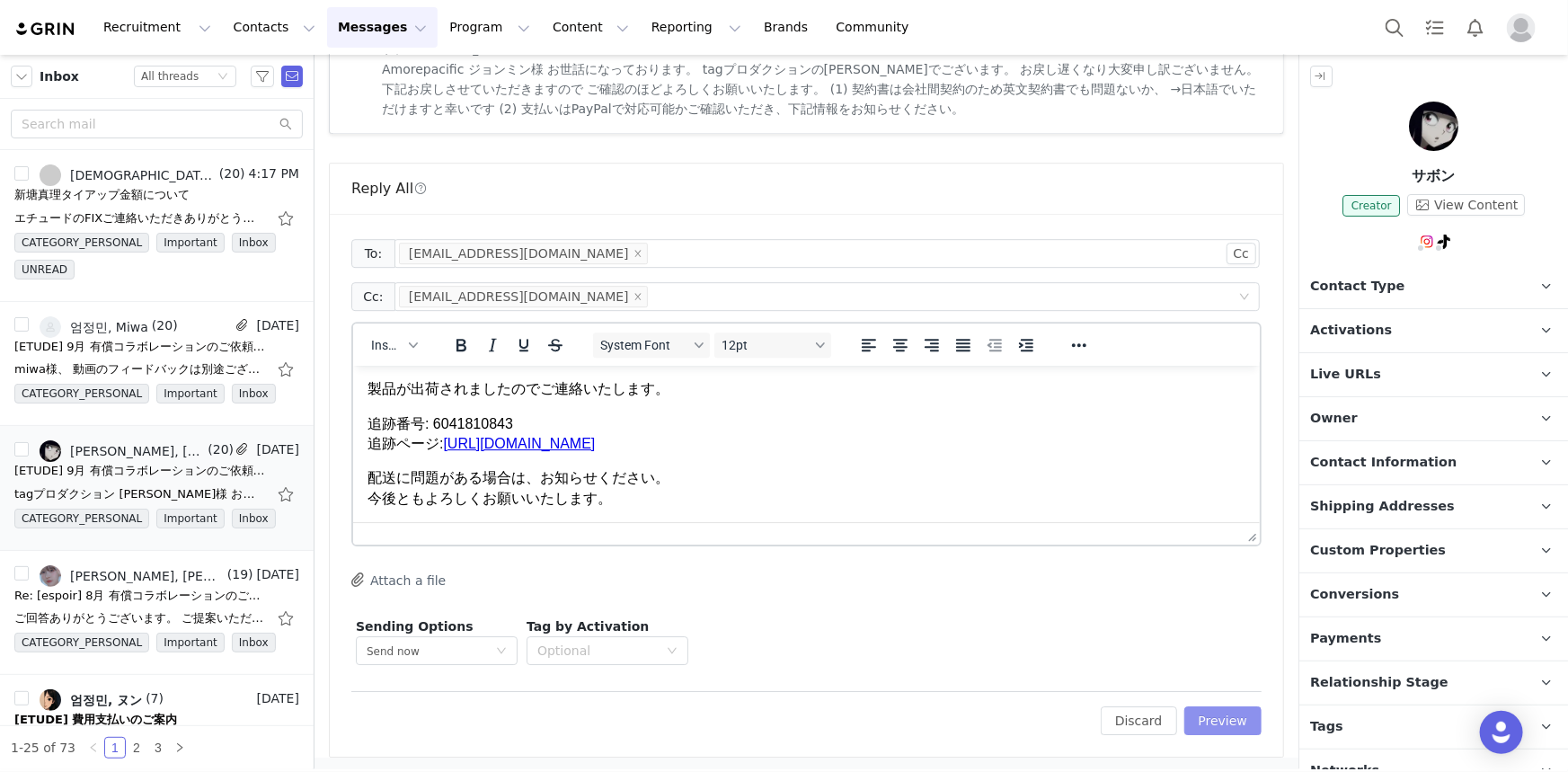
click at [1231, 727] on button "Preview" at bounding box center [1224, 721] width 79 height 29
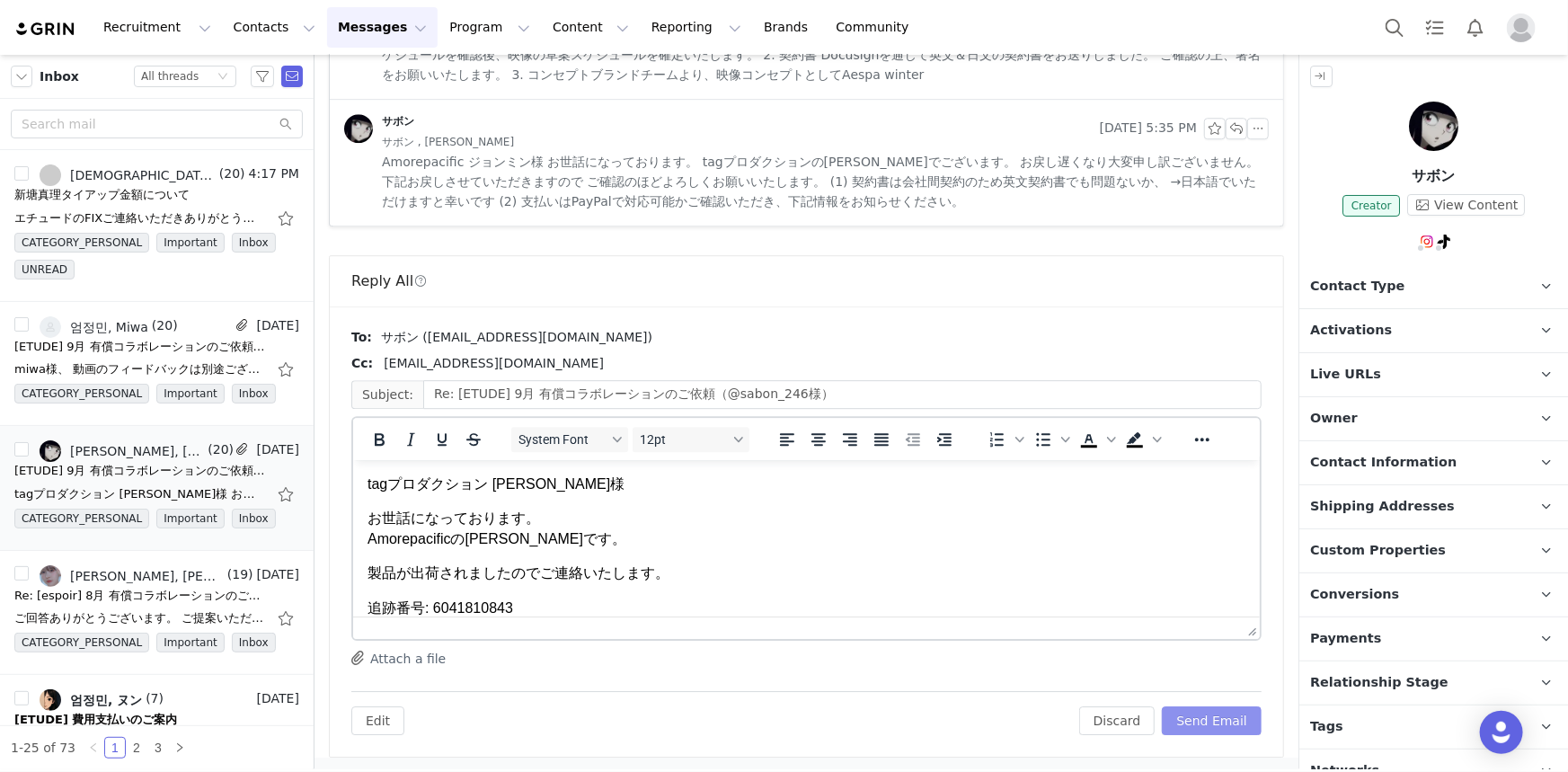
scroll to position [0, 0]
click at [1231, 727] on button "Send Email" at bounding box center [1212, 721] width 99 height 29
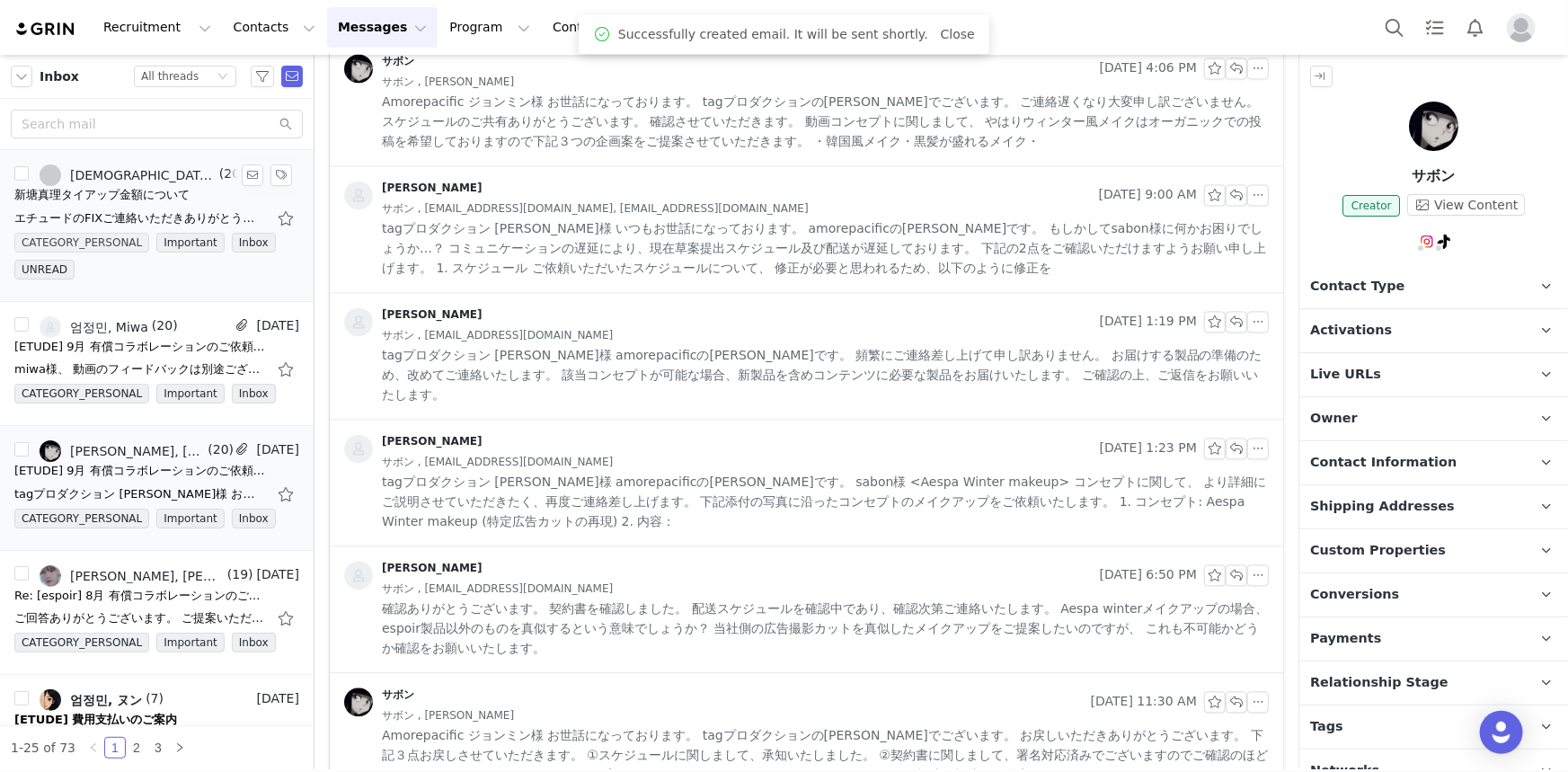
scroll to position [1538, 0]
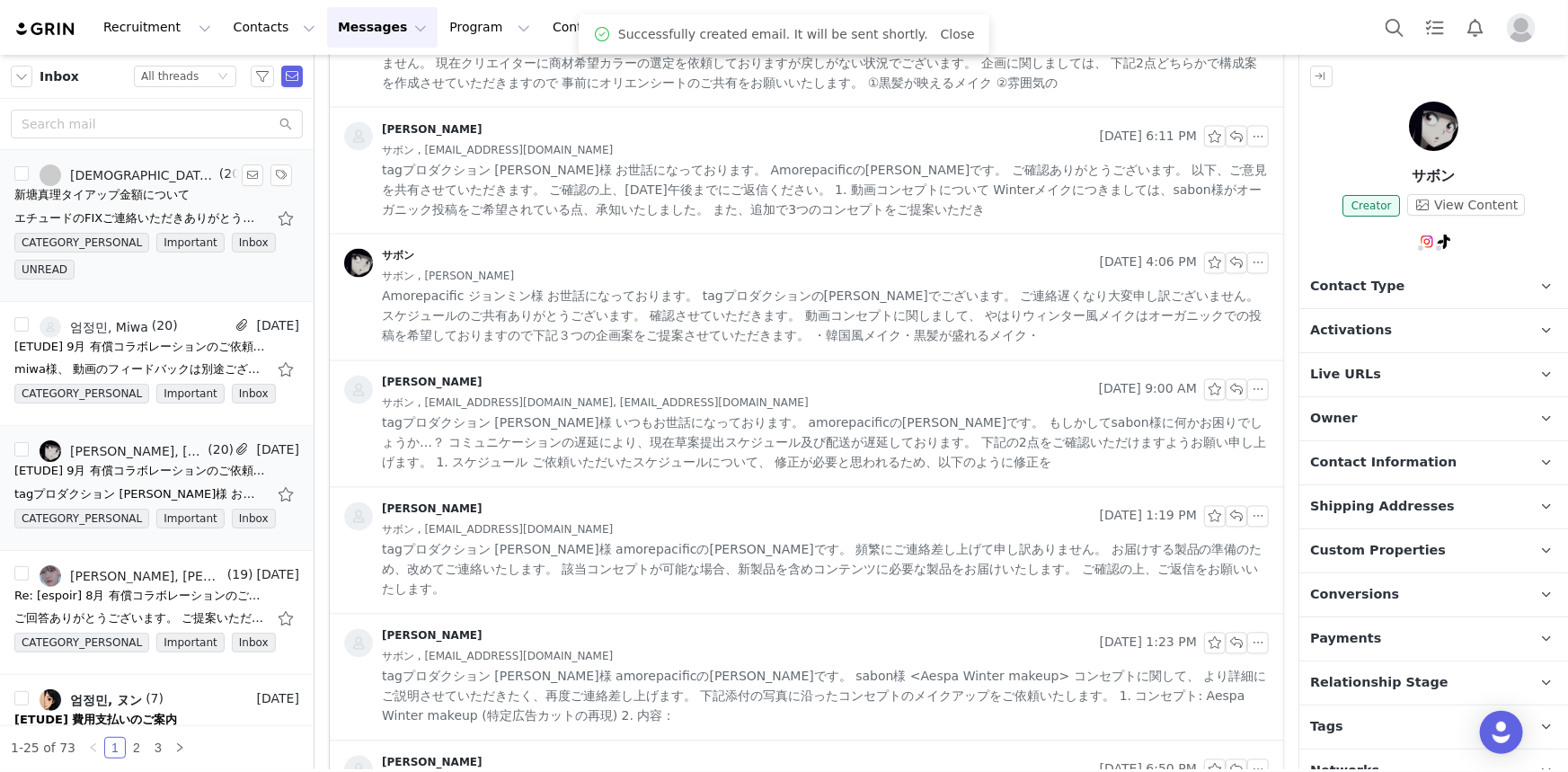
drag, startPoint x: 122, startPoint y: 202, endPoint x: 136, endPoint y: 201, distance: 14.0
click at [122, 202] on div "新塘真理タイアップ金額について" at bounding box center [102, 195] width 175 height 18
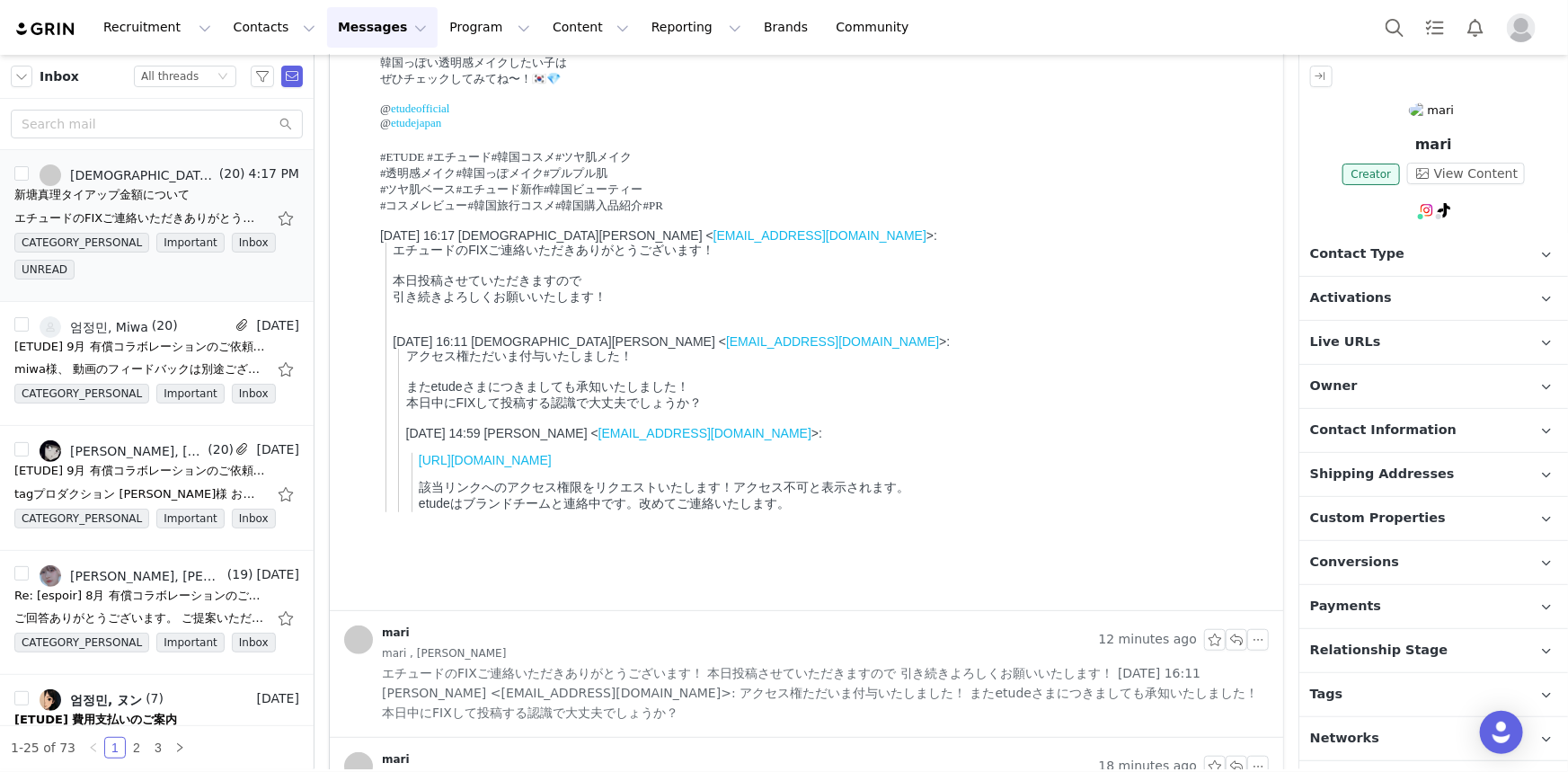
scroll to position [0, 0]
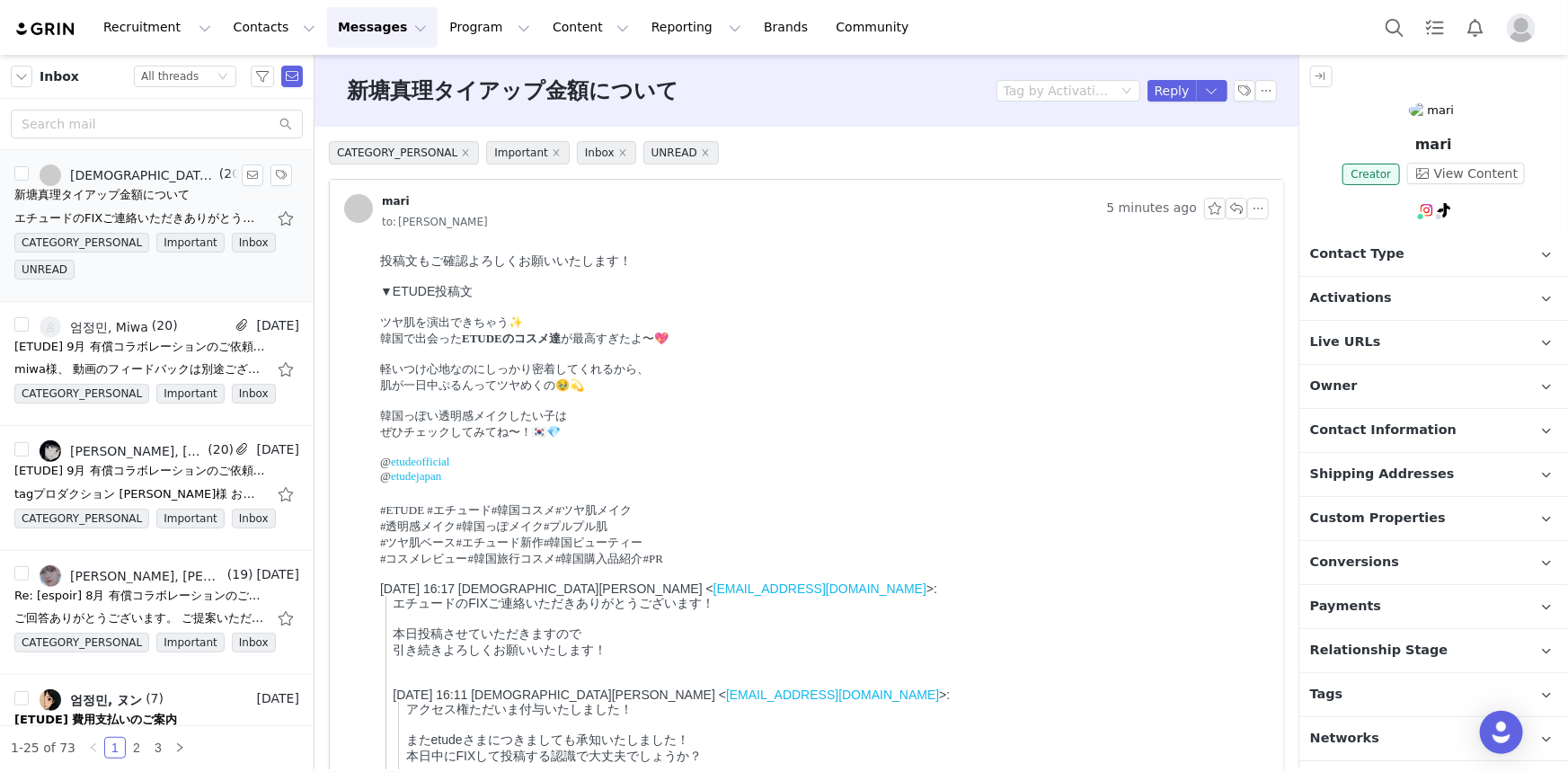
click at [146, 197] on div "新塘真理タイアップ金額について" at bounding box center [102, 195] width 175 height 18
click at [81, 330] on div "엄정민, Miwa" at bounding box center [109, 327] width 79 height 14
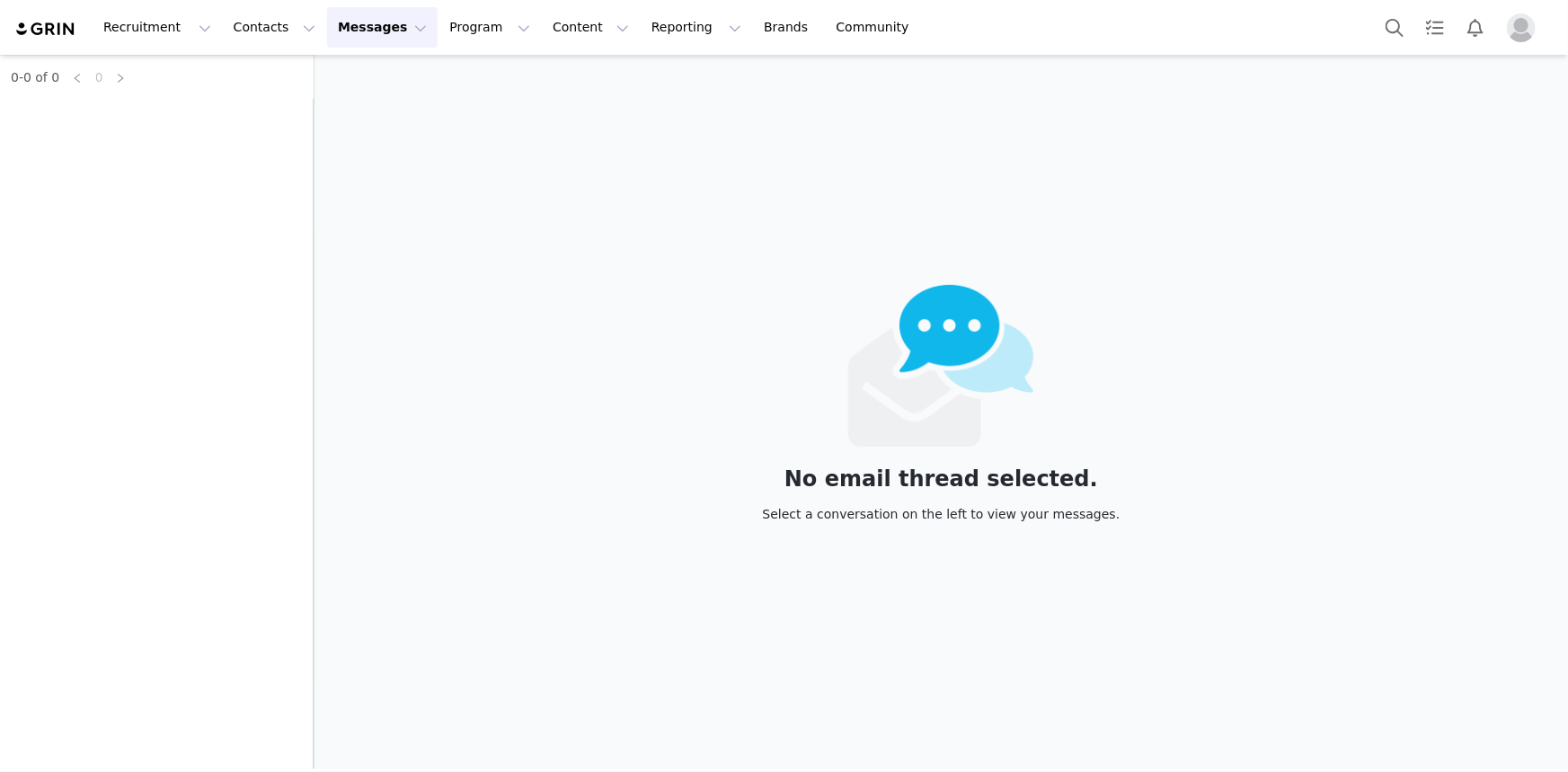
click at [561, 342] on div "No email thread selected. Select a conversation on the left to view your messag…" at bounding box center [941, 412] width 1253 height 715
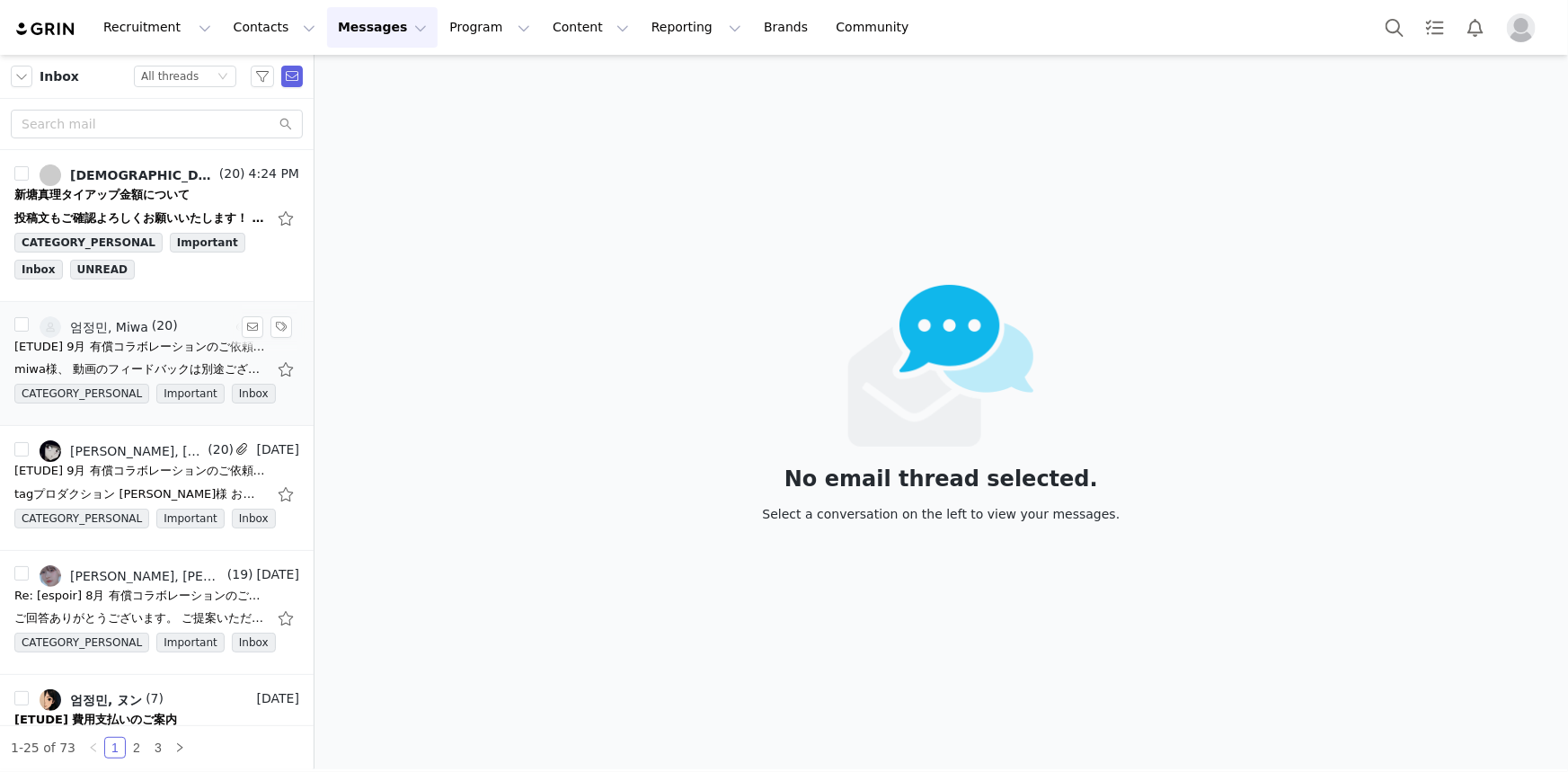
click at [157, 339] on div "[ETUDE] 9月 有償コラボレーションのご依頼（@miwa_asmr様）" at bounding box center [140, 347] width 251 height 18
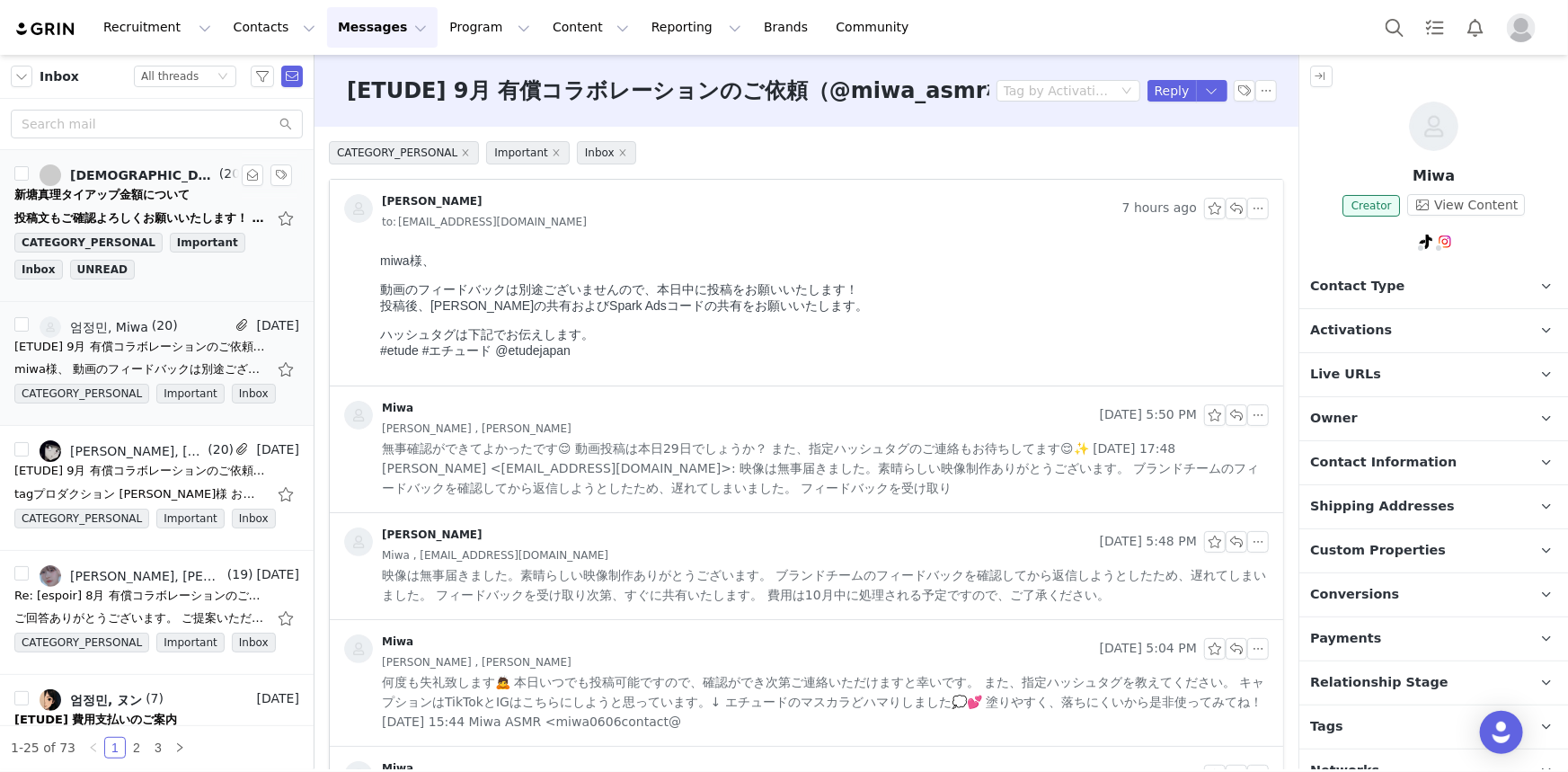
click at [188, 199] on div "新塘真理タイアップ金額について" at bounding box center [156, 195] width 285 height 18
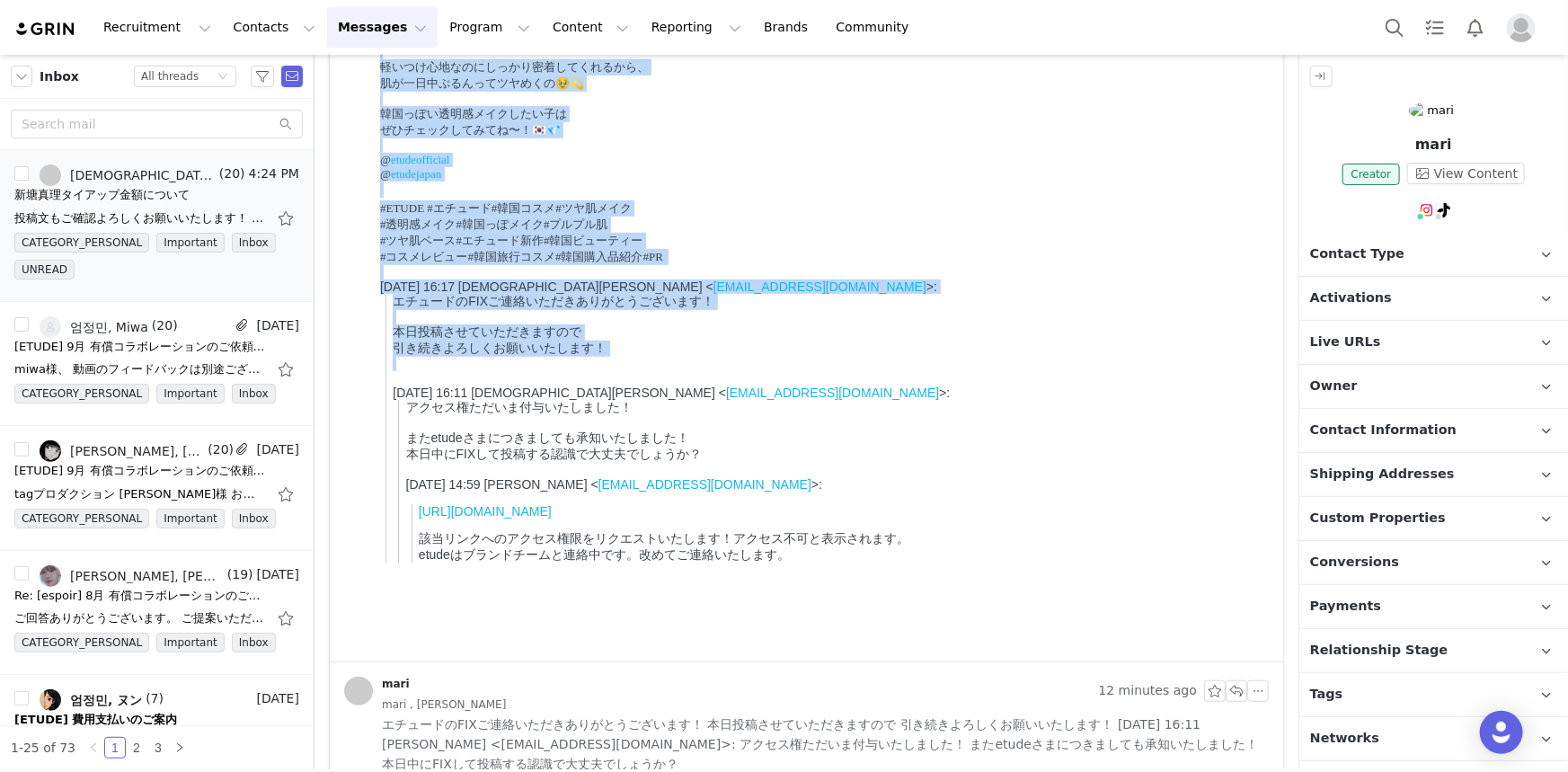
scroll to position [326, 0]
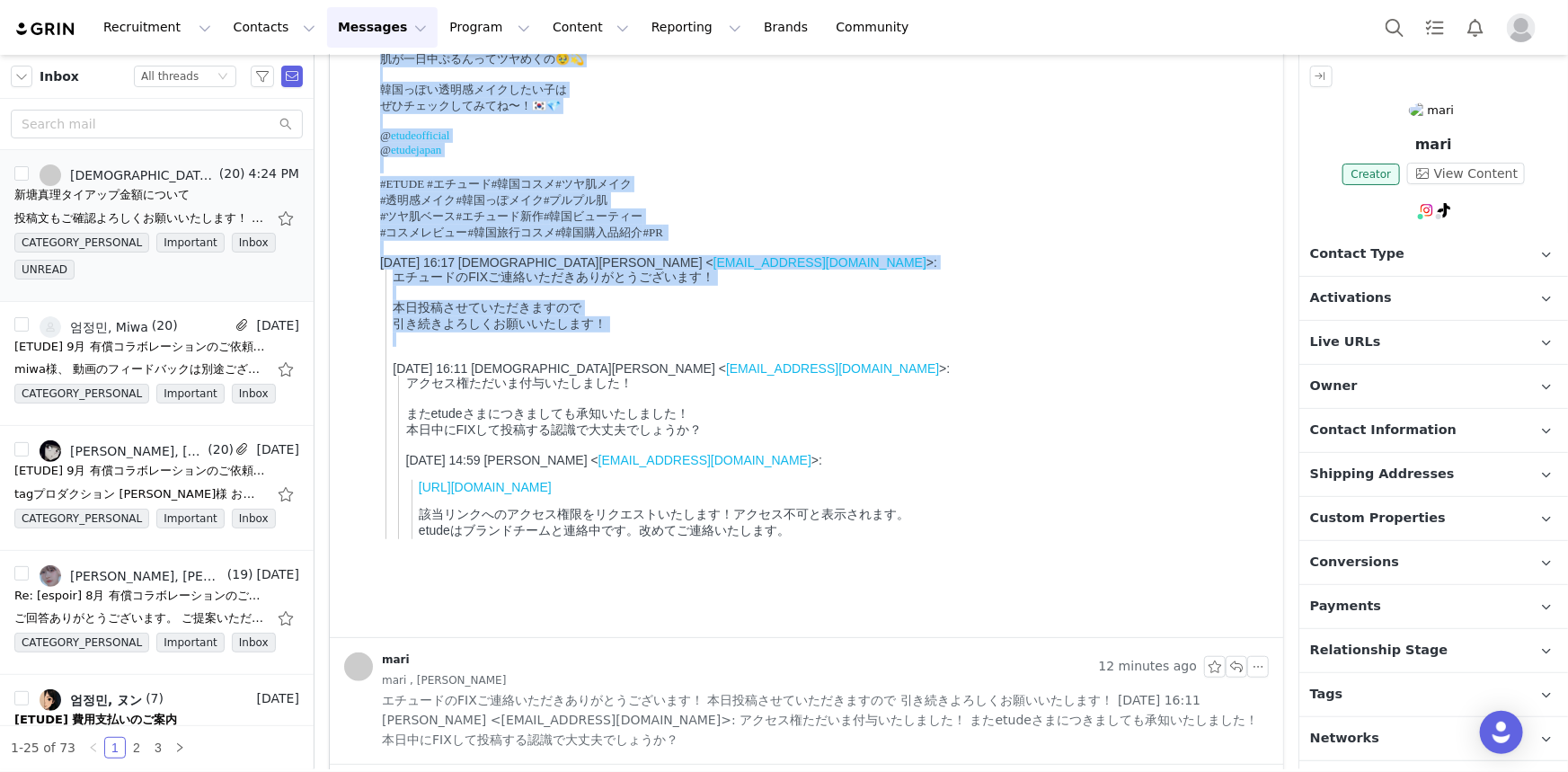
drag, startPoint x: 377, startPoint y: -68, endPoint x: 692, endPoint y: 397, distance: 561.6
click at [692, 397] on html "投稿文もご確認よろしくお願いいたします！ ▼ETUDE投稿文 ツヤ肌を演出できちゃう✨ 韓国で出会った ETUDEのコスメ達 が最高すぎたよ〜💖 軽いつけ心地…" at bounding box center [821, 279] width 897 height 718
copy body "投稿文もご確認よろしくお願いいたします！ ▼ETUDE投稿文 ツヤ肌を演出できちゃう✨ 韓国で出会った ETUDEのコスメ達 が最高すぎたよ〜💖 軽いつけ心地…"
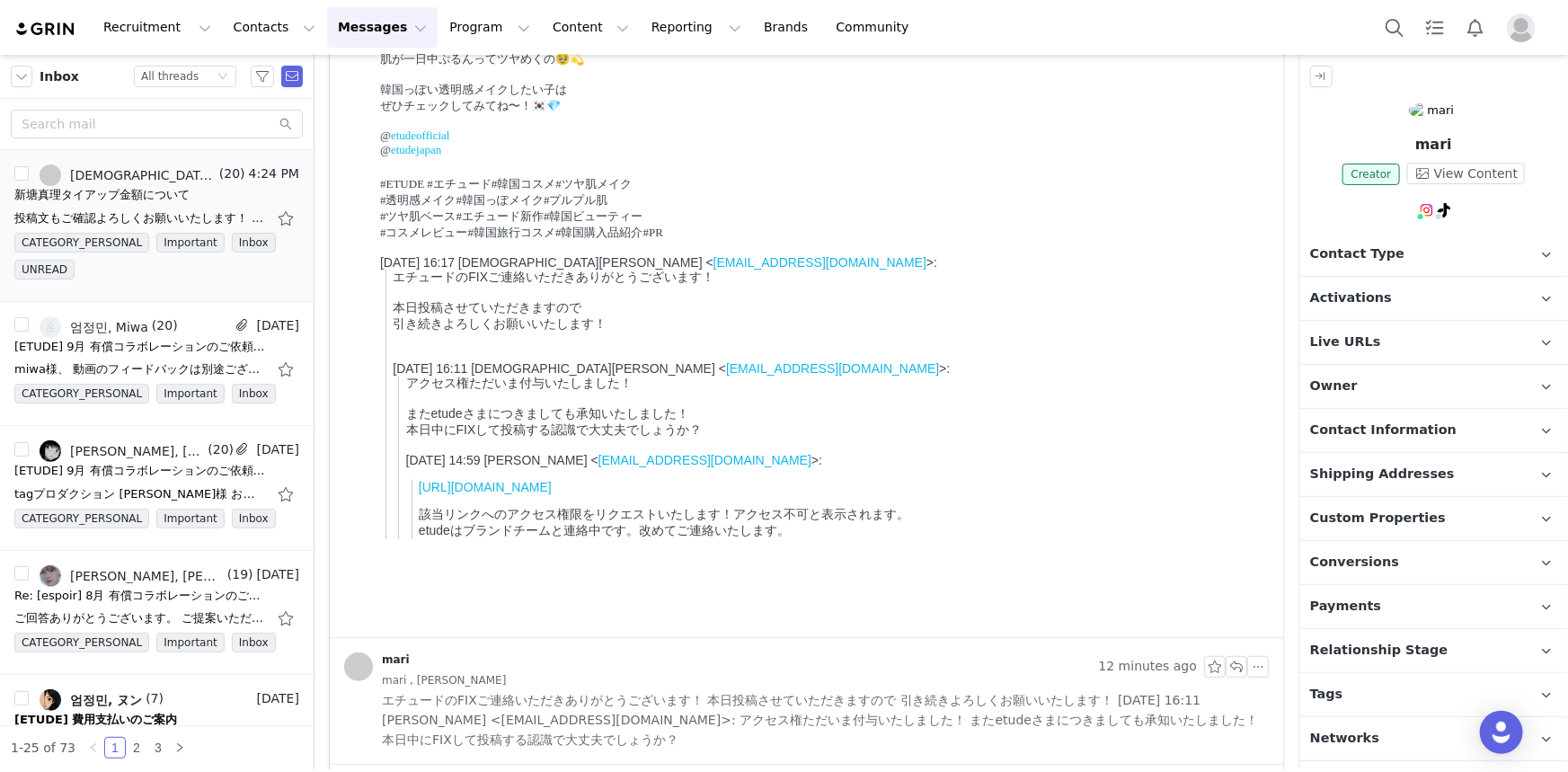
click at [932, 408] on div at bounding box center [833, 400] width 856 height 14
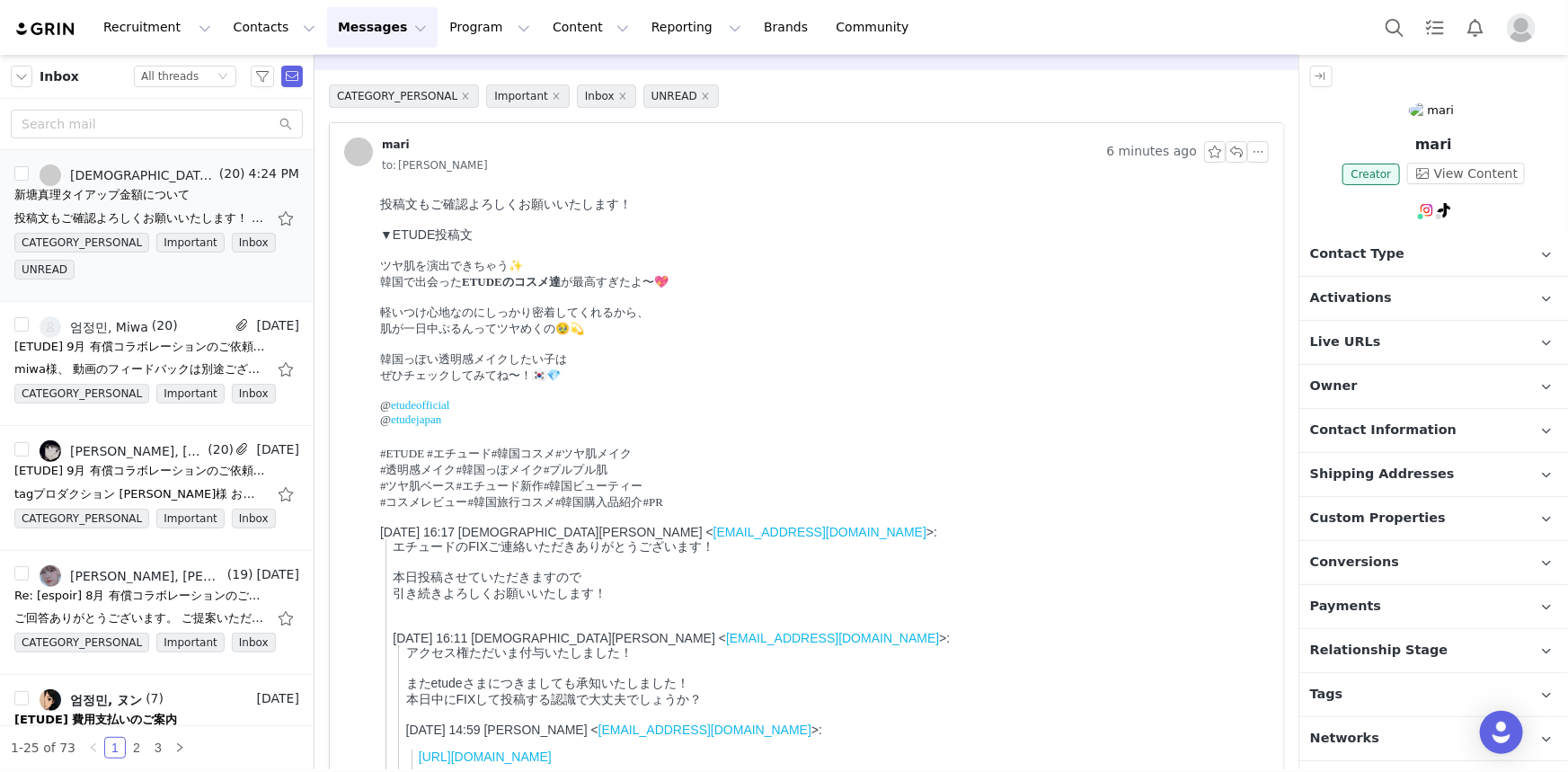
scroll to position [0, 0]
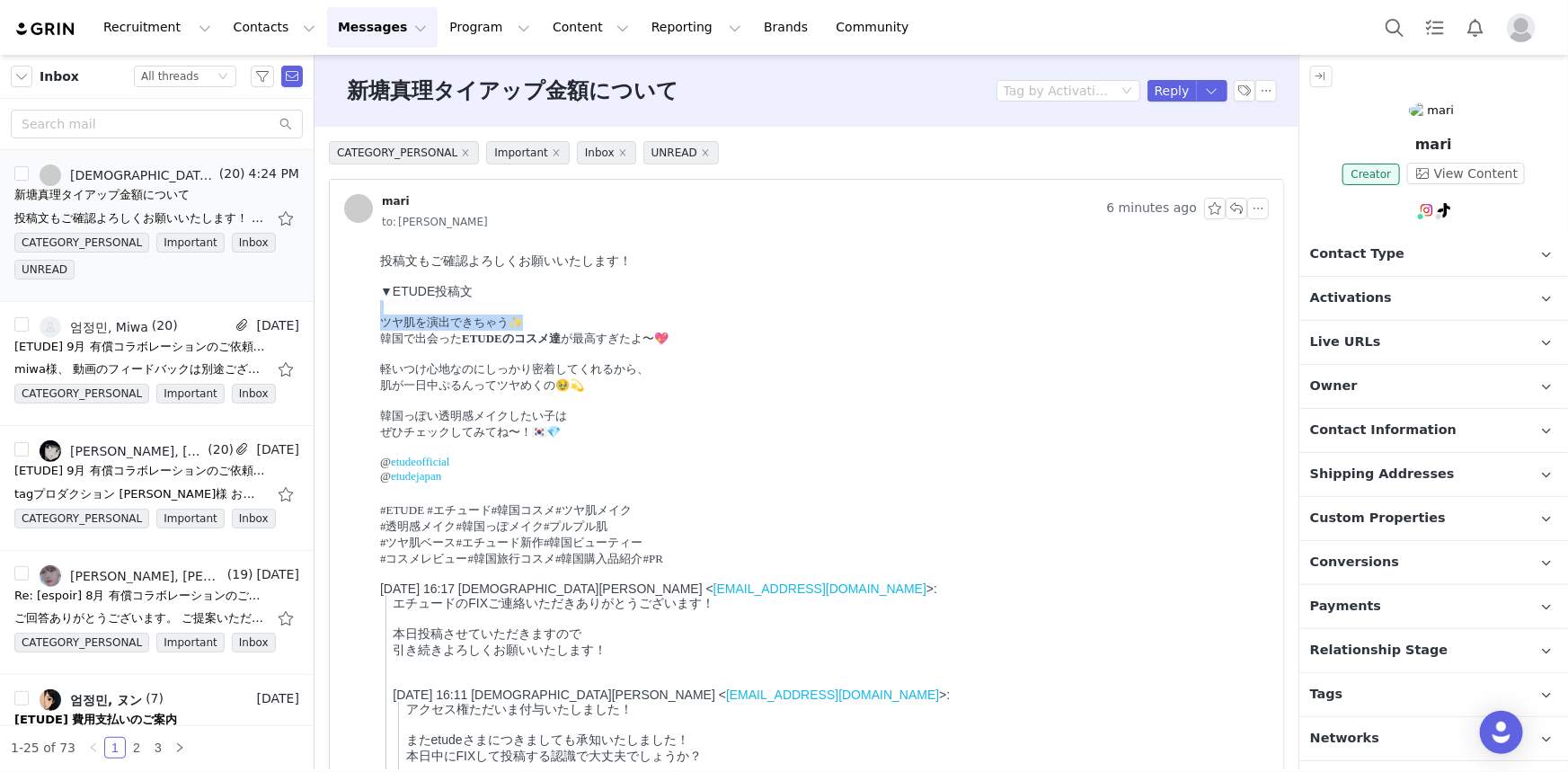
click at [737, 315] on div "投稿文もご確認よろしくお願いいたします！ ▼ETUDE投稿文 ツヤ肌を演出できちゃう✨ 韓国で出会った ETUDEのコスメ達 が最高すぎたよ〜💖 軽いつけ心地…" at bounding box center [821, 409] width 882 height 314
click at [1207, 96] on button "button" at bounding box center [1213, 91] width 33 height 22
click at [1194, 155] on li "Reply All" at bounding box center [1182, 152] width 77 height 29
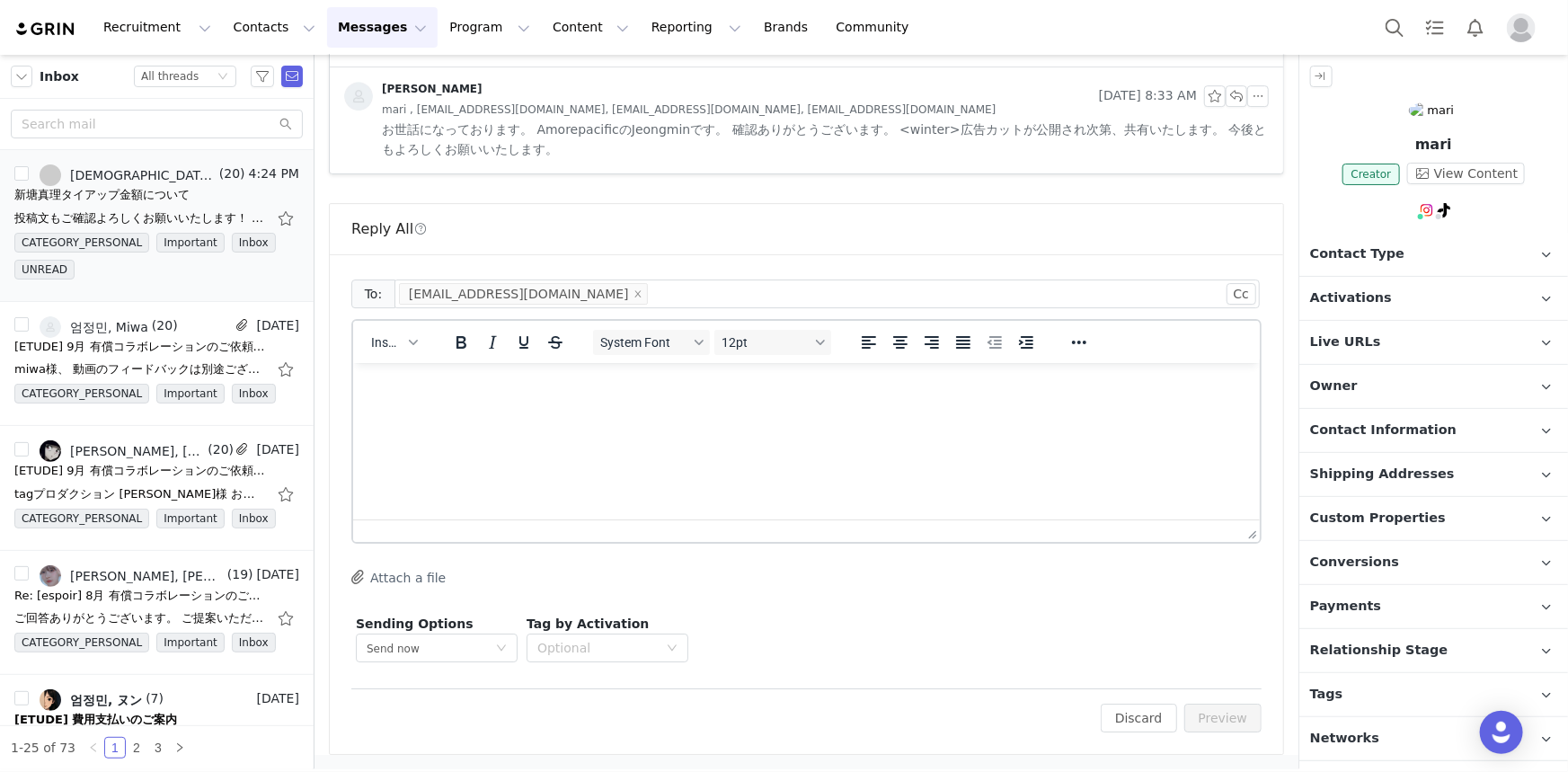
click at [544, 358] on div at bounding box center [508, 342] width 147 height 35
click at [543, 410] on html at bounding box center [805, 387] width 906 height 49
paste body "Rich Text Area. Press ALT-0 for help."
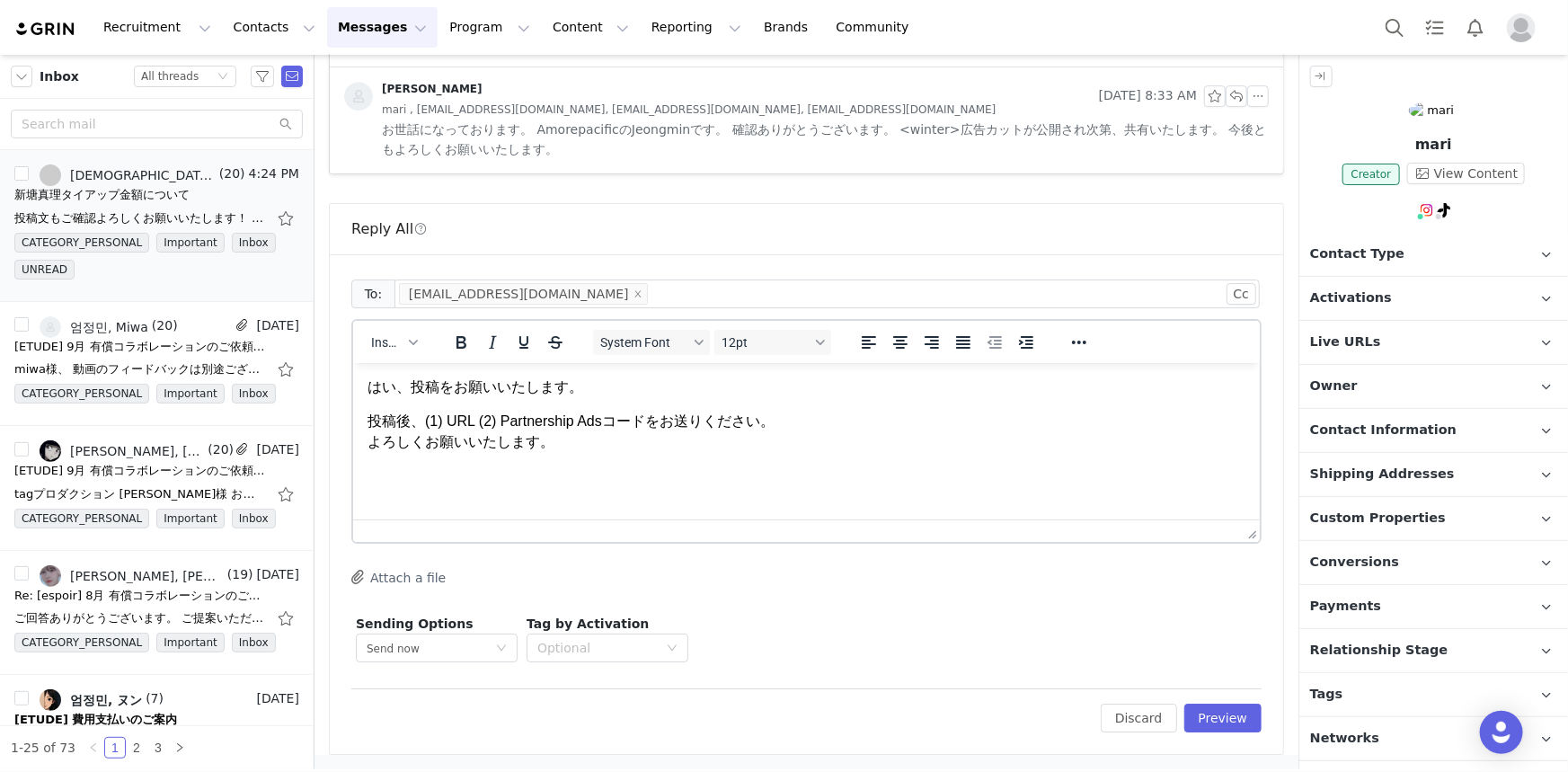
click at [676, 391] on p "はい、投稿をお願いいたします。" at bounding box center [806, 387] width 878 height 20
click at [1215, 727] on button "Preview" at bounding box center [1224, 719] width 79 height 29
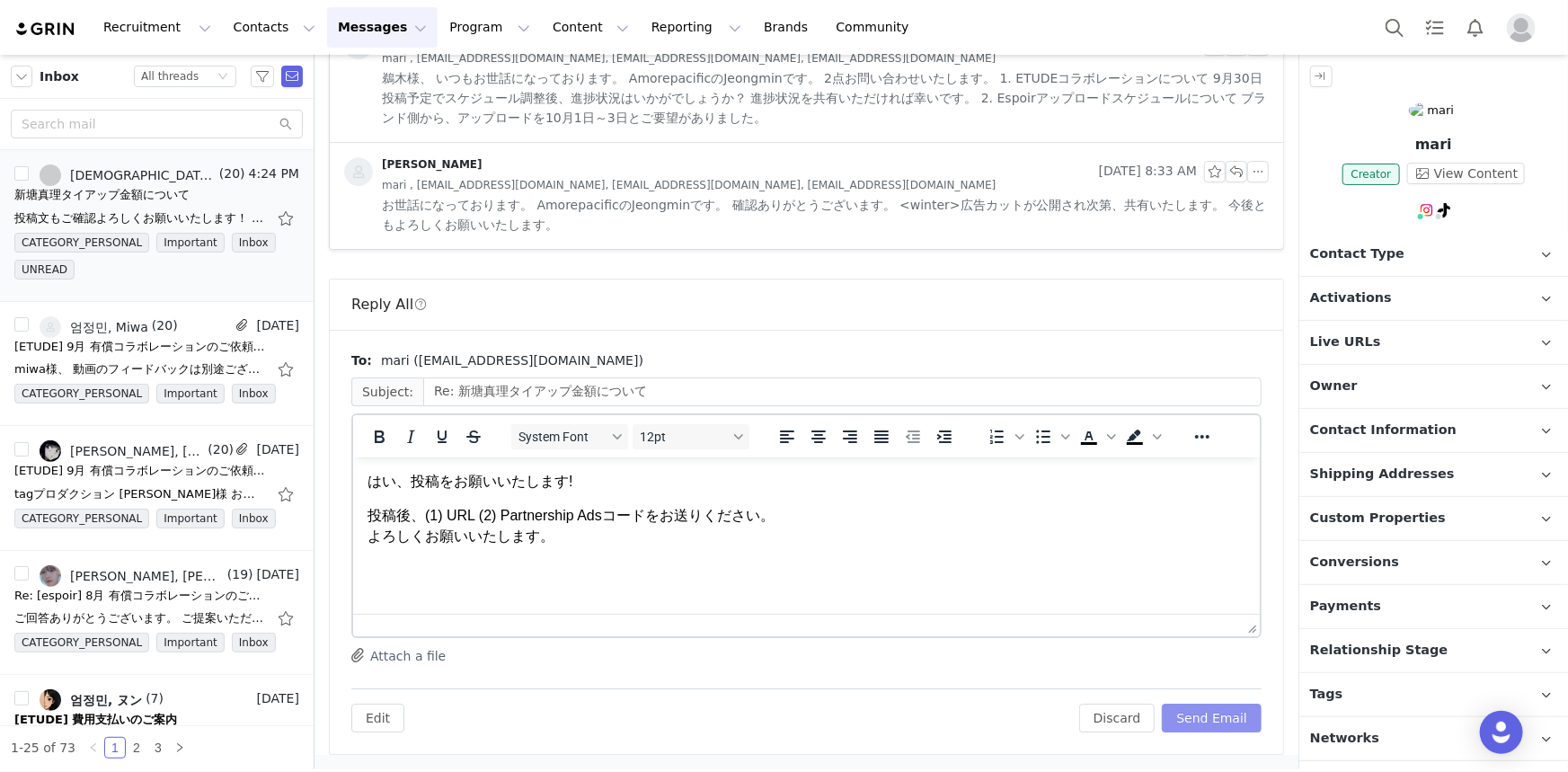
click at [1235, 711] on button "Send Email" at bounding box center [1212, 719] width 99 height 29
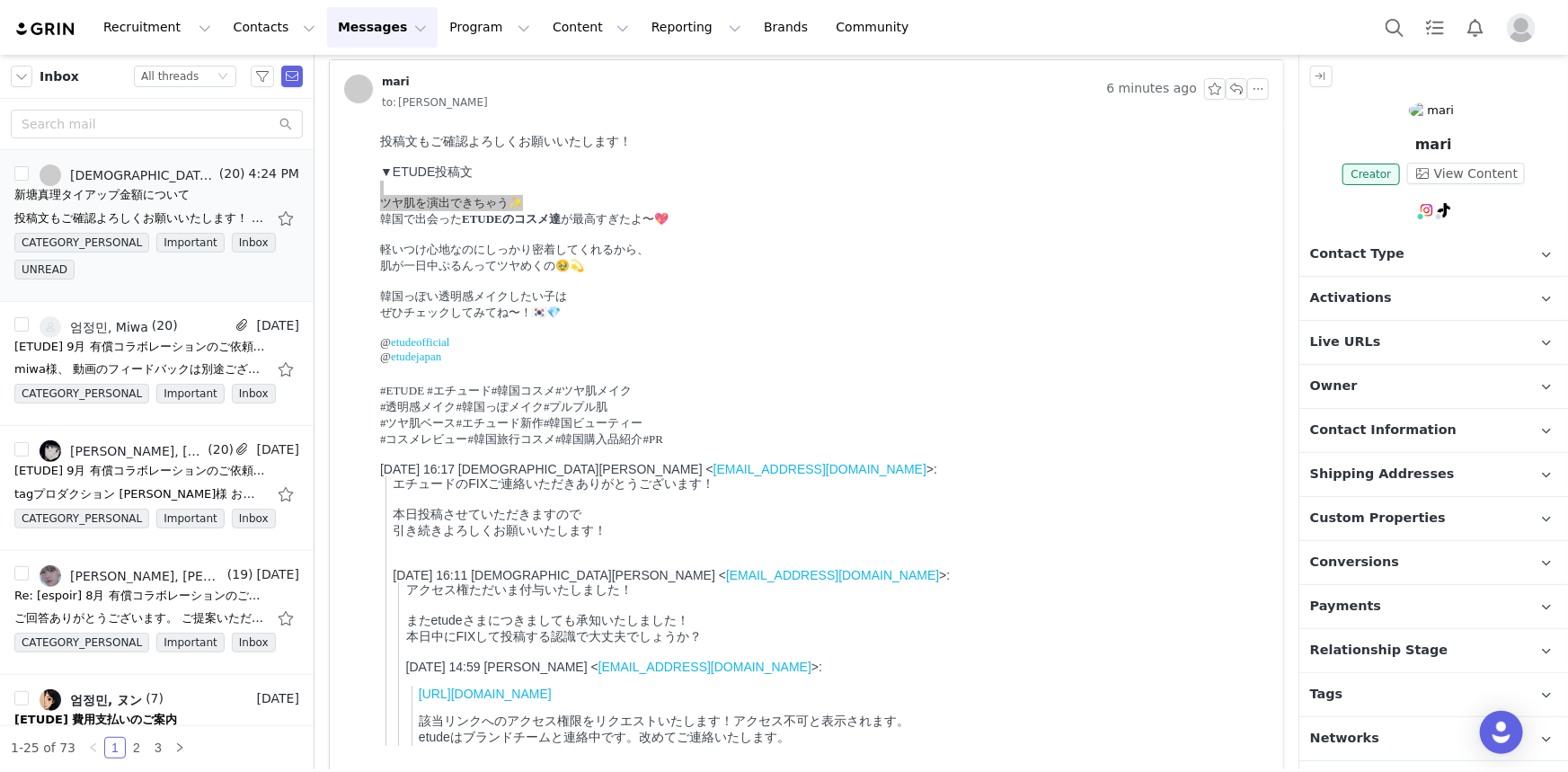
scroll to position [5, 0]
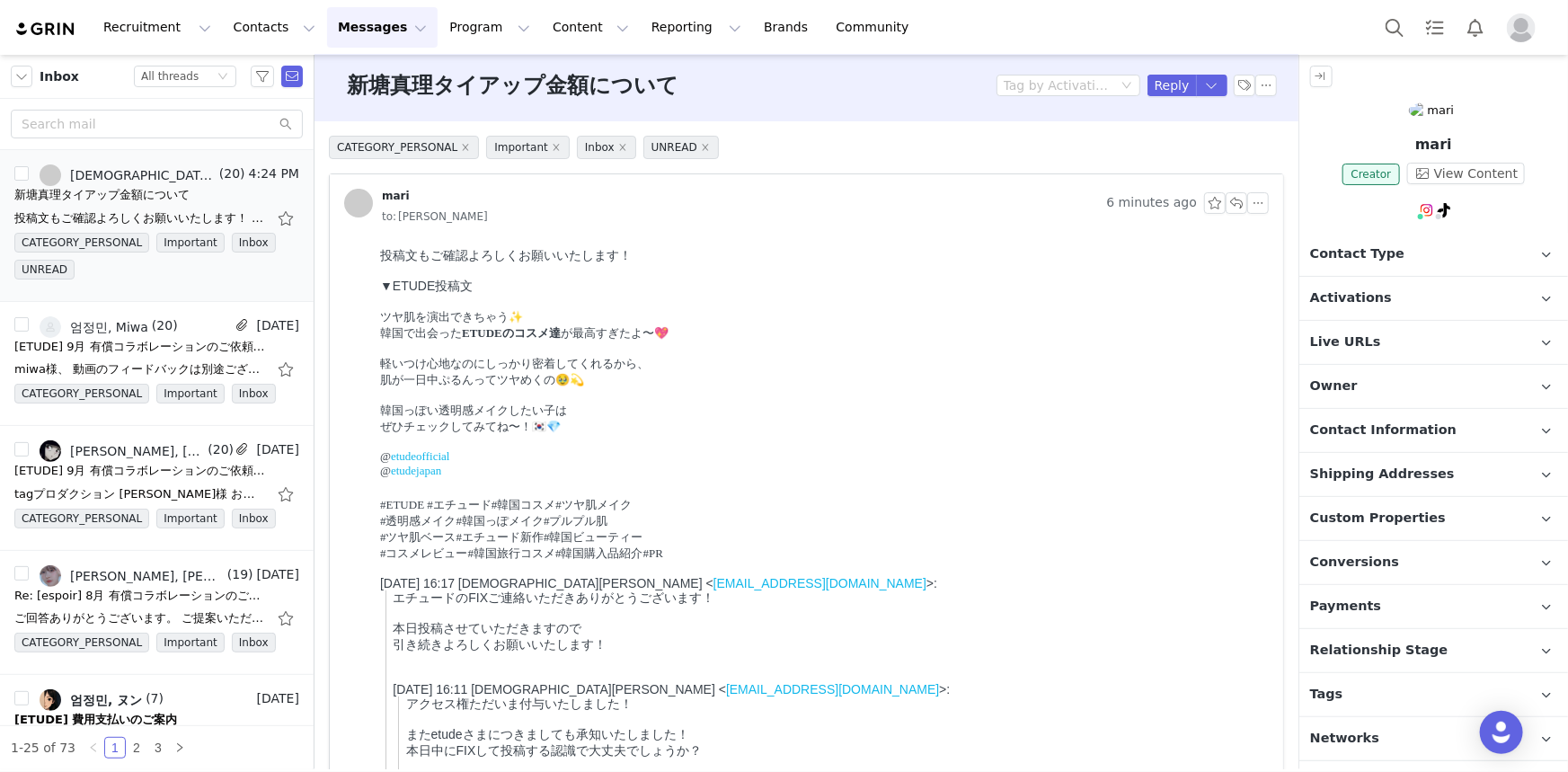
click at [916, 402] on p at bounding box center [821, 395] width 882 height 14
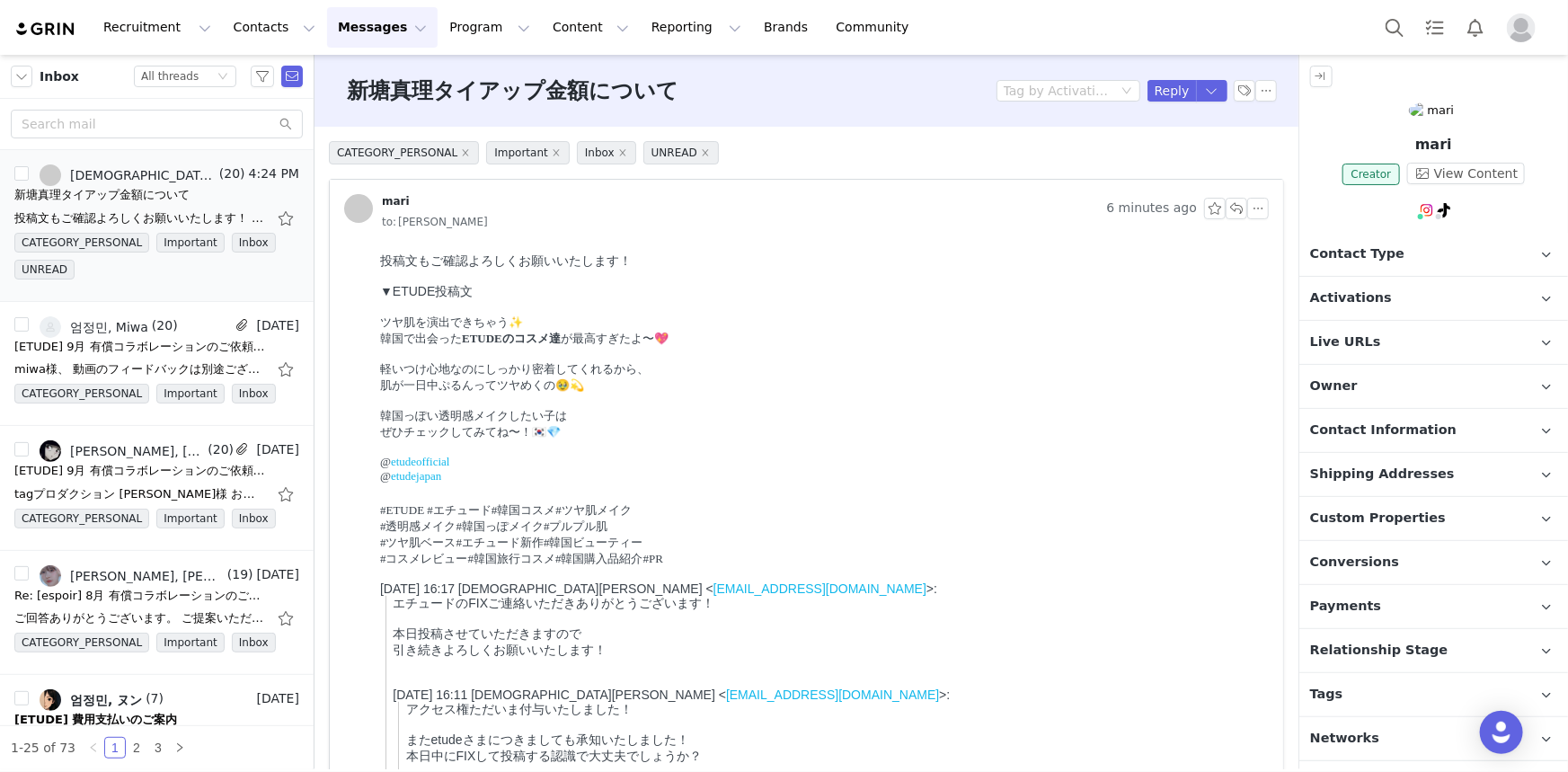
drag, startPoint x: 473, startPoint y: 370, endPoint x: 869, endPoint y: 362, distance: 396.1
click at [547, 361] on p at bounding box center [821, 353] width 882 height 14
click at [869, 361] on p at bounding box center [821, 353] width 882 height 14
click at [144, 367] on div "miwa様、 動画のフィードバックは別途ございませんので、本日中に投稿をお願いいたします！ 投稿後、リンクの共有およびSpark Adsコードの共有をお願いい…" at bounding box center [140, 370] width 251 height 18
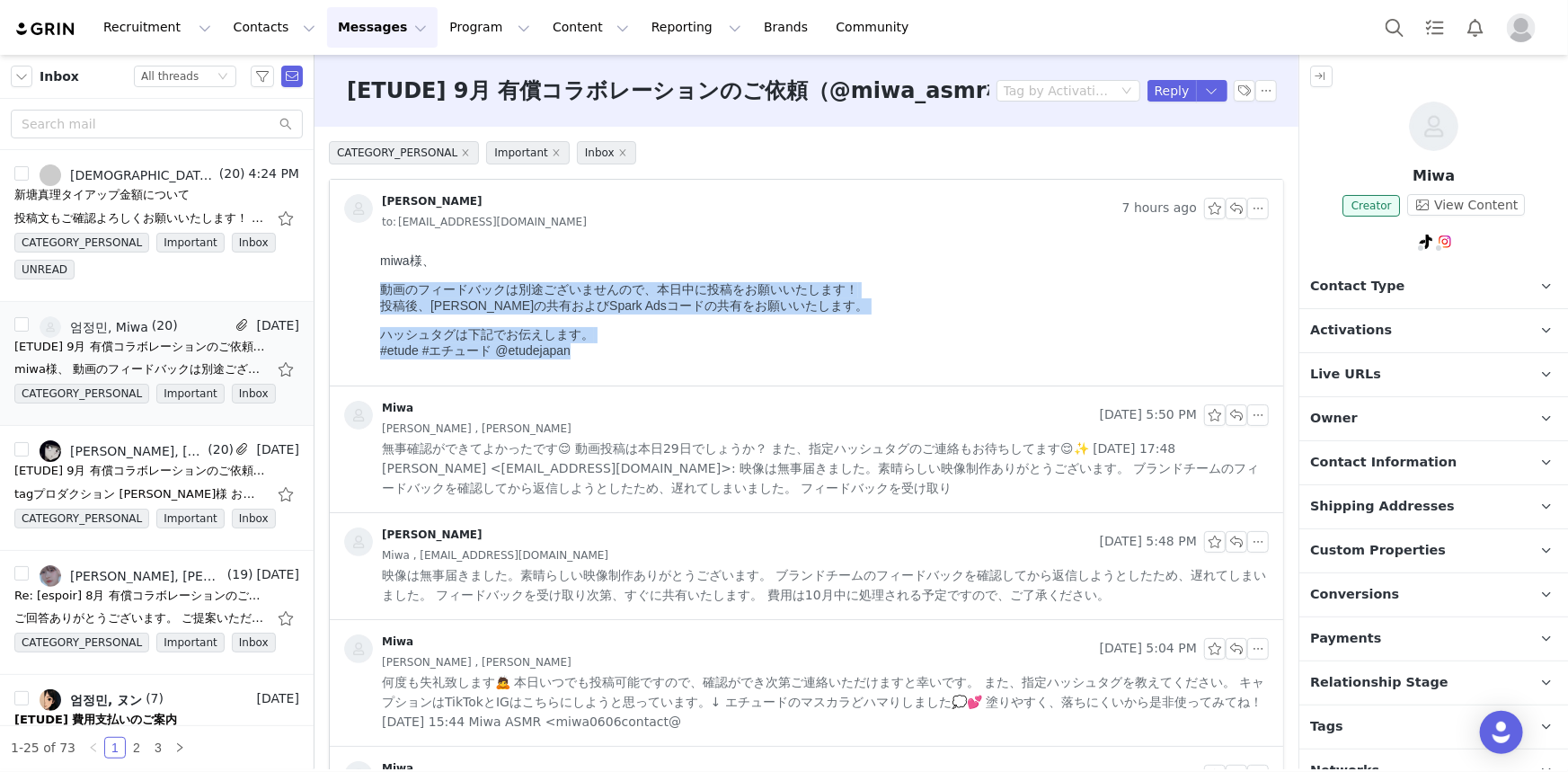
drag, startPoint x: 672, startPoint y: 368, endPoint x: 361, endPoint y: 288, distance: 321.1
click at [372, 288] on html "miwa様、 動画のフィードバックは別途ございませんので、本日中に投稿をお願いいたします！ 投稿後、リンクの共有およびSpark Adsコードの共有をお願いい…" at bounding box center [821, 315] width 897 height 139
click at [422, 280] on body "miwa様、 動画のフィードバックは別途ございませんので、本日中に投稿をお願いいたします！ 投稿後、リンクの共有およびSpark Adsコードの共有をお願いい…" at bounding box center [821, 312] width 882 height 119
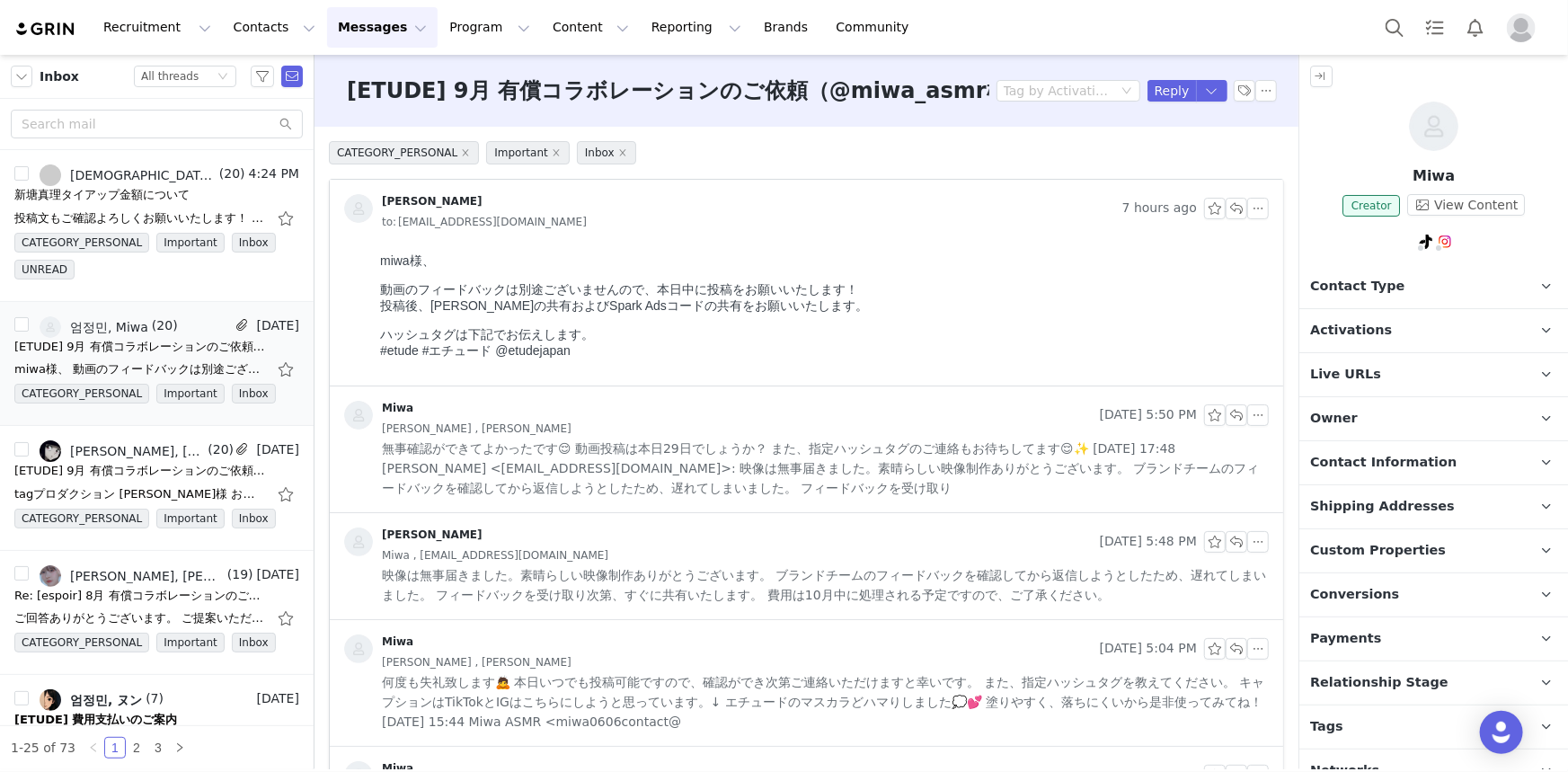
click at [808, 261] on dt "miwa様、" at bounding box center [821, 260] width 882 height 16
click at [126, 219] on div "投稿文もご確認よろしくお願いいたします！ ▼ETUDE投稿文 ツヤ肌を演出できちゃう✨ 韓国で出会った ETUDEのコスメ達が最高すぎたよ〜💖 軽いつけ心地な…" at bounding box center [140, 219] width 251 height 18
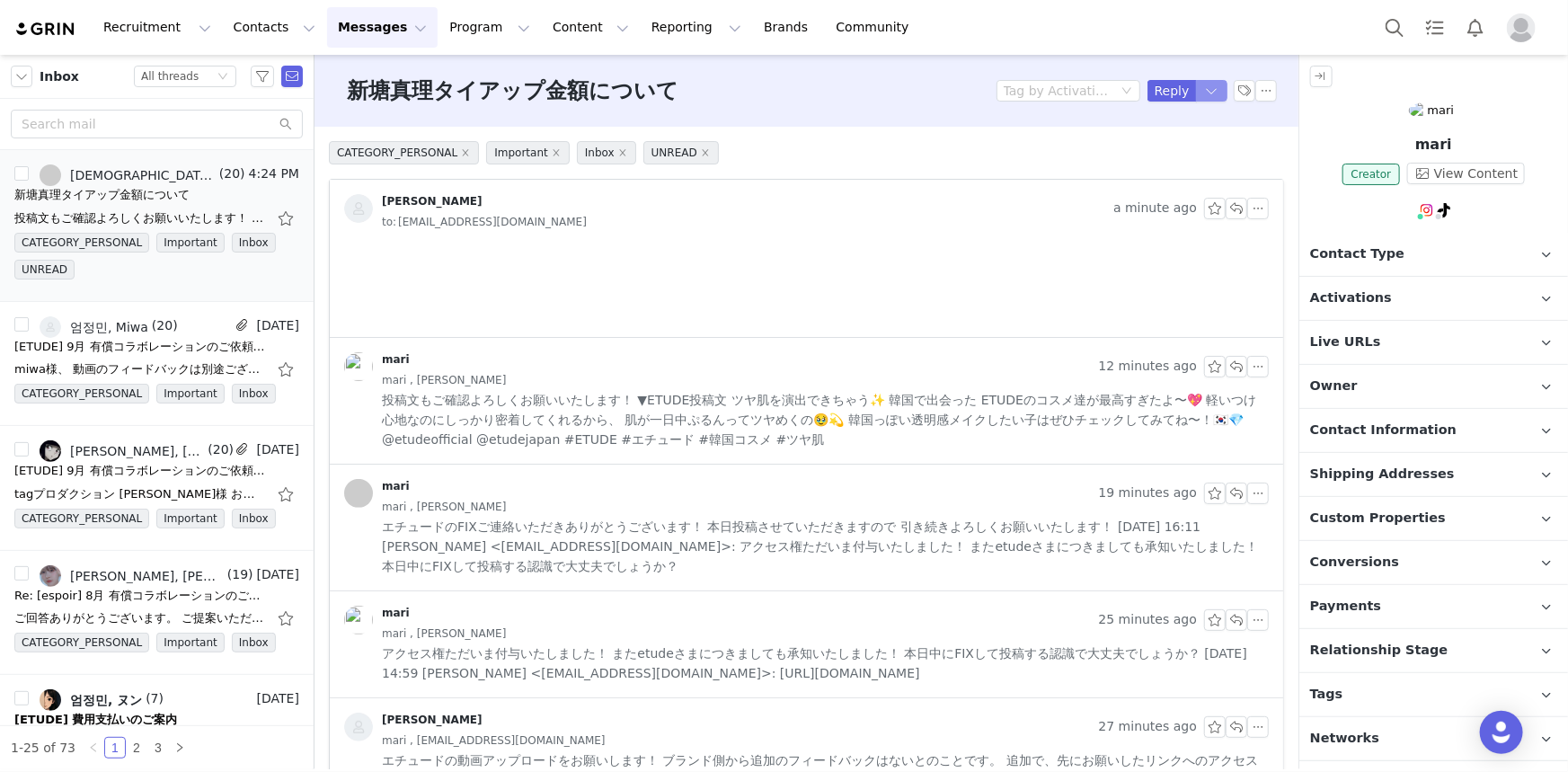
click at [1199, 89] on button "button" at bounding box center [1213, 91] width 33 height 22
click at [1179, 152] on div "CATEGORY_PERSONAL Important Inbox UNREAD" at bounding box center [806, 160] width 955 height 38
click at [1195, 77] on div "新塘真理タイアップ金額について Tag by Activation Reply" at bounding box center [806, 91] width 984 height 72
click at [1197, 89] on button "button" at bounding box center [1213, 91] width 33 height 22
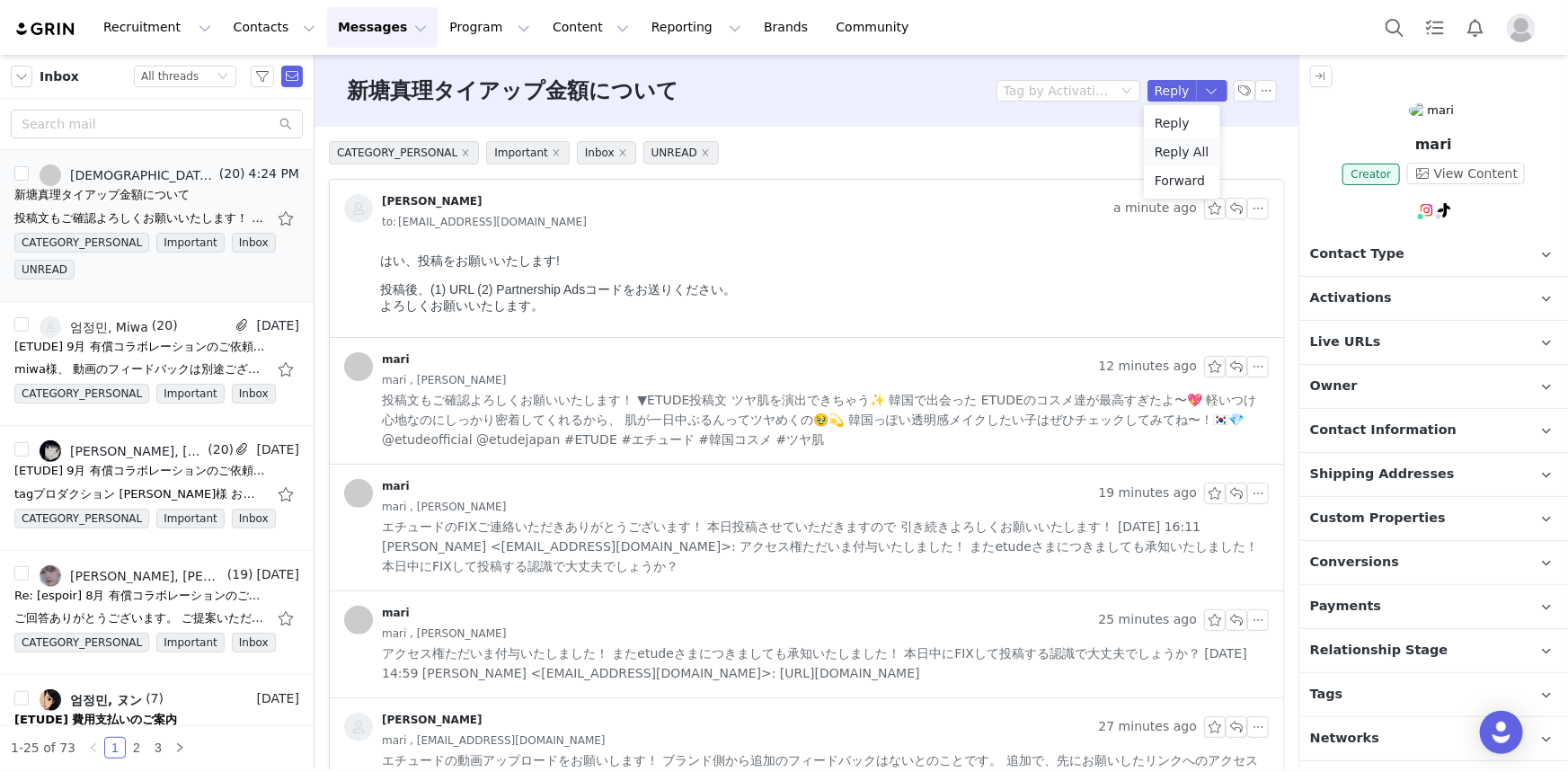
click at [1161, 144] on li "Reply All" at bounding box center [1182, 152] width 77 height 29
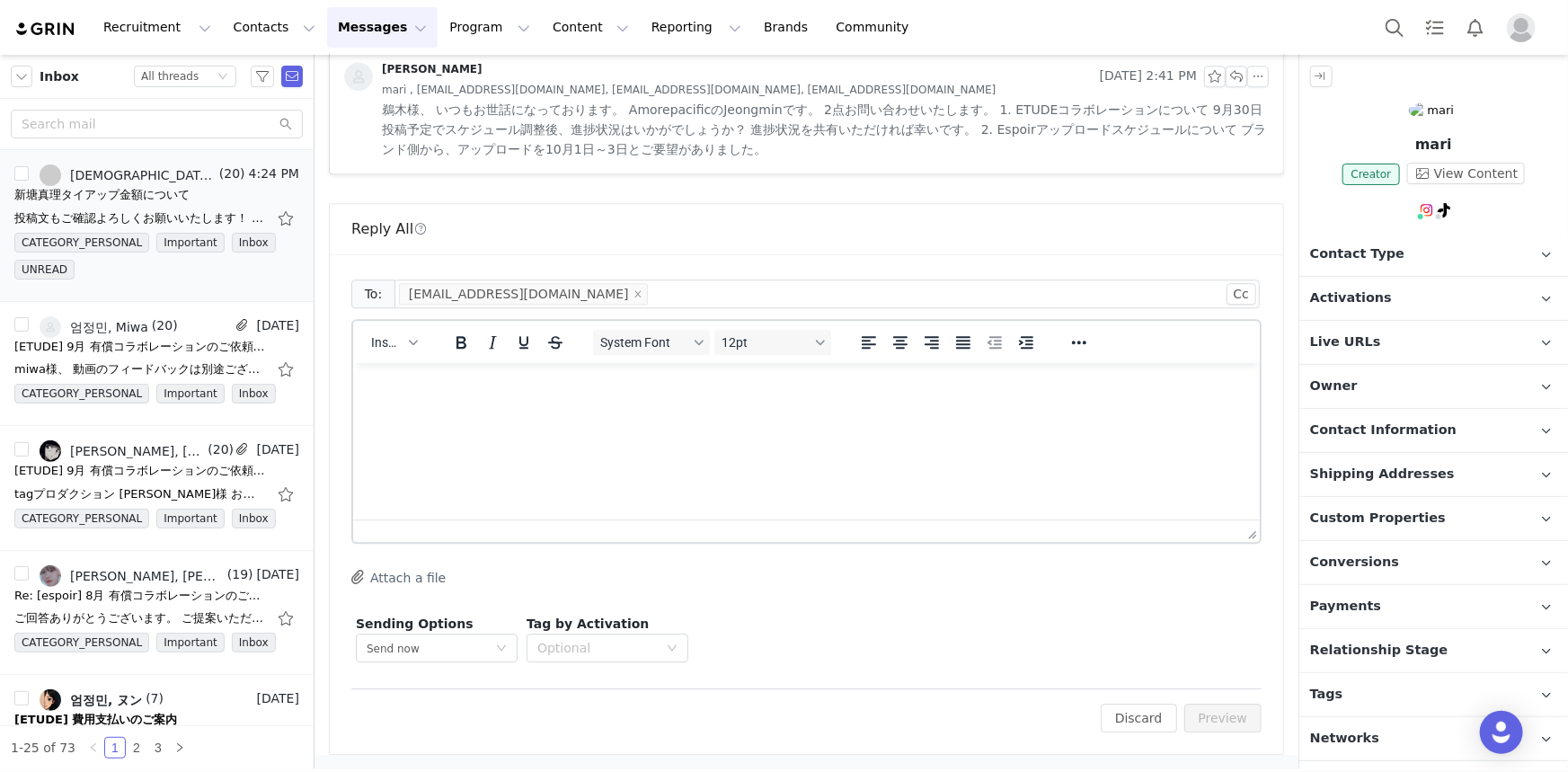
click at [671, 410] on html at bounding box center [805, 387] width 906 height 49
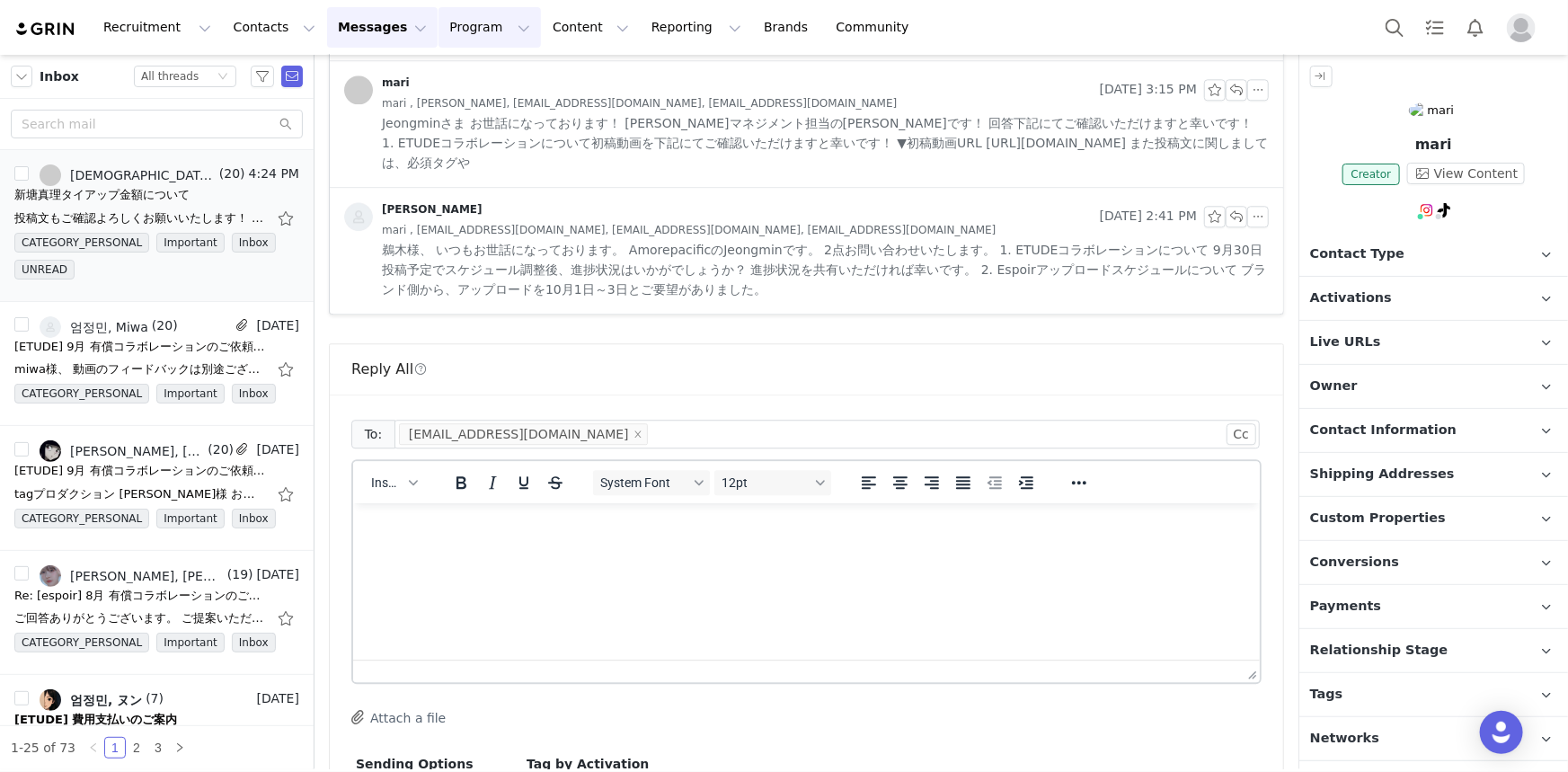
scroll to position [2185, 0]
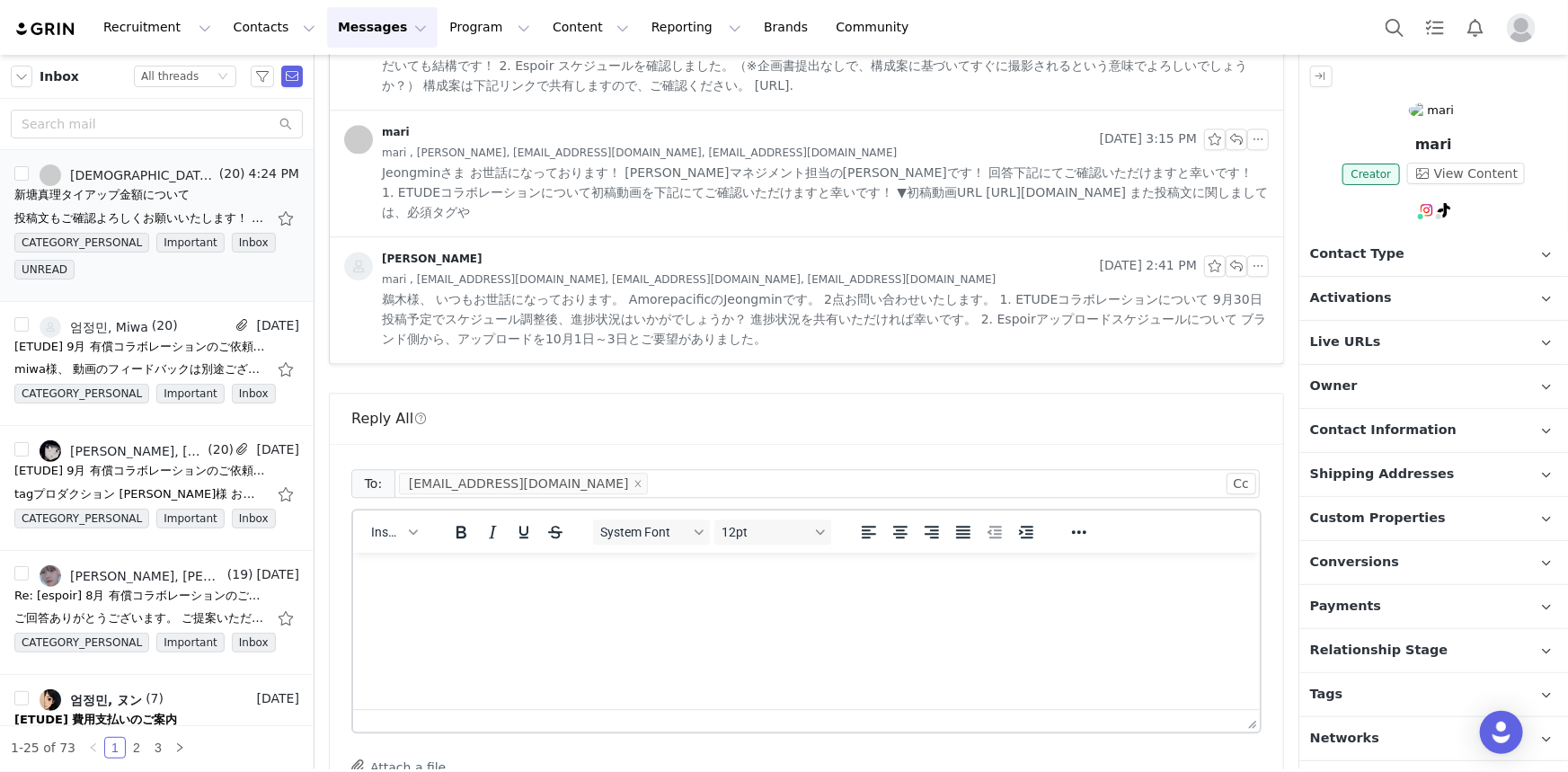
paste body "Rich Text Area. Press ALT-0 for help."
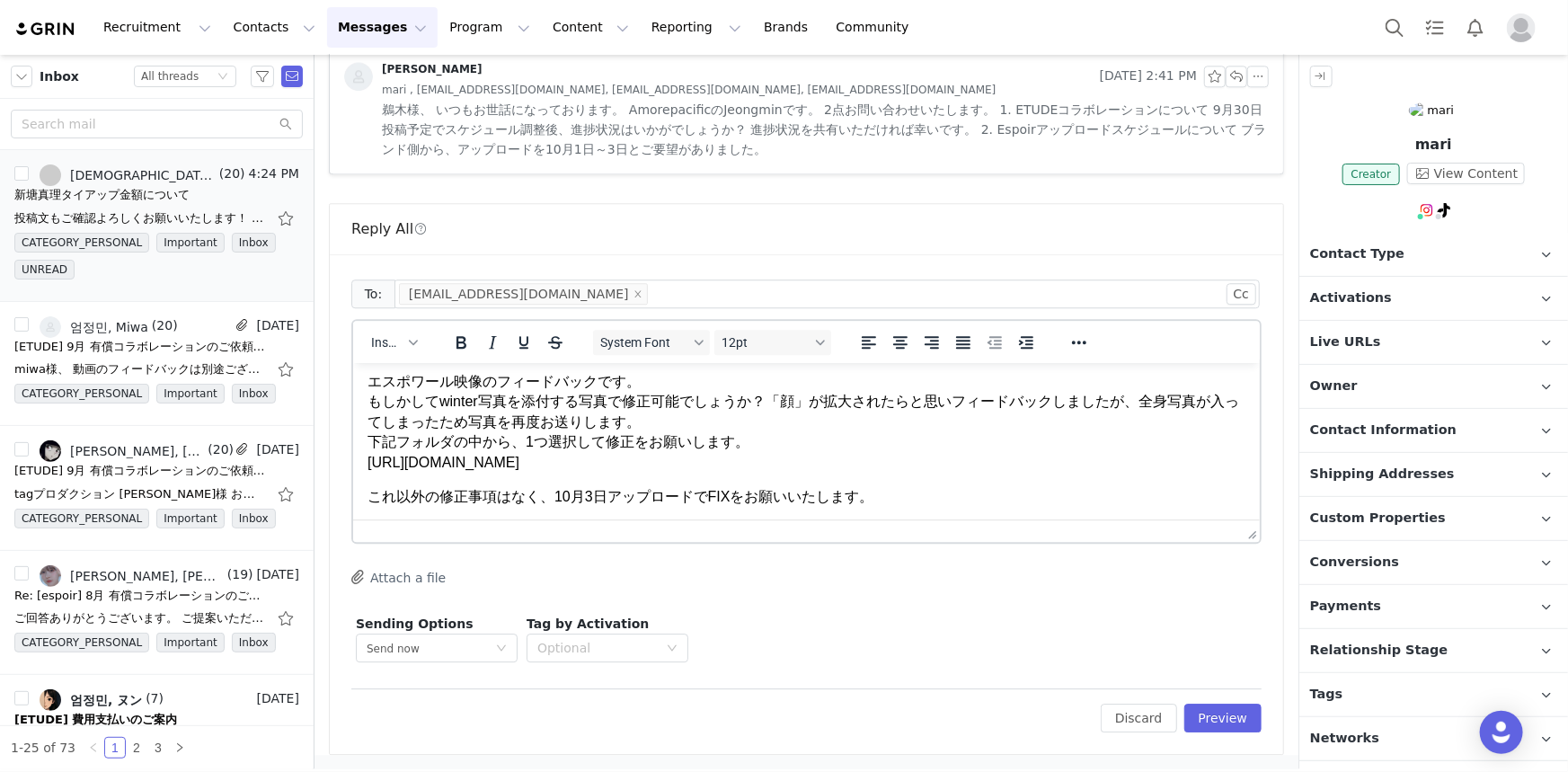
scroll to position [0, 0]
click at [738, 395] on p "エスポワール映像のフィードバックです。 もしかしてwinter写真を添付する写真で修正可能でしょうか？「顔」が拡大されたらと思いフィードバックしましたが、全身…" at bounding box center [806, 427] width 878 height 100
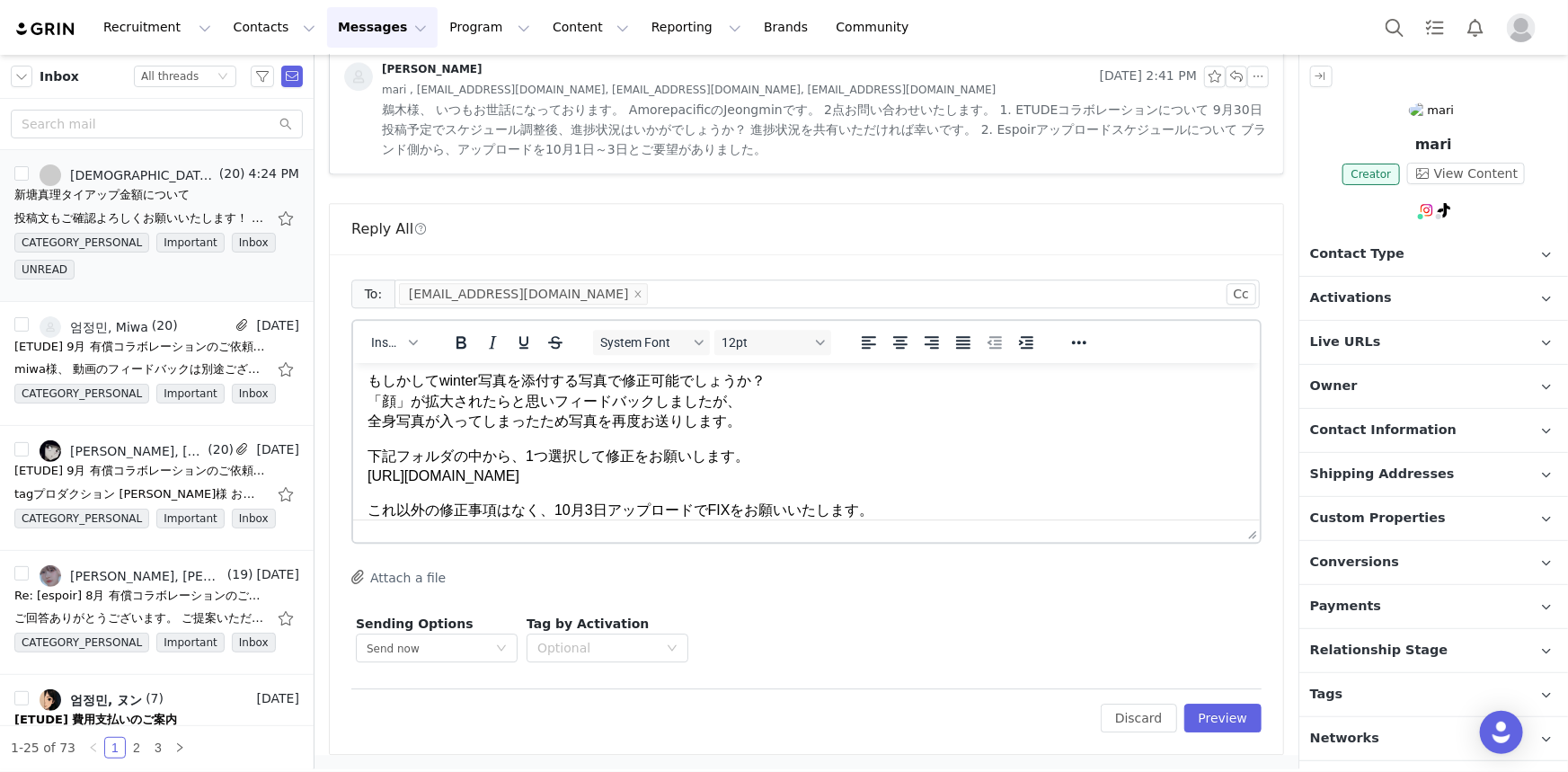
scroll to position [75, 0]
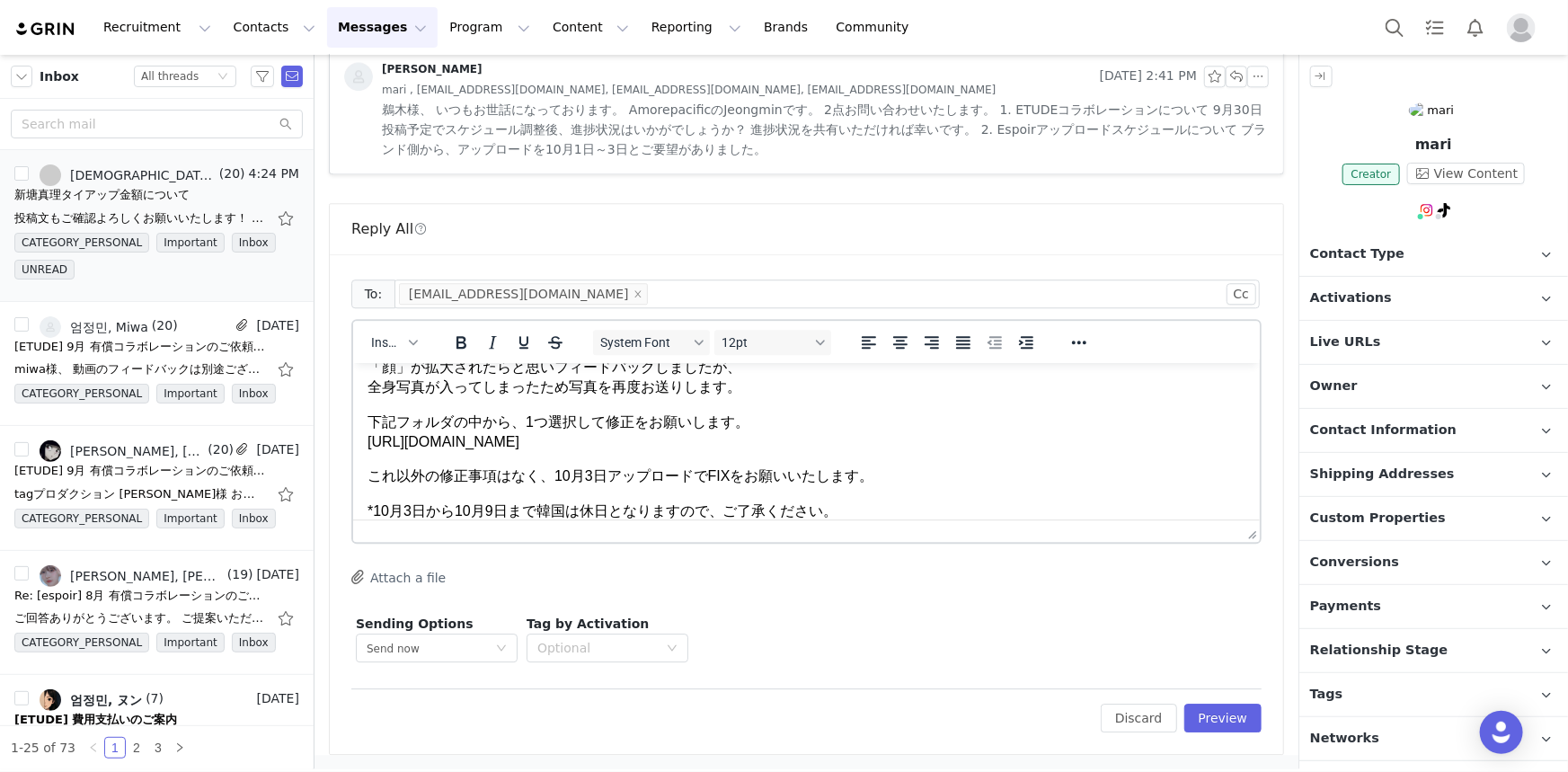
click at [1215, 703] on div "Edit Discard Preview" at bounding box center [806, 711] width 910 height 44
click at [1215, 711] on button "Preview" at bounding box center [1224, 719] width 79 height 29
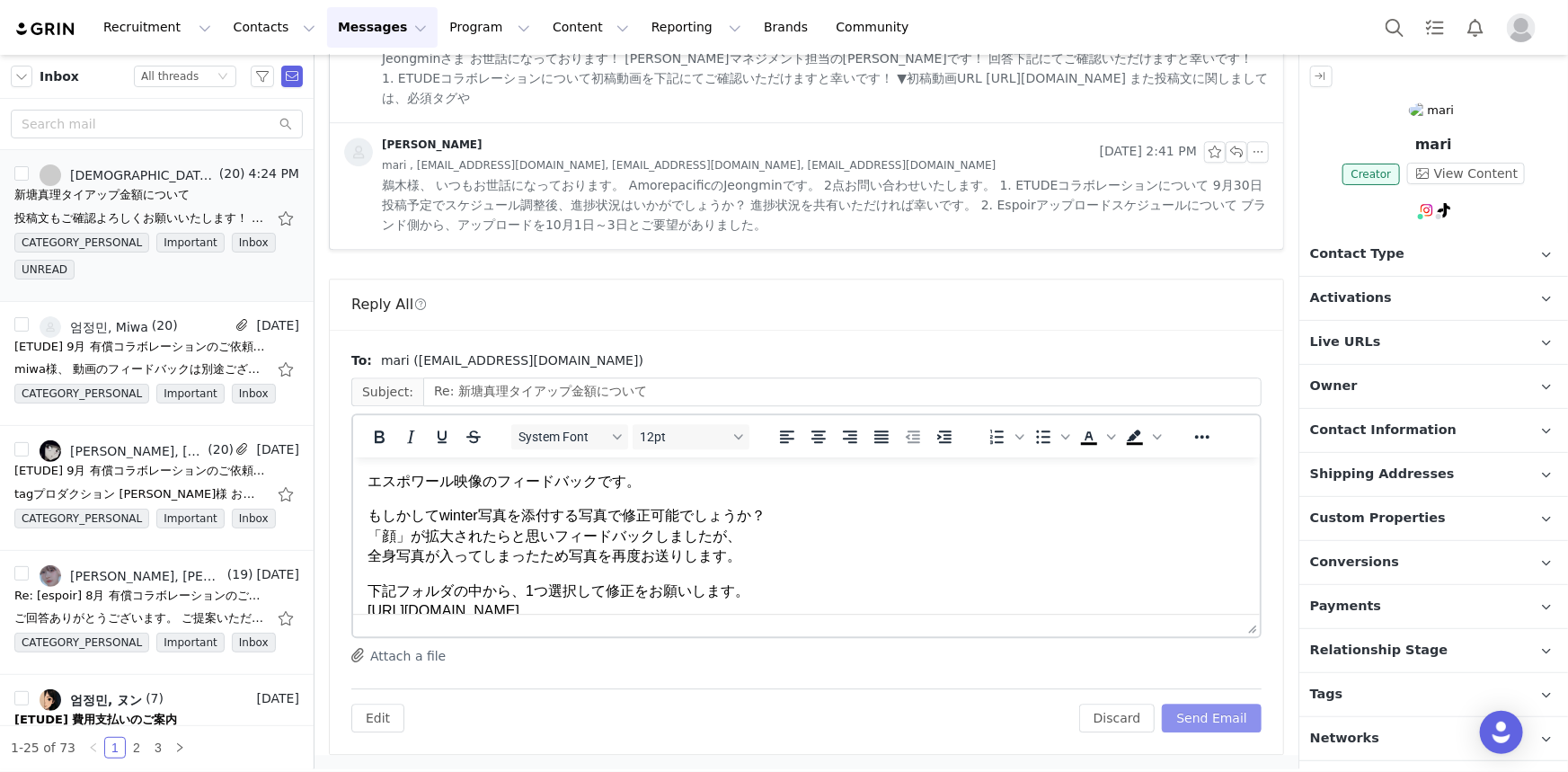
scroll to position [0, 0]
click at [1209, 720] on button "Send Email" at bounding box center [1212, 719] width 99 height 29
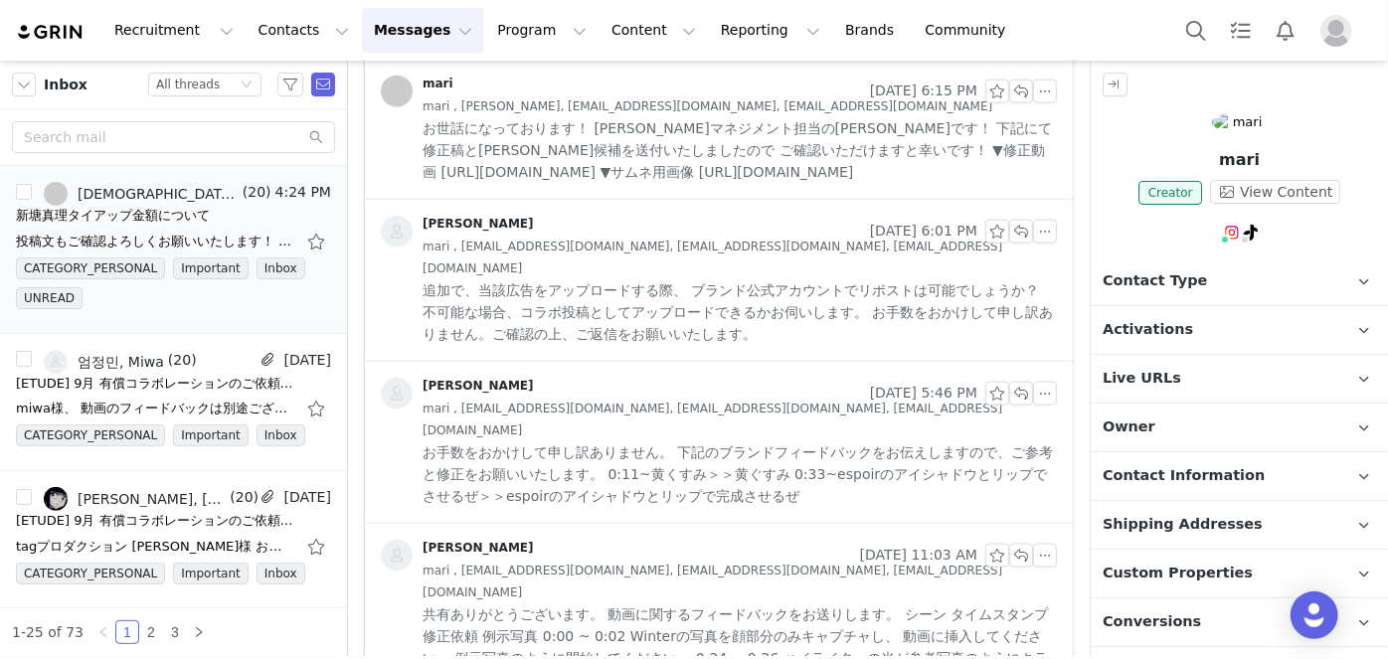
scroll to position [962, 0]
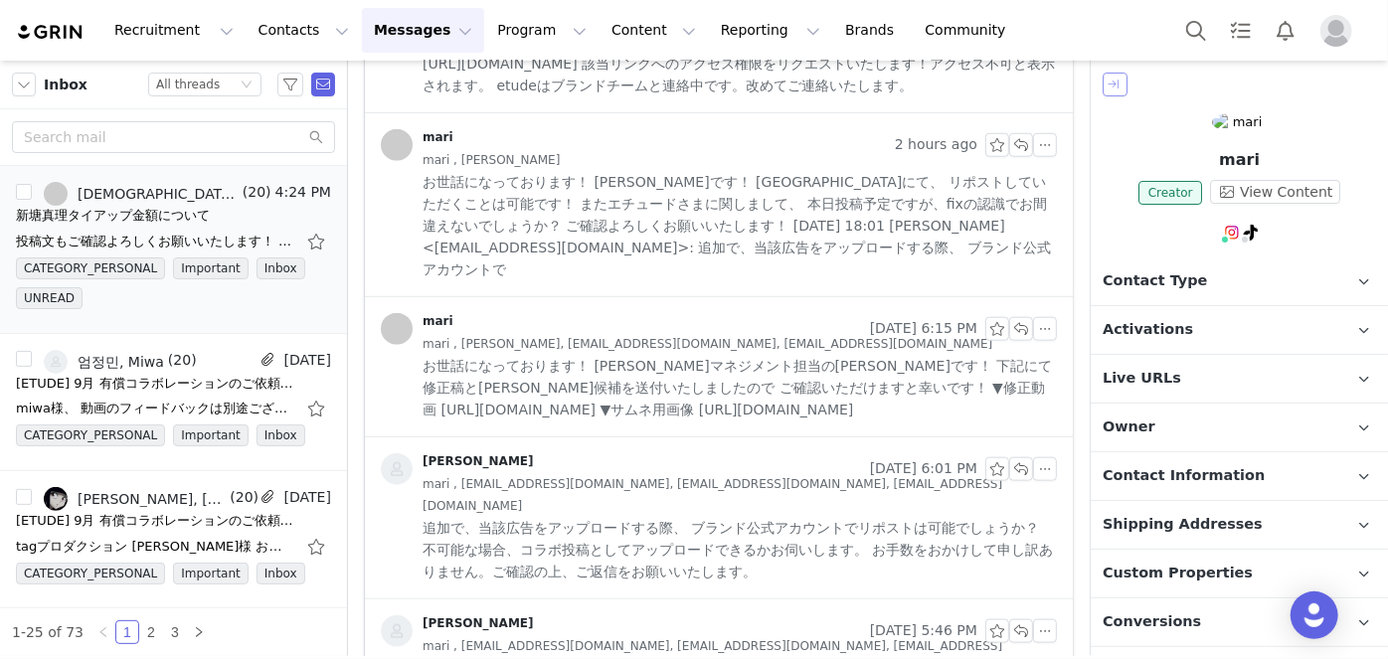
click at [1124, 77] on button "button" at bounding box center [1115, 85] width 25 height 24
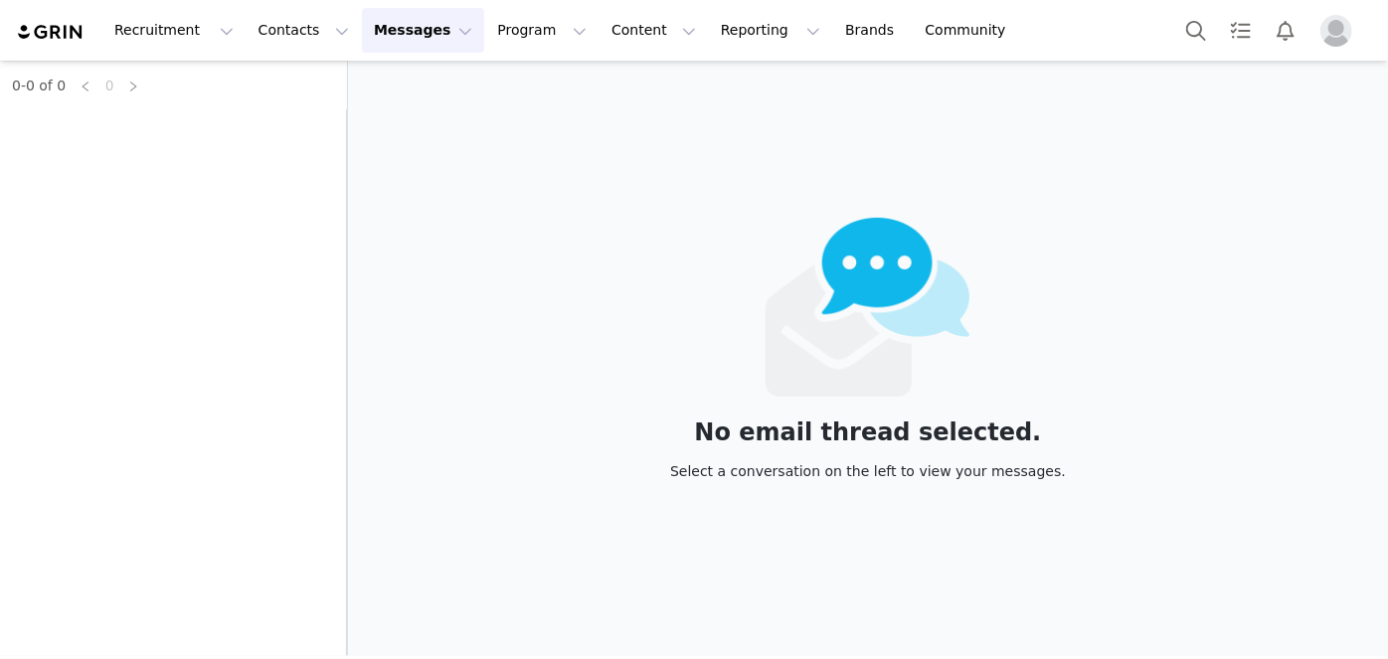
click at [366, 219] on div "No email thread selected. Select a conversation on the left to view your messag…" at bounding box center [868, 359] width 1040 height 596
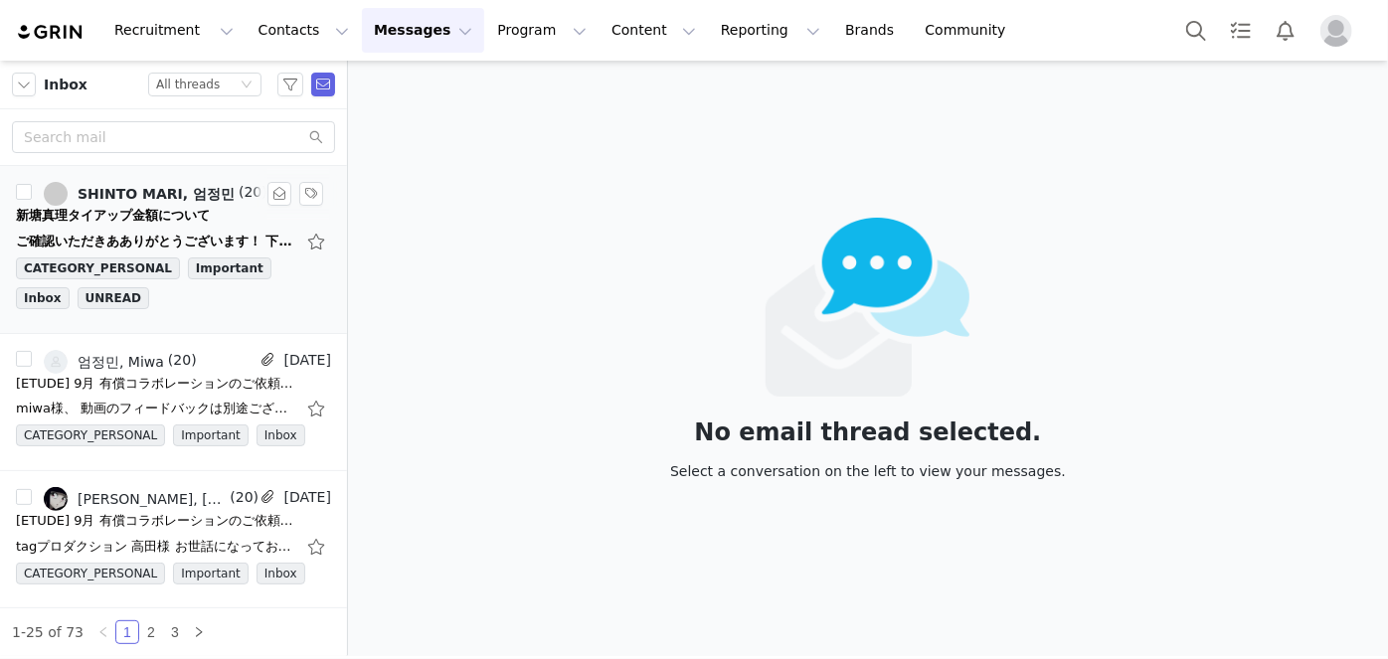
click at [158, 210] on div "新塘真理タイアップ金額について" at bounding box center [113, 216] width 194 height 20
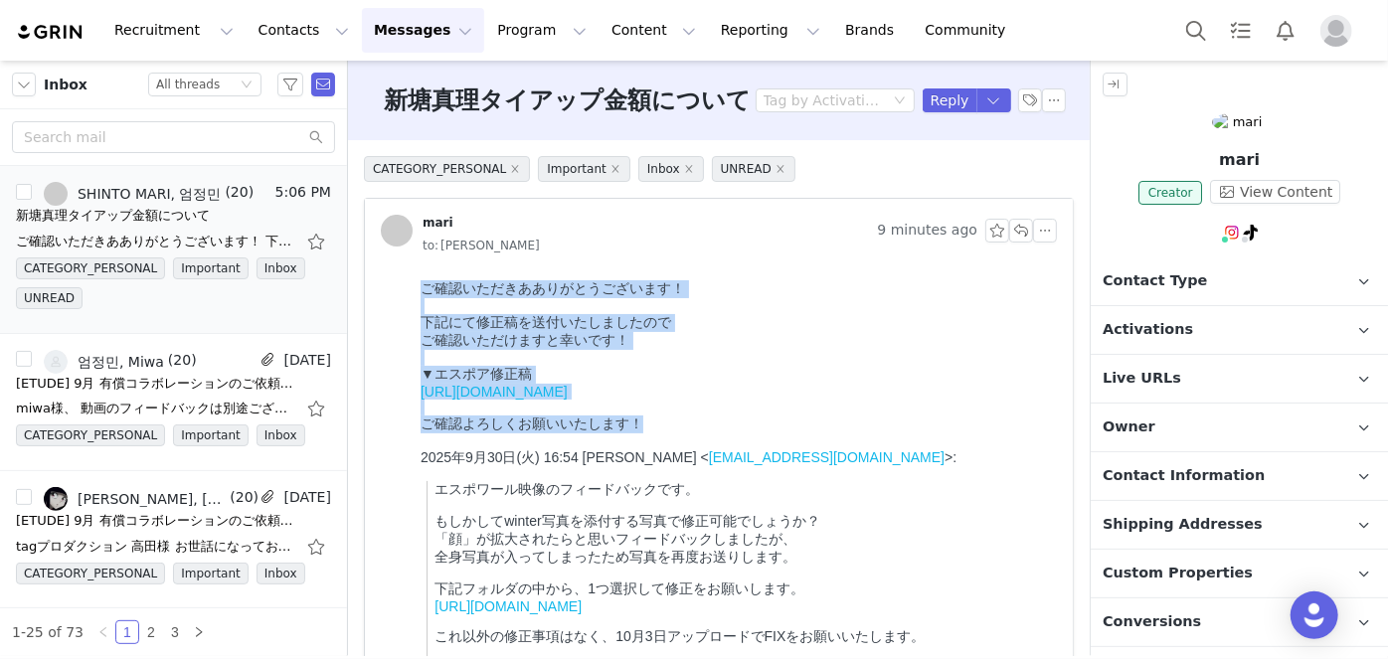
drag, startPoint x: 777, startPoint y: 463, endPoint x: 795, endPoint y: 544, distance: 82.5
click at [412, 272] on html "ご確認いただきあありがとうございます！ 下記にて修正稿を送付いたしましたので ご確認いただけますと幸いです！ ▼エスポア修正稿 [URL][DOMAIN_NA…" at bounding box center [734, 507] width 644 height 472
copy div "ご確認いただきあありがとうございます！ 下記にて修正稿を送付いたしましたので ご確認いただけますと幸いです！ ▼エスポア修正稿 [URL][DOMAIN_NA…"
click at [567, 399] on link "[URL][DOMAIN_NAME]" at bounding box center [493, 391] width 147 height 16
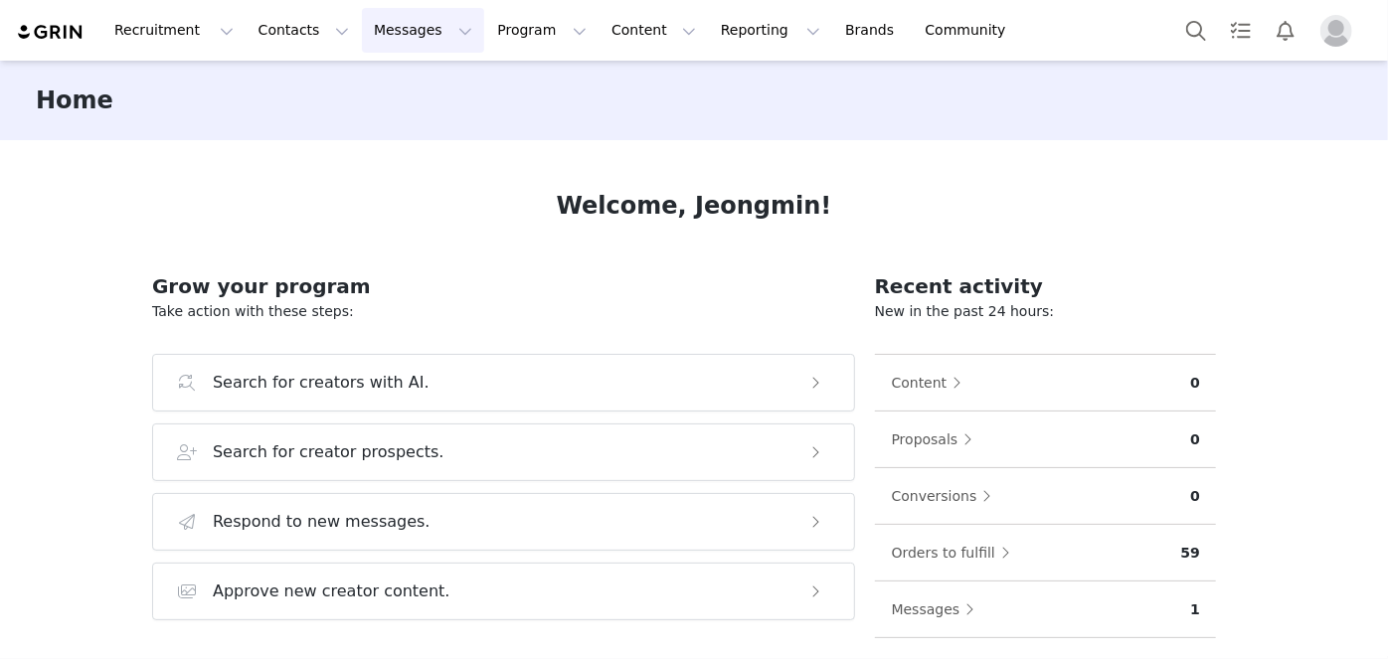
click at [408, 27] on button "Messages Messages" at bounding box center [423, 30] width 122 height 45
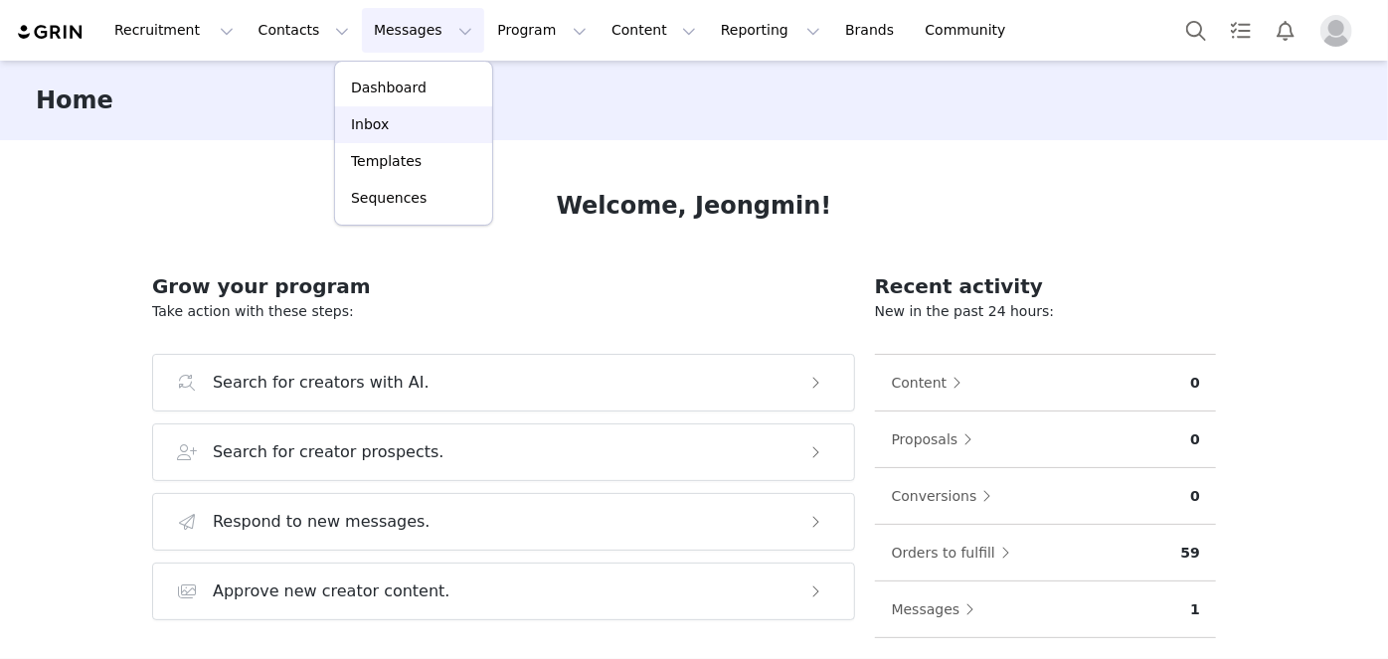
click at [394, 130] on div "Inbox" at bounding box center [413, 124] width 133 height 21
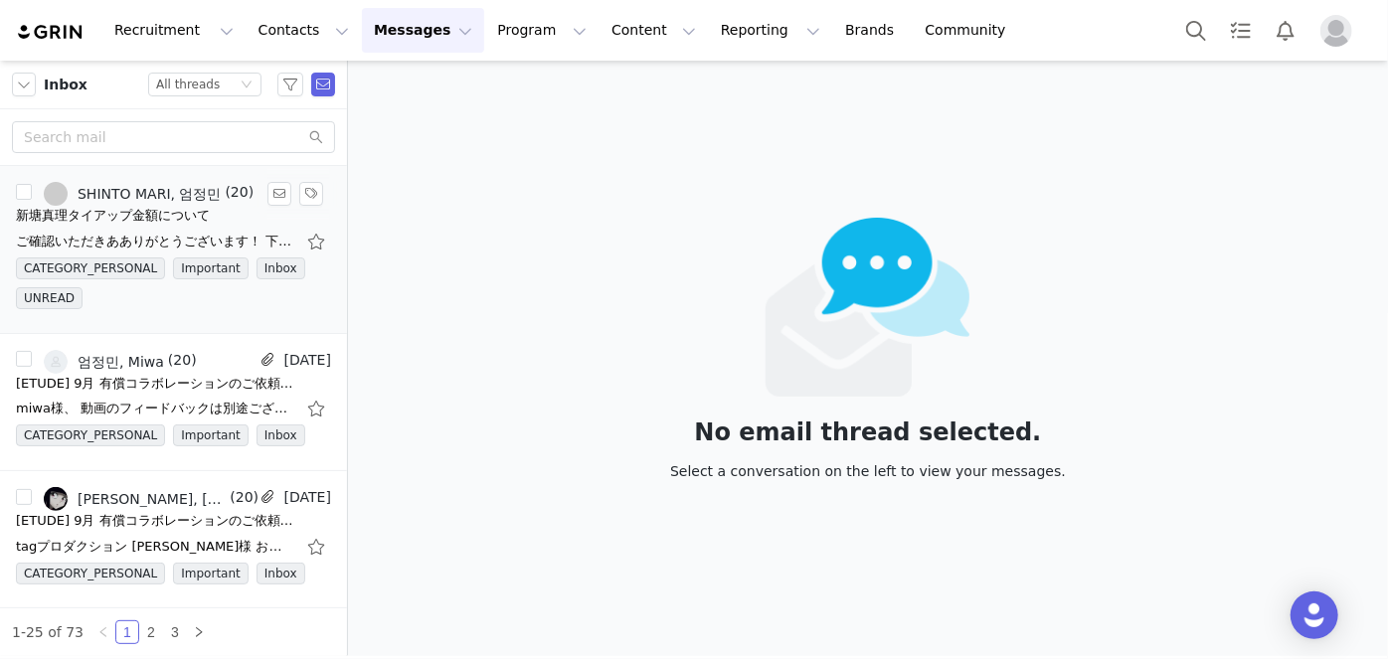
click at [215, 246] on div "ご確認いただきあありがとうございます！ 下記にて修正稿を送付いたしましたので ご確認いただけますと幸いです！ ▼エスポア修正稿 [URL][DOMAIN_NA…" at bounding box center [155, 242] width 278 height 20
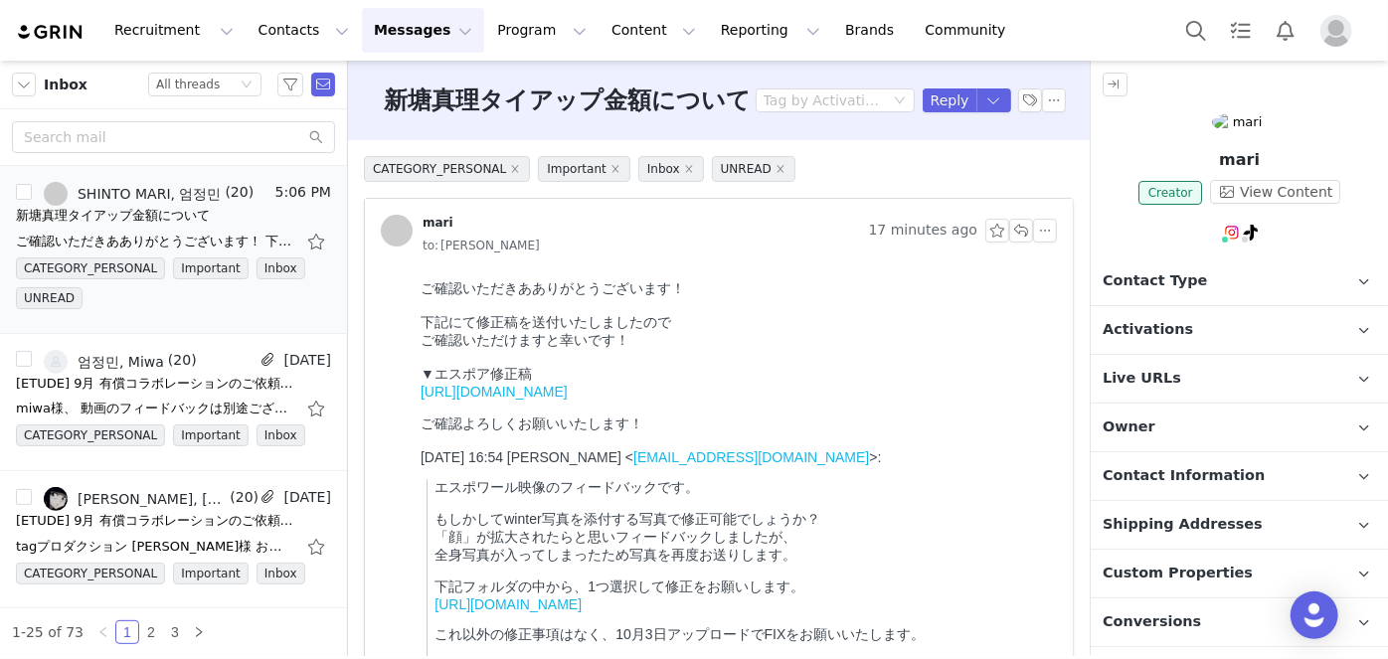
click at [567, 399] on link "https://drive.google.com/file/d/18S_K9HLYTbdDAk_R_6HvMLoeu8bBKrKN/view?usp=shar…" at bounding box center [493, 391] width 147 height 16
click at [983, 93] on button "button" at bounding box center [995, 101] width 36 height 24
click at [980, 172] on li "Reply All" at bounding box center [961, 168] width 85 height 32
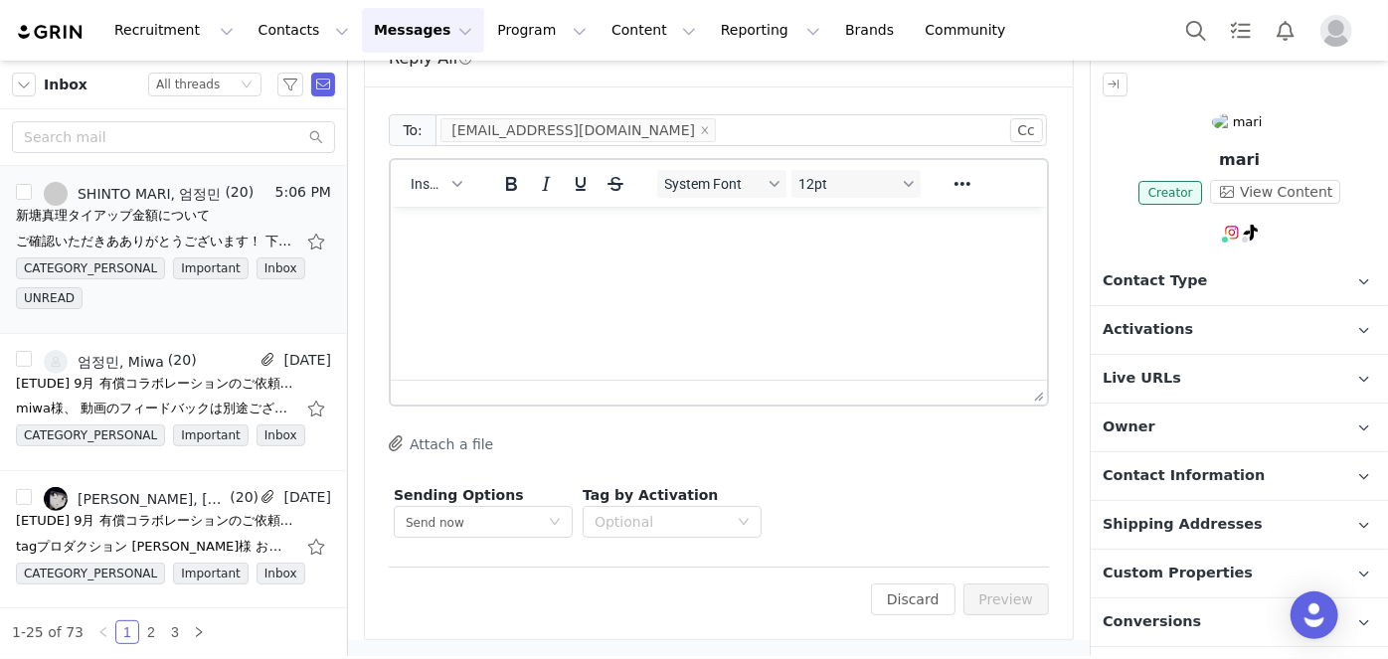
scroll to position [3710, 0]
click at [527, 260] on html at bounding box center [718, 233] width 656 height 54
click at [544, 260] on html at bounding box center [718, 233] width 656 height 54
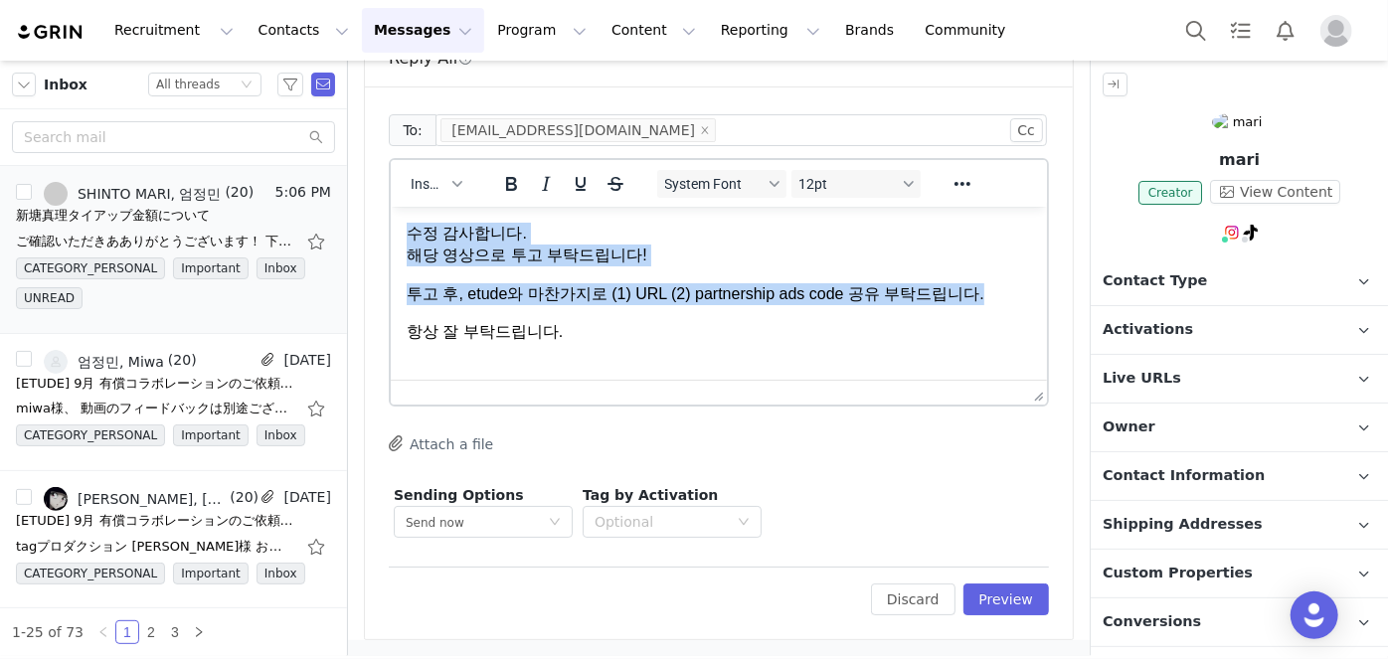
copy body "수정 감사합니다. 해당 영상으로 투고 부탁드립니다! 투고 후, etude와 마찬가지로 (1) URL (2) partnership ads cod…"
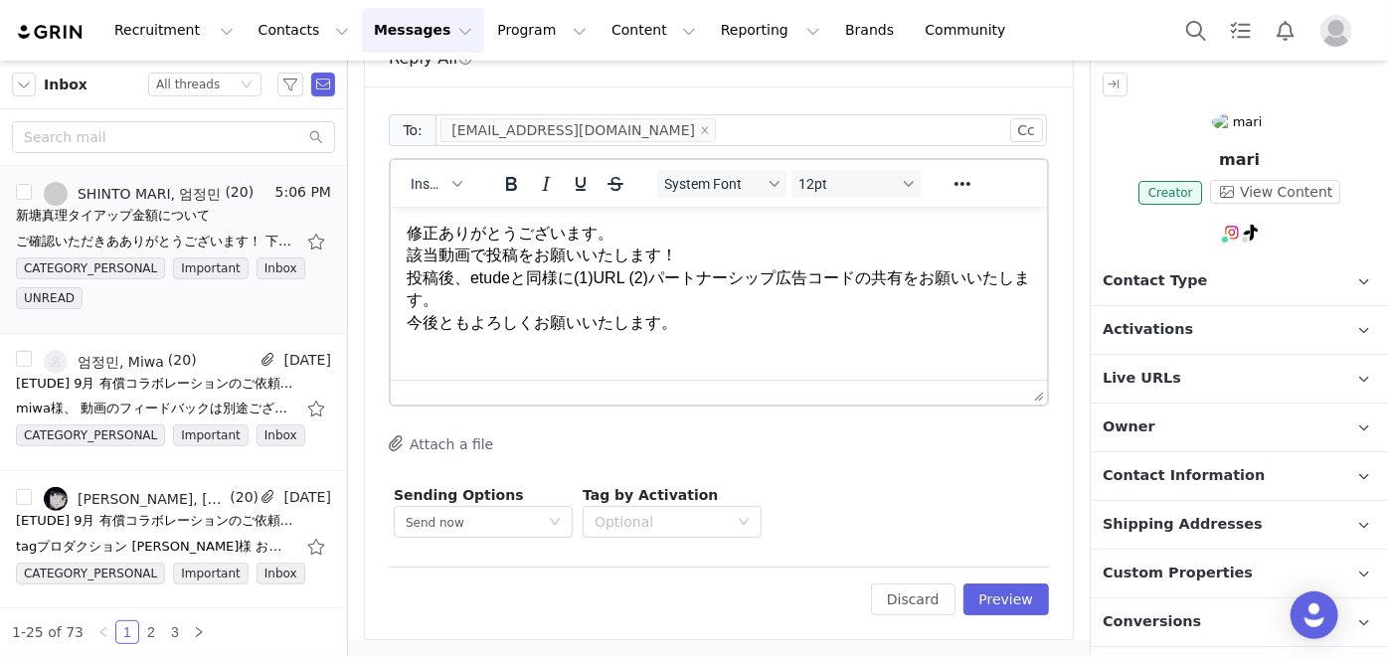
click at [683, 256] on p "修正ありがとうございます。 該当動画で投稿をお願いいたします！ 投稿後、etudeと同様に(1)URL (2)パートナーシップ広告コードの共有をお願いいたしま…" at bounding box center [718, 277] width 625 height 111
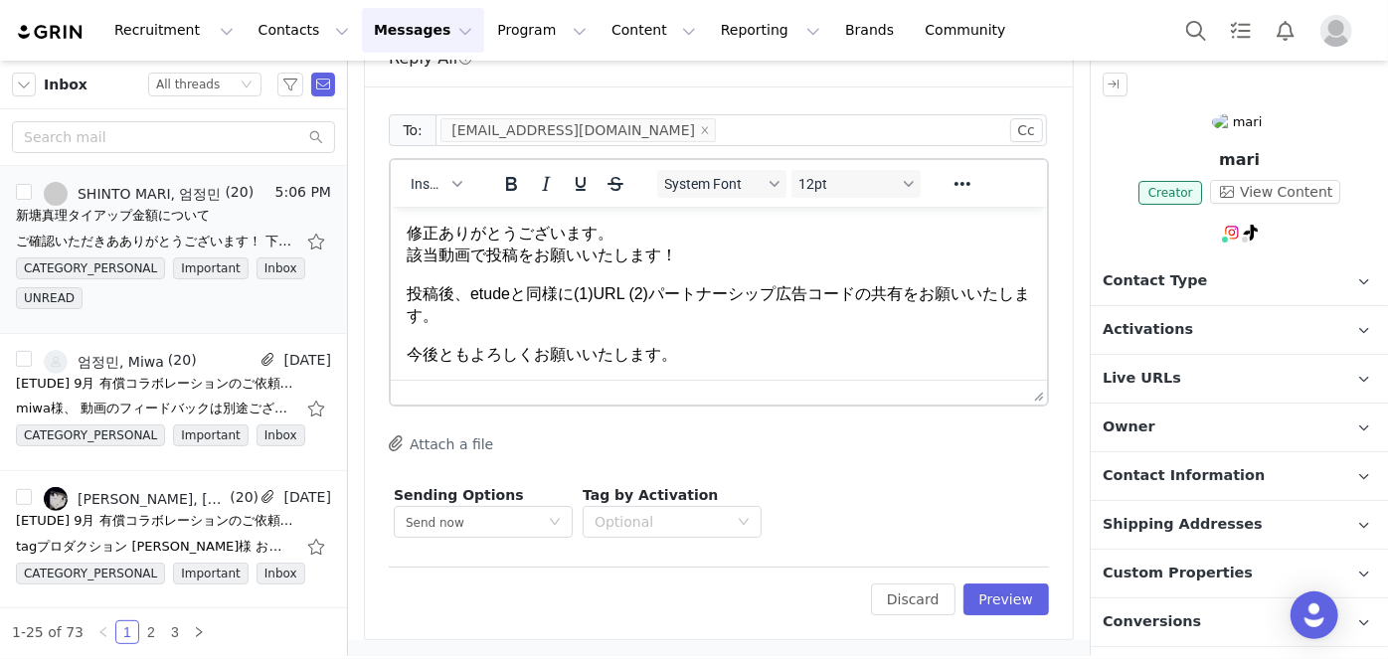
click at [575, 294] on p "投稿後、etudeと同様に(1)URL (2)パートナーシップ広告コードの共有をお願いいたします。" at bounding box center [718, 304] width 625 height 45
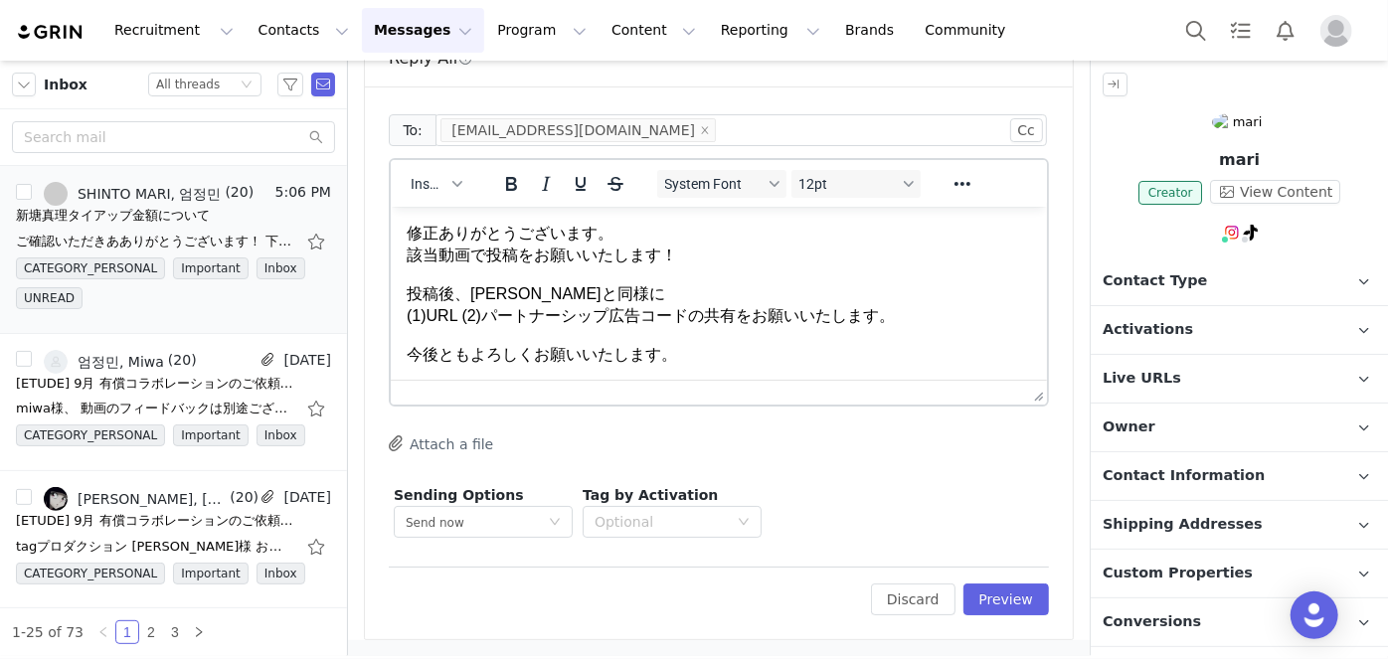
click at [674, 312] on p "投稿後、etudeと同様に (1)URL (2)パートナーシップ広告コードの共有をお願いいたします。" at bounding box center [718, 304] width 625 height 45
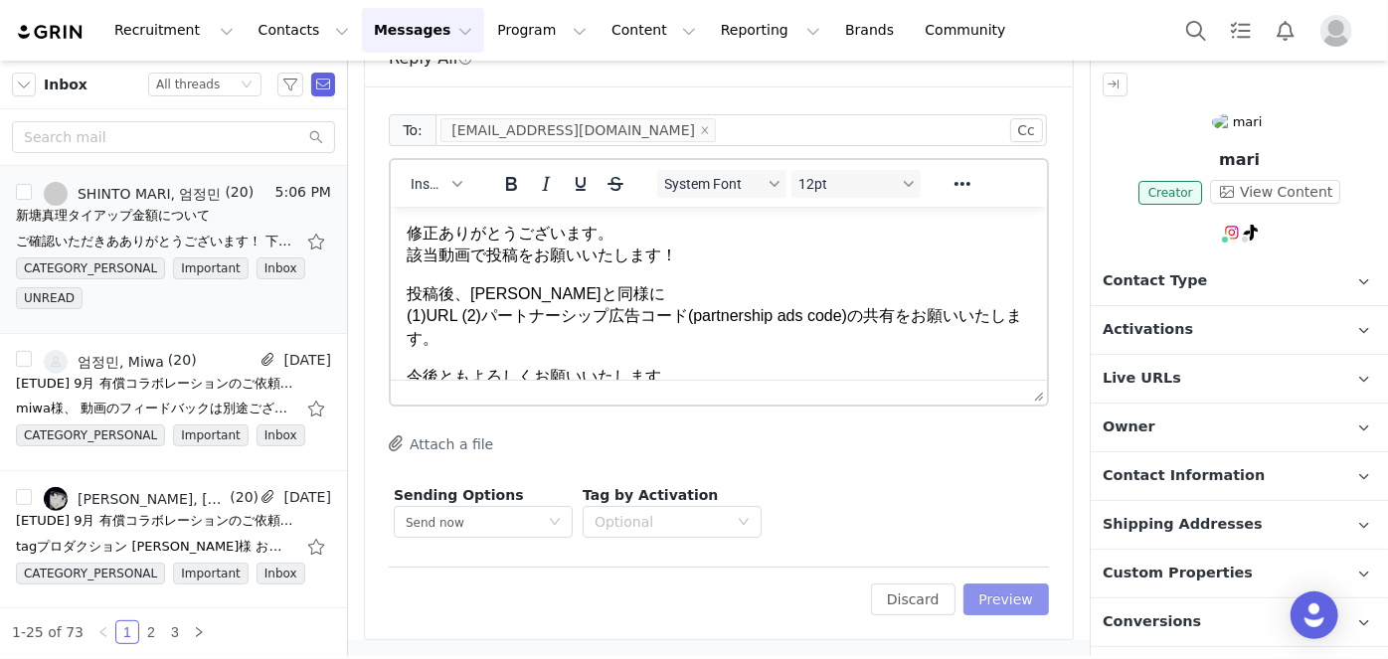
click at [1003, 593] on button "Preview" at bounding box center [1007, 600] width 87 height 32
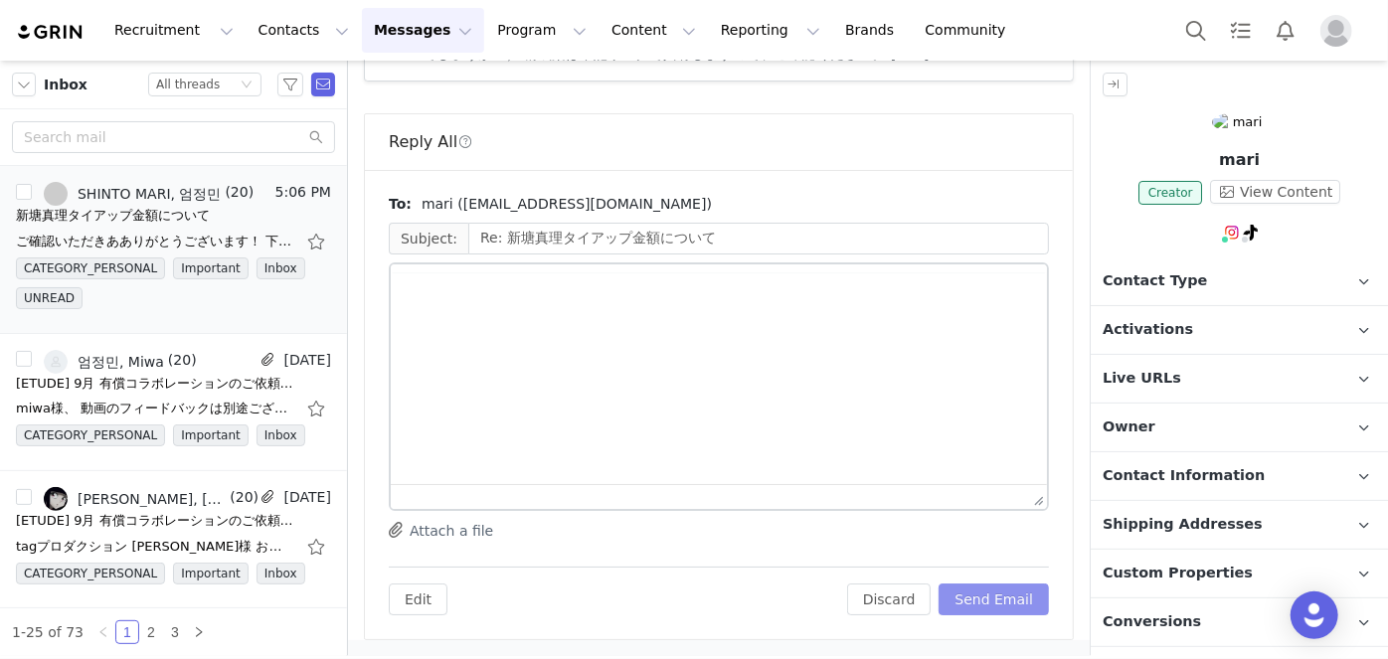
scroll to position [3627, 0]
click at [1001, 596] on button "Send Email" at bounding box center [994, 600] width 110 height 32
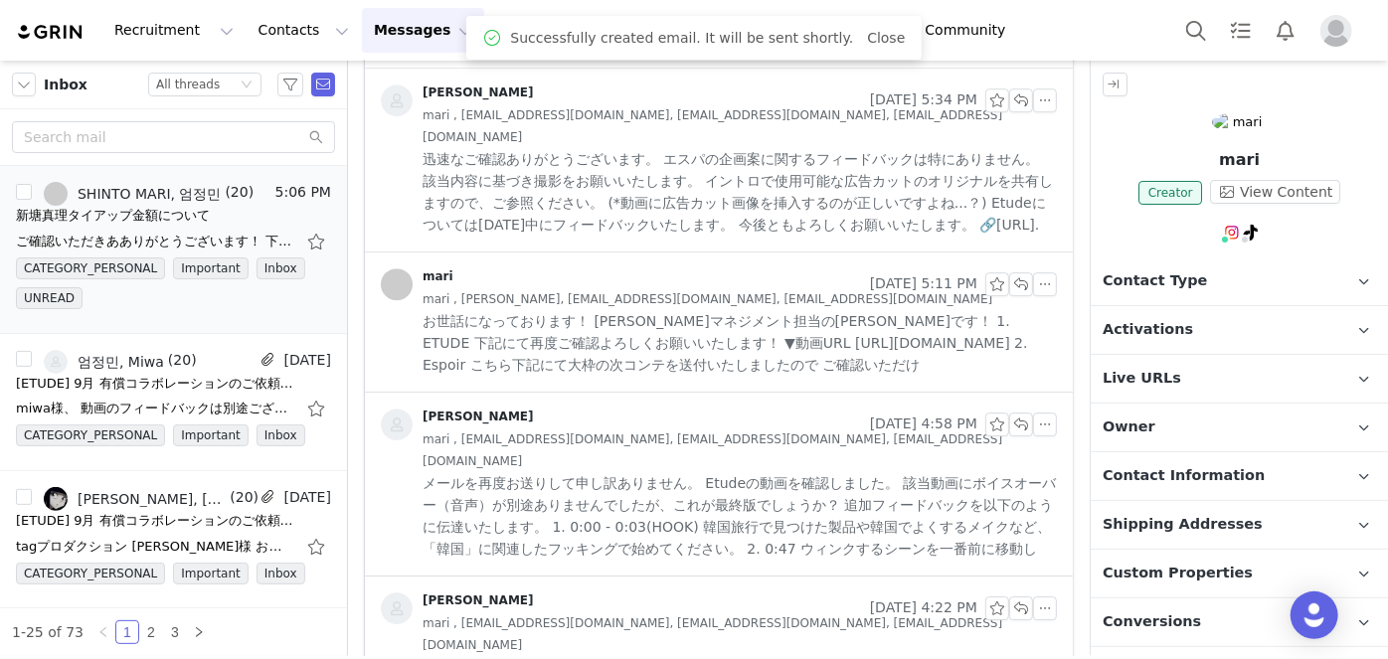
scroll to position [2707, 0]
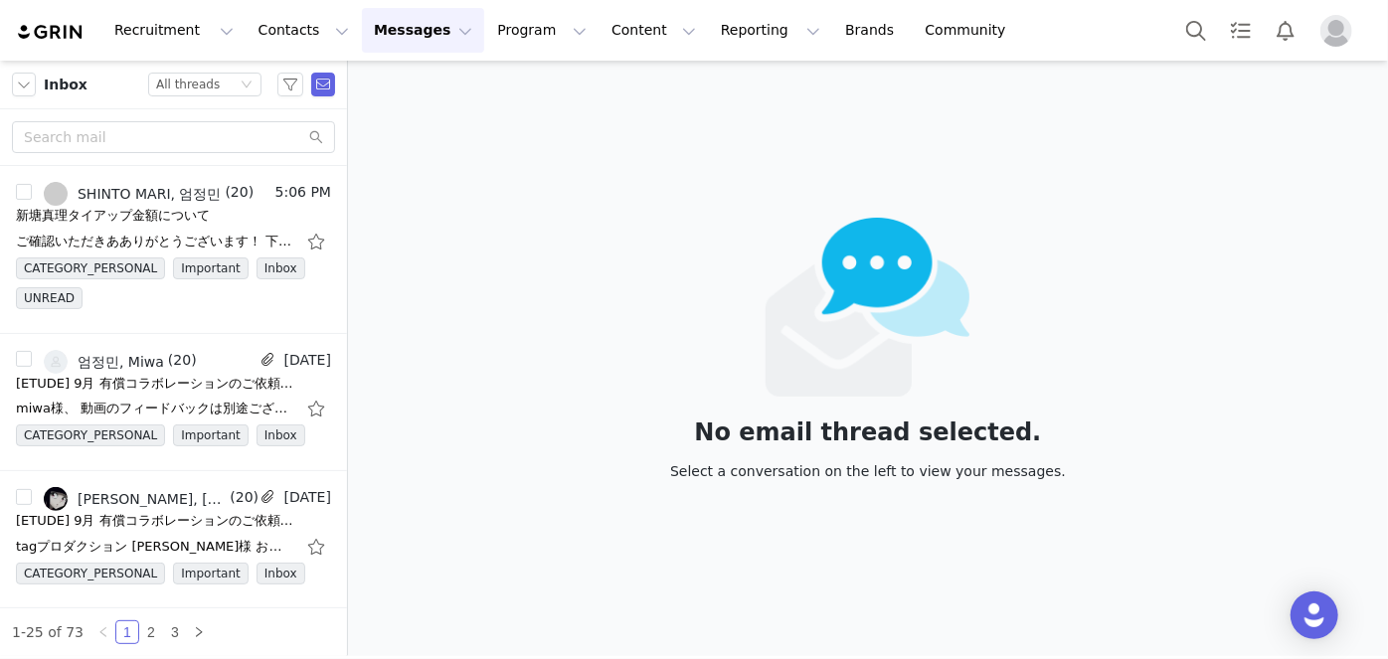
drag, startPoint x: 1077, startPoint y: 406, endPoint x: 1034, endPoint y: 120, distance: 288.6
click at [1077, 406] on div "No email thread selected. Select a conversation on the left to view your messag…" at bounding box center [868, 359] width 1040 height 596
click at [546, 149] on div "No email thread selected. Select a conversation on the left to view your messag…" at bounding box center [868, 359] width 1040 height 596
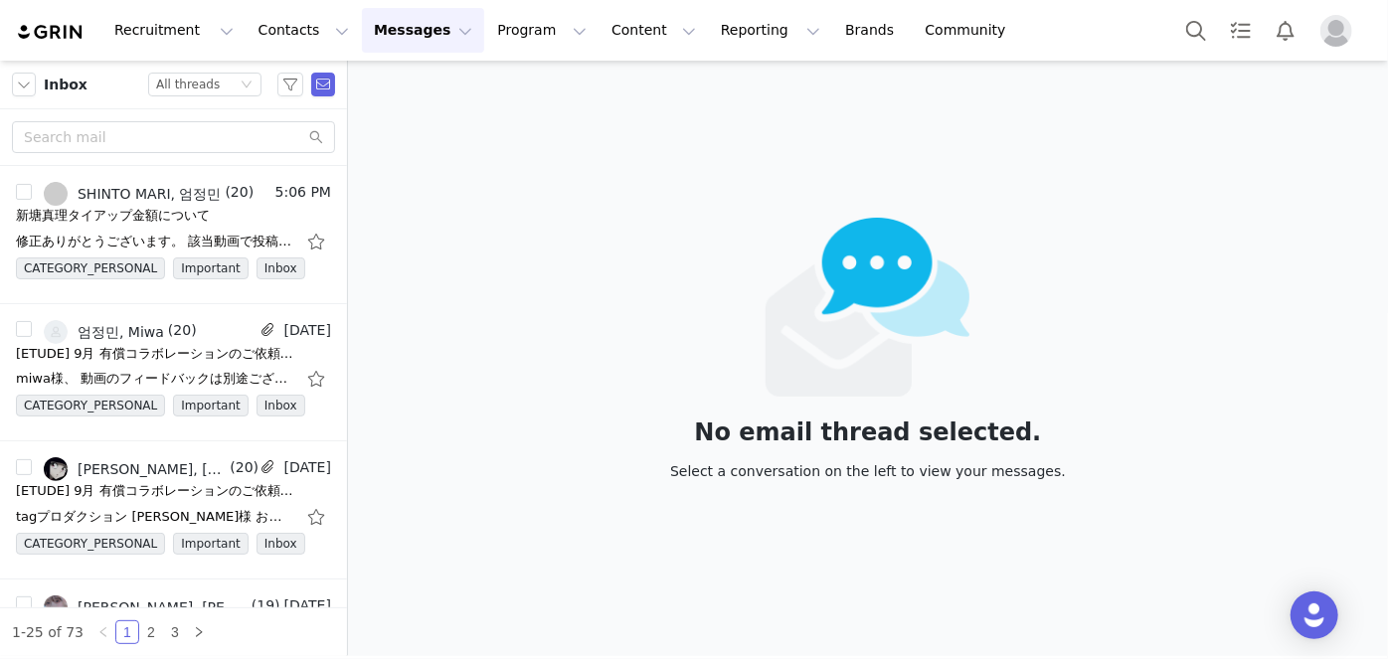
click at [362, 43] on button "Messages Messages" at bounding box center [423, 30] width 122 height 45
click at [174, 44] on button "Recruitment Recruitment" at bounding box center [173, 30] width 143 height 45
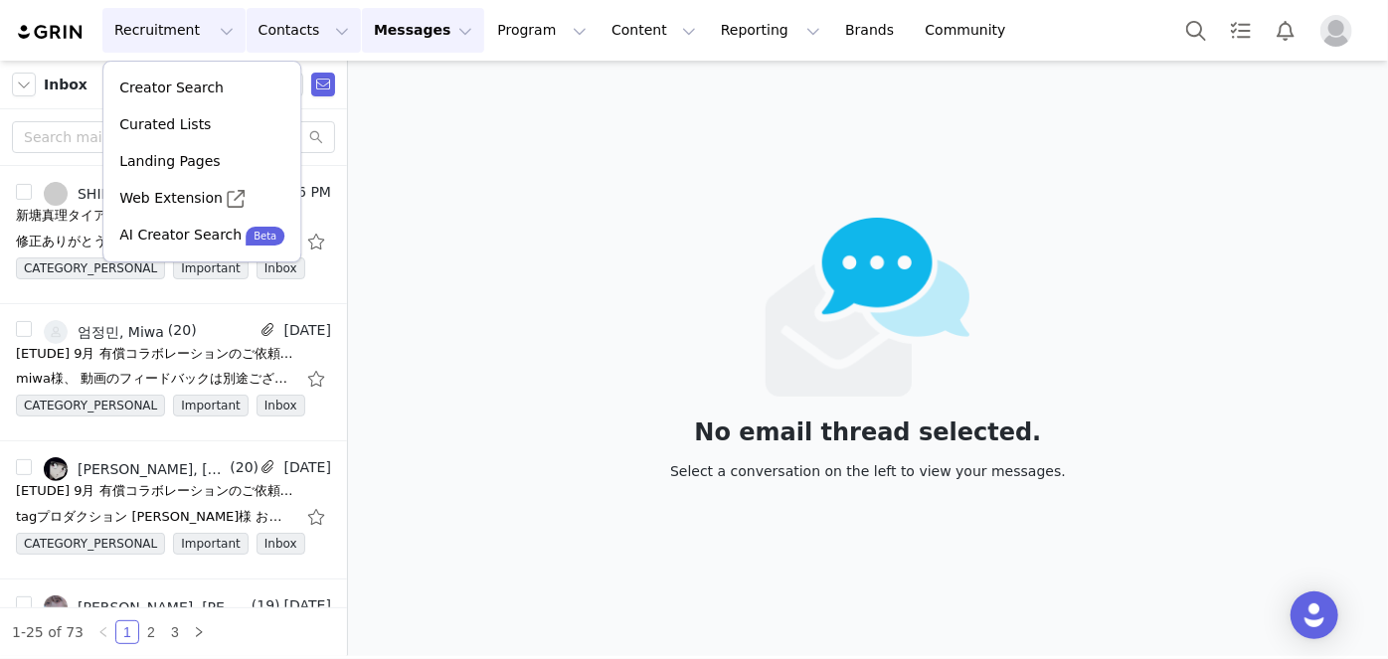
click at [293, 21] on button "Contacts Contacts" at bounding box center [304, 30] width 114 height 45
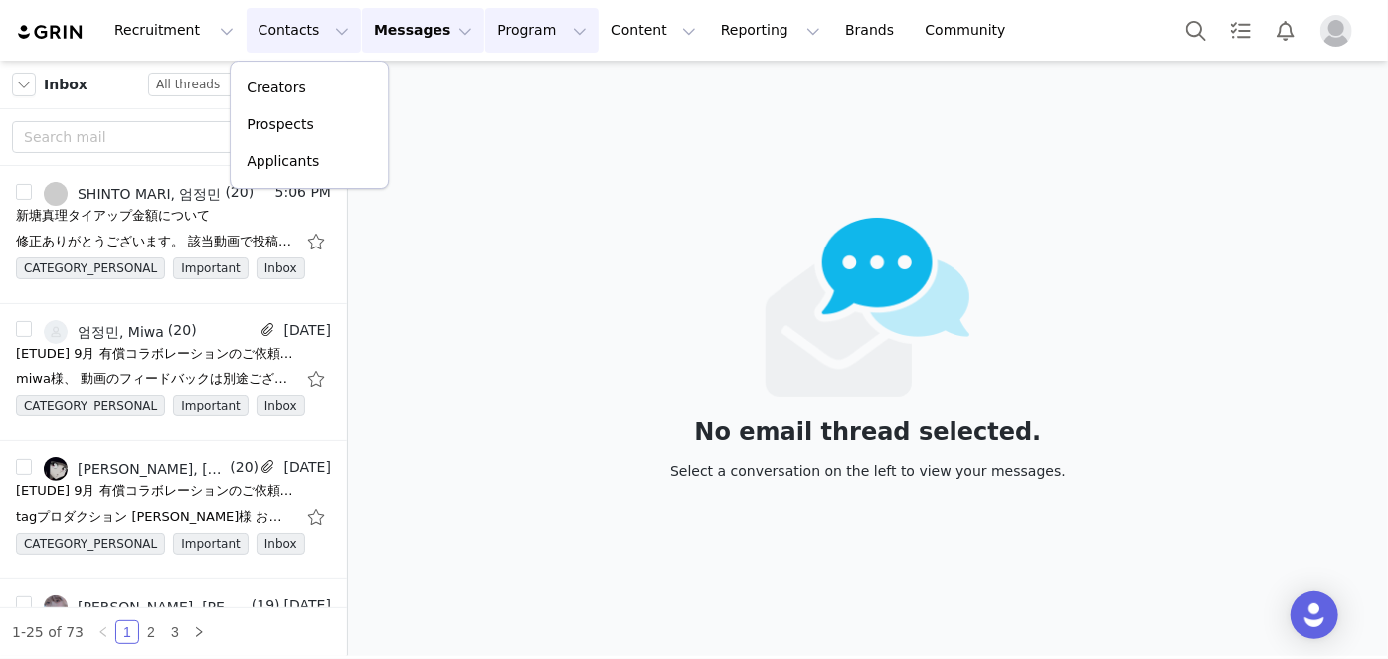
click at [485, 28] on button "Program Program" at bounding box center [541, 30] width 113 height 45
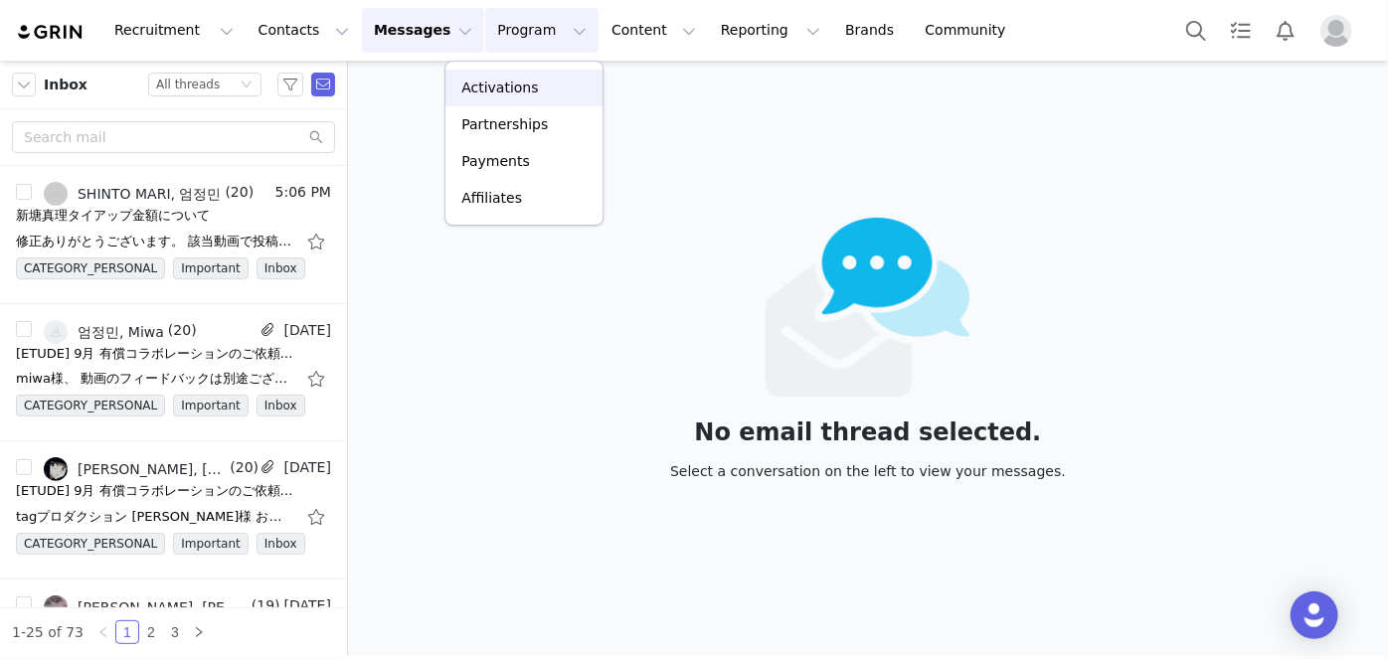
click at [510, 89] on p "Activations" at bounding box center [499, 88] width 77 height 21
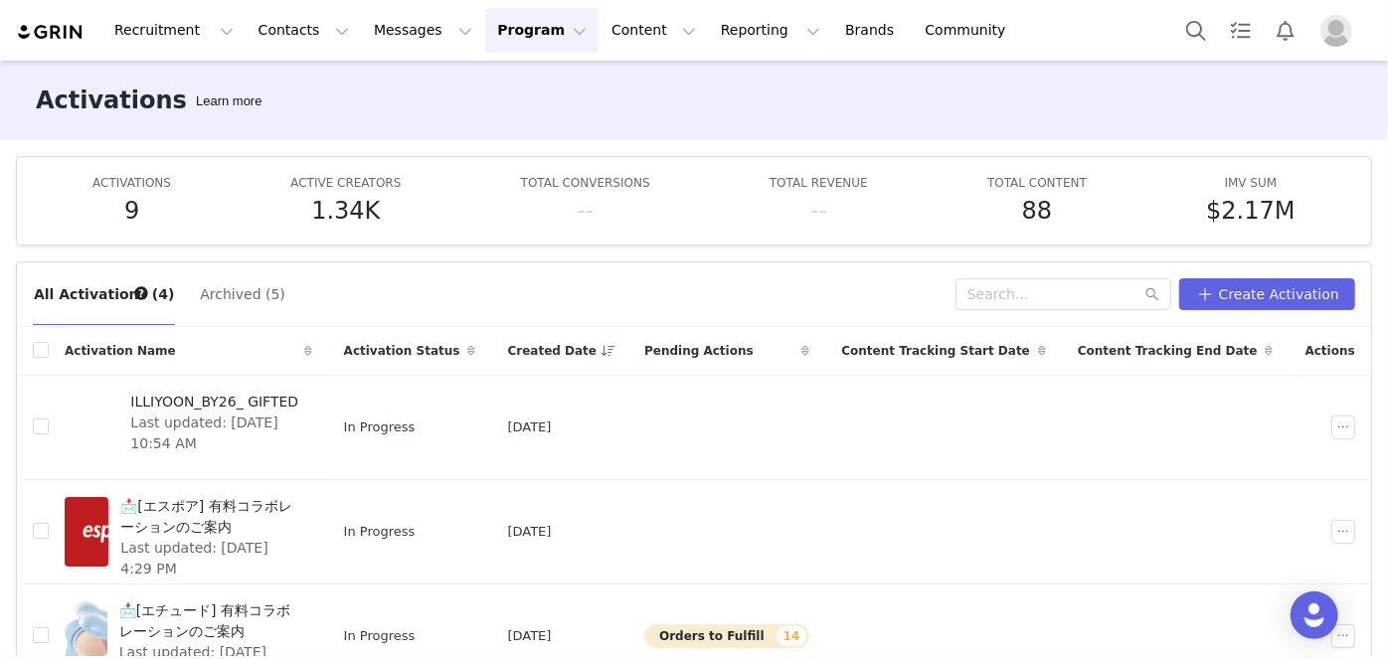
click at [1343, 25] on img "Profile" at bounding box center [1337, 31] width 32 height 32
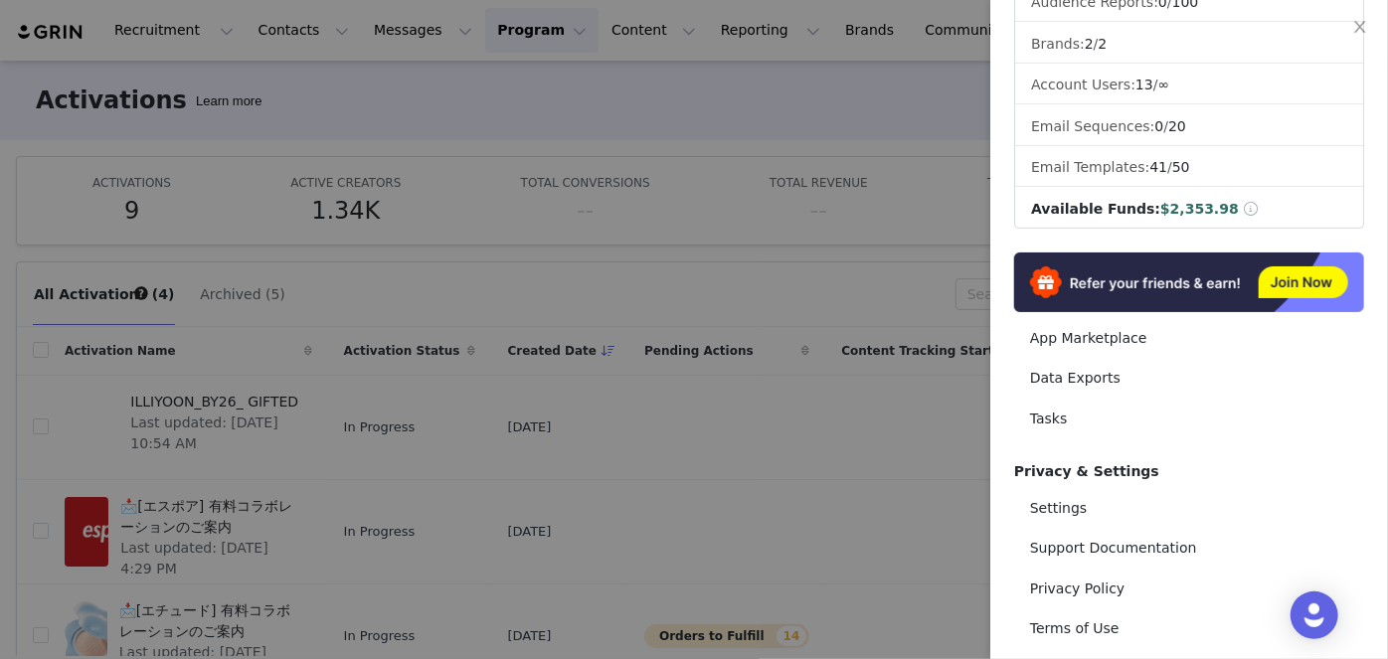
scroll to position [271, 0]
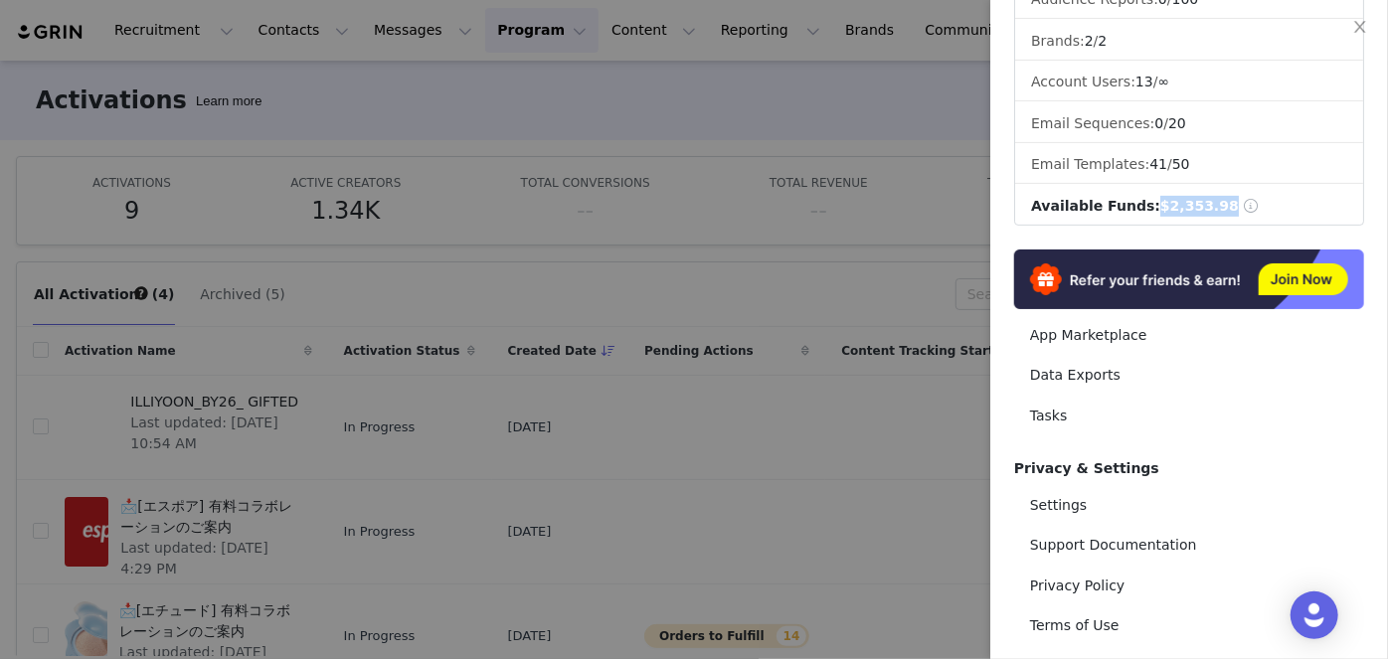
drag, startPoint x: 1266, startPoint y: 221, endPoint x: 1149, endPoint y: 213, distance: 117.6
click at [1149, 213] on div "Account Details Creators: 144 / 200 Prospects: 1,886 / 2,000 Audience Reports: …" at bounding box center [1189, 43] width 350 height 366
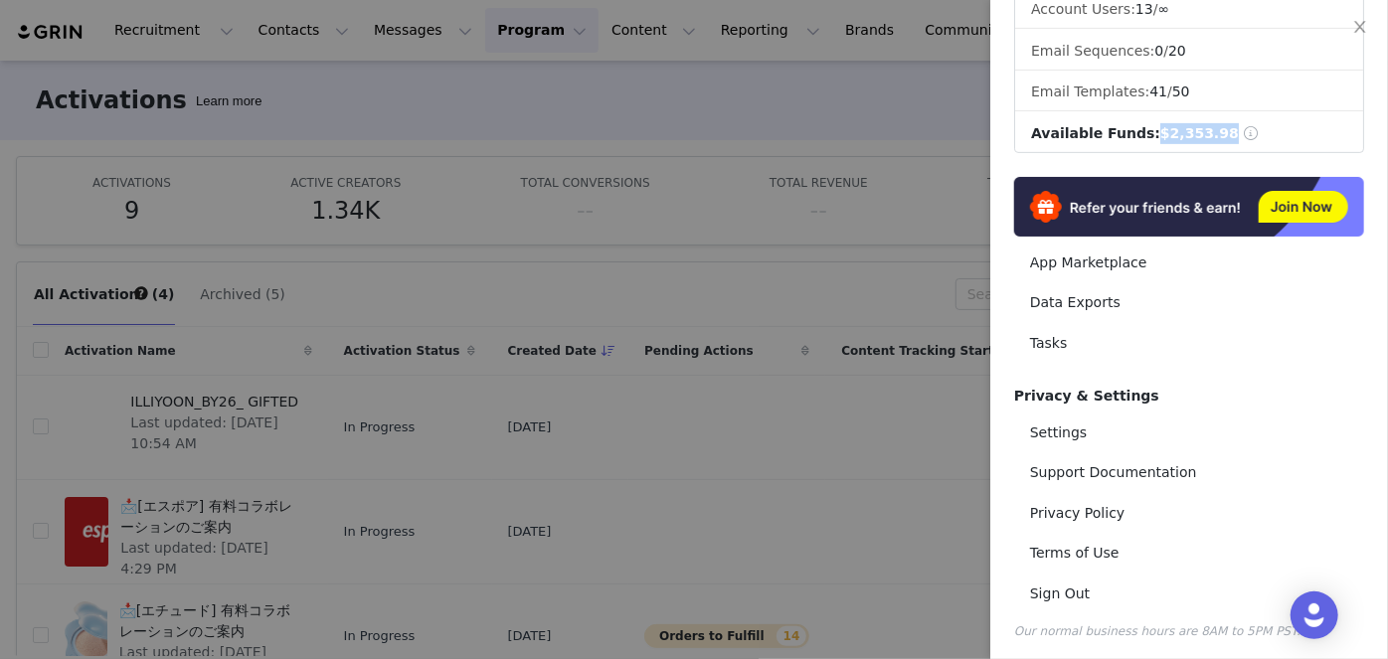
click at [1243, 135] on span at bounding box center [1252, 133] width 18 height 14
drag, startPoint x: 1265, startPoint y: 135, endPoint x: 1170, endPoint y: 134, distance: 95.5
click at [1170, 134] on li "Available Funds: $2,353.98" at bounding box center [1189, 133] width 348 height 37
click at [1170, 134] on span "$2,353.98" at bounding box center [1200, 133] width 79 height 16
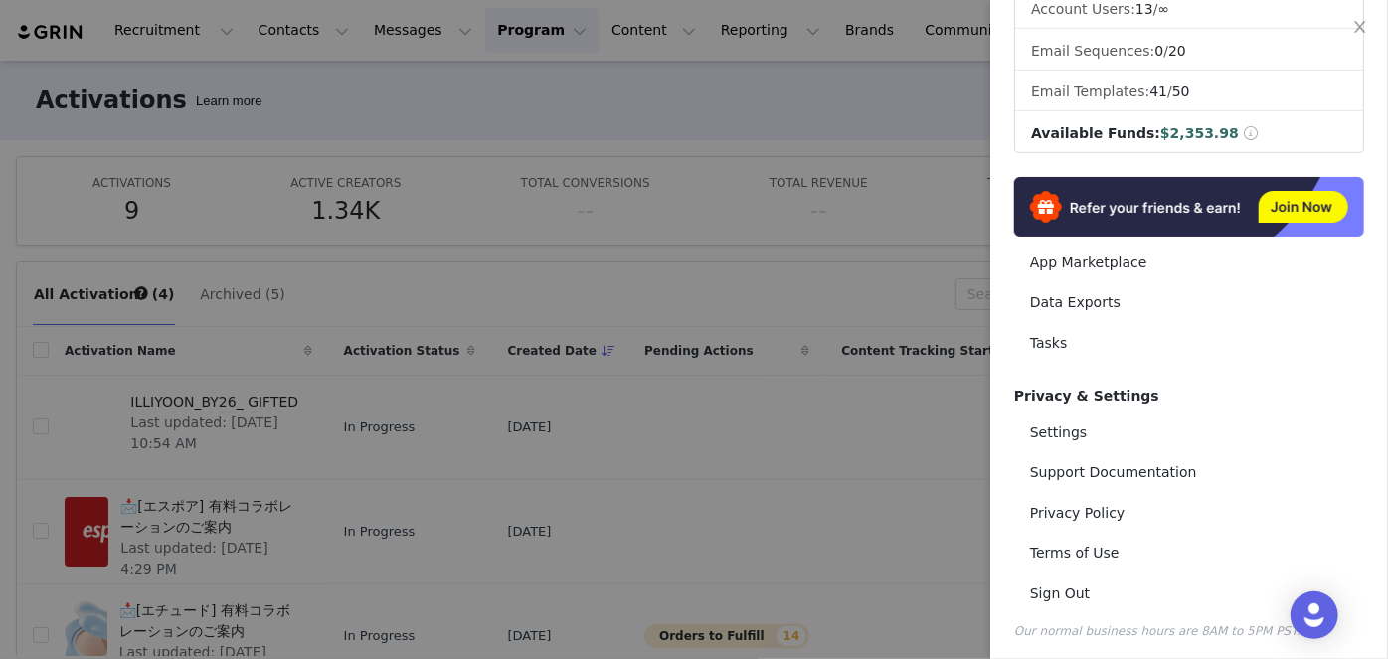
drag, startPoint x: 1146, startPoint y: 133, endPoint x: 1222, endPoint y: 118, distance: 78.0
click at [1222, 118] on li "Available Funds: $2,353.98" at bounding box center [1189, 133] width 348 height 37
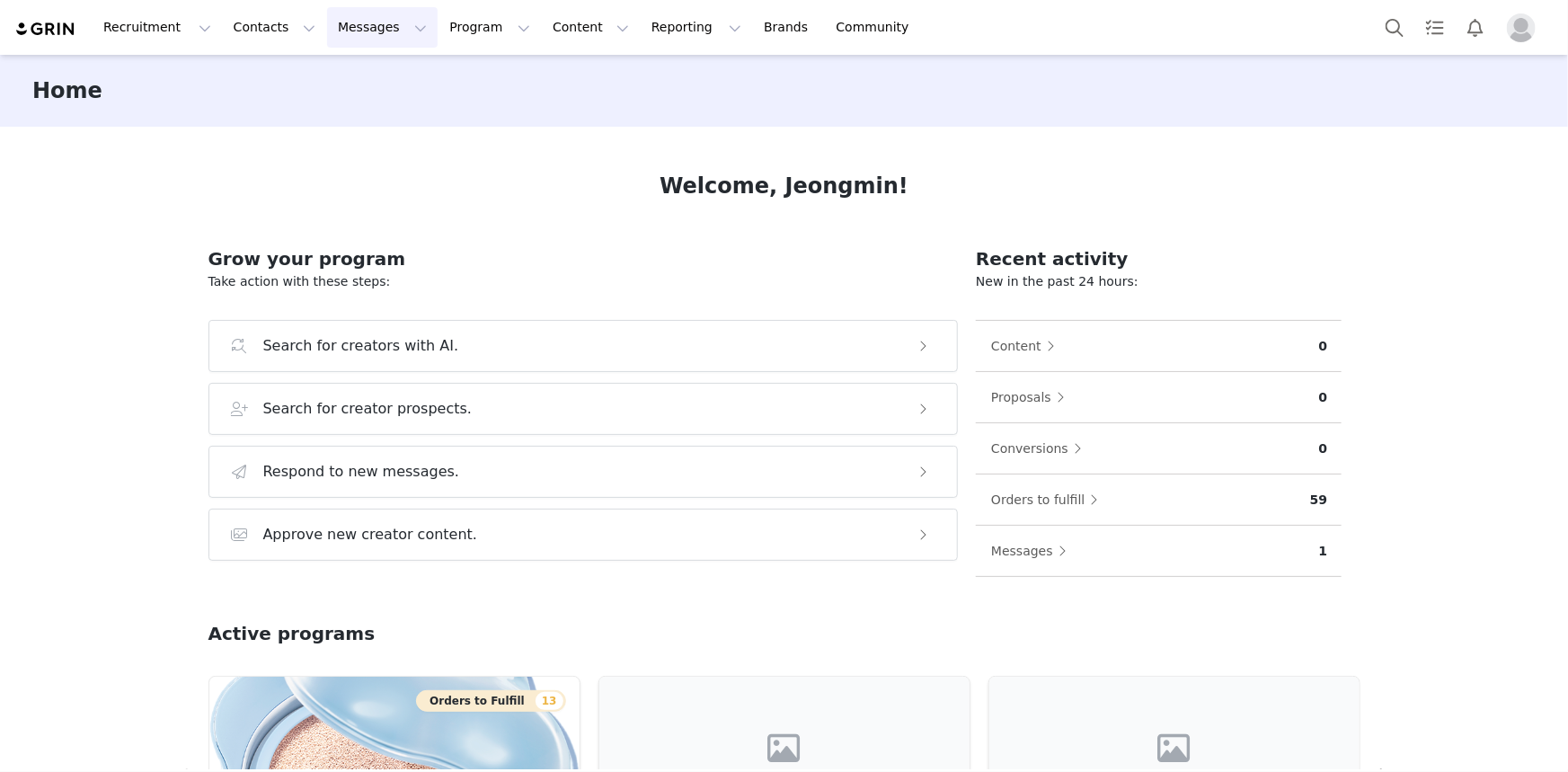
click at [330, 33] on button "Messages Messages" at bounding box center [382, 27] width 110 height 41
click at [335, 108] on p "Inbox" at bounding box center [333, 112] width 34 height 19
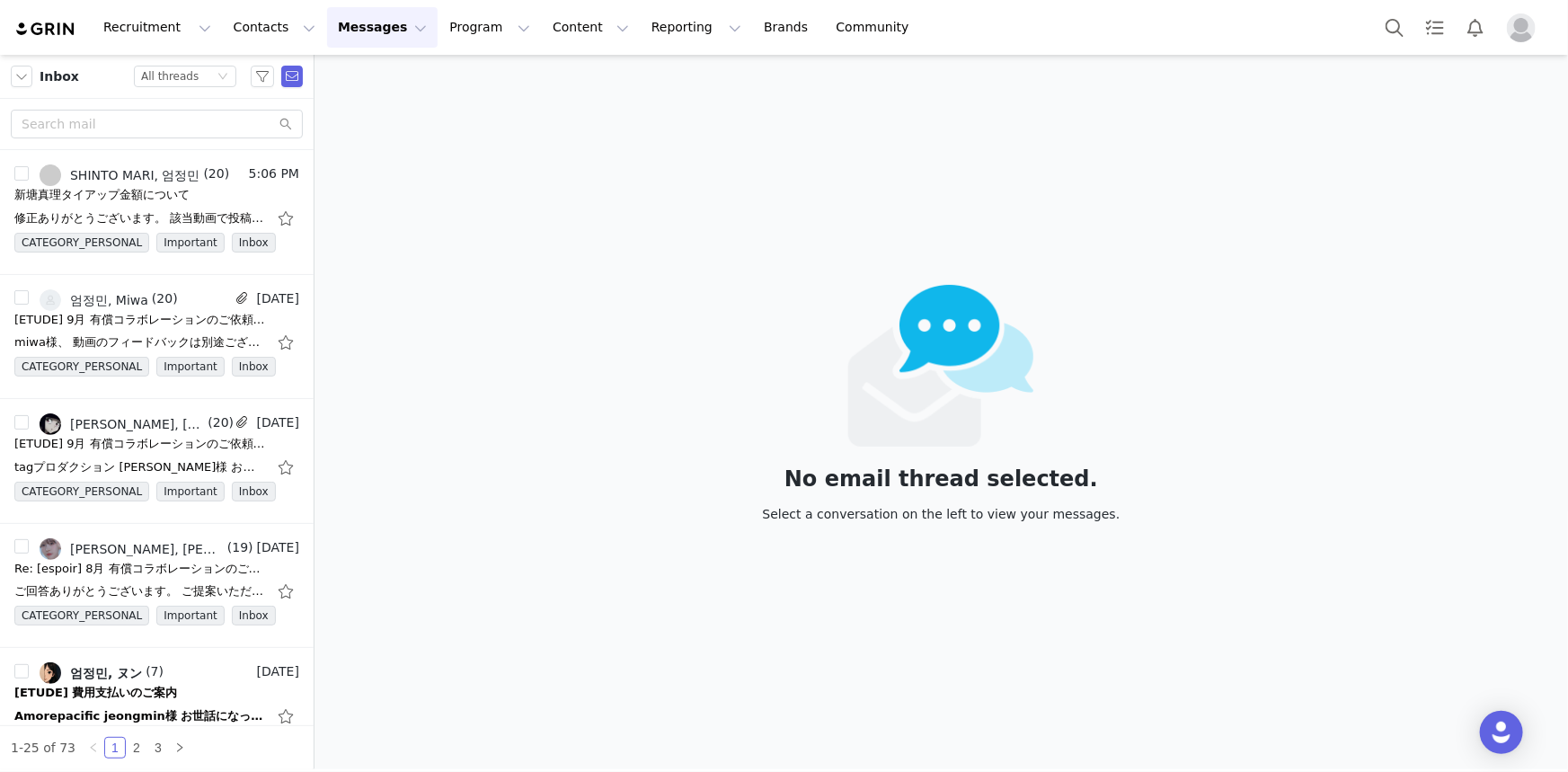
click at [577, 223] on div "No email thread selected. Select a conversation on the left to view your messag…" at bounding box center [941, 412] width 1253 height 715
click at [518, 272] on div "No email thread selected. Select a conversation on the left to view your messag…" at bounding box center [941, 412] width 1253 height 715
click at [494, 161] on div "No email thread selected. Select a conversation on the left to view your messag…" at bounding box center [941, 412] width 1253 height 715
click at [603, 353] on div "No email thread selected. Select a conversation on the left to view your messag…" at bounding box center [941, 412] width 1253 height 715
